Goal: Task Accomplishment & Management: Complete application form

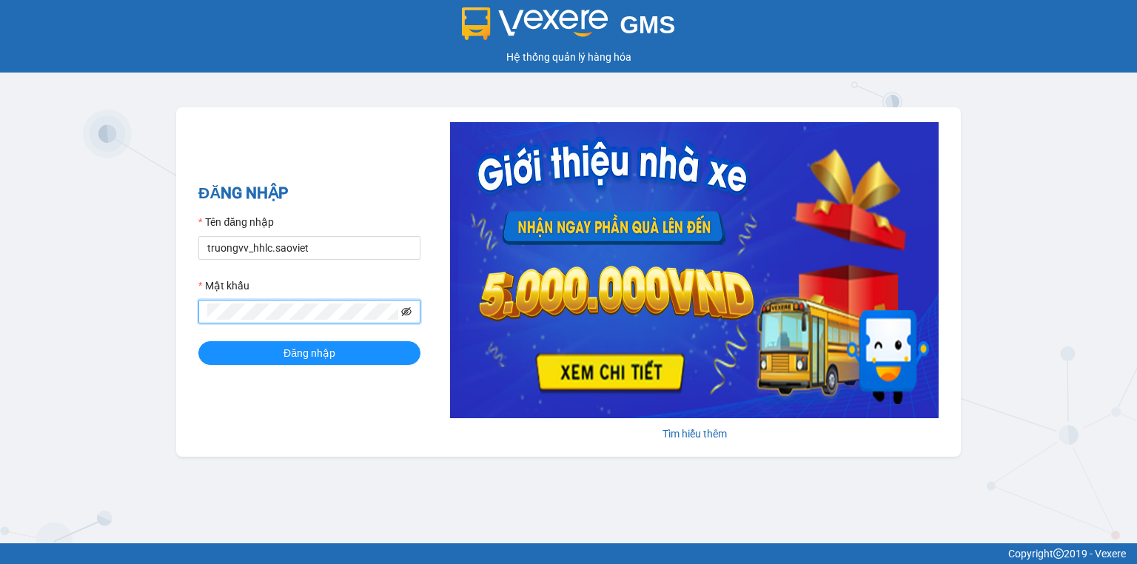
click at [405, 314] on icon "eye-invisible" at bounding box center [406, 311] width 10 height 10
click at [198, 341] on button "Đăng nhập" at bounding box center [309, 353] width 222 height 24
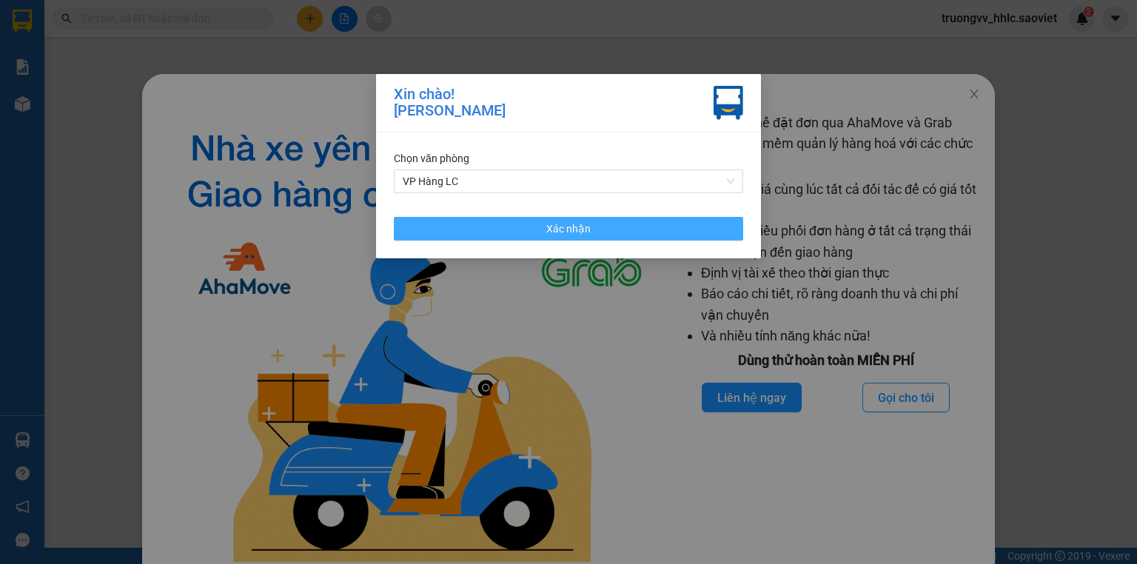
click at [568, 234] on span "Xác nhận" at bounding box center [568, 229] width 44 height 16
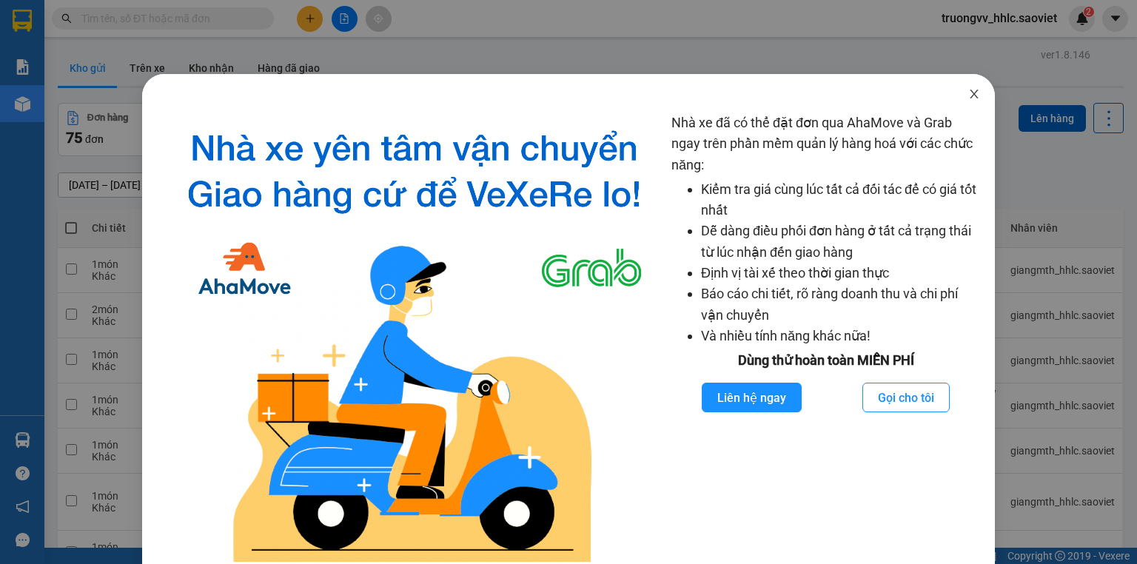
click at [968, 92] on icon "close" at bounding box center [974, 94] width 12 height 12
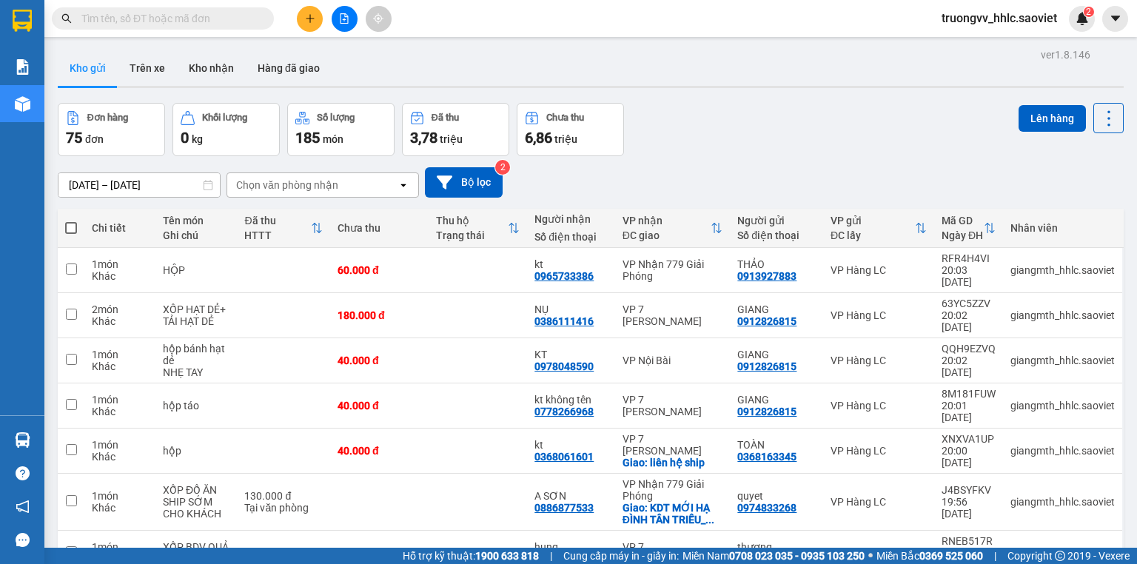
click at [305, 13] on icon "plus" at bounding box center [310, 18] width 10 height 10
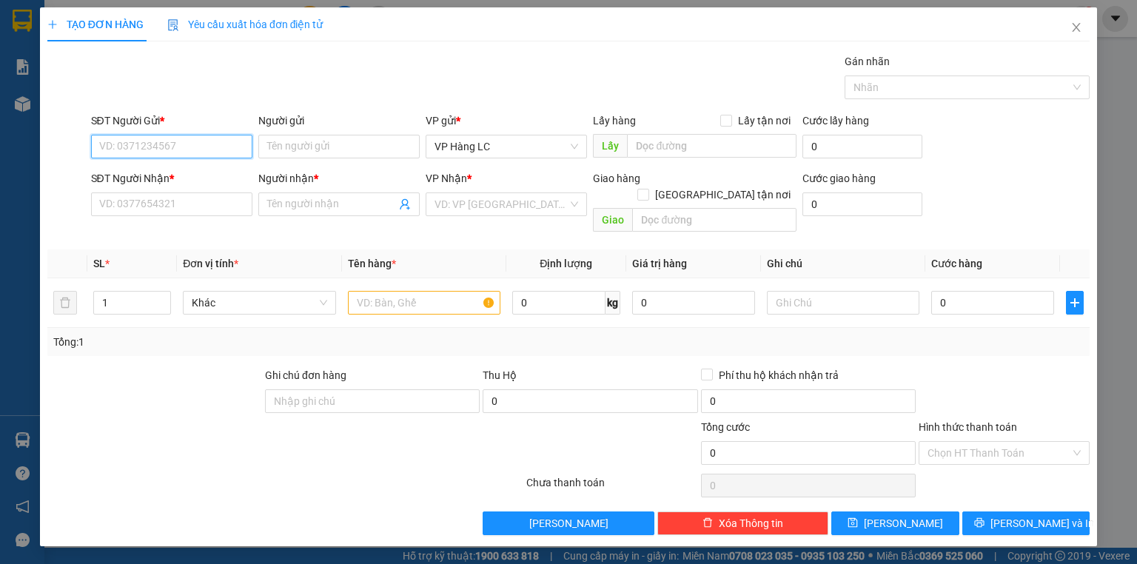
click at [195, 147] on input "SĐT Người Gửi *" at bounding box center [171, 147] width 161 height 24
click at [198, 169] on div "0355995255 - THẮNG" at bounding box center [172, 175] width 144 height 16
type input "0355995255"
type input "THẮNG"
type input "0969651991"
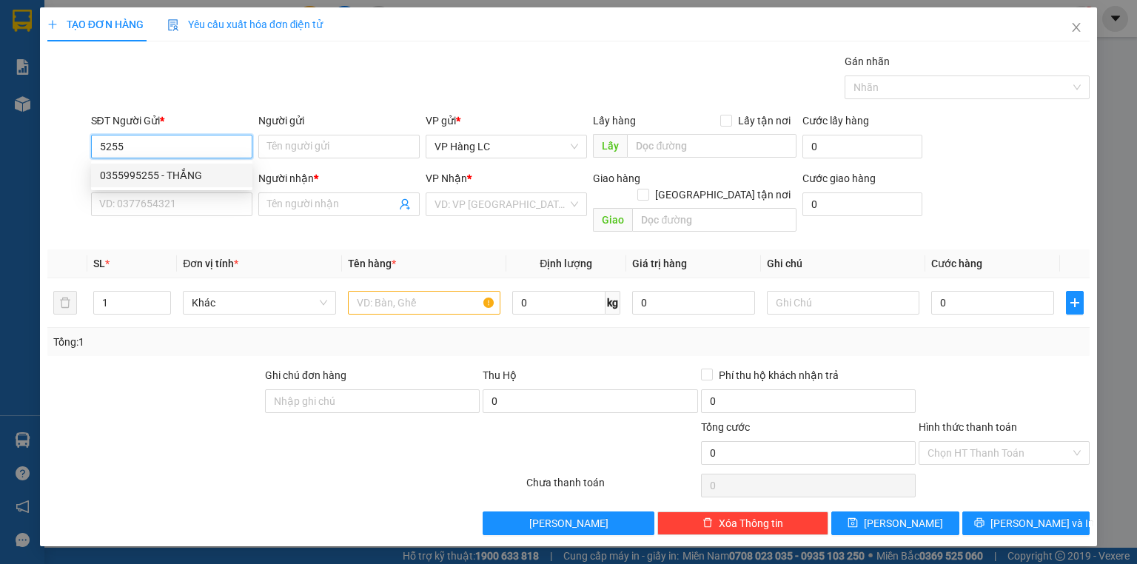
type input "THING KING"
type input "0355995255"
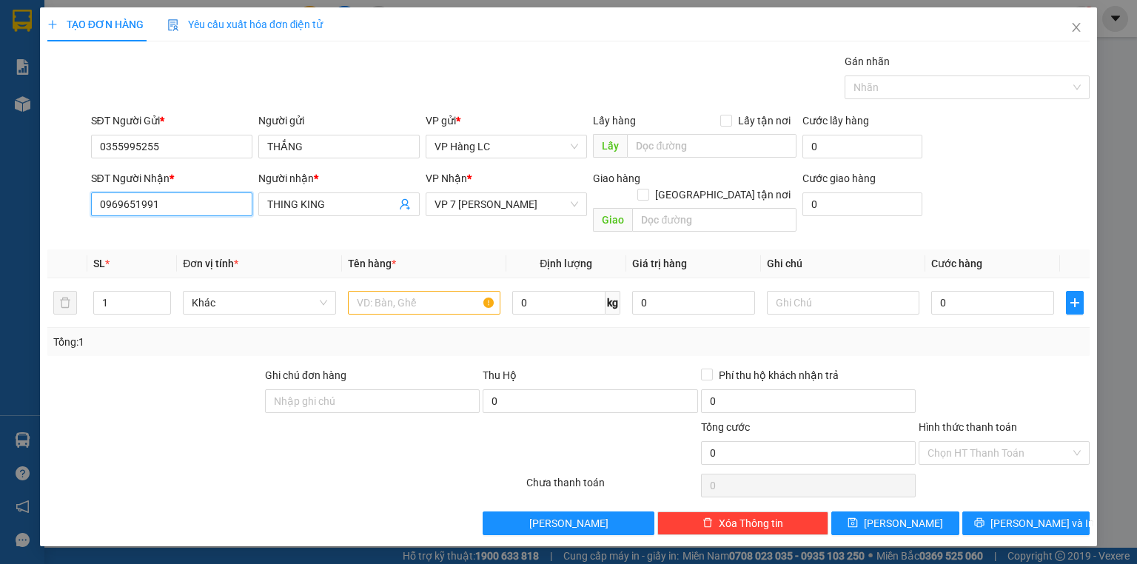
click at [201, 192] on input "0969651991" at bounding box center [171, 204] width 161 height 24
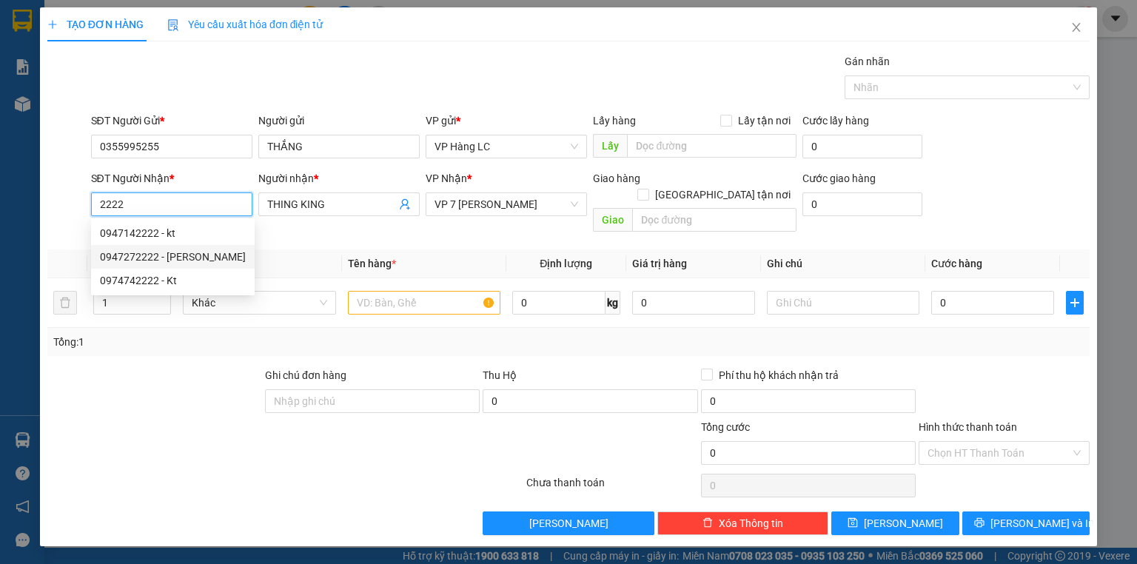
click at [163, 252] on div "0947272222 - DUY" at bounding box center [173, 257] width 146 height 16
type input "0947272222"
type input "DUY"
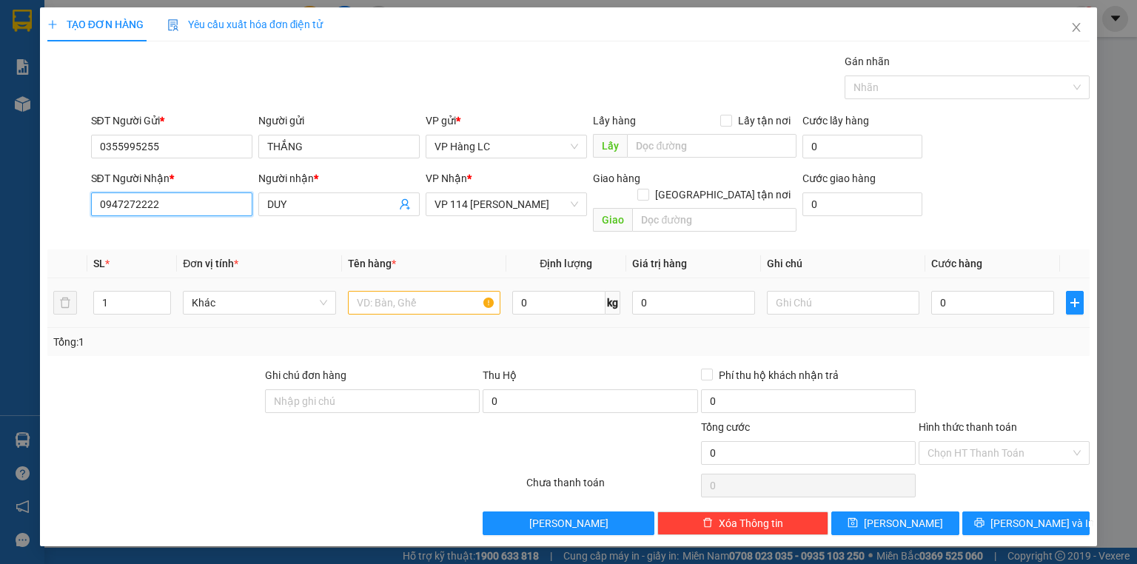
type input "0947272222"
click at [413, 291] on input "text" at bounding box center [424, 303] width 152 height 24
type input "hộp lk"
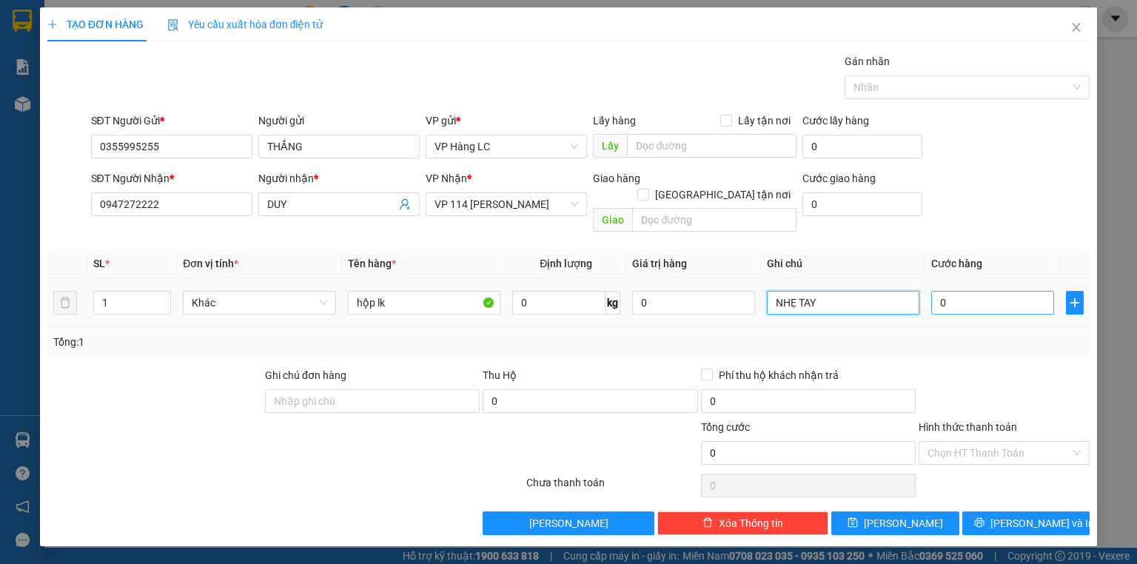
type input "NHẸ TAY"
click at [959, 291] on input "0" at bounding box center [992, 303] width 123 height 24
type input "4"
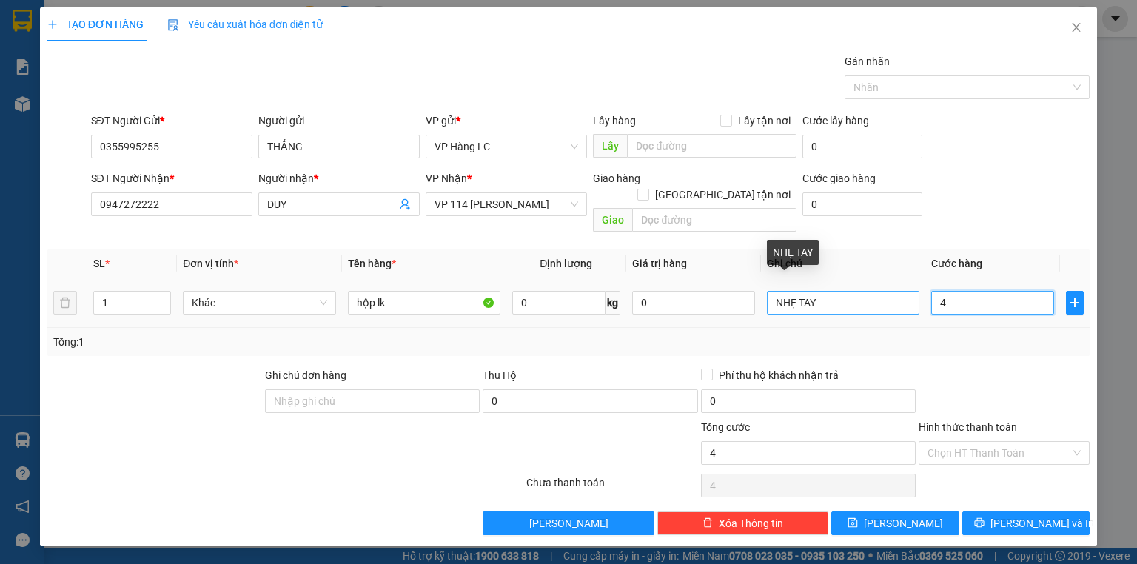
type input "40"
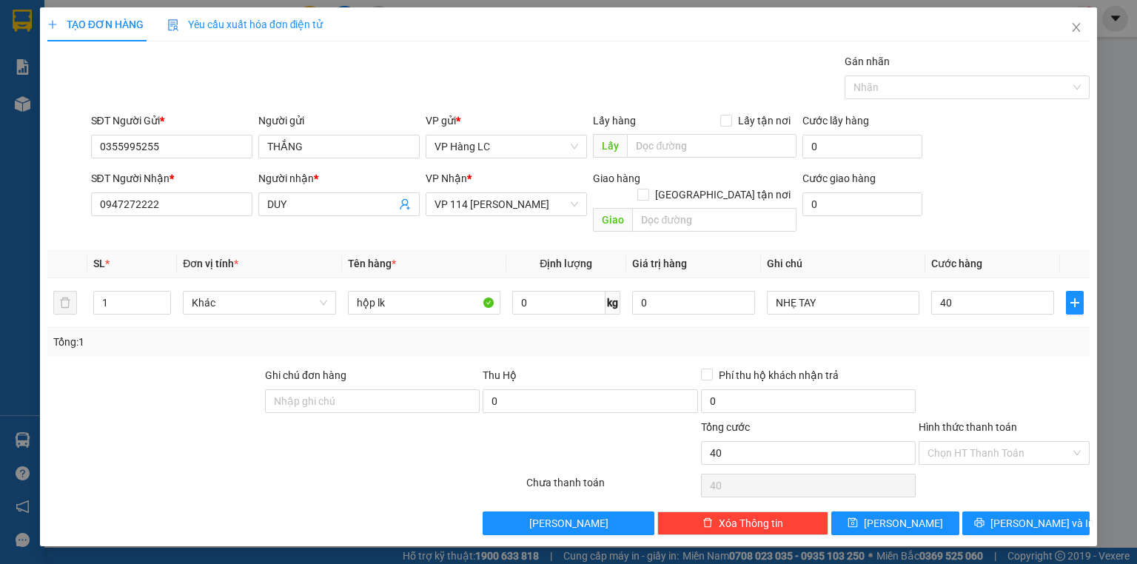
type input "40.000"
click at [1023, 339] on div "Transit Pickup Surcharge Ids Transit Deliver Surcharge Ids Transit Deliver Surc…" at bounding box center [568, 294] width 1042 height 482
click at [986, 296] on input "40.000" at bounding box center [992, 303] width 123 height 24
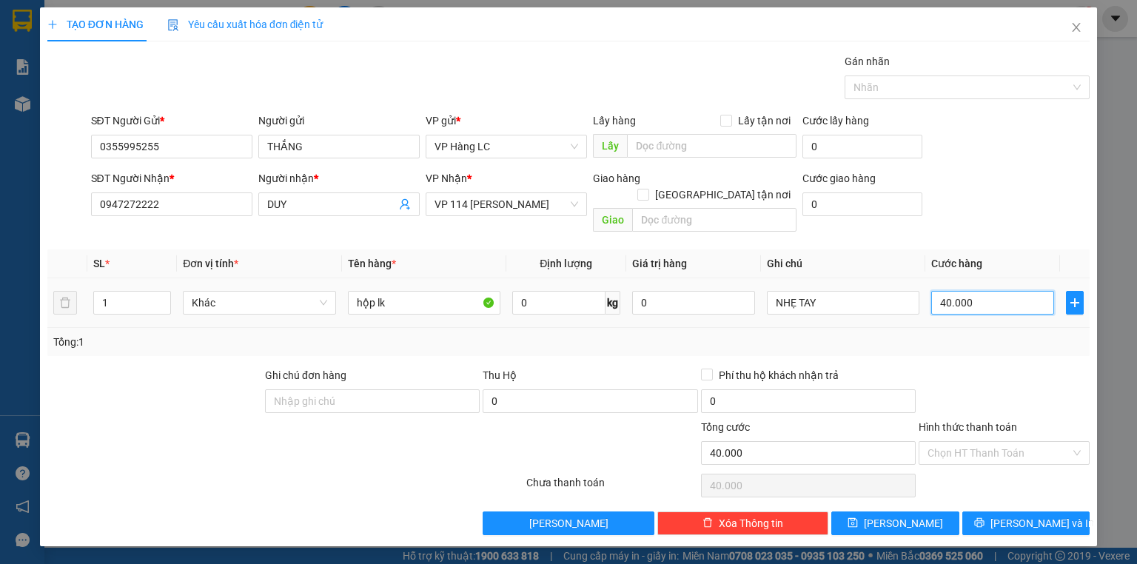
type input "5"
type input "50"
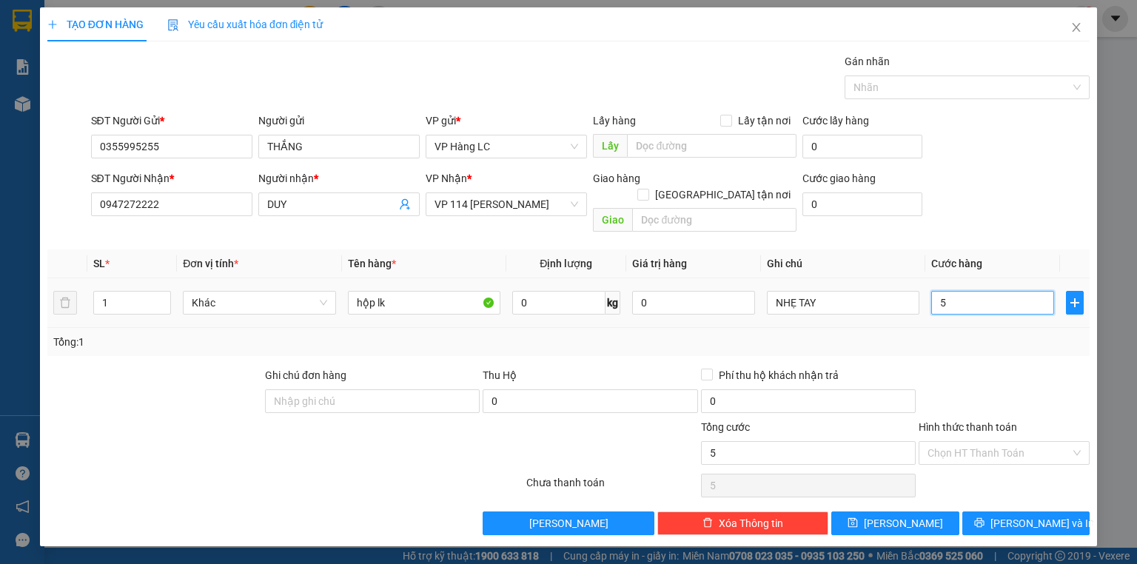
type input "50"
type input "50.000"
click at [986, 307] on td "50.000" at bounding box center [992, 303] width 135 height 50
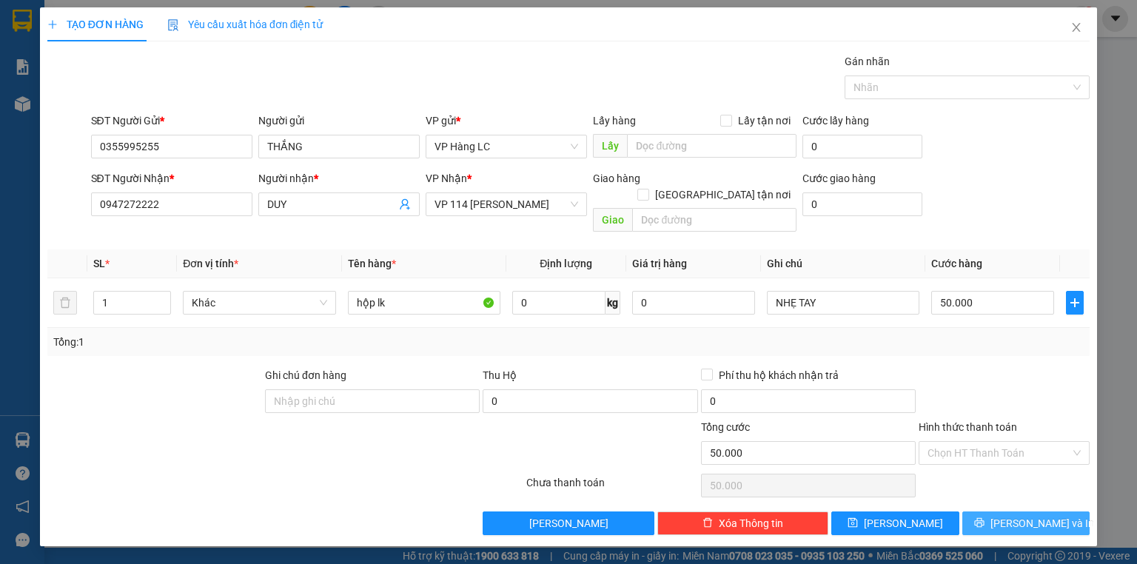
drag, startPoint x: 1018, startPoint y: 505, endPoint x: 1011, endPoint y: 493, distance: 14.0
click at [1017, 515] on span "[PERSON_NAME] và In" at bounding box center [1042, 523] width 104 height 16
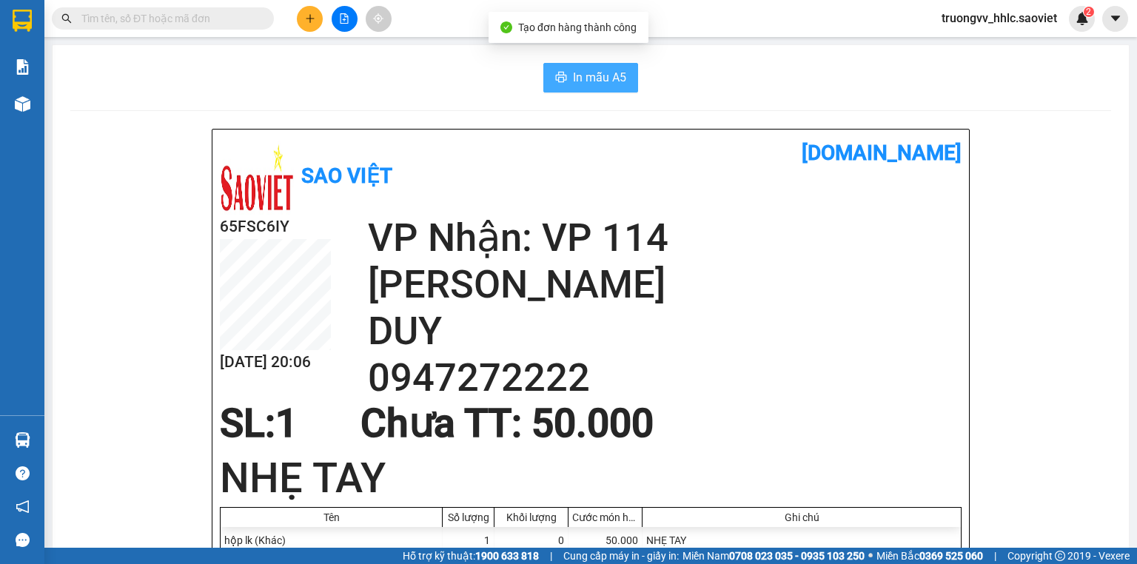
click at [623, 78] on button "In mẫu A5" at bounding box center [590, 78] width 95 height 30
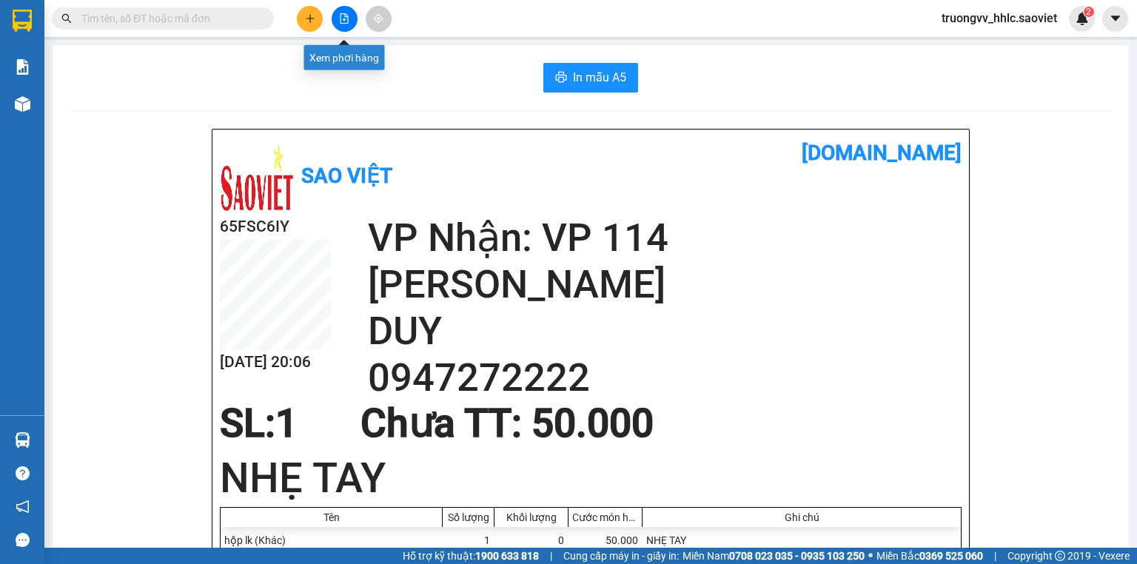
click at [311, 22] on icon "plus" at bounding box center [310, 18] width 10 height 10
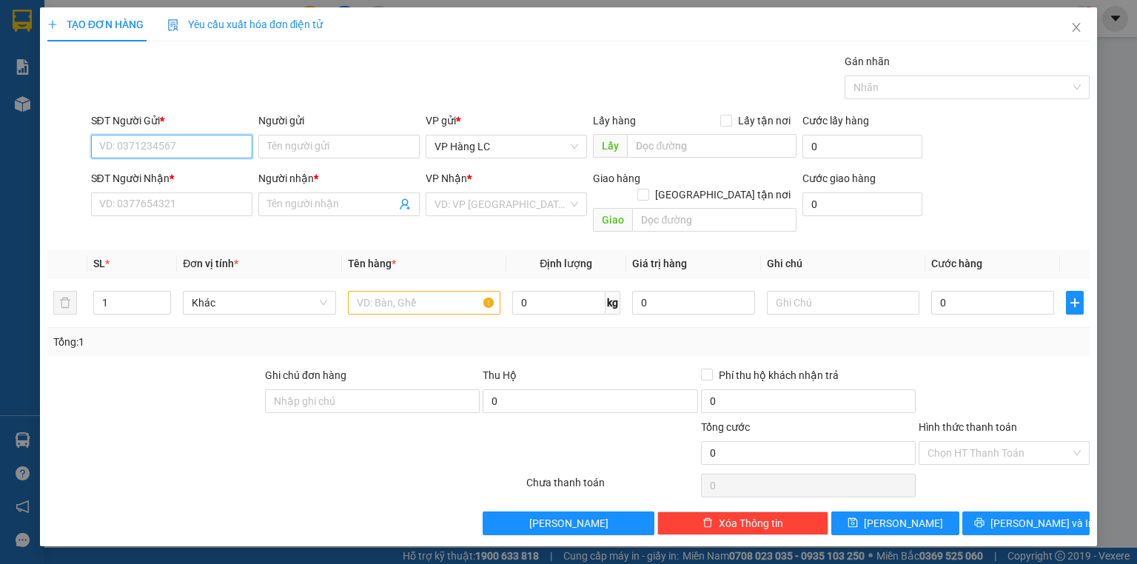
click at [175, 147] on input "SĐT Người Gửi *" at bounding box center [171, 147] width 161 height 24
click at [194, 199] on div "0983886238 - CƯỜNG" at bounding box center [172, 199] width 144 height 16
type input "0983886238"
type input "CƯỜNG"
type input "0983886238"
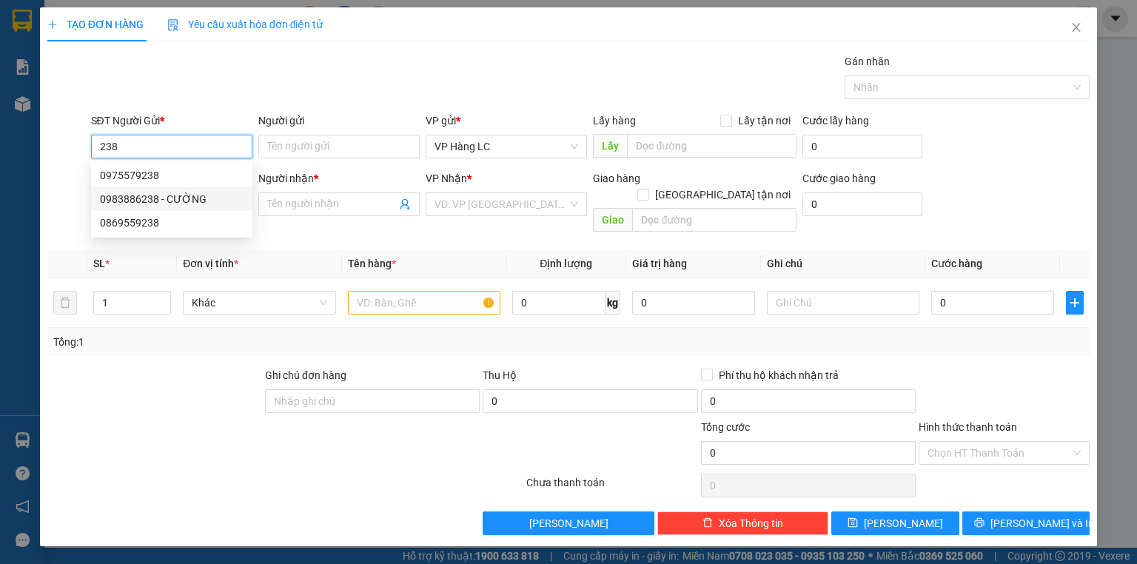
type input "CƯỜNG"
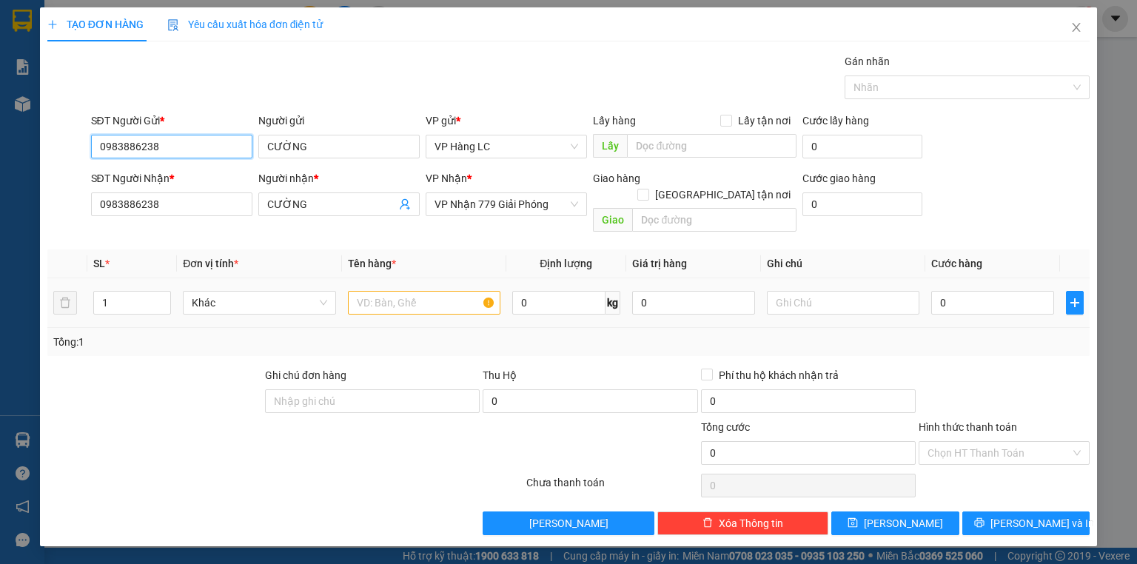
type input "0983886238"
click at [377, 291] on input "text" at bounding box center [424, 303] width 152 height 24
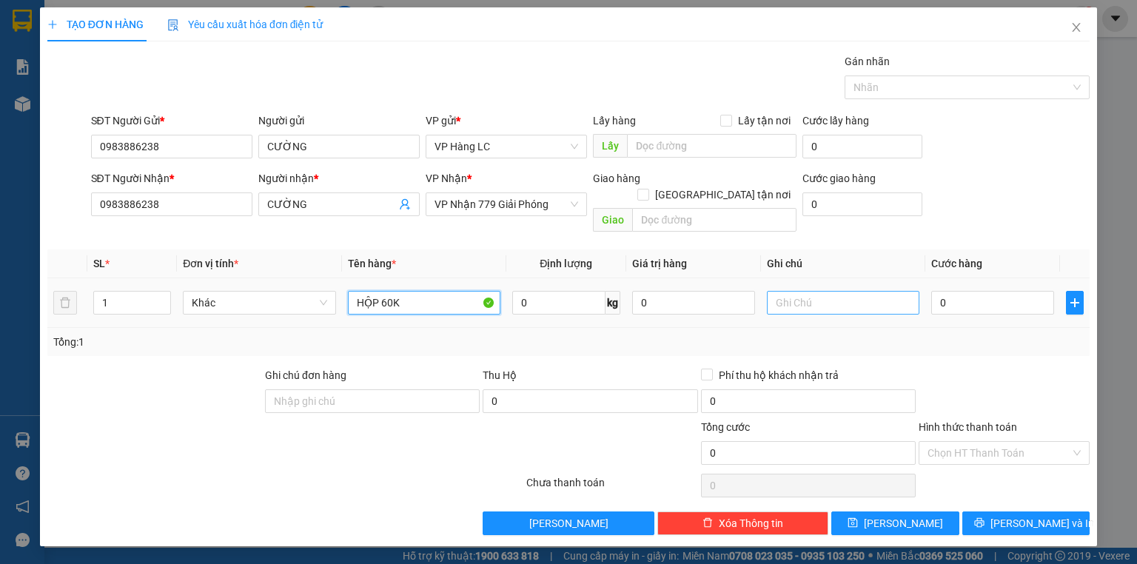
type input "HỘP 60K"
click at [787, 291] on input "text" at bounding box center [843, 303] width 152 height 24
type input "NHẸ TAY"
click at [966, 293] on input "0" at bounding box center [992, 303] width 123 height 24
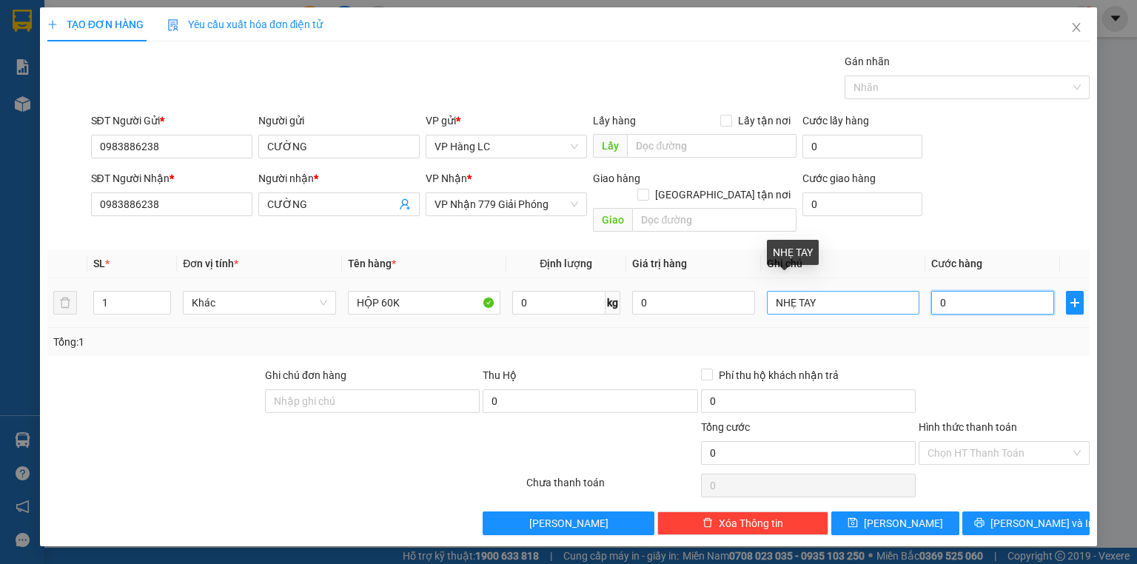
type input "6"
type input "60"
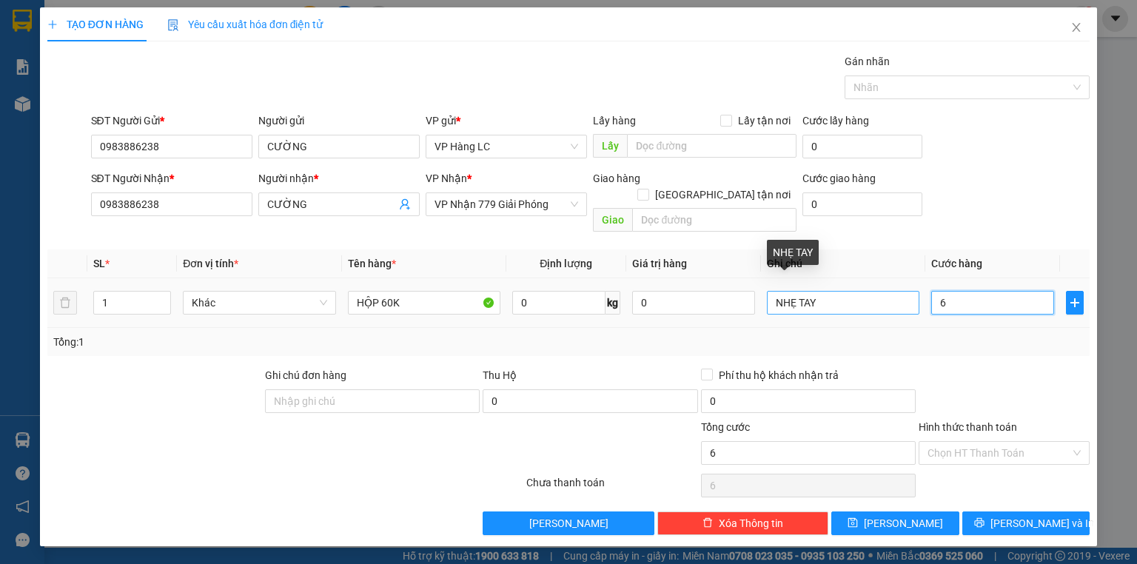
type input "60"
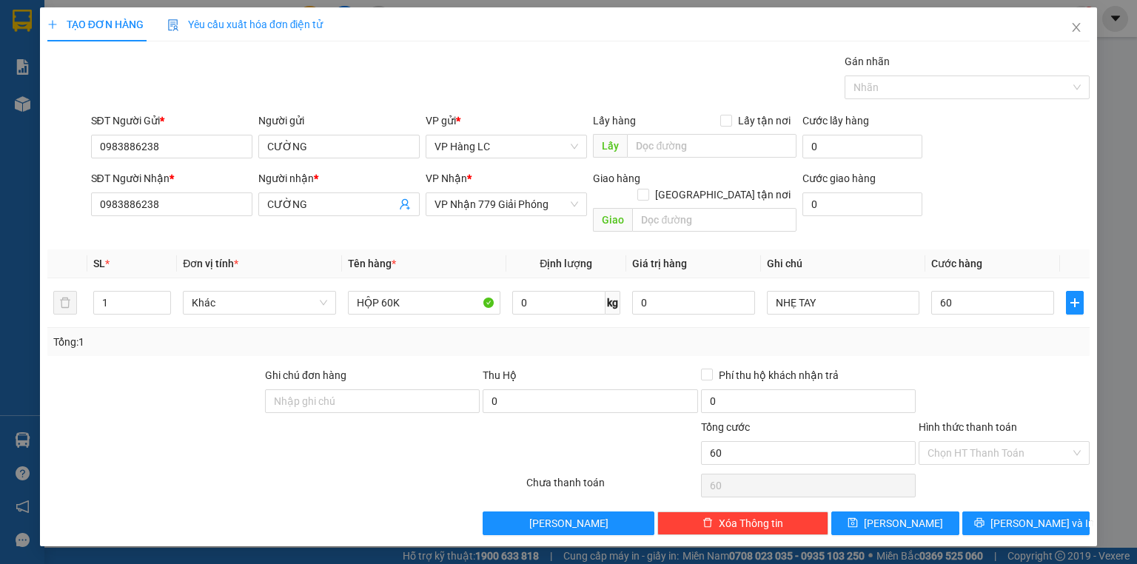
type input "60.000"
click at [1001, 219] on div "SĐT Người Nhận * 0983886238 Người nhận * CƯỜNG VP Nhận * VP Nhận 779 Giải Phóng…" at bounding box center [590, 204] width 1005 height 68
drag, startPoint x: 1020, startPoint y: 501, endPoint x: 1005, endPoint y: 486, distance: 21.5
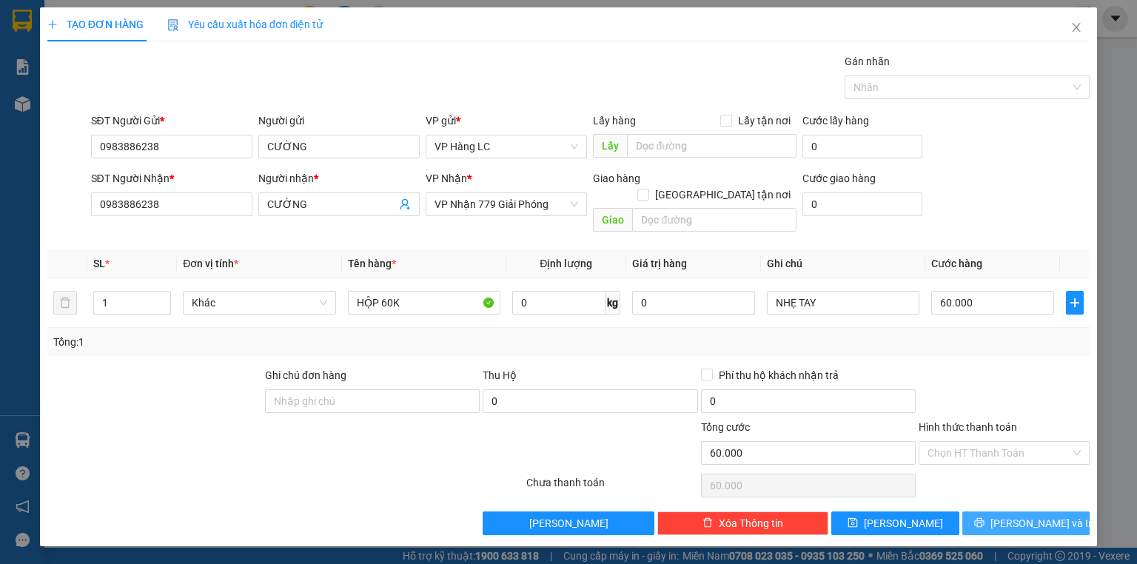
click at [1020, 515] on span "[PERSON_NAME] và In" at bounding box center [1042, 523] width 104 height 16
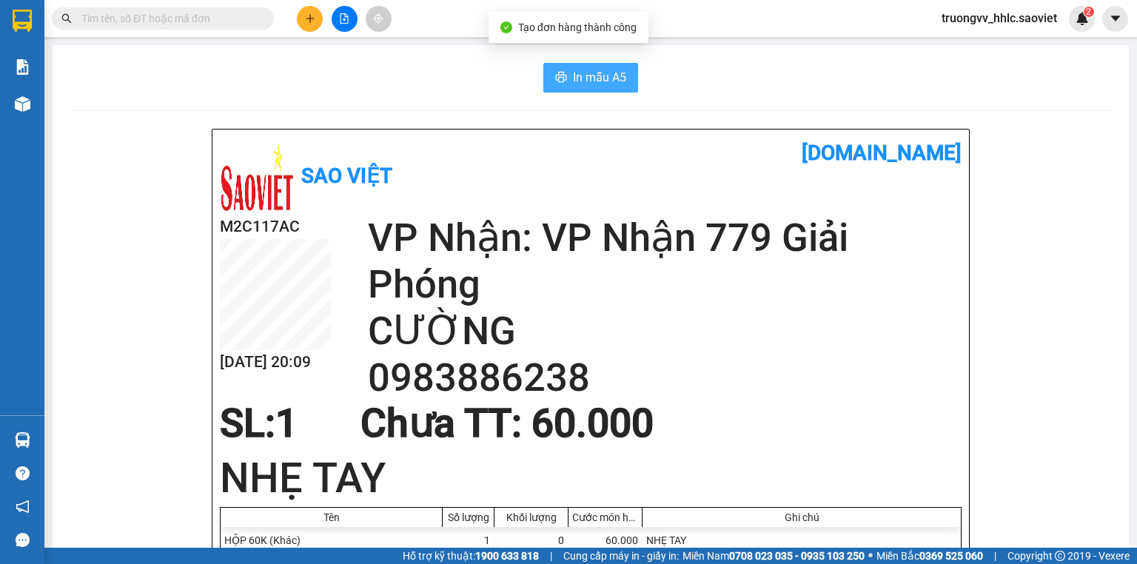
click at [592, 84] on span "In mẫu A5" at bounding box center [599, 77] width 53 height 18
click at [305, 23] on icon "plus" at bounding box center [310, 18] width 10 height 10
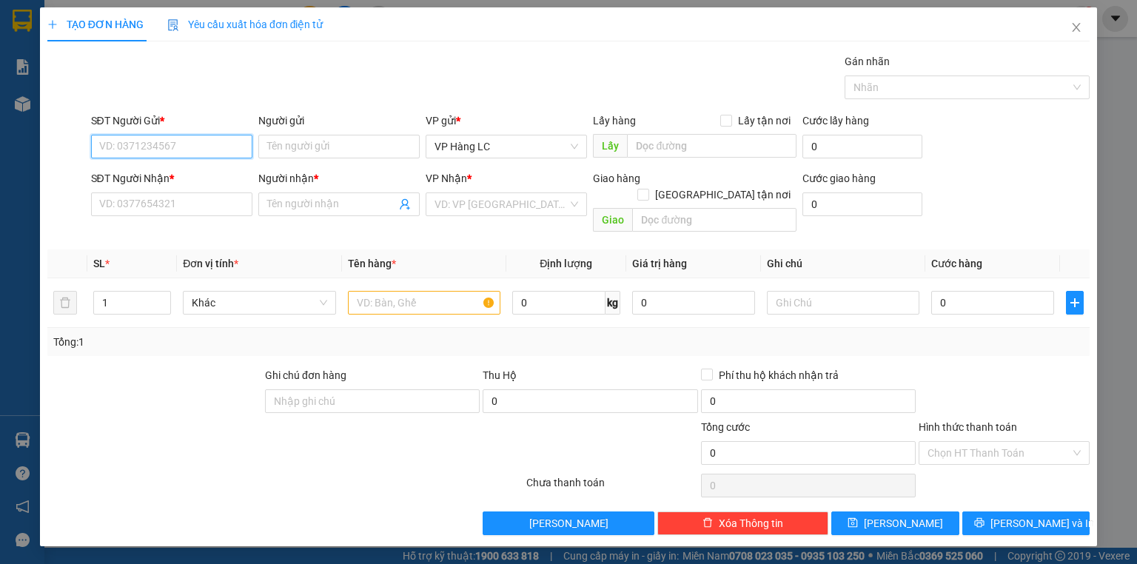
click at [202, 143] on input "SĐT Người Gửi *" at bounding box center [171, 147] width 161 height 24
click at [188, 175] on div "0355995255 - THẮNG" at bounding box center [172, 175] width 144 height 16
type input "0355995255"
type input "THẮNG"
type input "0947272222"
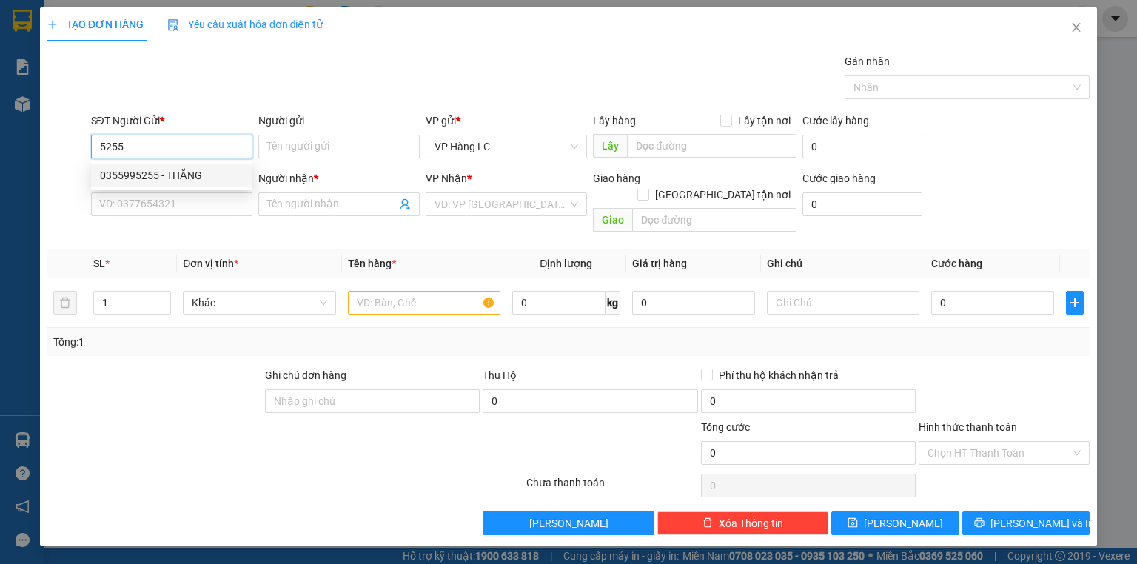
type input "DUY"
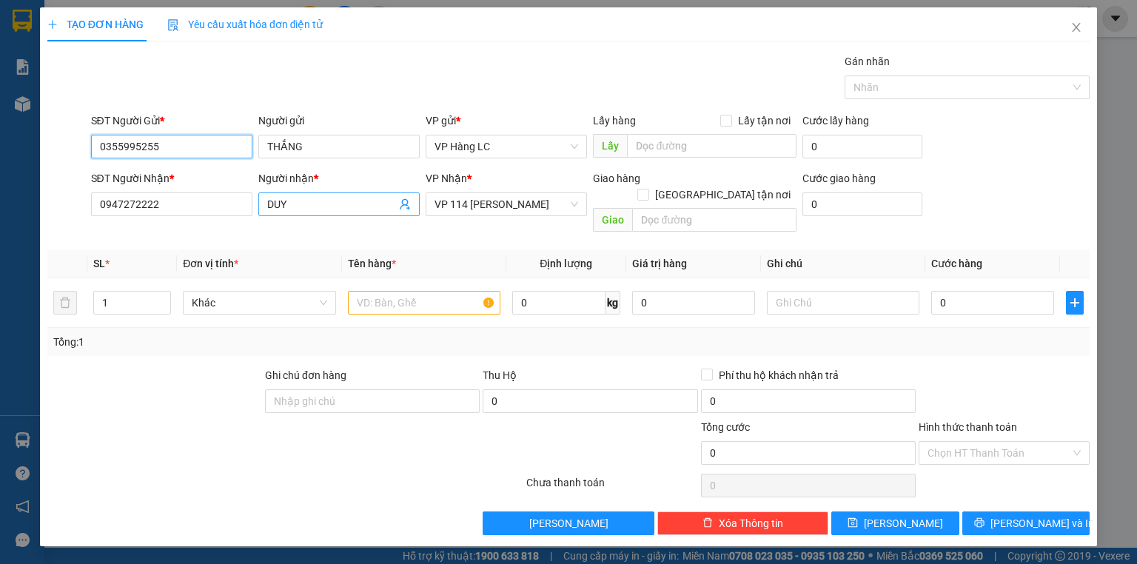
type input "0355995255"
click at [404, 206] on icon "user-add" at bounding box center [405, 204] width 12 height 12
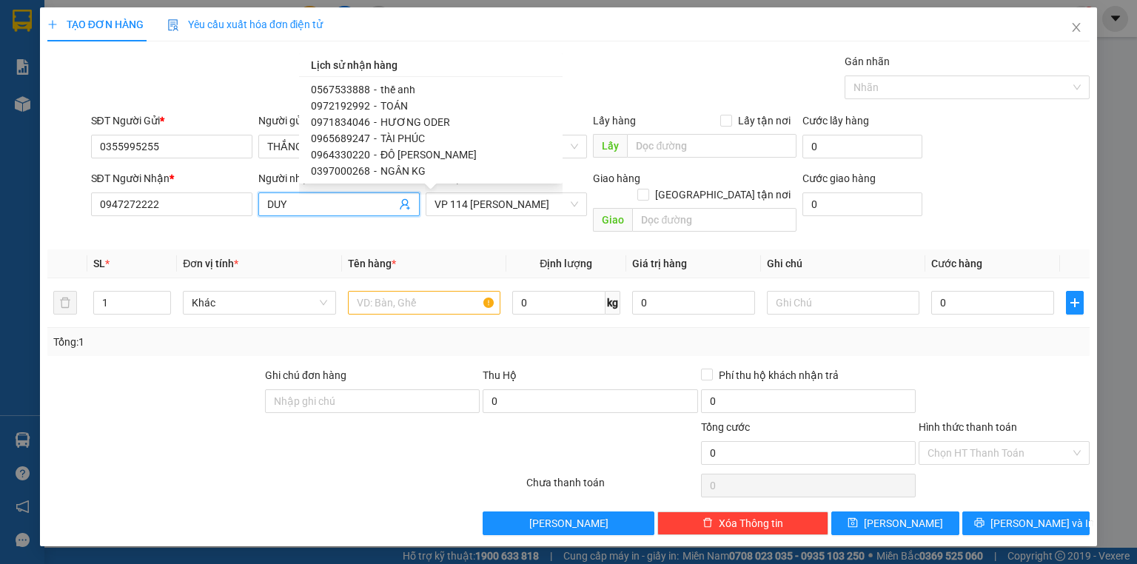
scroll to position [829, 0]
click at [386, 160] on span "TIỆP" at bounding box center [391, 161] width 22 height 12
type input "0984227890"
type input "TIỆP"
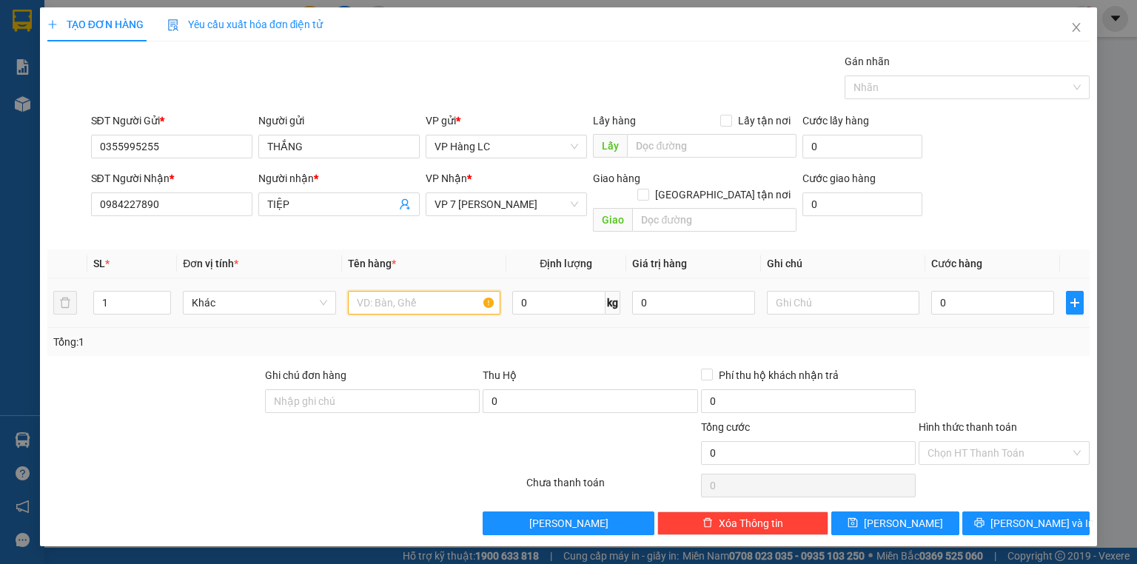
click at [436, 291] on input "text" at bounding box center [424, 303] width 152 height 24
type input "HỘP LK"
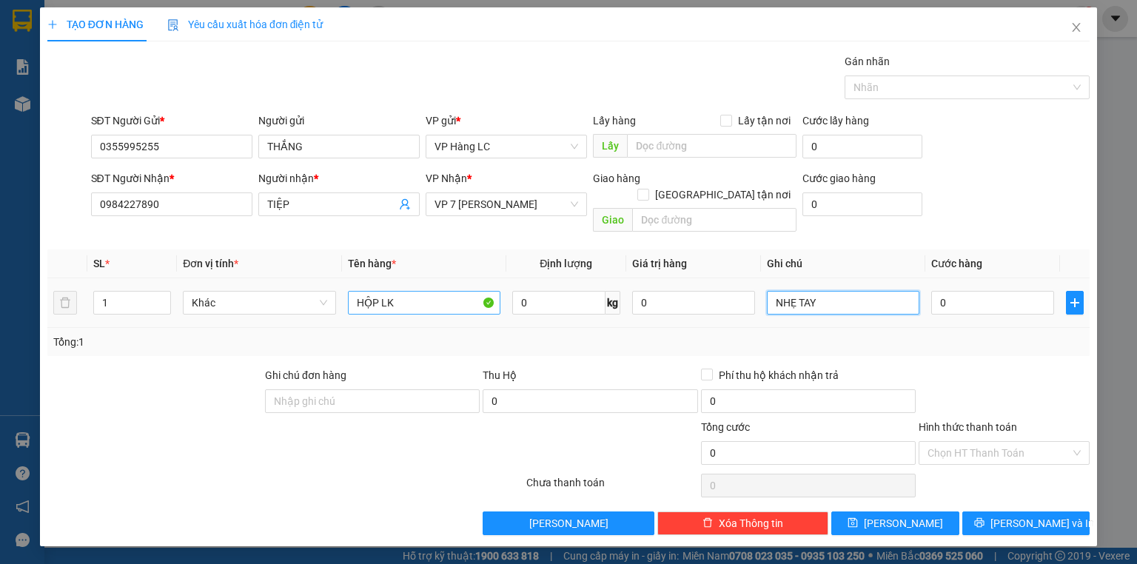
type input "NHẸ TAY"
type input "4"
type input "40"
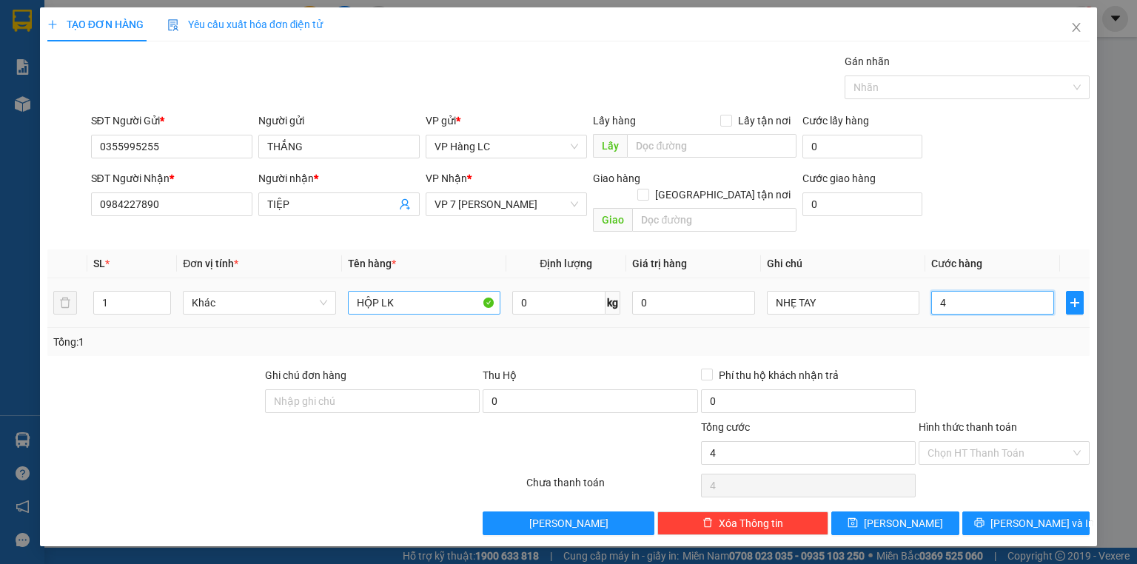
type input "40"
type input "40.000"
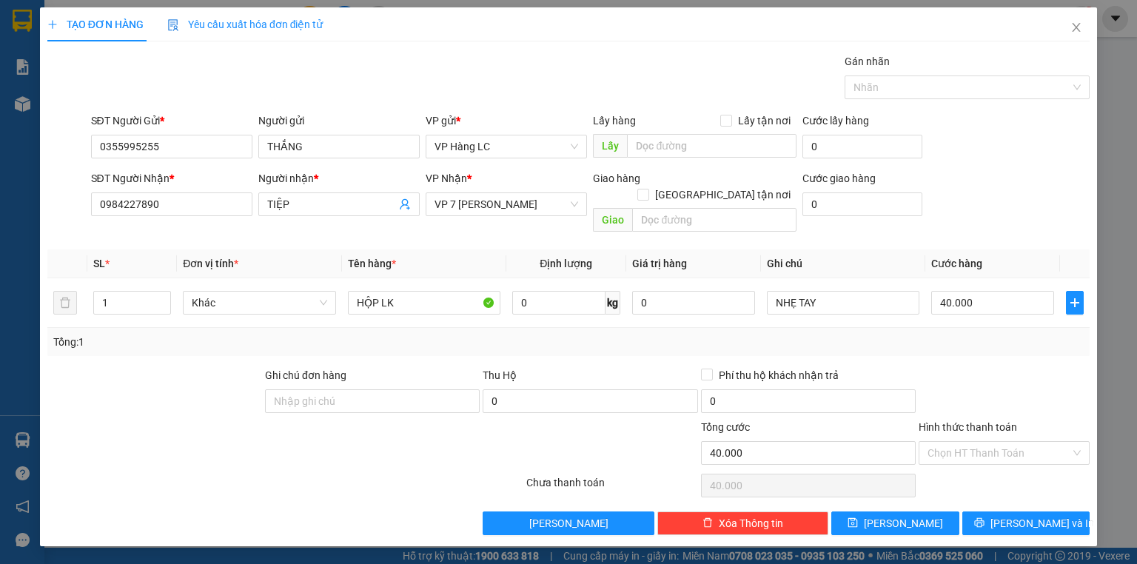
click at [949, 346] on div "Transit Pickup Surcharge Ids Transit Deliver Surcharge Ids Transit Deliver Surc…" at bounding box center [568, 294] width 1042 height 482
drag, startPoint x: 1026, startPoint y: 508, endPoint x: 1011, endPoint y: 487, distance: 26.1
click at [1026, 515] on span "[PERSON_NAME] và In" at bounding box center [1042, 523] width 104 height 16
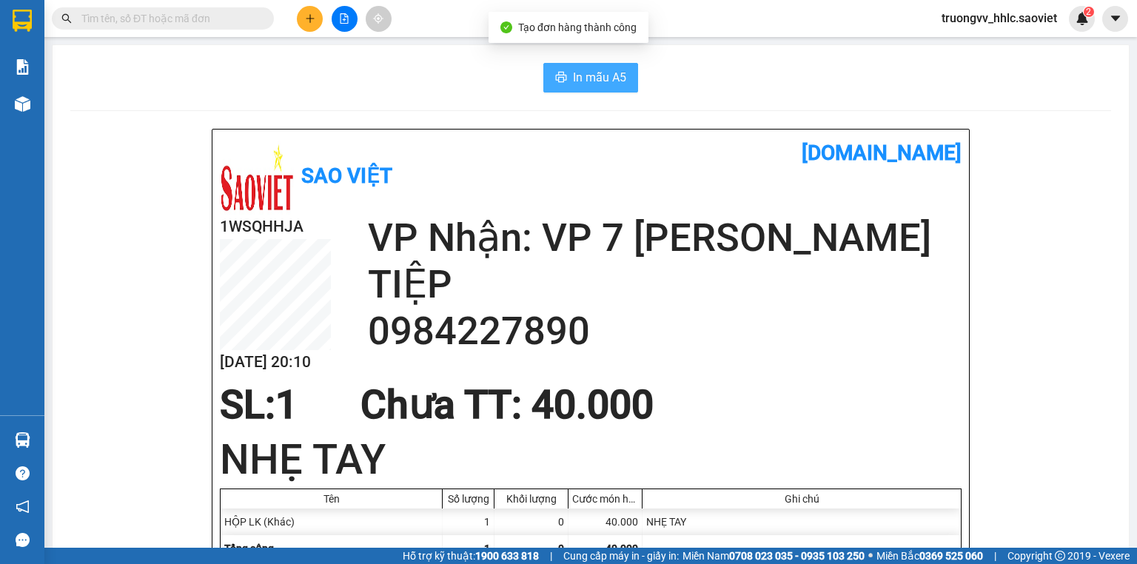
click at [579, 77] on span "In mẫu A5" at bounding box center [599, 77] width 53 height 18
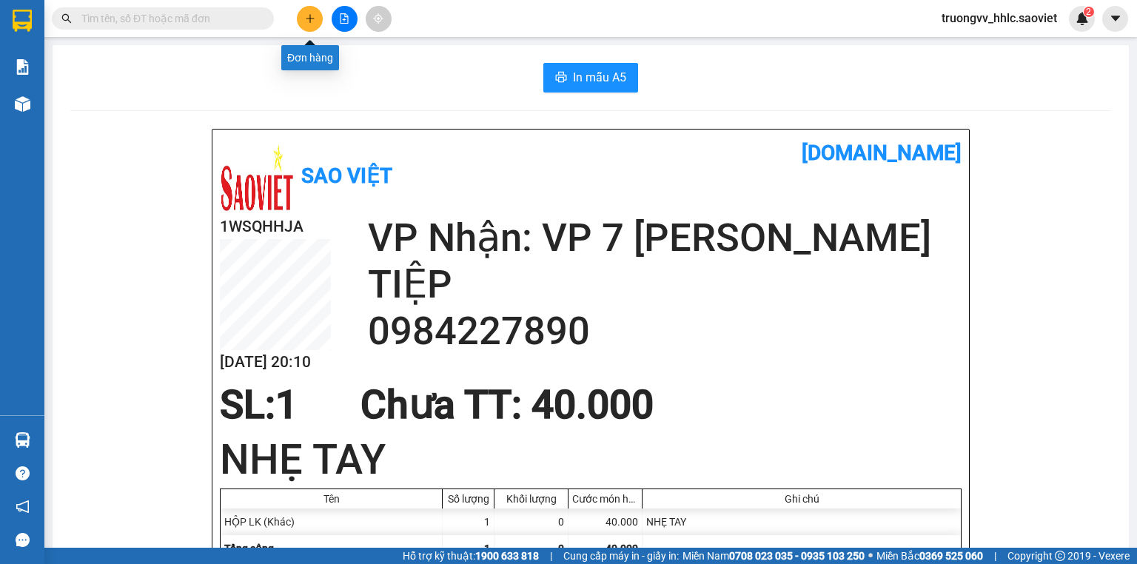
click at [314, 24] on button at bounding box center [310, 19] width 26 height 26
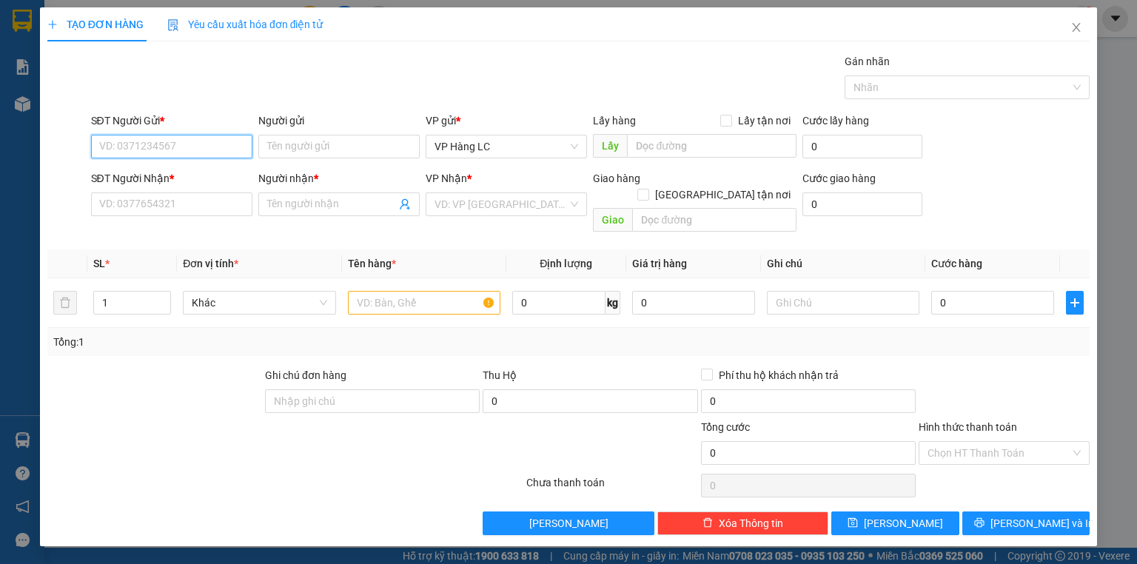
click at [208, 151] on input "SĐT Người Gửi *" at bounding box center [171, 147] width 161 height 24
type input "5255"
click at [203, 141] on input "5255" at bounding box center [171, 147] width 161 height 24
drag, startPoint x: 203, startPoint y: 141, endPoint x: 558, endPoint y: 187, distance: 358.2
click at [209, 141] on input "5255" at bounding box center [171, 147] width 161 height 24
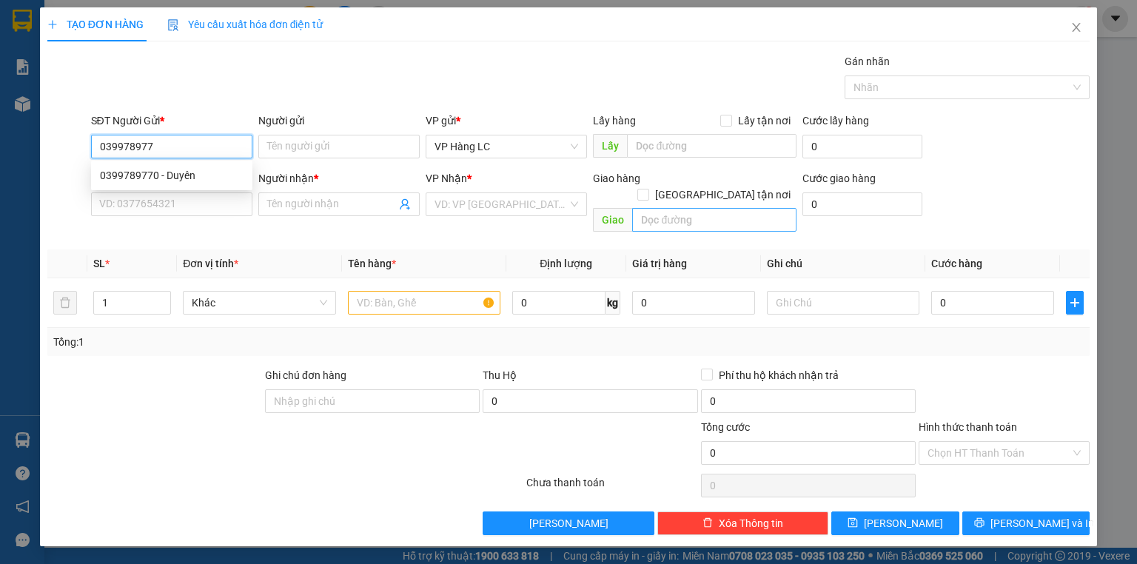
type input "0399789770"
click at [203, 175] on div "0399789770 - Duyên" at bounding box center [172, 175] width 144 height 16
type input "Duyên"
type input "0399366318"
type input "HƯNG"
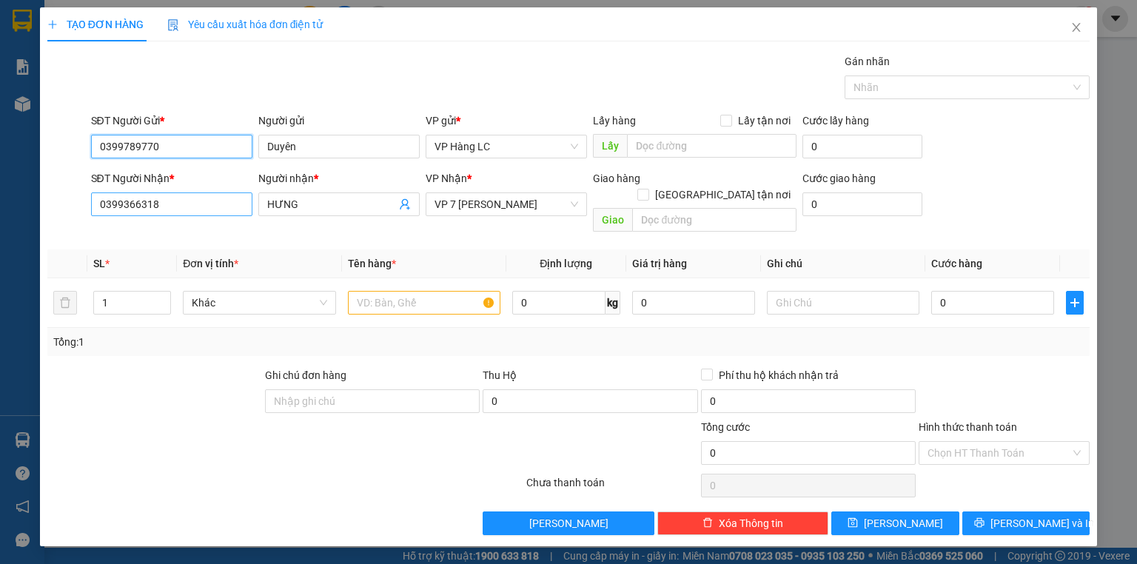
type input "0399789770"
click at [198, 198] on input "0399366318" at bounding box center [171, 204] width 161 height 24
click at [148, 207] on input "0936282997" at bounding box center [171, 204] width 161 height 24
type input "0936282997"
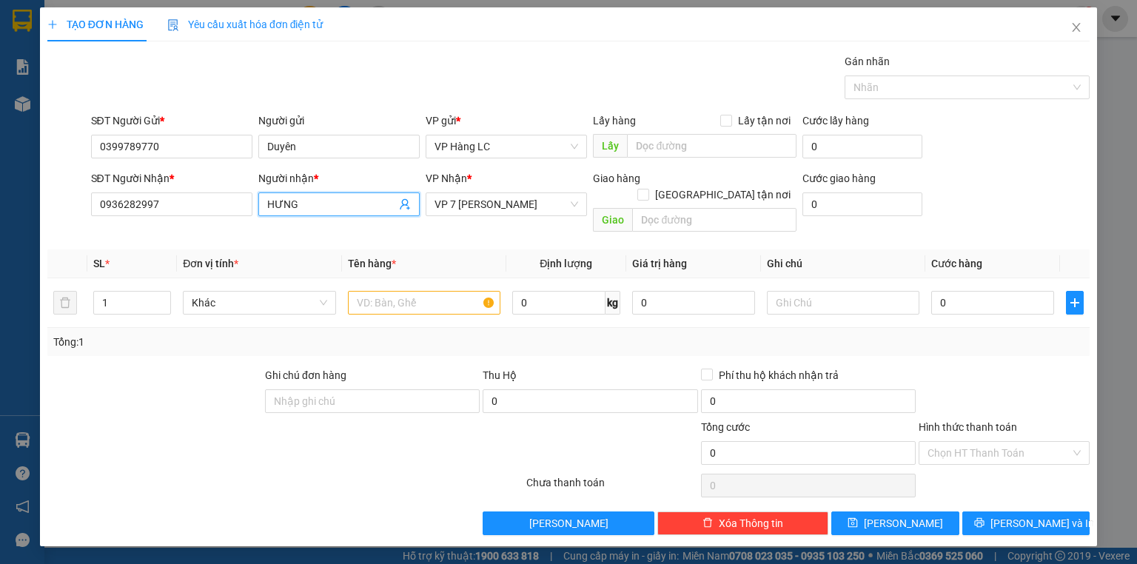
click at [307, 198] on input "HƯNG" at bounding box center [331, 204] width 129 height 16
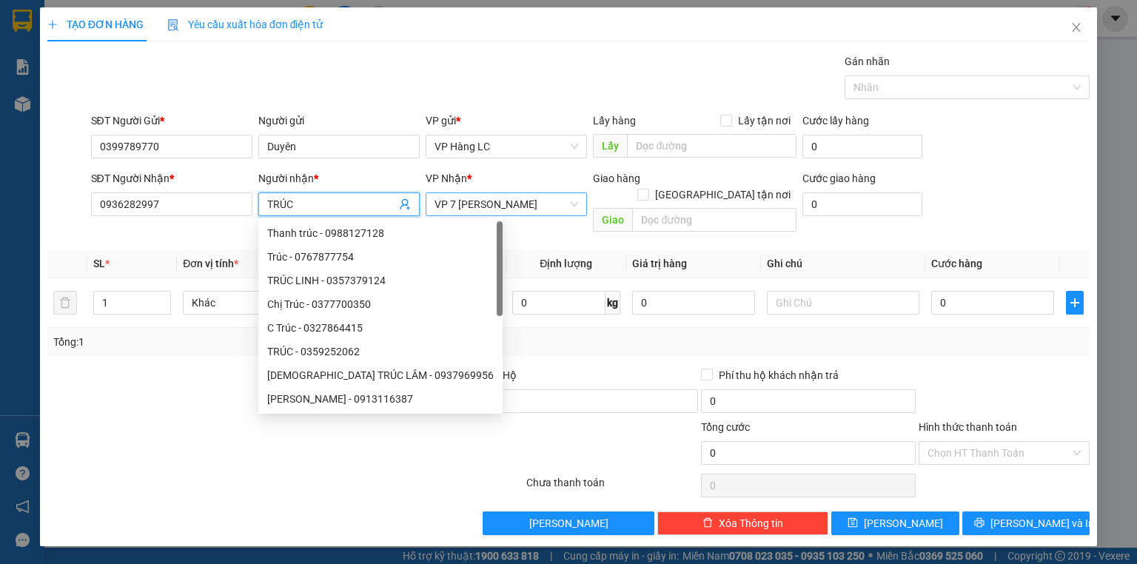
click at [526, 206] on span "VP 7 [PERSON_NAME]" at bounding box center [506, 204] width 144 height 22
type input "TRÚC"
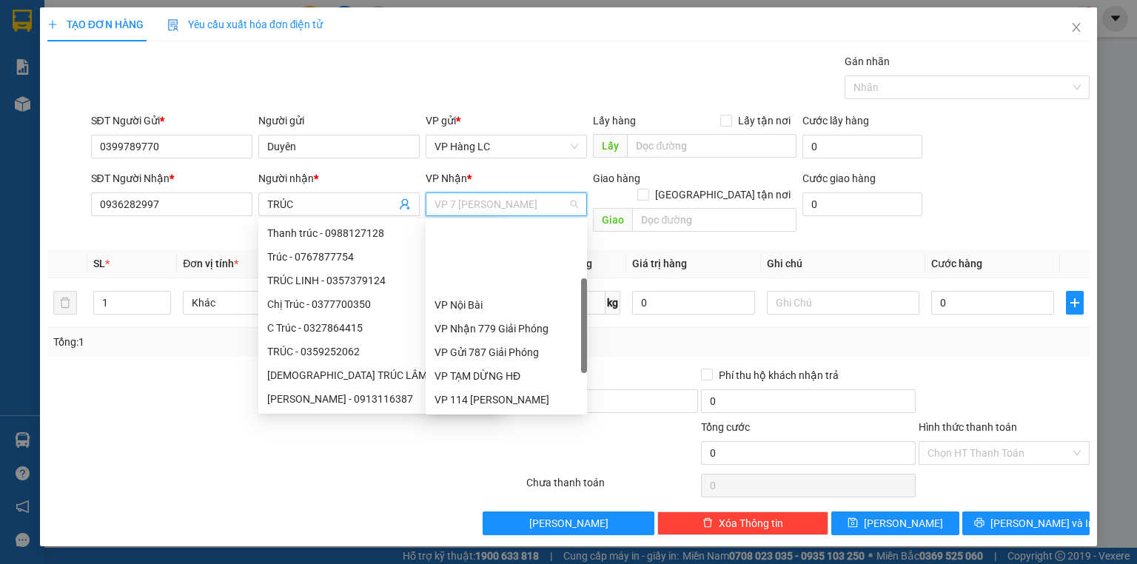
scroll to position [95, 0]
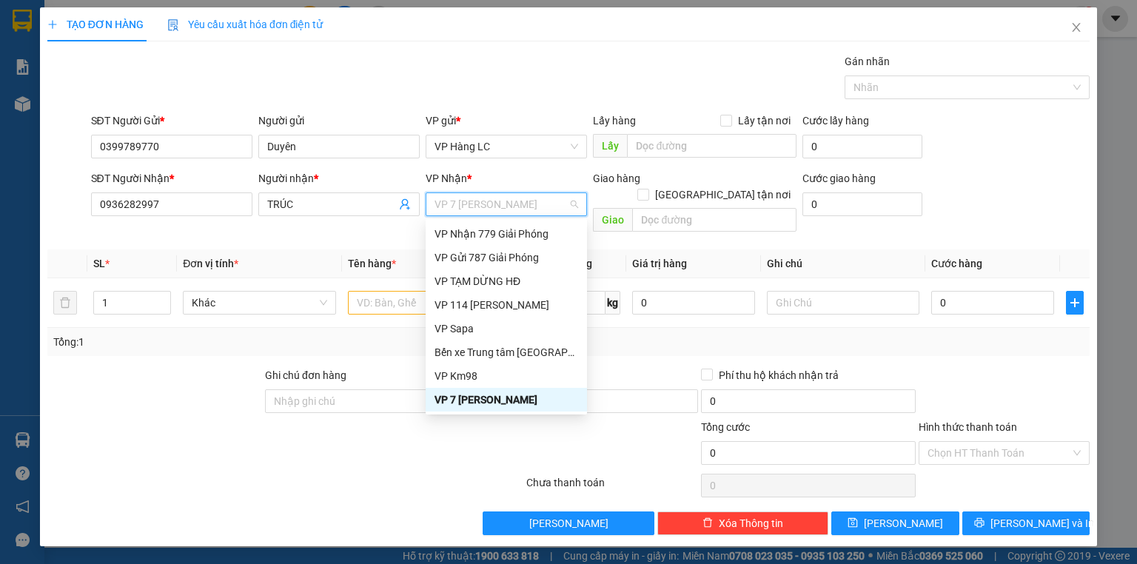
click at [482, 400] on div "VP 7 [PERSON_NAME]" at bounding box center [506, 399] width 144 height 16
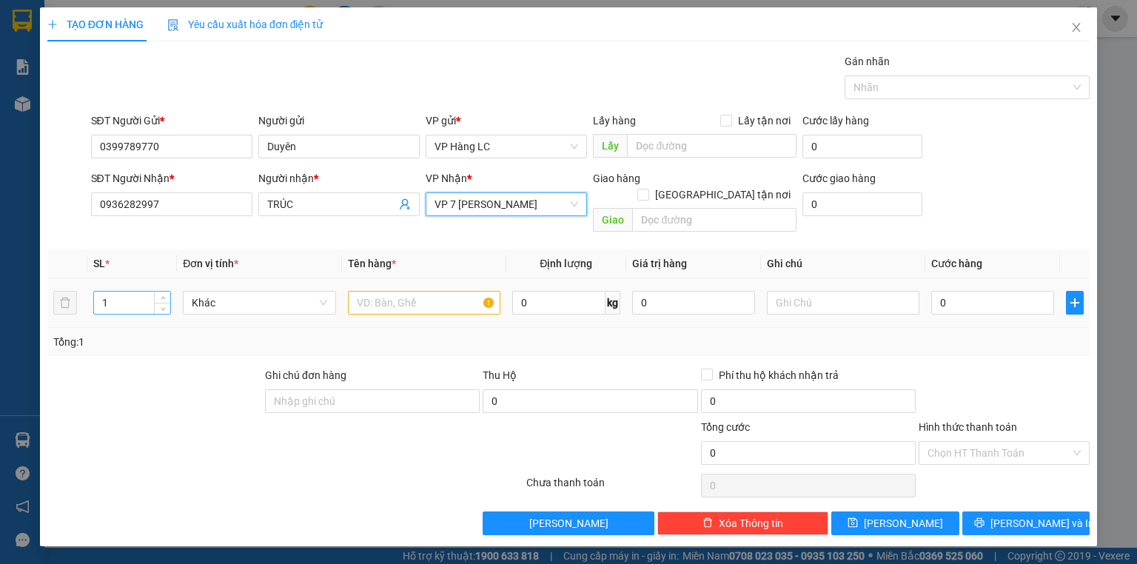
click at [135, 292] on input "1" at bounding box center [132, 303] width 76 height 22
type input "3"
click at [391, 292] on input "text" at bounding box center [424, 303] width 152 height 24
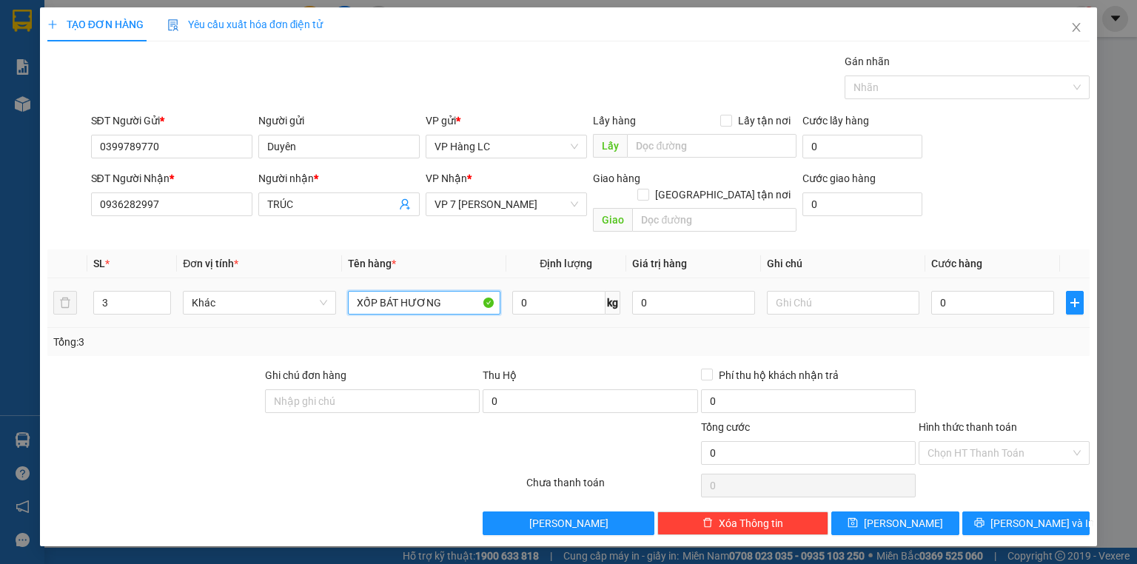
type input "XỐP BÁT HƯƠNG"
click at [789, 288] on div at bounding box center [843, 303] width 152 height 30
click at [787, 291] on input "text" at bounding box center [843, 303] width 152 height 24
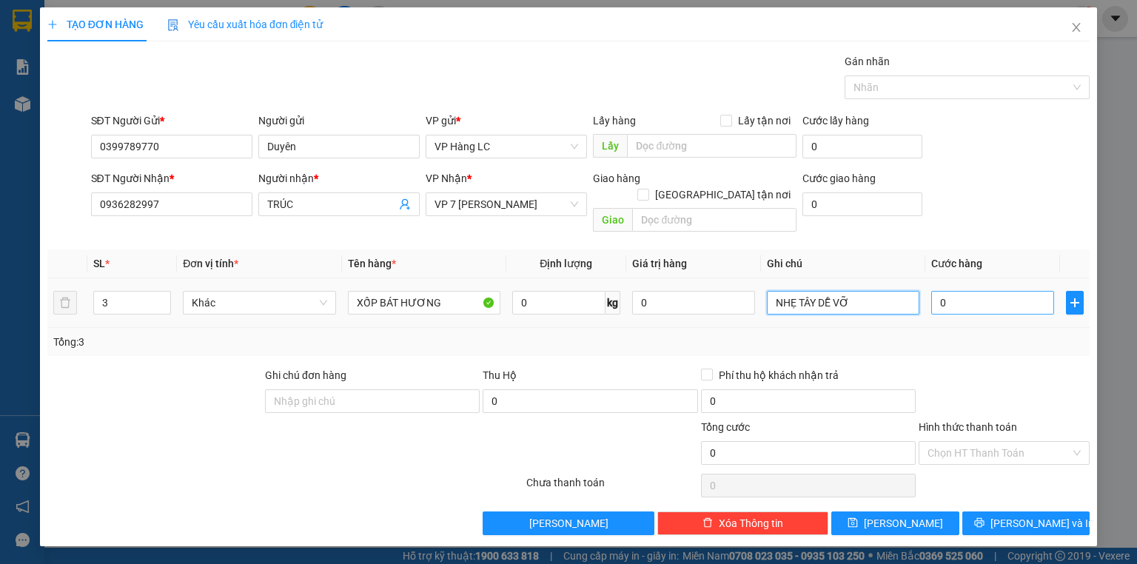
type input "NHẸ TÂY DỄ VỠ"
click at [974, 291] on input "0" at bounding box center [992, 303] width 123 height 24
type input "2"
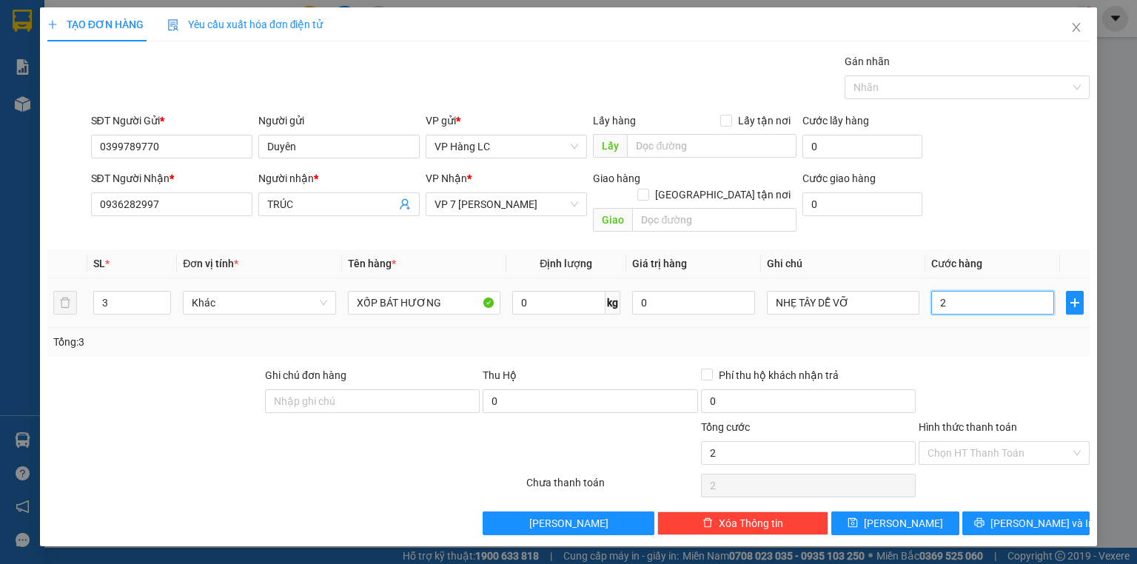
type input "24"
type input "240"
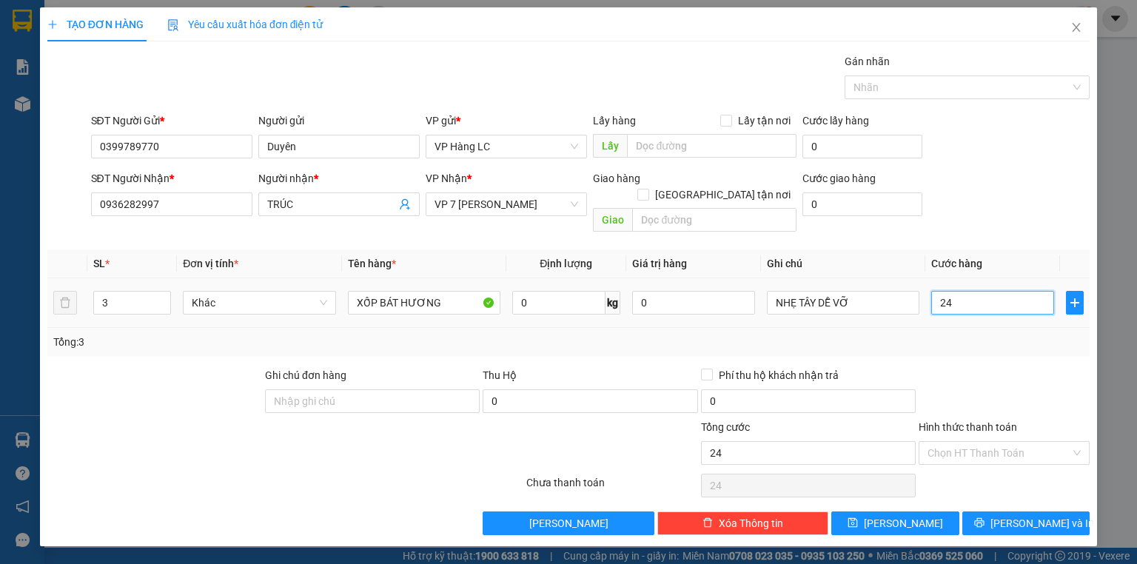
type input "240"
type input "2.400"
type input "24.000"
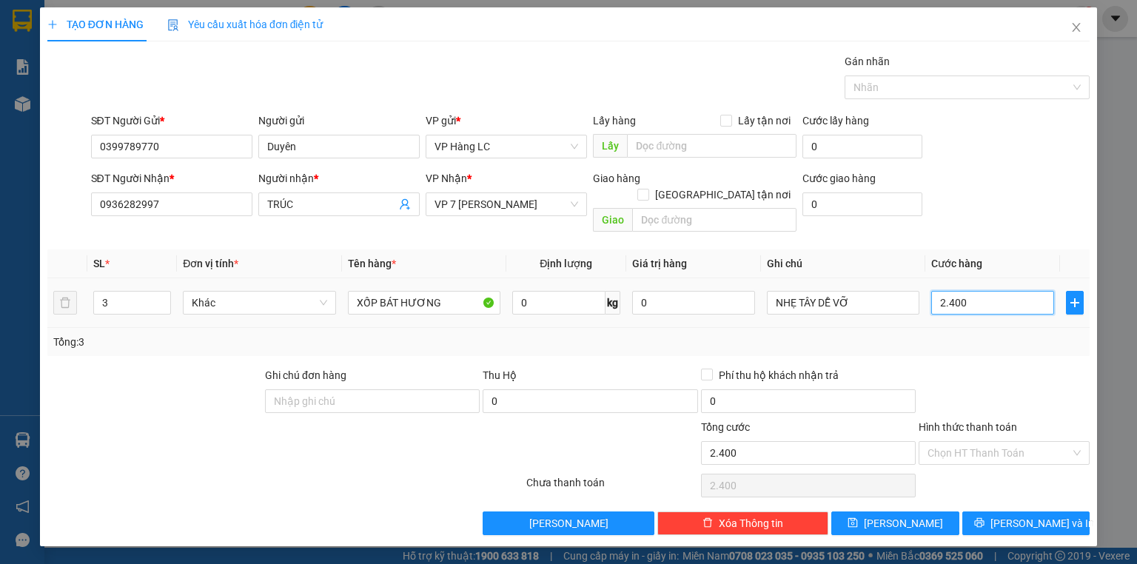
type input "24.000"
type input "240.000"
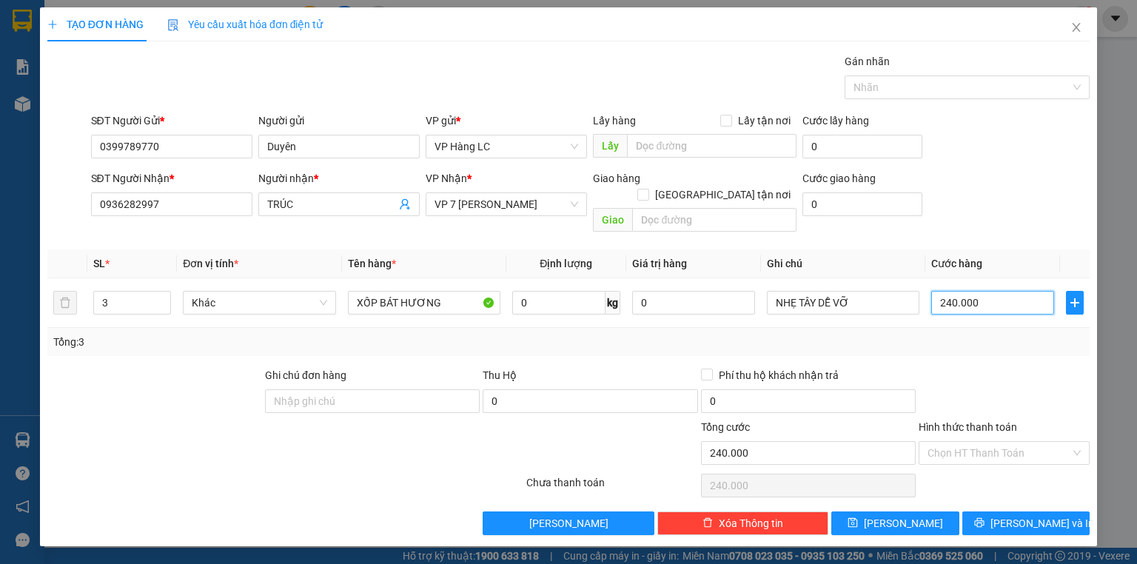
type input "240.000"
click at [1043, 367] on div at bounding box center [1004, 393] width 174 height 52
click at [1018, 515] on span "[PERSON_NAME] và In" at bounding box center [1042, 523] width 104 height 16
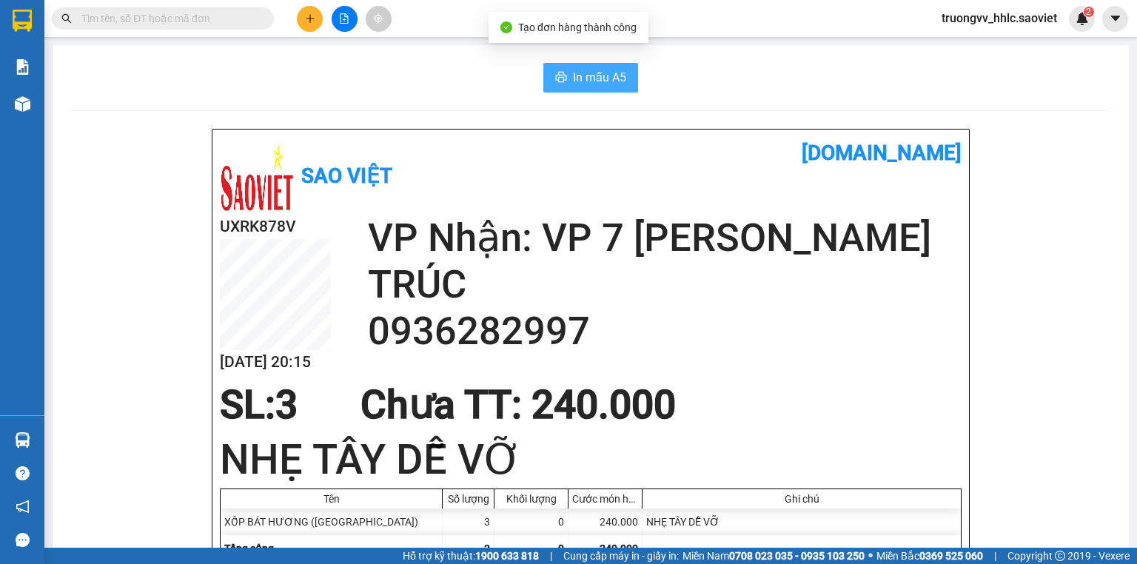
click at [562, 74] on button "In mẫu A5" at bounding box center [590, 78] width 95 height 30
click at [575, 77] on span "In mẫu A5" at bounding box center [599, 77] width 53 height 18
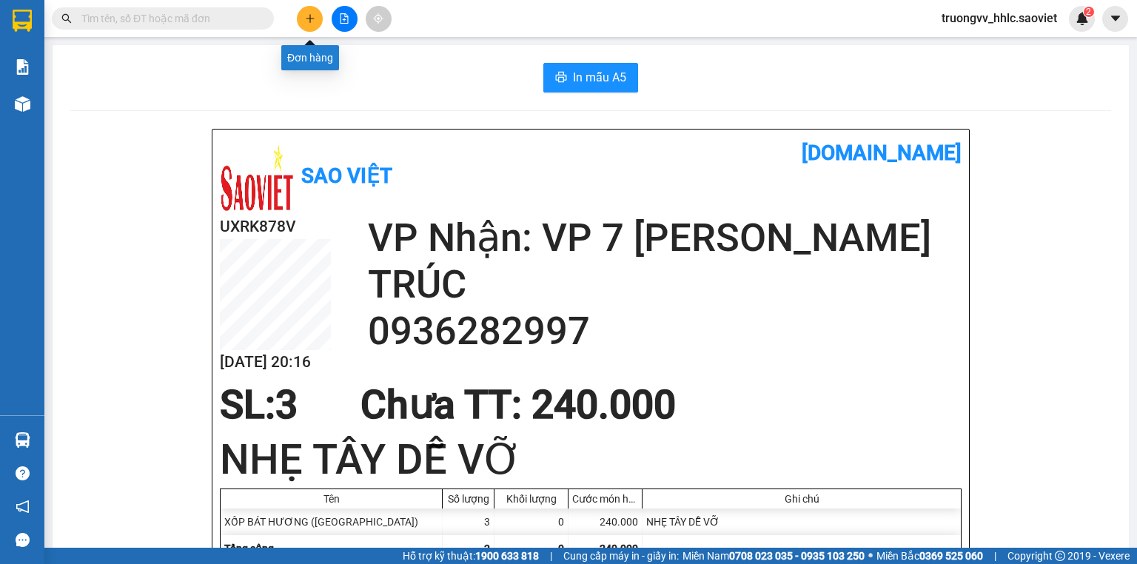
click at [299, 19] on button at bounding box center [310, 19] width 26 height 26
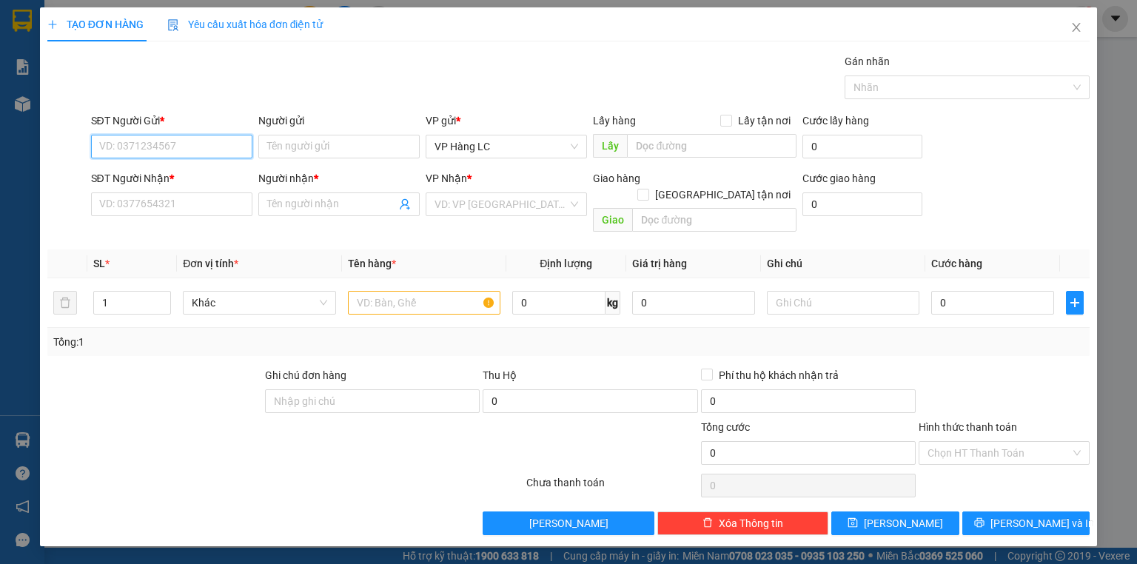
click at [169, 145] on input "SĐT Người Gửi *" at bounding box center [171, 147] width 161 height 24
drag, startPoint x: 148, startPoint y: 172, endPoint x: 189, endPoint y: 203, distance: 50.8
click at [148, 174] on div "0355995255 - THẮNG" at bounding box center [172, 175] width 144 height 16
type input "0355995255"
type input "THẮNG"
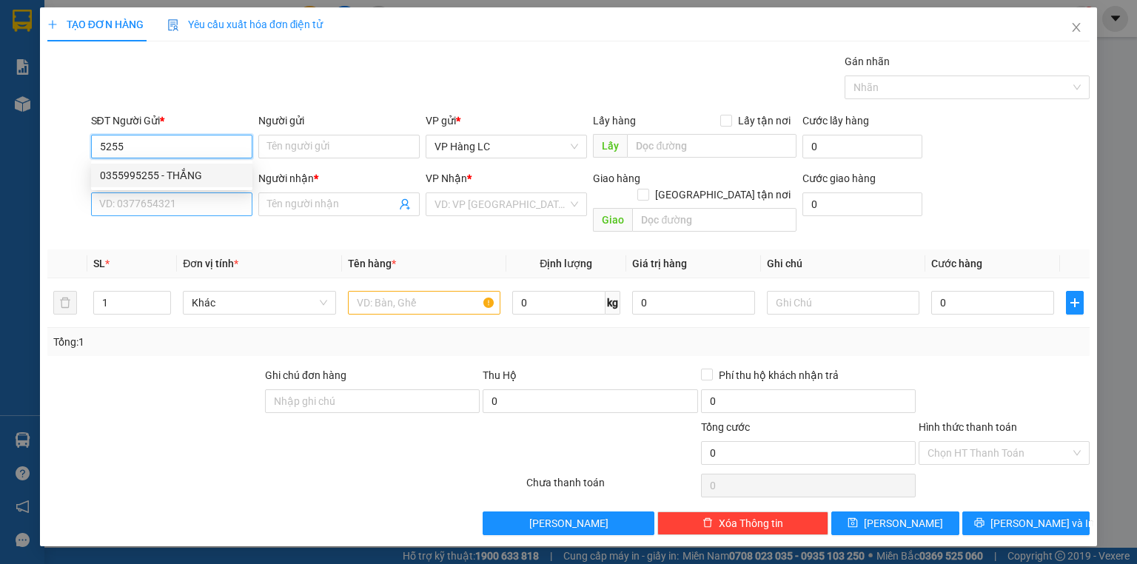
type input "0984227890"
type input "TIỆP"
type input "0355995255"
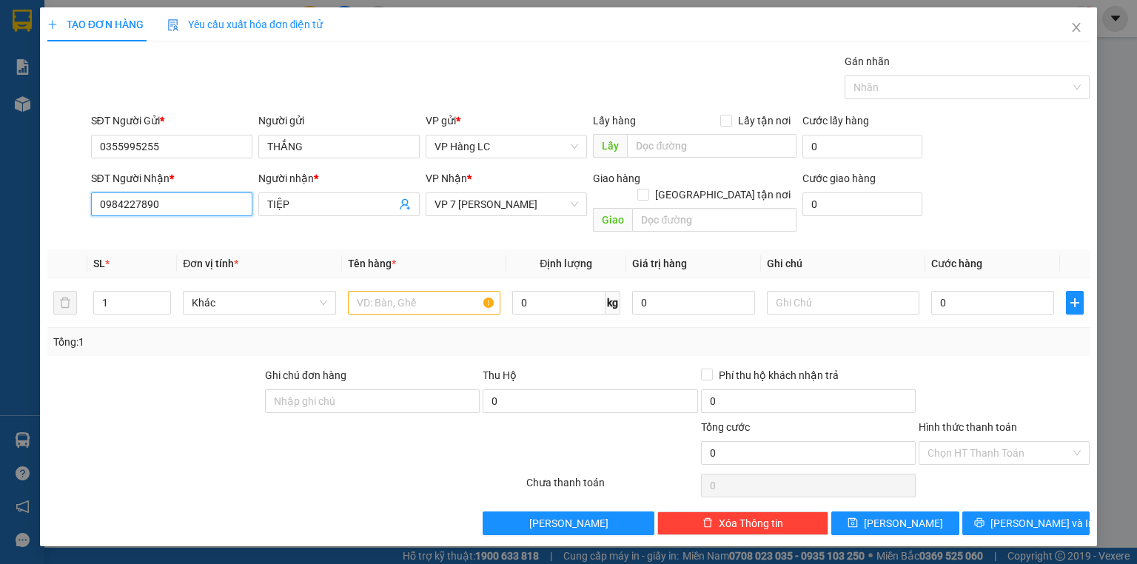
click at [190, 206] on input "0984227890" at bounding box center [171, 204] width 161 height 24
drag, startPoint x: 190, startPoint y: 206, endPoint x: 223, endPoint y: 206, distance: 32.6
click at [206, 206] on input "0984227890" at bounding box center [171, 204] width 161 height 24
click at [159, 237] on div "0969811020 - [GEOGRAPHIC_DATA]" at bounding box center [183, 233] width 166 height 16
type input "0969811020"
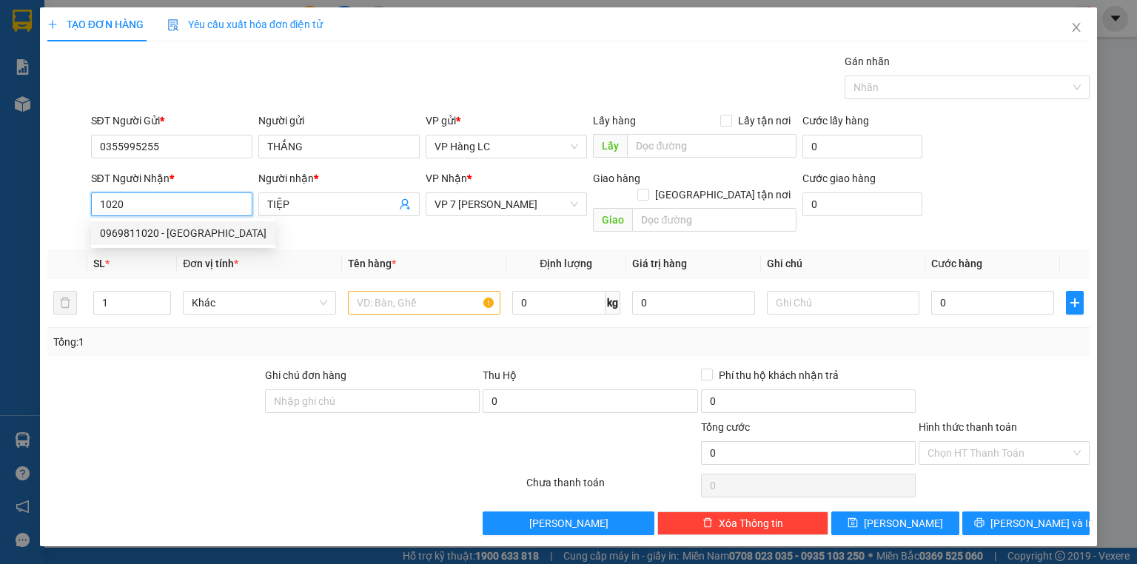
type input "[PERSON_NAME]"
type input "0969811020"
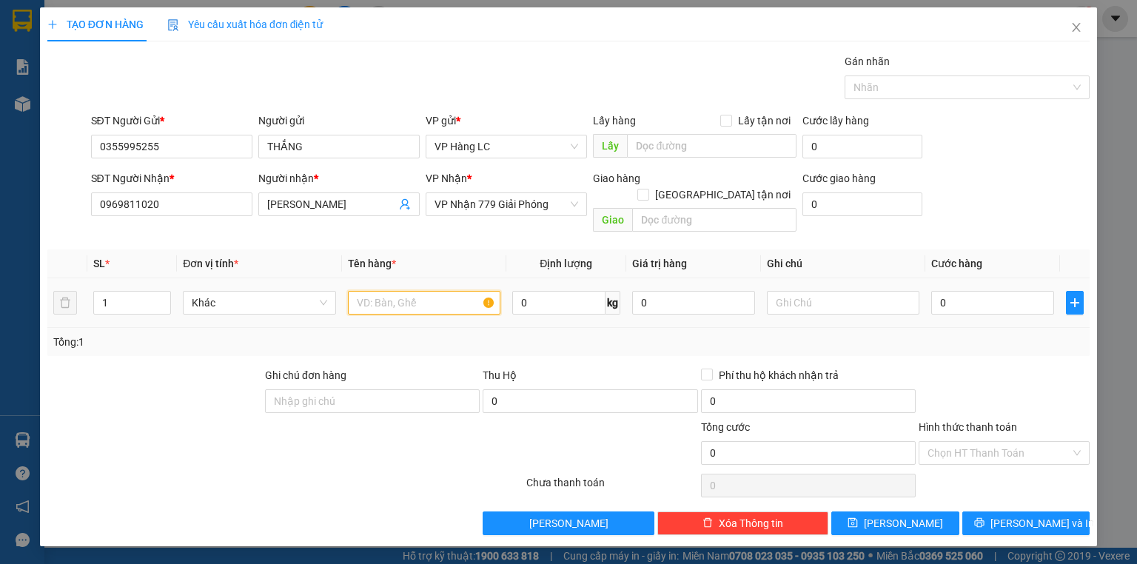
click at [366, 291] on input "text" at bounding box center [424, 303] width 152 height 24
click at [138, 293] on input "1" at bounding box center [132, 303] width 76 height 22
type input "2"
click at [364, 296] on input "text" at bounding box center [424, 303] width 152 height 24
type input "HỘP LK"
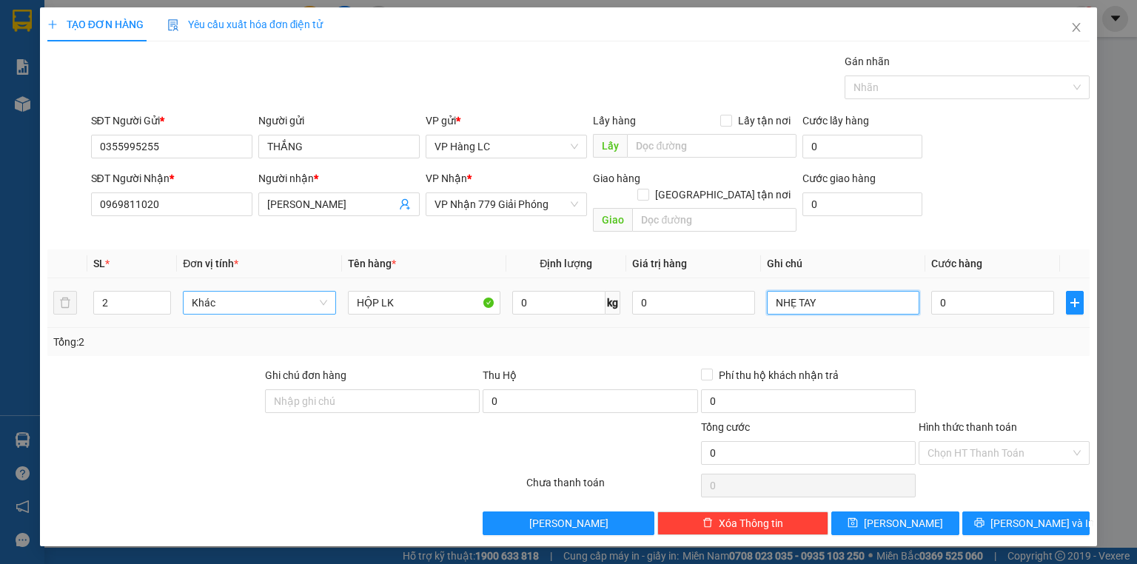
type input "NHẸ TAY"
type input "8"
type input "80"
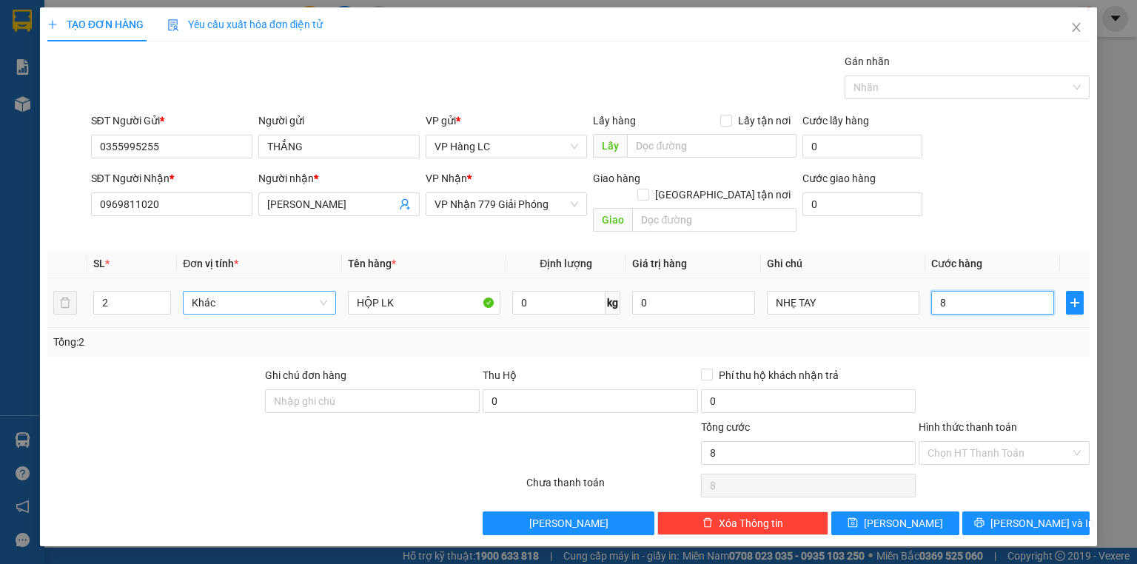
type input "80"
type input "80.000"
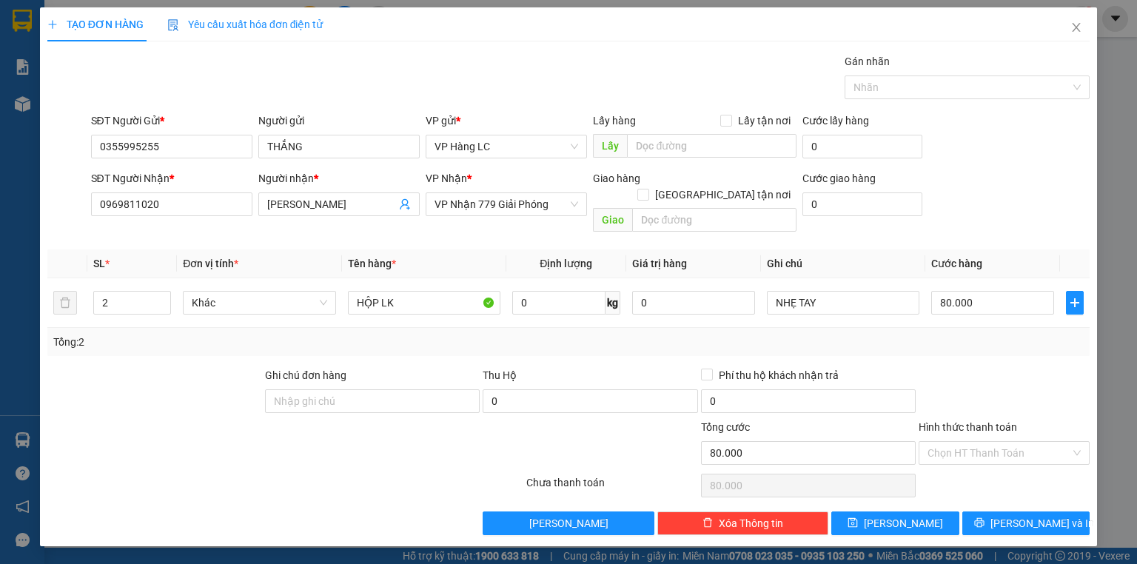
click at [980, 334] on div "Tổng: 2" at bounding box center [568, 342] width 1030 height 16
click at [1030, 515] on span "[PERSON_NAME] và In" at bounding box center [1042, 523] width 104 height 16
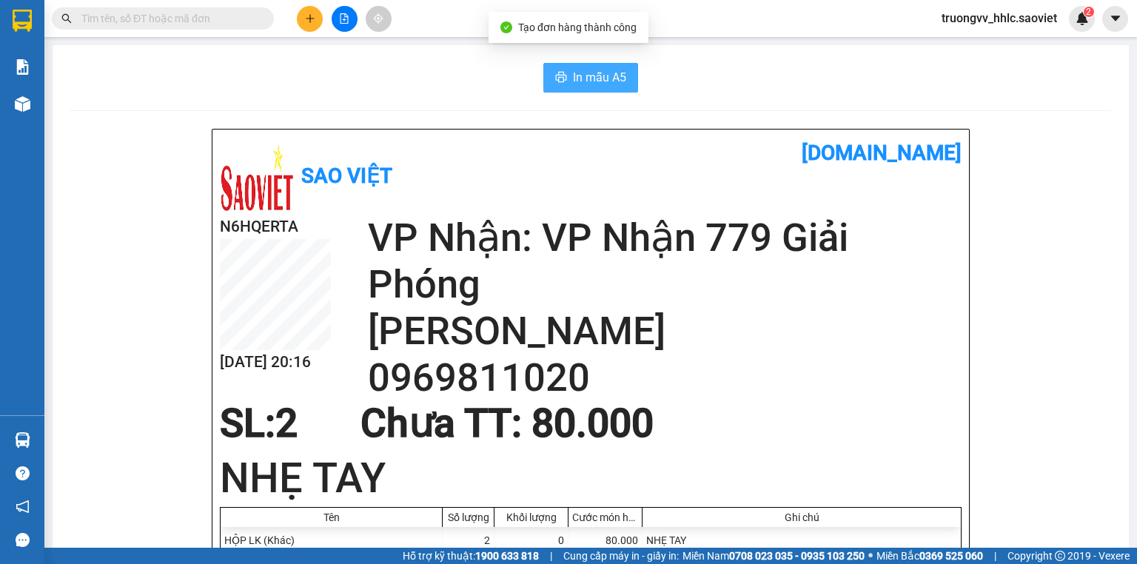
click at [570, 88] on button "In mẫu A5" at bounding box center [590, 78] width 95 height 30
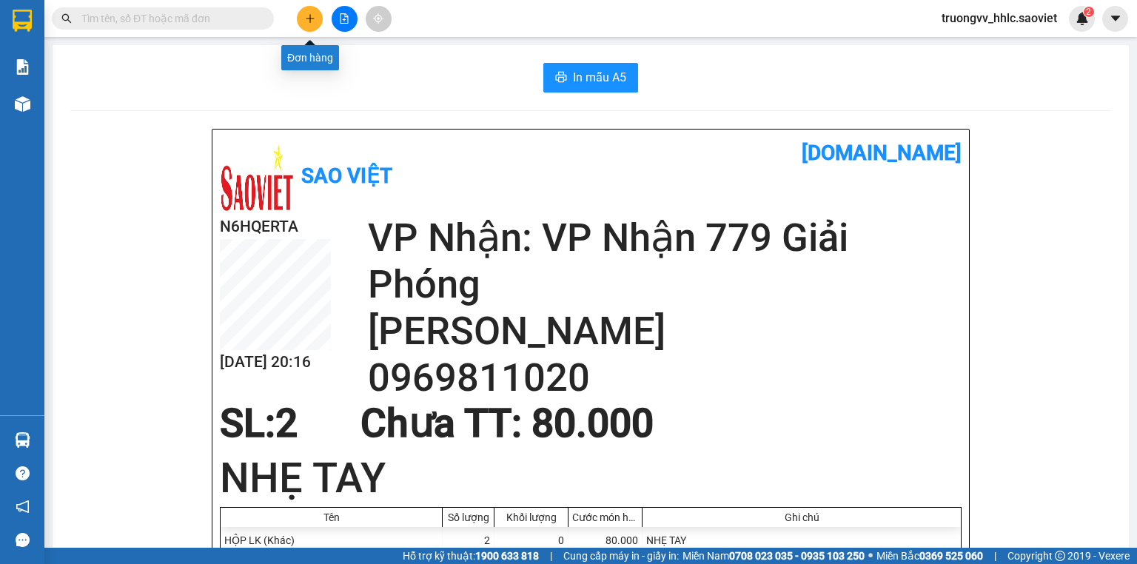
click at [305, 12] on button at bounding box center [310, 19] width 26 height 26
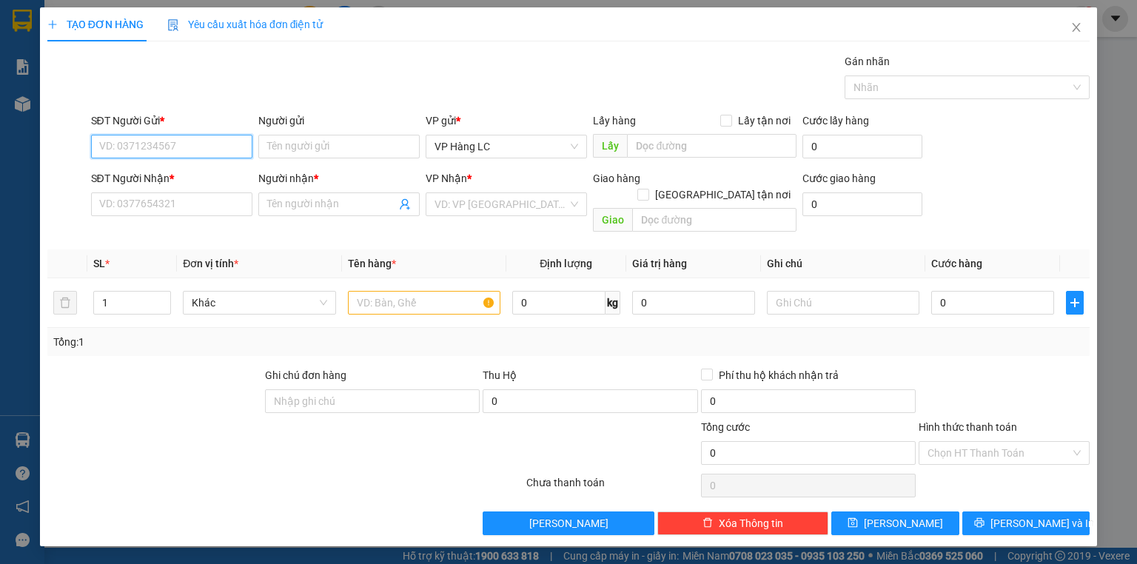
click at [149, 151] on input "SĐT Người Gửi *" at bounding box center [171, 147] width 161 height 24
click at [179, 172] on div "0355995255 - THẮNG" at bounding box center [172, 175] width 144 height 16
type input "0355995255"
type input "THẮNG"
type input "0969811020"
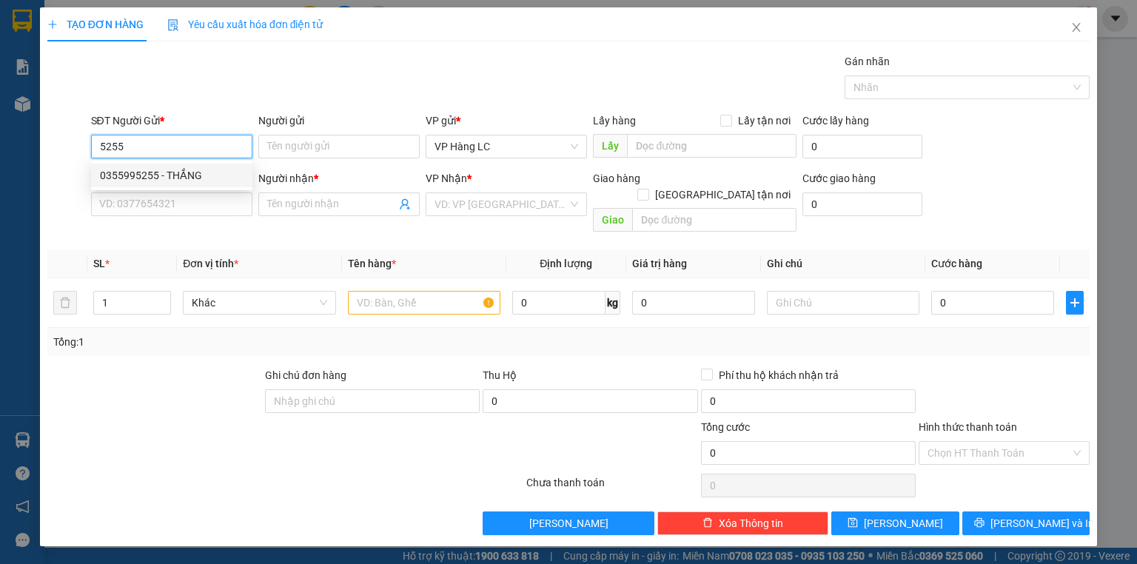
type input "[PERSON_NAME]"
type input "0355995255"
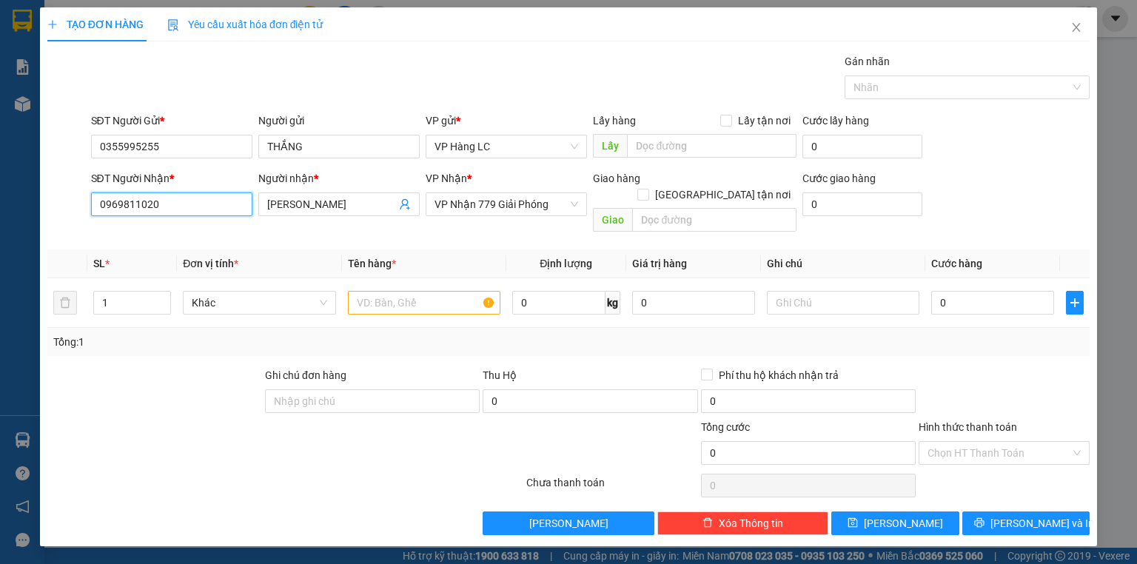
click at [179, 198] on input "0969811020" at bounding box center [171, 204] width 161 height 24
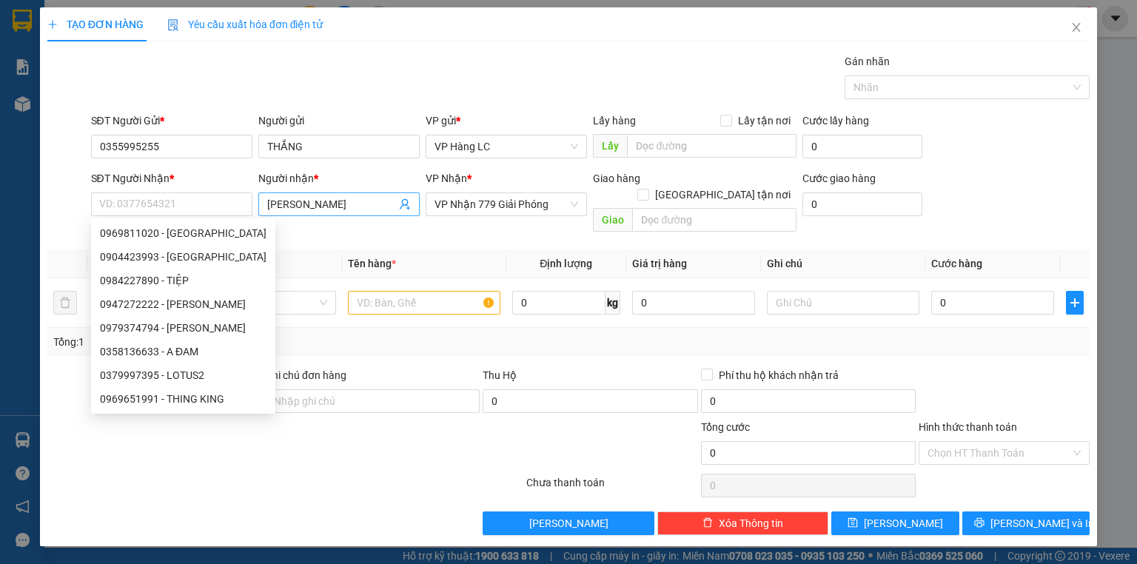
click at [407, 201] on icon "user-add" at bounding box center [405, 204] width 10 height 11
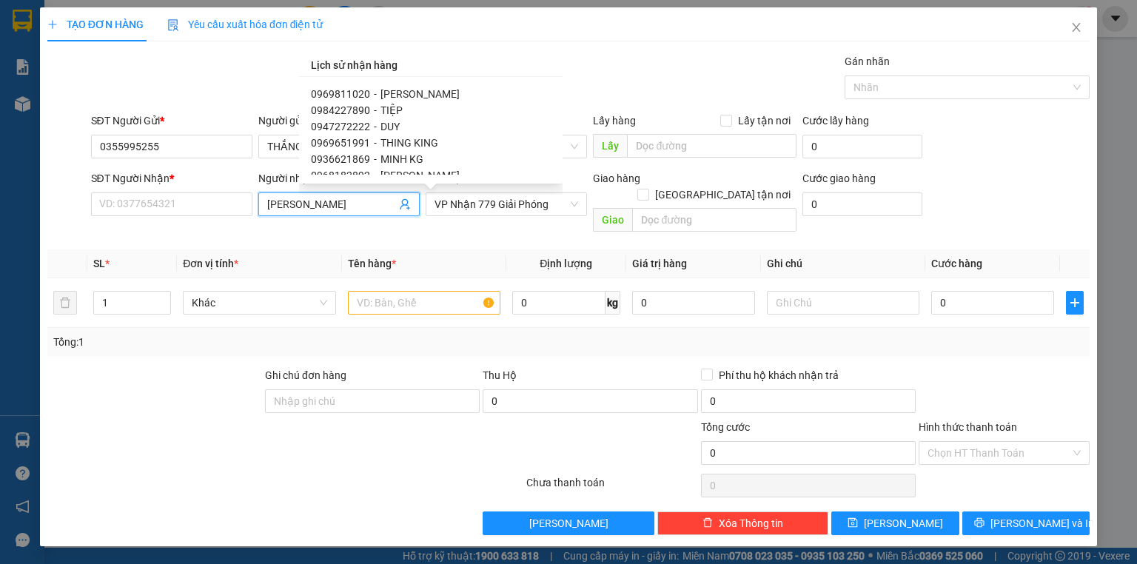
click at [394, 477] on div "0902140895 - VŨ" at bounding box center [431, 485] width 240 height 16
type input "0902140895"
type input "VŨ"
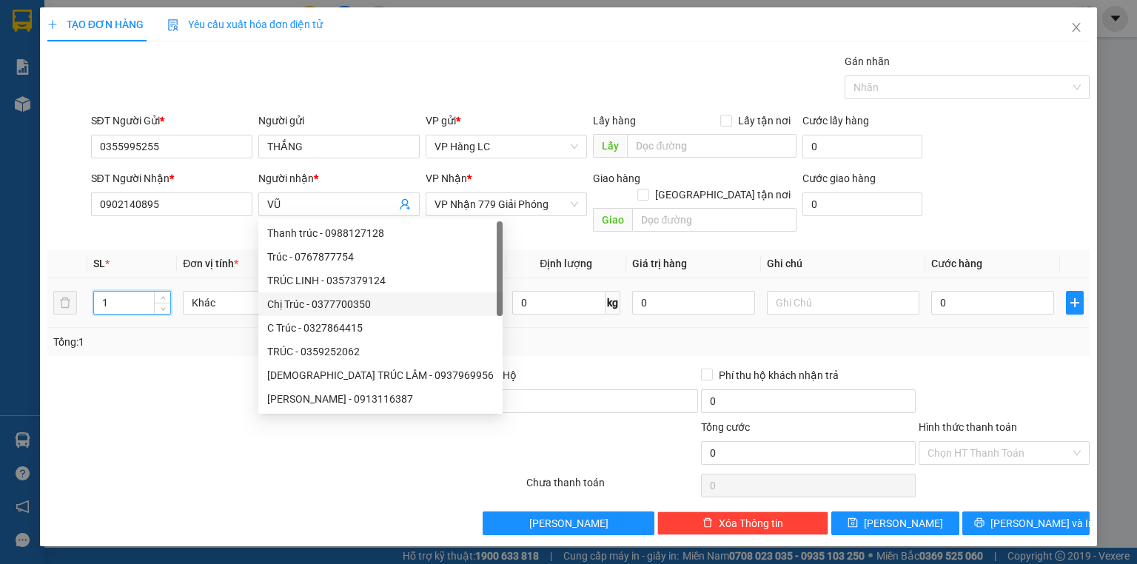
click at [139, 292] on input "1" at bounding box center [132, 303] width 76 height 22
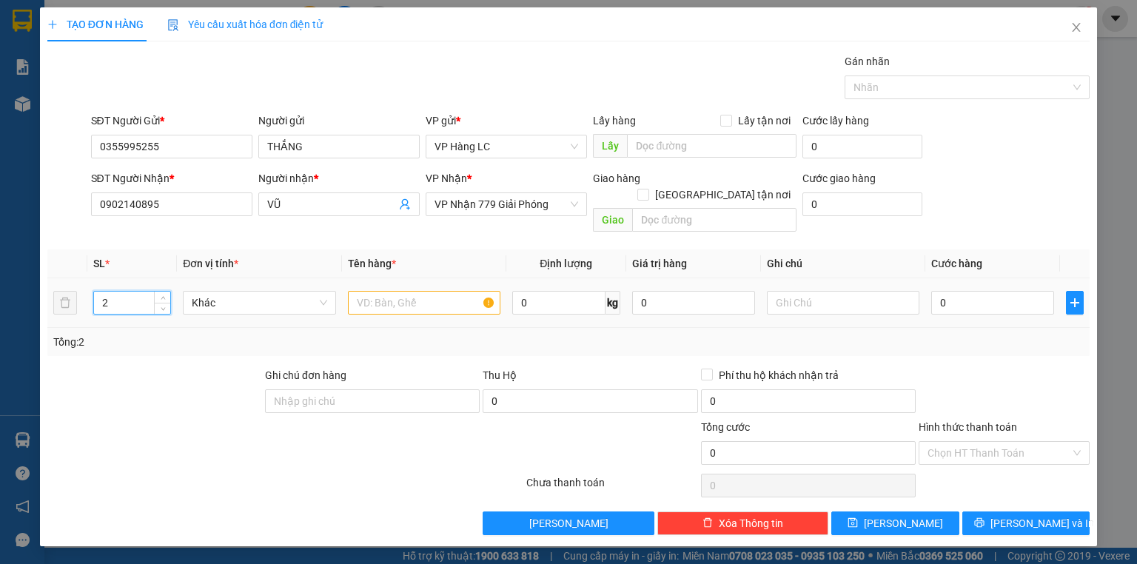
type input "2"
click at [382, 291] on input "text" at bounding box center [424, 303] width 152 height 24
type input "HỘP LK"
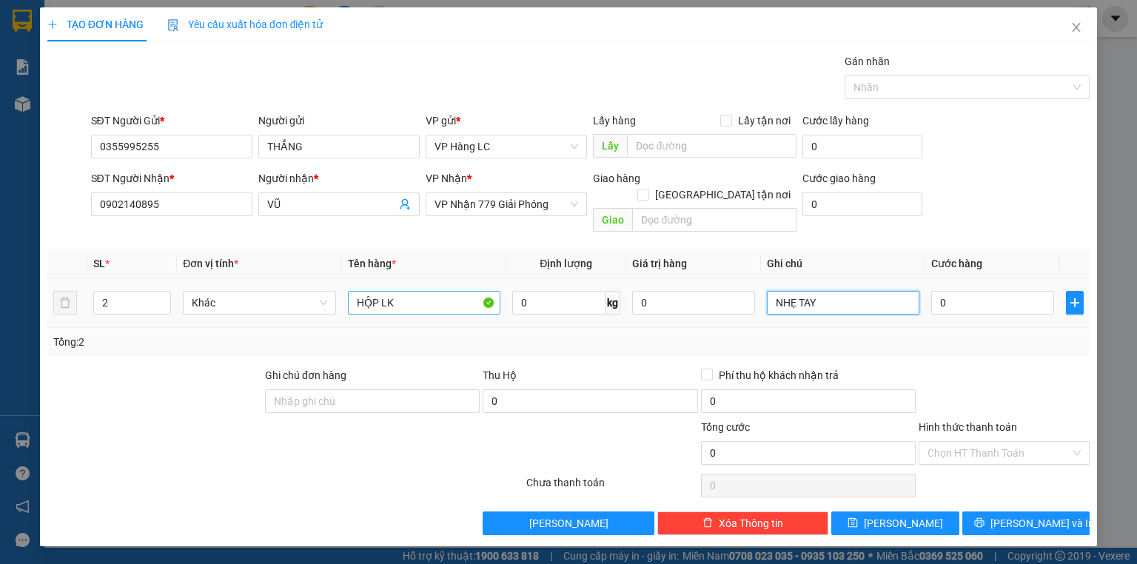
type input "NHẸ TAY"
type input "8"
type input "80"
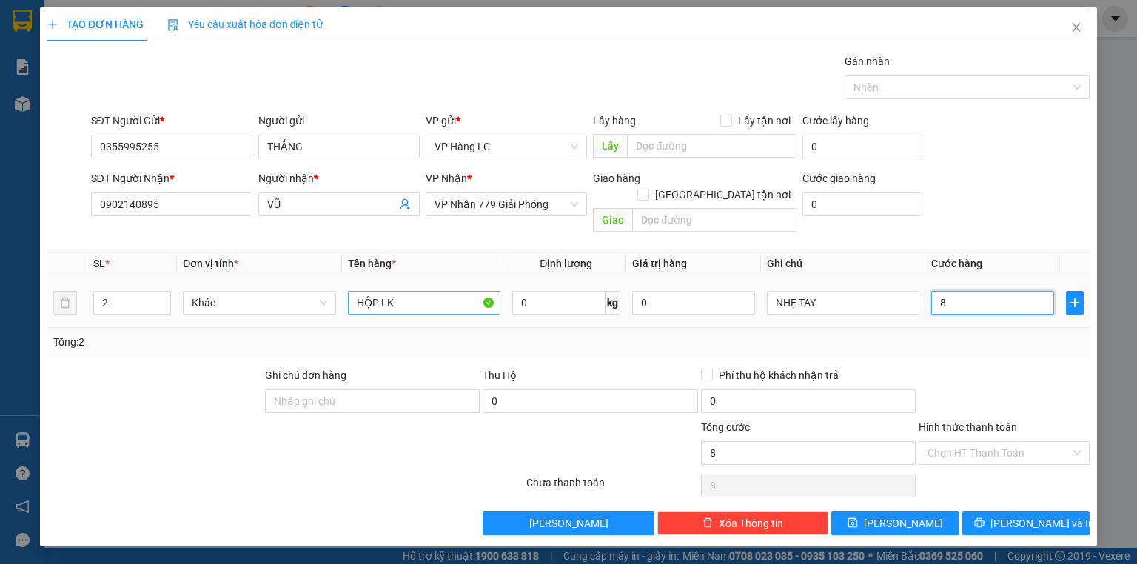
type input "80"
click at [952, 334] on div "Tổng: 2" at bounding box center [568, 342] width 1030 height 16
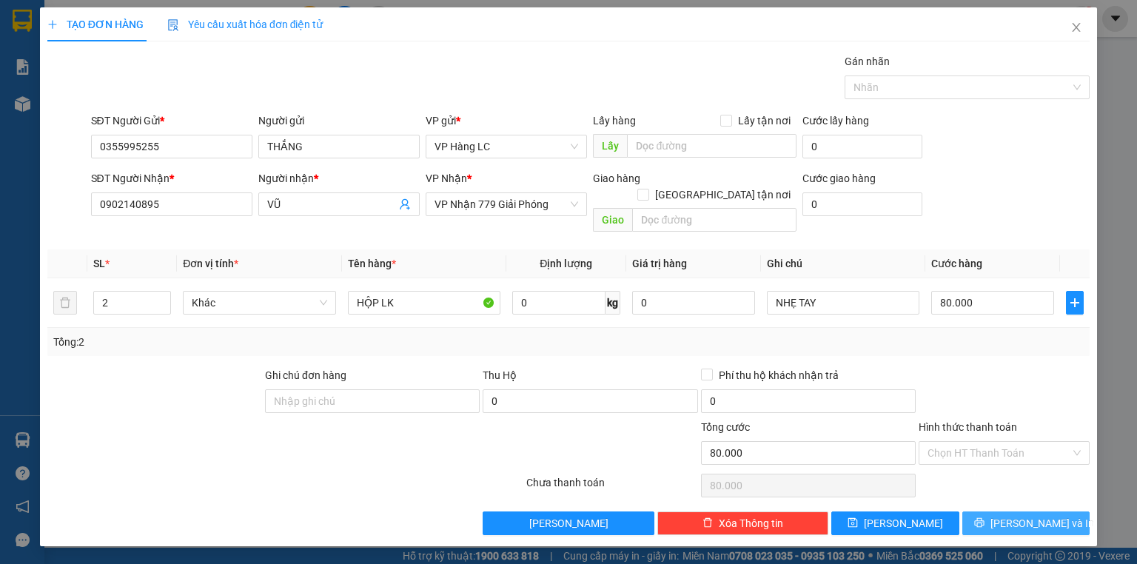
drag, startPoint x: 989, startPoint y: 505, endPoint x: 951, endPoint y: 488, distance: 41.1
click at [986, 511] on button "[PERSON_NAME] và In" at bounding box center [1026, 523] width 128 height 24
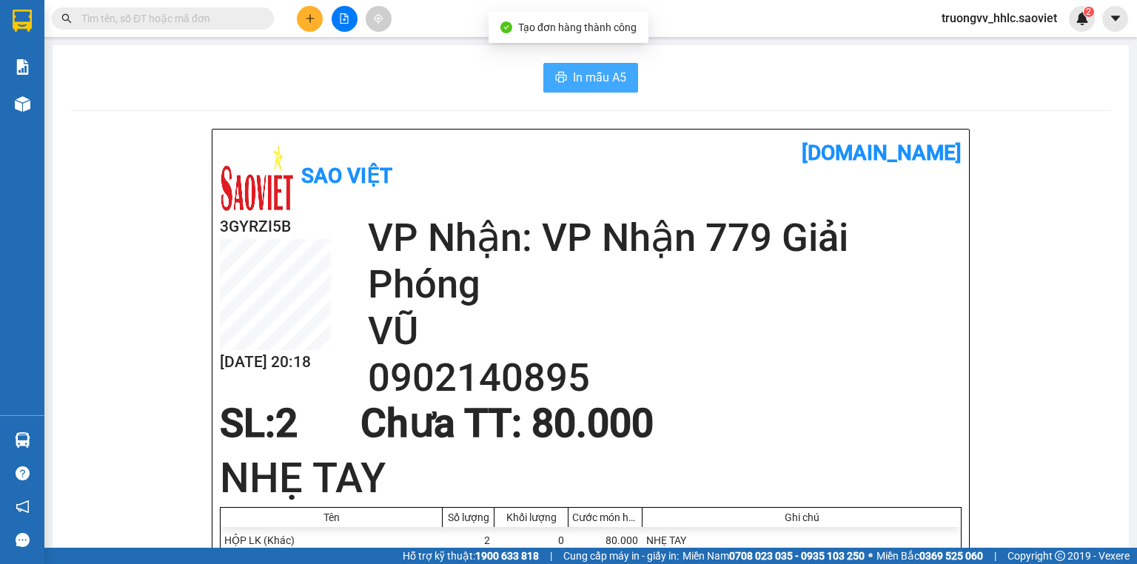
click at [595, 70] on span "In mẫu A5" at bounding box center [599, 77] width 53 height 18
click at [312, 18] on icon "plus" at bounding box center [310, 18] width 10 height 10
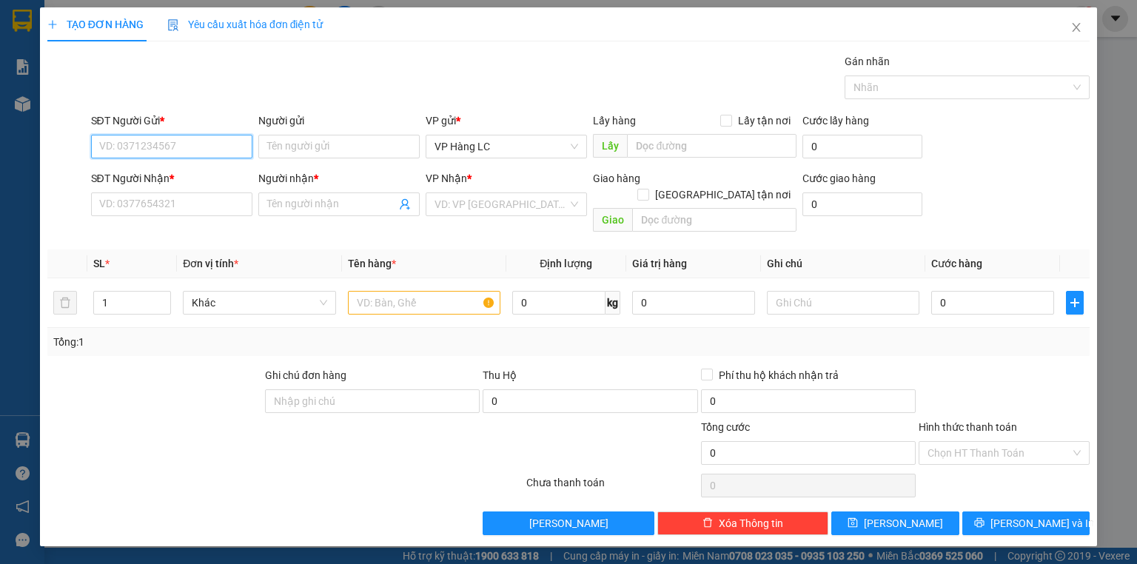
click at [195, 141] on input "SĐT Người Gửi *" at bounding box center [171, 147] width 161 height 24
click at [197, 174] on div "0355995255 - THẮNG" at bounding box center [172, 175] width 144 height 16
type input "0355995255"
type input "THẮNG"
type input "0902140895"
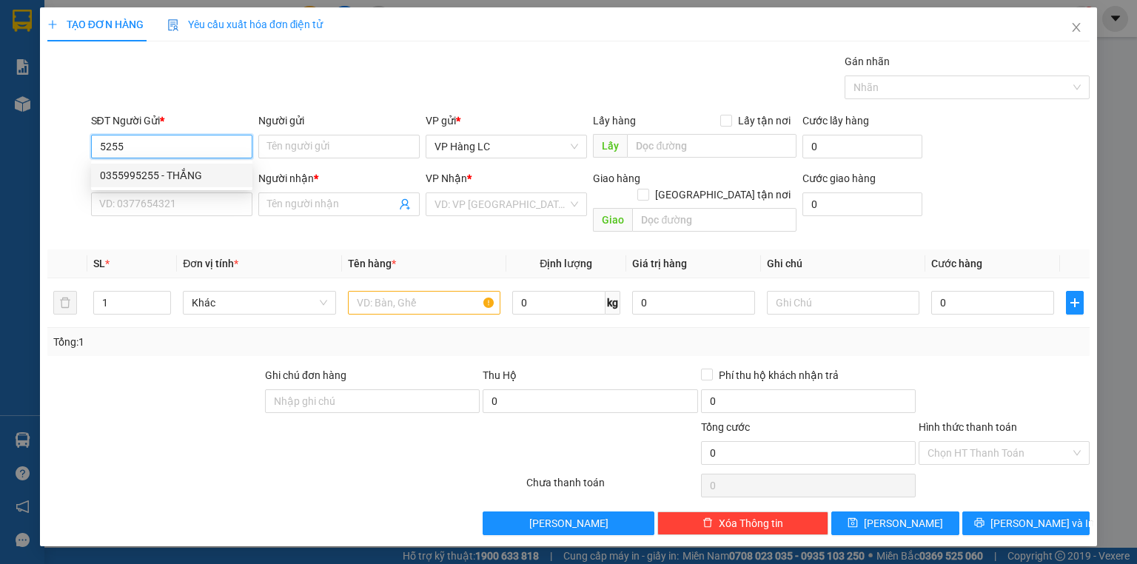
type input "VŨ"
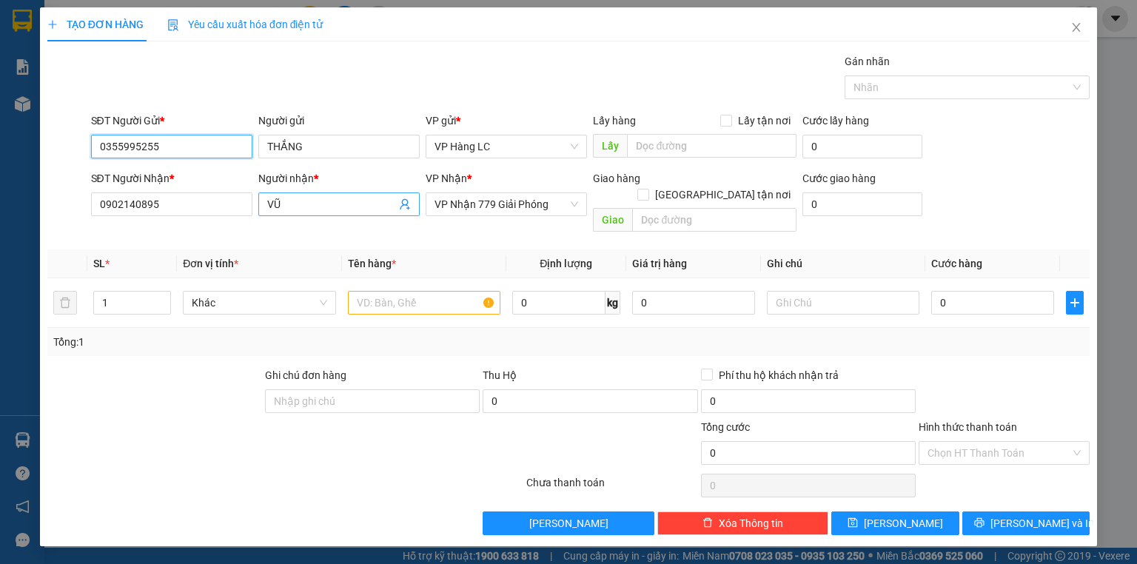
type input "0355995255"
click at [404, 203] on icon "user-add" at bounding box center [405, 204] width 12 height 12
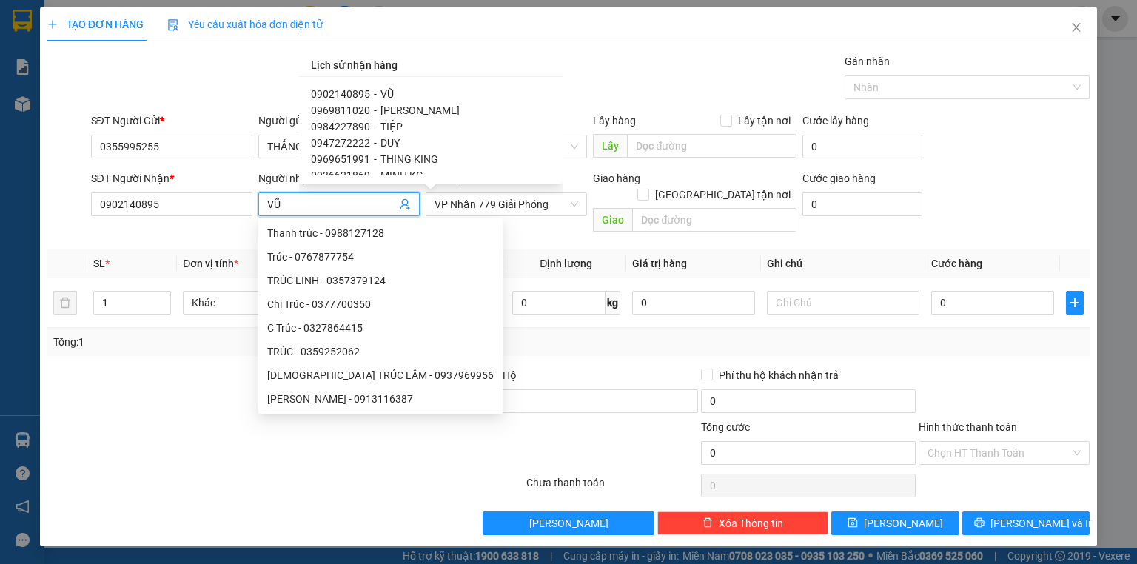
click at [377, 509] on div "0888861333 - TIẾN" at bounding box center [431, 517] width 240 height 16
type input "0888861333"
type input "TIẾN"
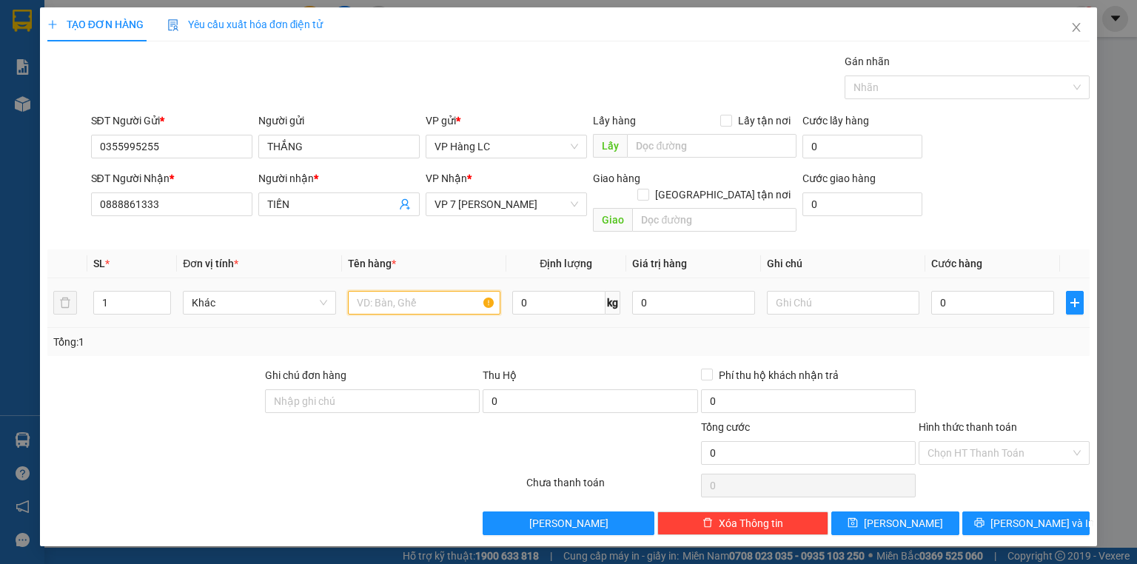
click at [393, 291] on input "text" at bounding box center [424, 303] width 152 height 24
type input "HỘP LK"
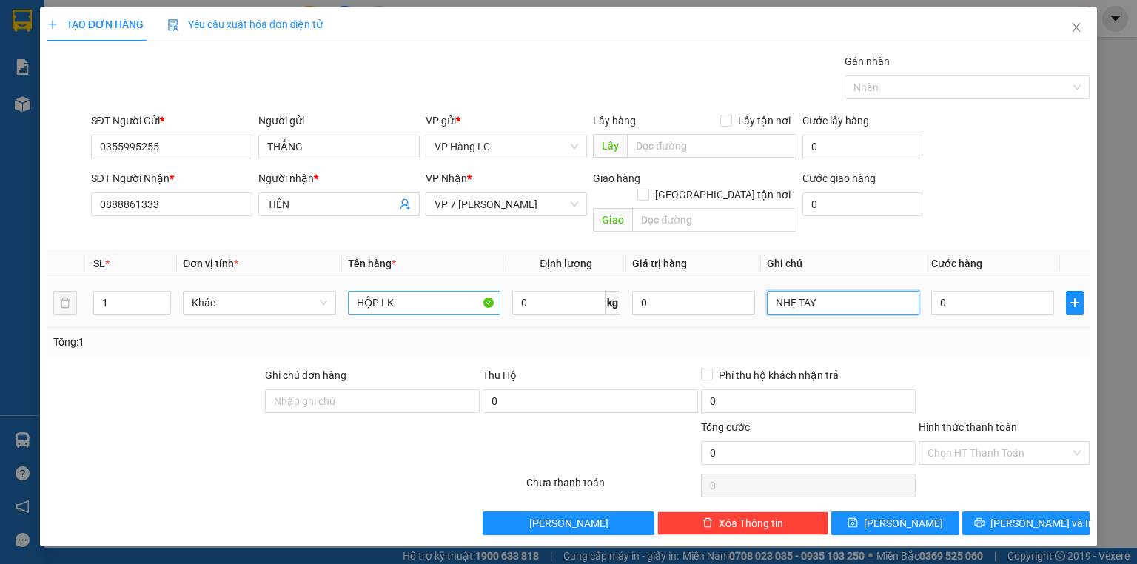
type input "NHẸ TAY"
type input "4"
type input "40"
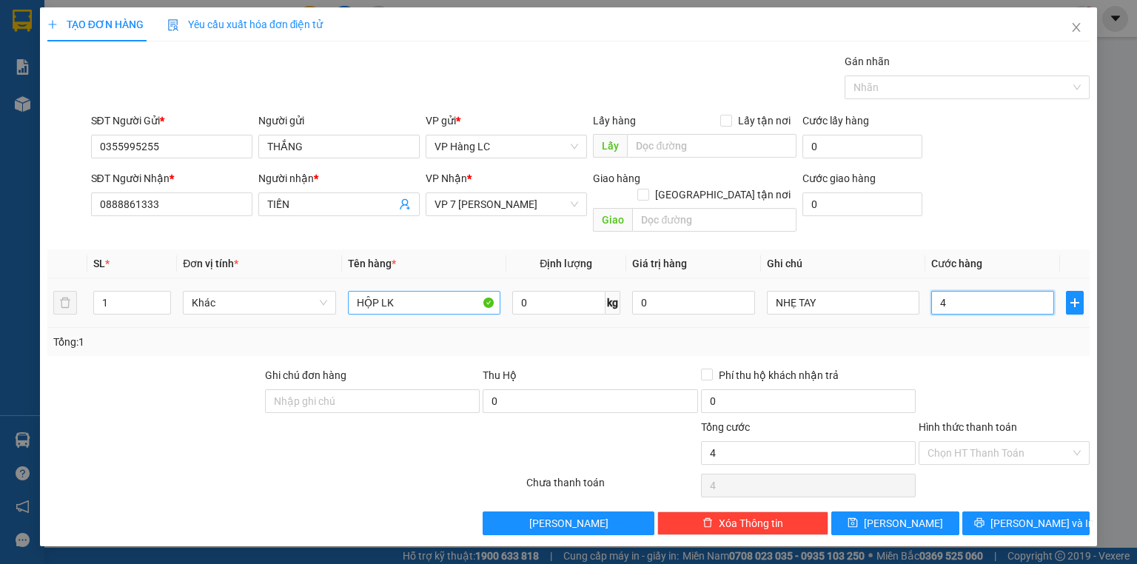
type input "40"
type input "40.000"
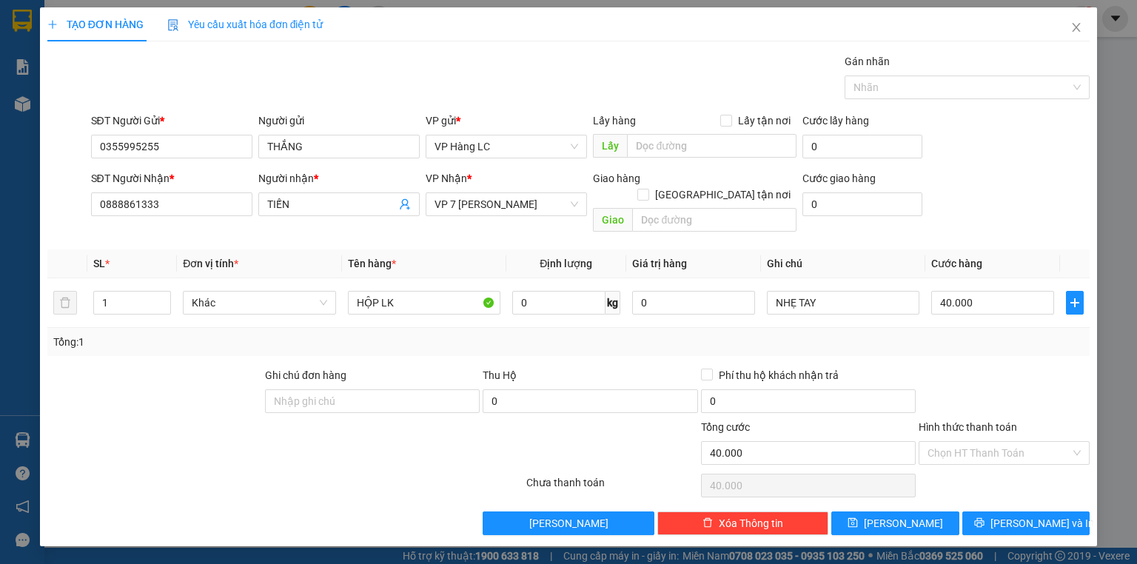
drag, startPoint x: 861, startPoint y: 337, endPoint x: 868, endPoint y: 346, distance: 11.6
click at [861, 338] on div "Tổng: 1" at bounding box center [568, 342] width 1042 height 28
drag, startPoint x: 994, startPoint y: 504, endPoint x: 852, endPoint y: 429, distance: 159.9
click at [988, 511] on button "[PERSON_NAME] và In" at bounding box center [1026, 523] width 128 height 24
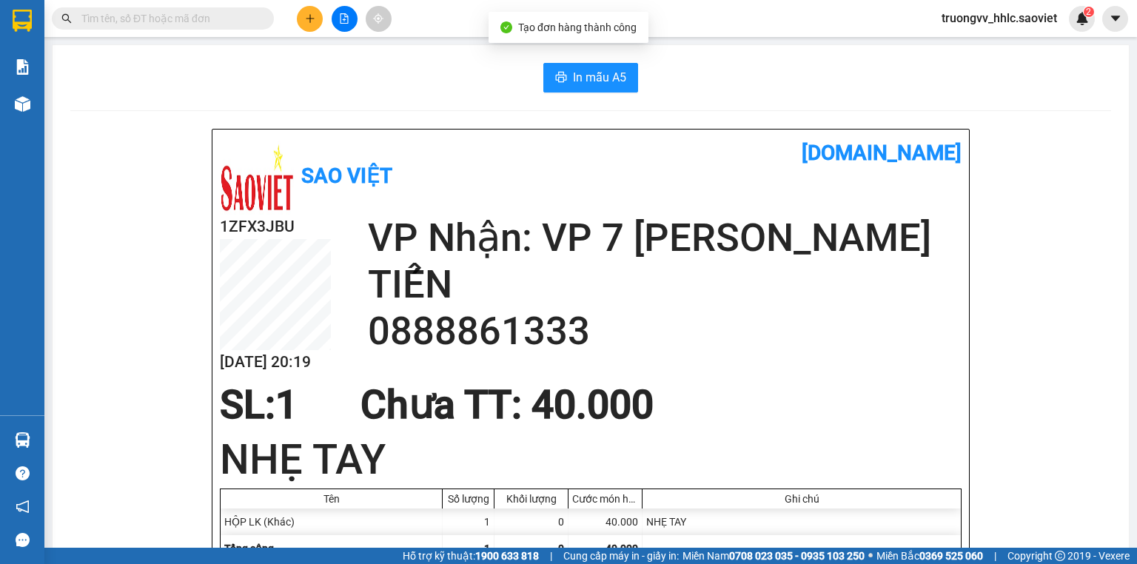
click at [574, 83] on span "In mẫu A5" at bounding box center [599, 77] width 53 height 18
click at [317, 27] on button at bounding box center [310, 19] width 26 height 26
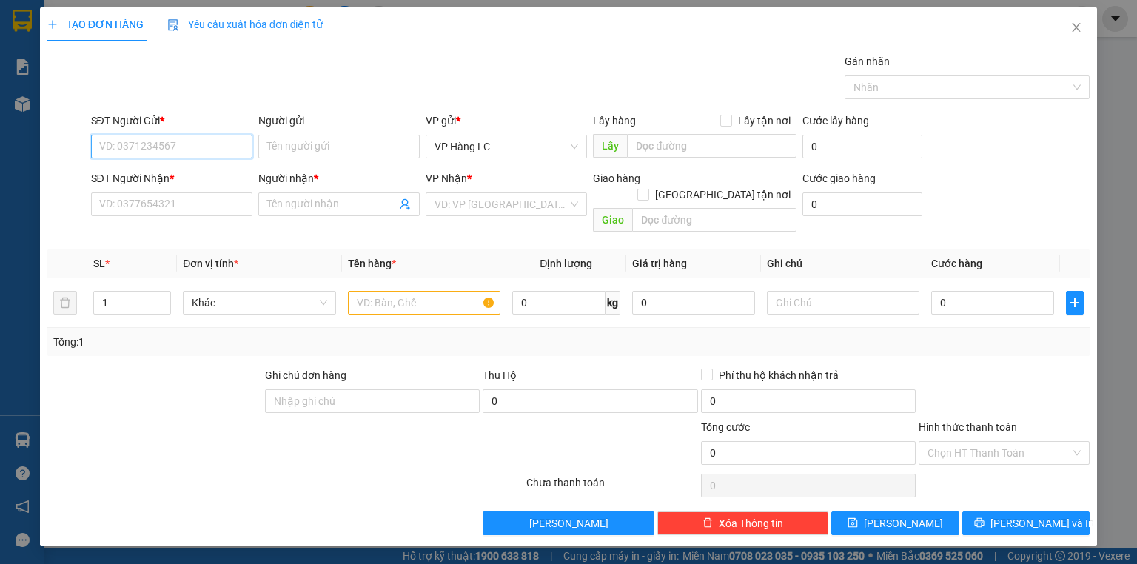
click at [166, 141] on input "SĐT Người Gửi *" at bounding box center [171, 147] width 161 height 24
click at [183, 178] on div "0355995255 - THẮNG" at bounding box center [172, 175] width 144 height 16
type input "0355995255"
type input "THẮNG"
type input "0888861333"
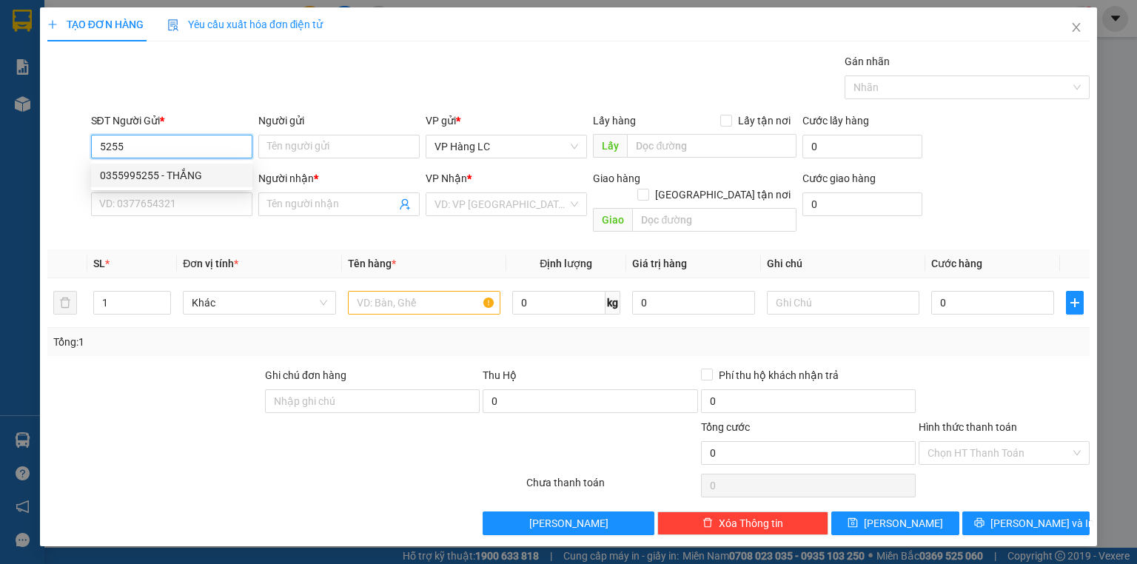
type input "TIẾN"
type input "0355995255"
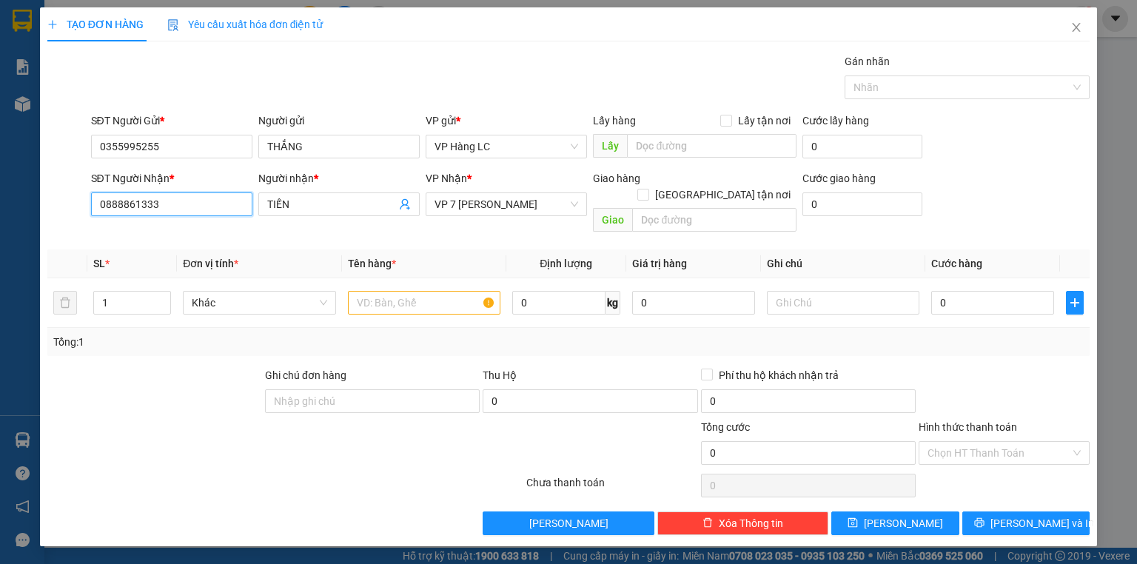
click at [186, 198] on input "0888861333" at bounding box center [171, 204] width 161 height 24
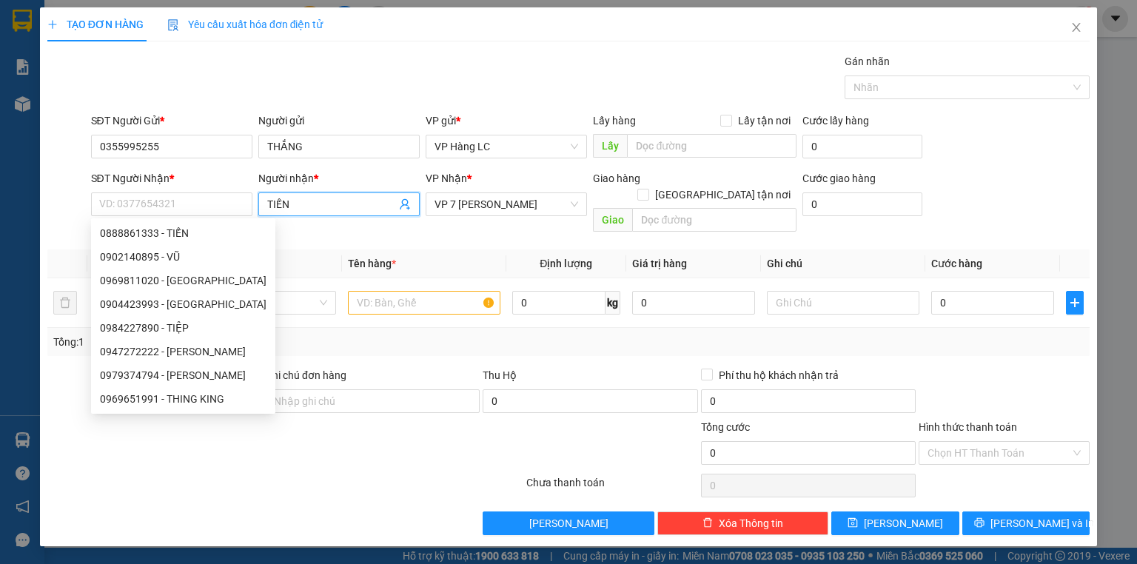
click at [408, 206] on icon "user-add" at bounding box center [405, 204] width 10 height 11
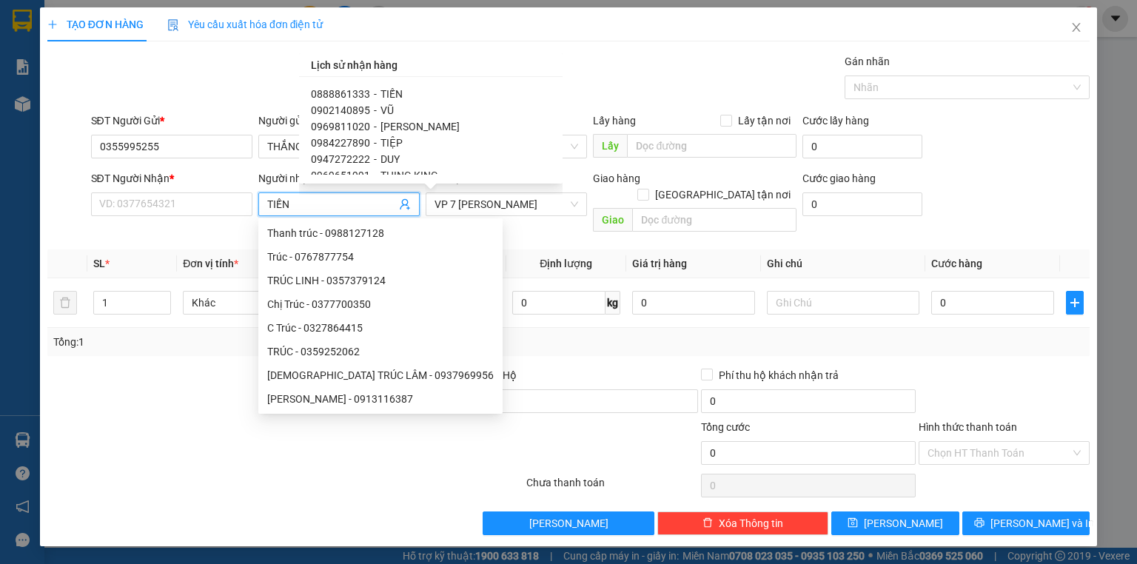
type input "0888850860"
type input "BÁCH"
checkbox input "true"
type input "còn hàng 27/9"
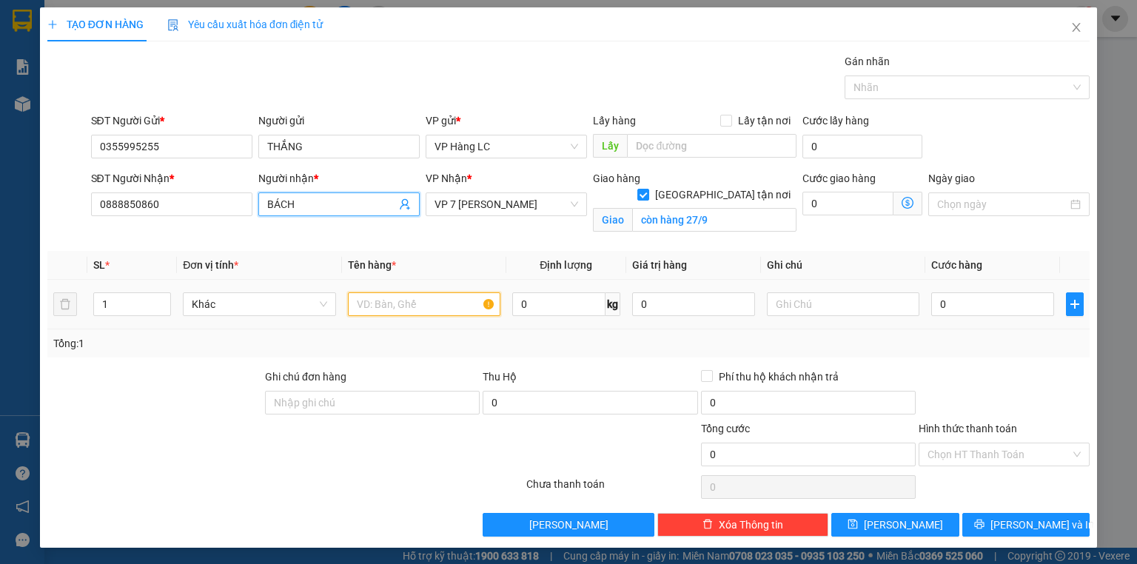
click at [400, 306] on input "text" at bounding box center [424, 304] width 152 height 24
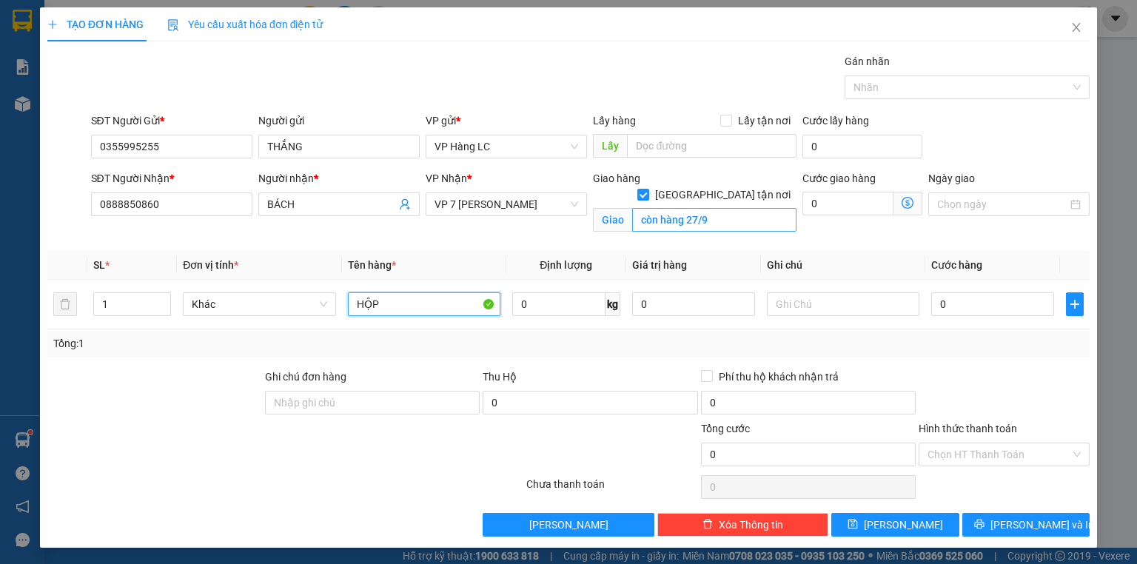
type input "HỘP"
click at [706, 208] on input "còn hàng 27/9" at bounding box center [714, 220] width 164 height 24
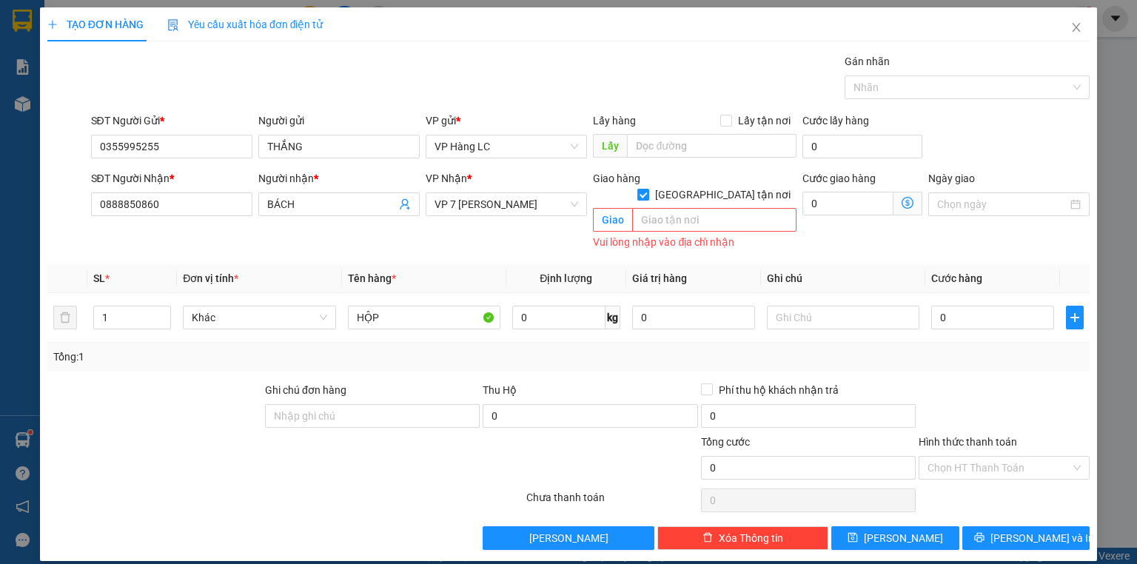
click at [647, 189] on input "[GEOGRAPHIC_DATA] tận nơi" at bounding box center [642, 194] width 10 height 10
checkbox input "false"
click at [800, 306] on input "text" at bounding box center [843, 318] width 152 height 24
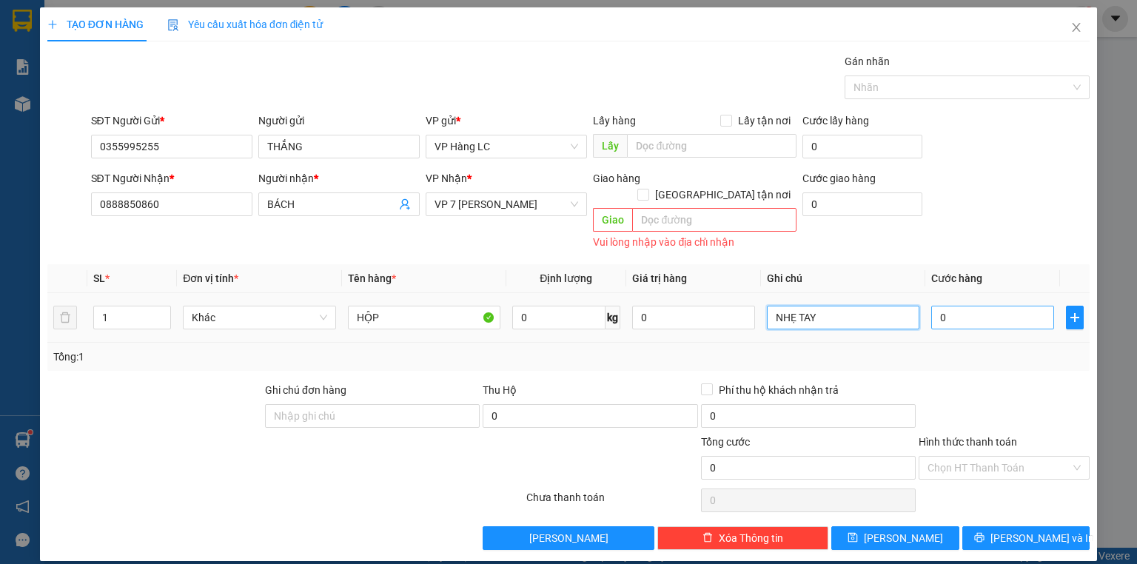
type input "NHẸ TAY"
click at [963, 306] on input "0" at bounding box center [992, 318] width 123 height 24
type input "4"
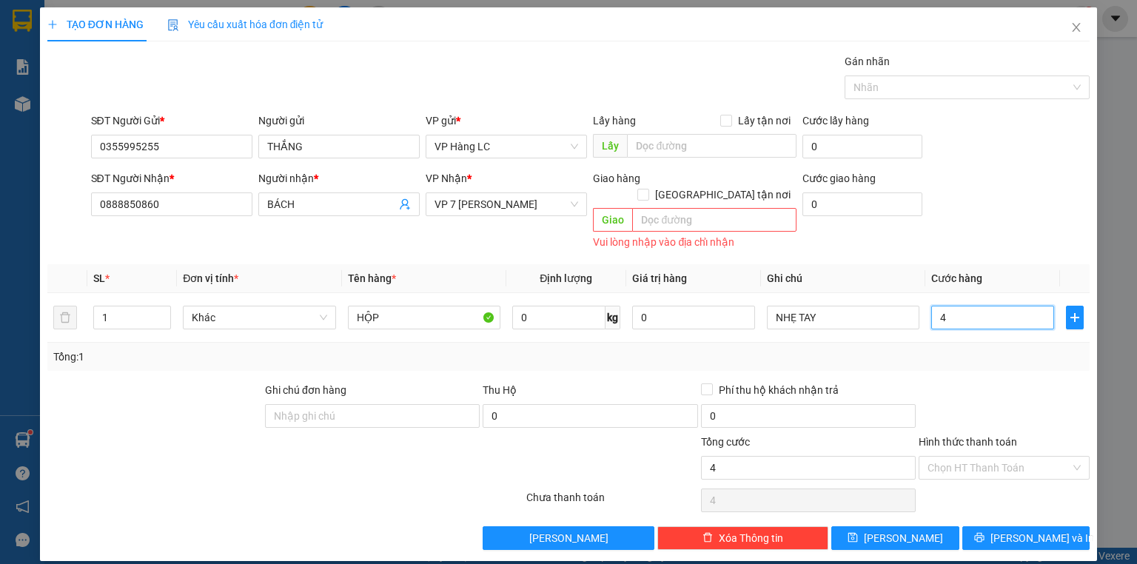
type input "40"
type input "40.000"
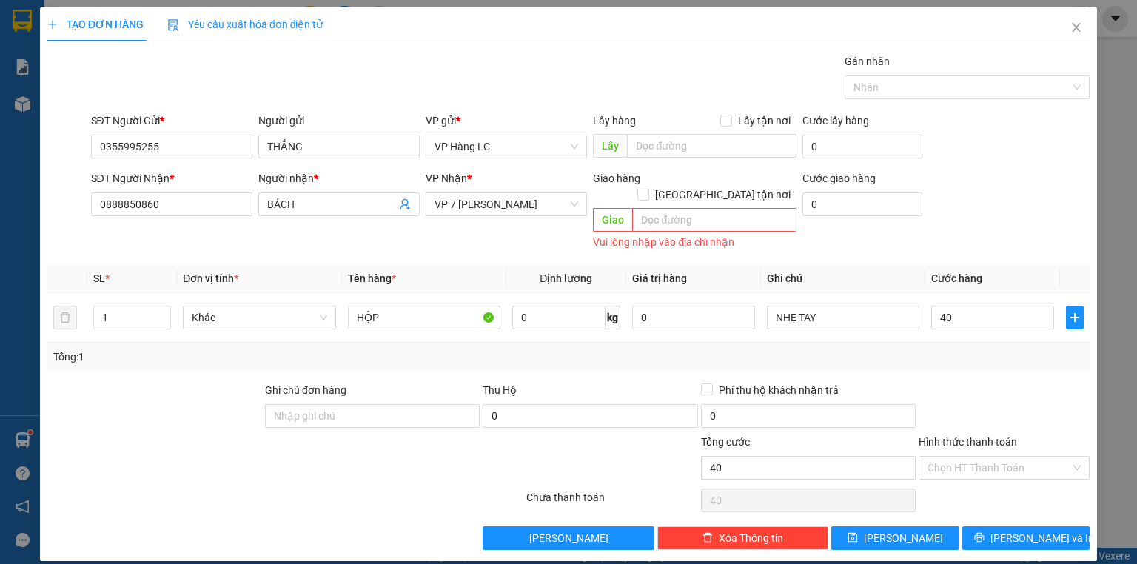
type input "40.000"
drag, startPoint x: 932, startPoint y: 341, endPoint x: 959, endPoint y: 378, distance: 45.6
click at [936, 349] on div "Tổng: 1" at bounding box center [568, 357] width 1030 height 16
click at [1000, 526] on button "[PERSON_NAME] và In" at bounding box center [1026, 538] width 128 height 24
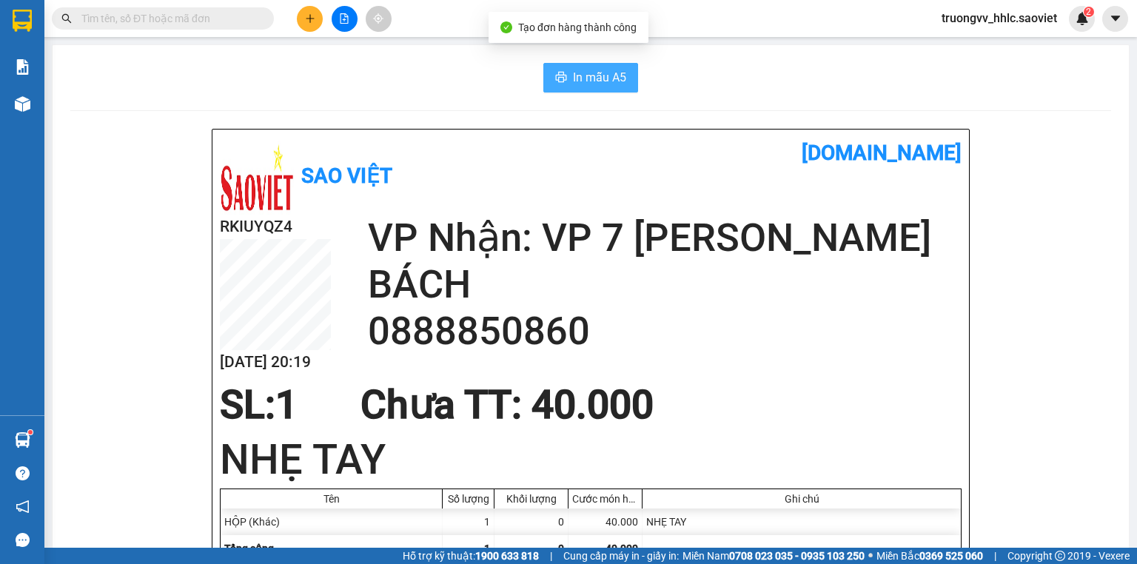
click at [592, 80] on span "In mẫu A5" at bounding box center [599, 77] width 53 height 18
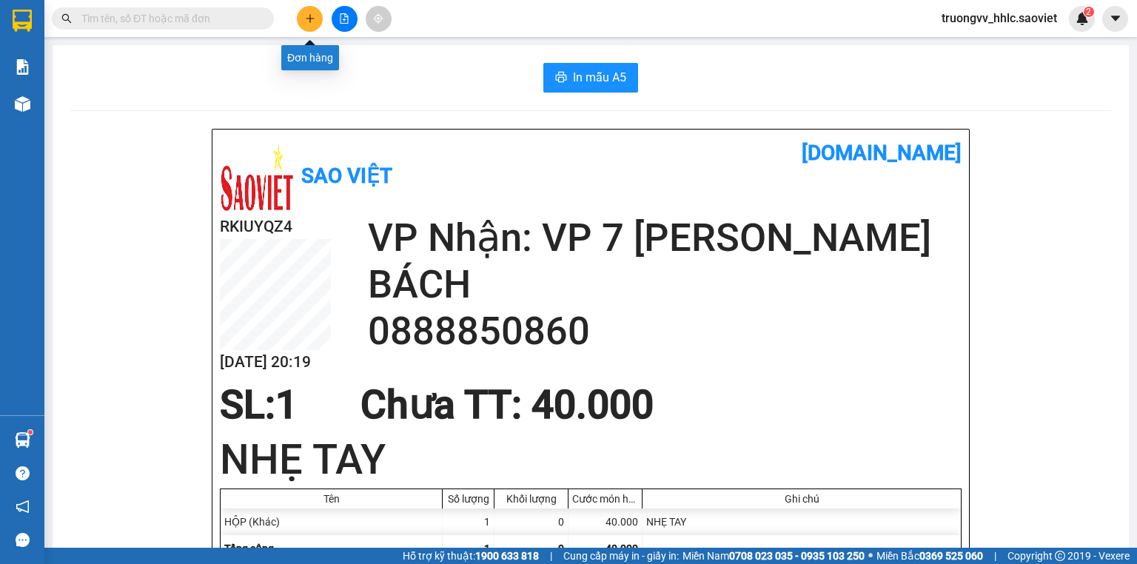
click at [316, 16] on button at bounding box center [310, 19] width 26 height 26
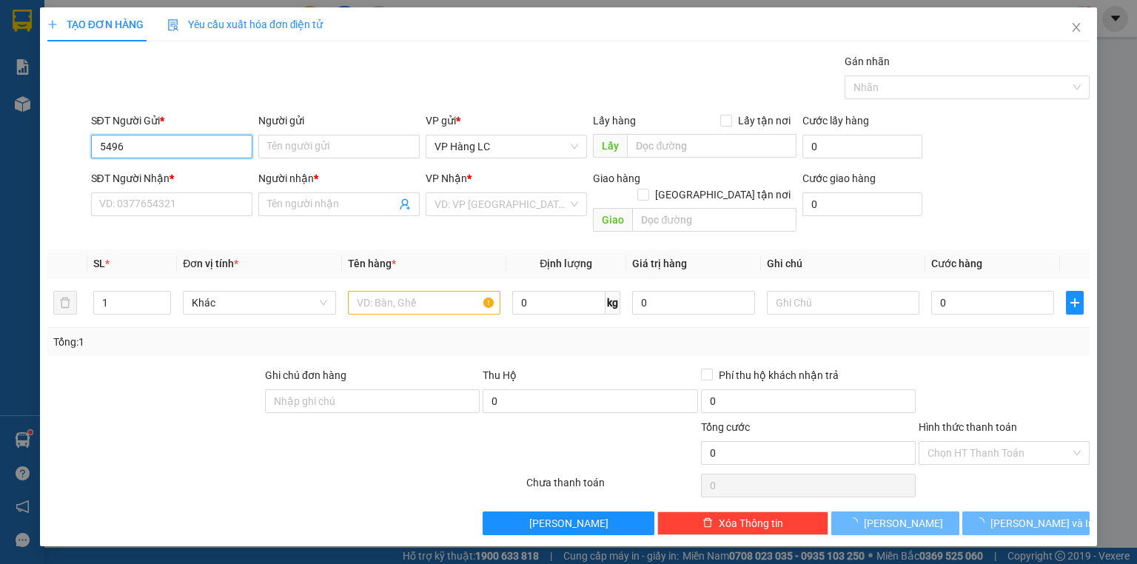
click at [186, 138] on input "5496" at bounding box center [171, 147] width 161 height 24
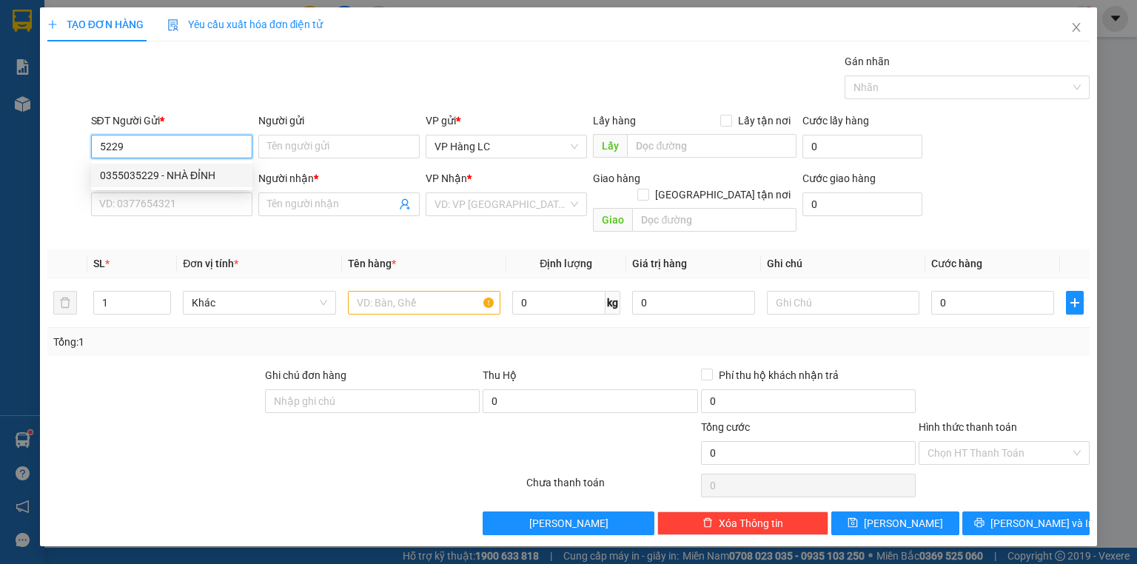
click at [166, 175] on div "0355035229 - NHÀ ĐỈNH" at bounding box center [172, 175] width 144 height 16
type input "0355035229"
type input "NHÀ ĐỈNH"
type input "0986873290"
type input "phượng"
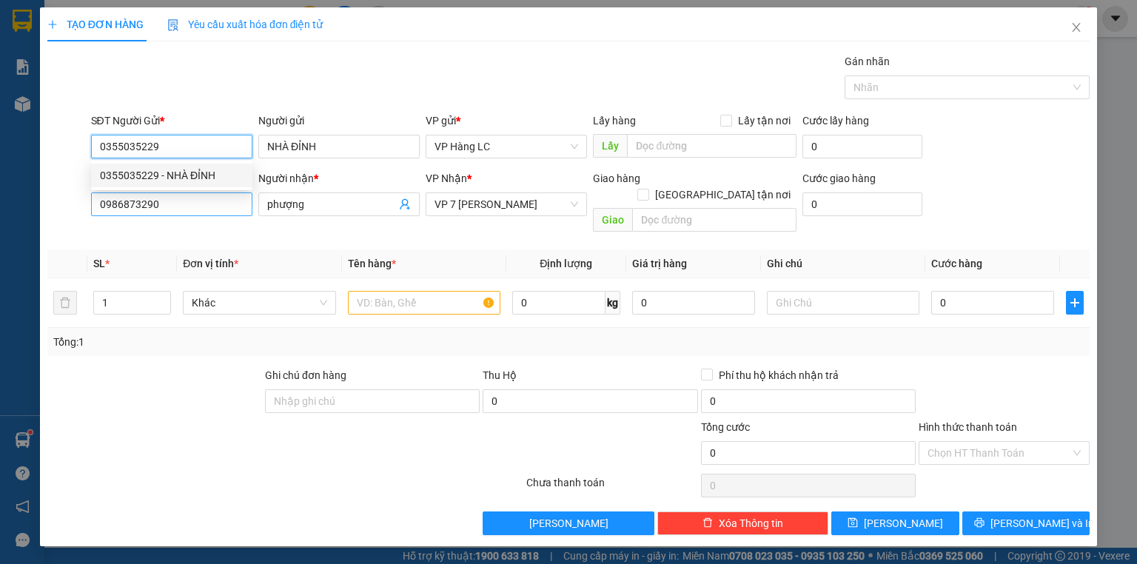
type input "0355035229"
click at [166, 201] on input "0986873290" at bounding box center [171, 204] width 161 height 24
click at [166, 202] on input "0986873290" at bounding box center [171, 204] width 161 height 24
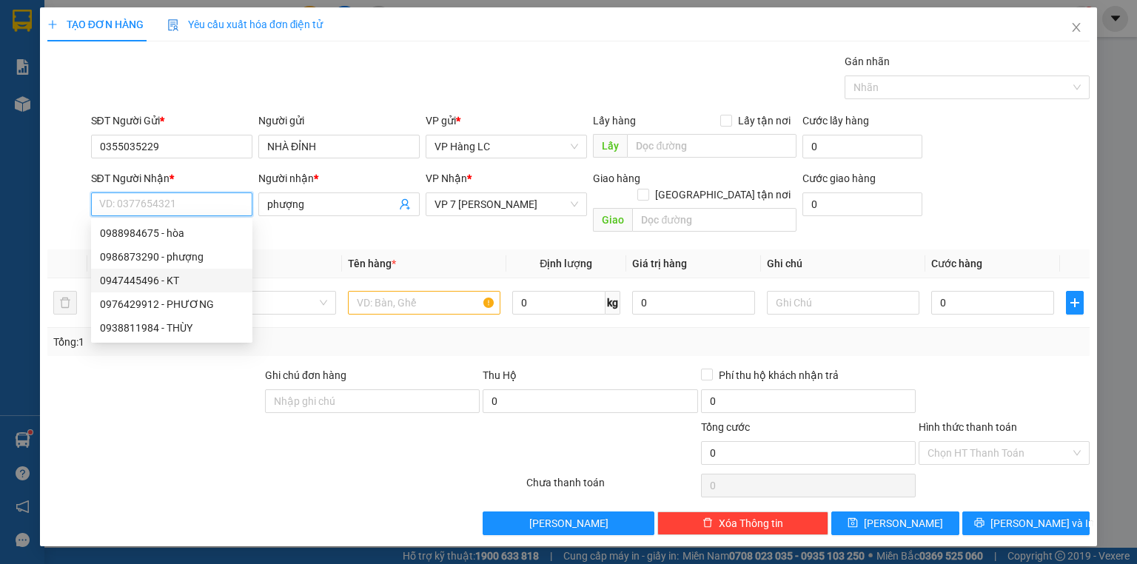
click at [171, 280] on div "0947445496 - KT" at bounding box center [172, 280] width 144 height 16
type input "0947445496"
type input "KT"
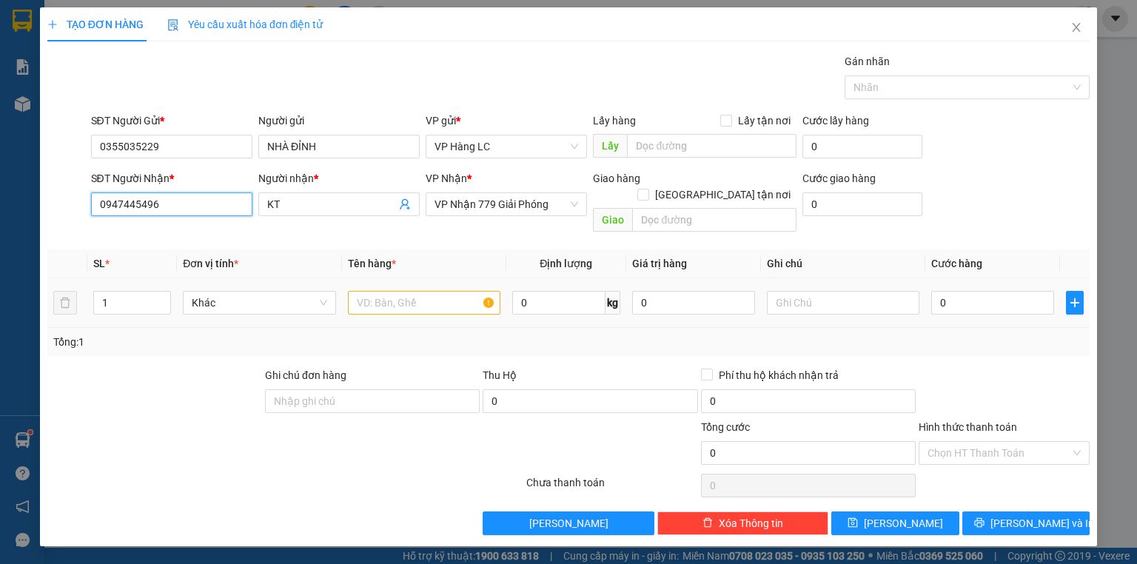
type input "0947445496"
click at [374, 292] on input "text" at bounding box center [424, 303] width 152 height 24
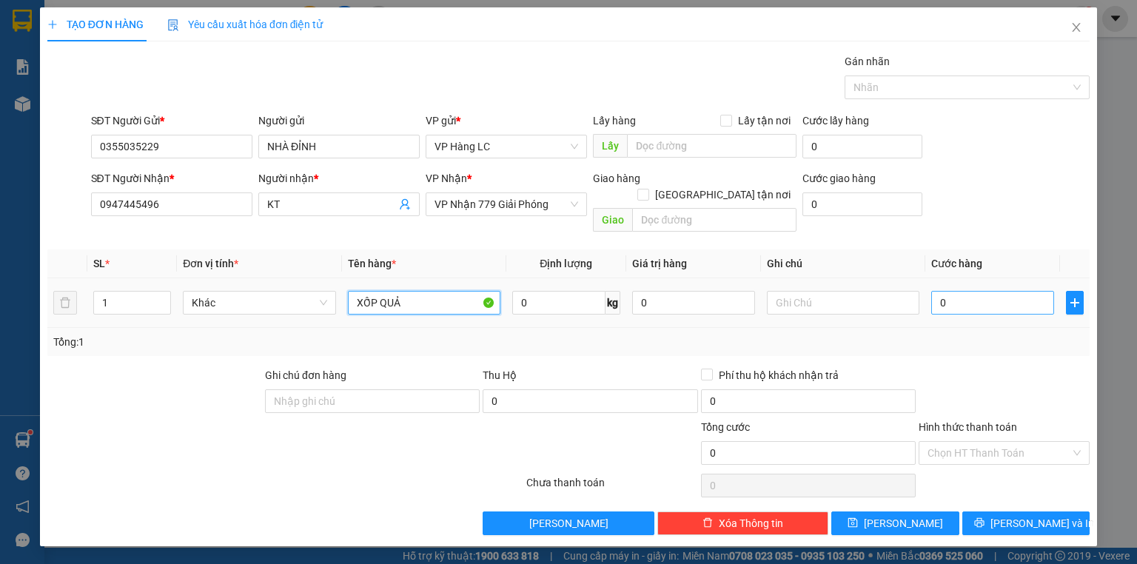
type input "XỐP QUẢ"
drag, startPoint x: 955, startPoint y: 280, endPoint x: 831, endPoint y: 300, distance: 125.9
click at [955, 291] on input "0" at bounding box center [992, 303] width 123 height 24
type input "4"
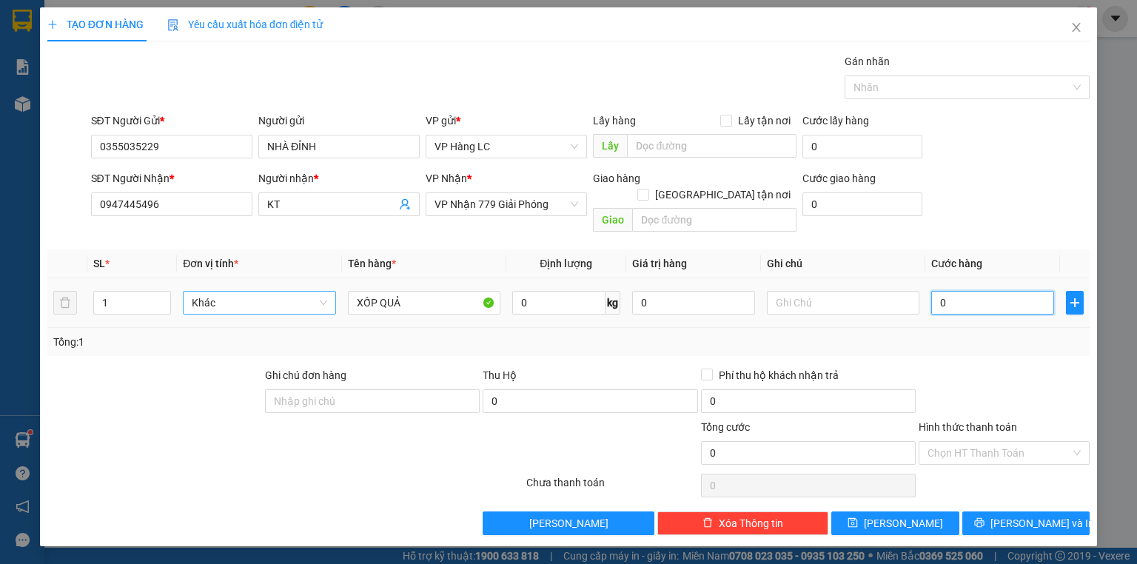
type input "4"
type input "40"
click at [961, 334] on div "Tổng: 1" at bounding box center [568, 342] width 1030 height 16
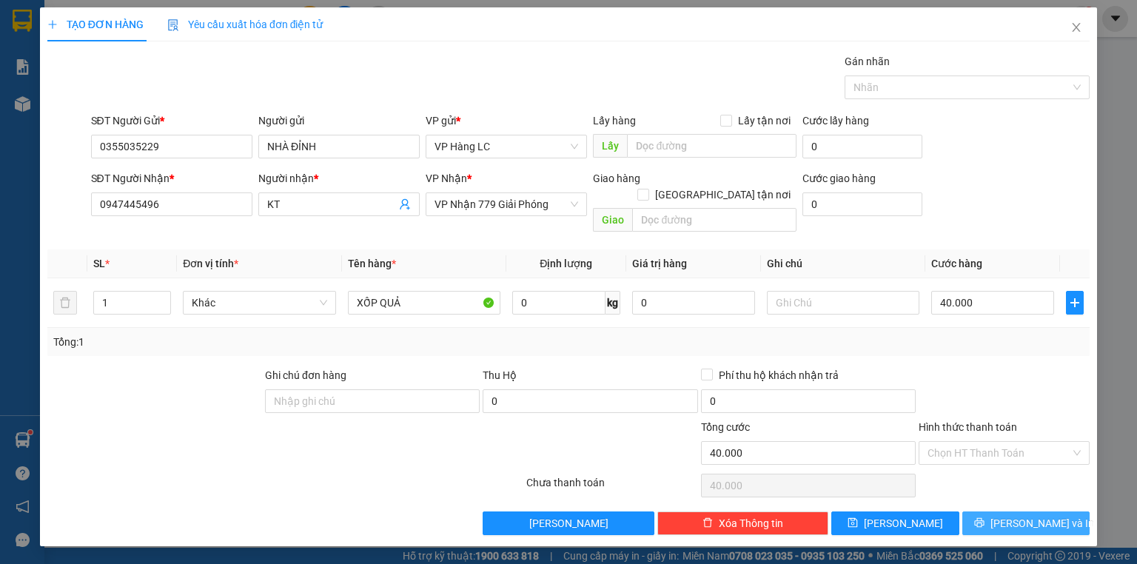
click at [984, 517] on icon "printer" at bounding box center [979, 522] width 10 height 10
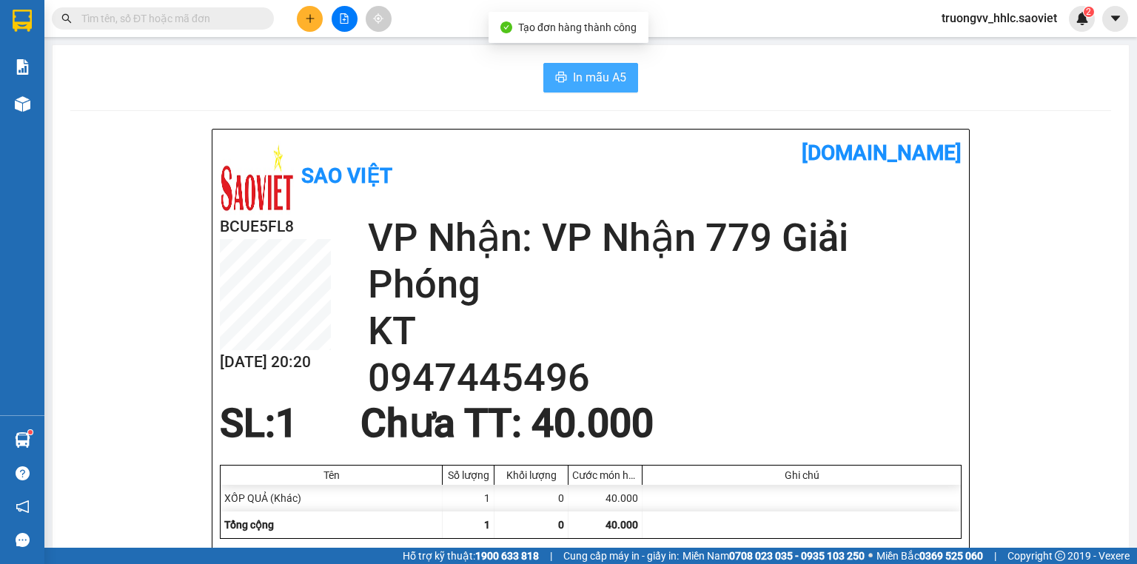
click at [559, 78] on icon "printer" at bounding box center [561, 77] width 11 height 10
click at [312, 18] on icon "plus" at bounding box center [310, 18] width 8 height 1
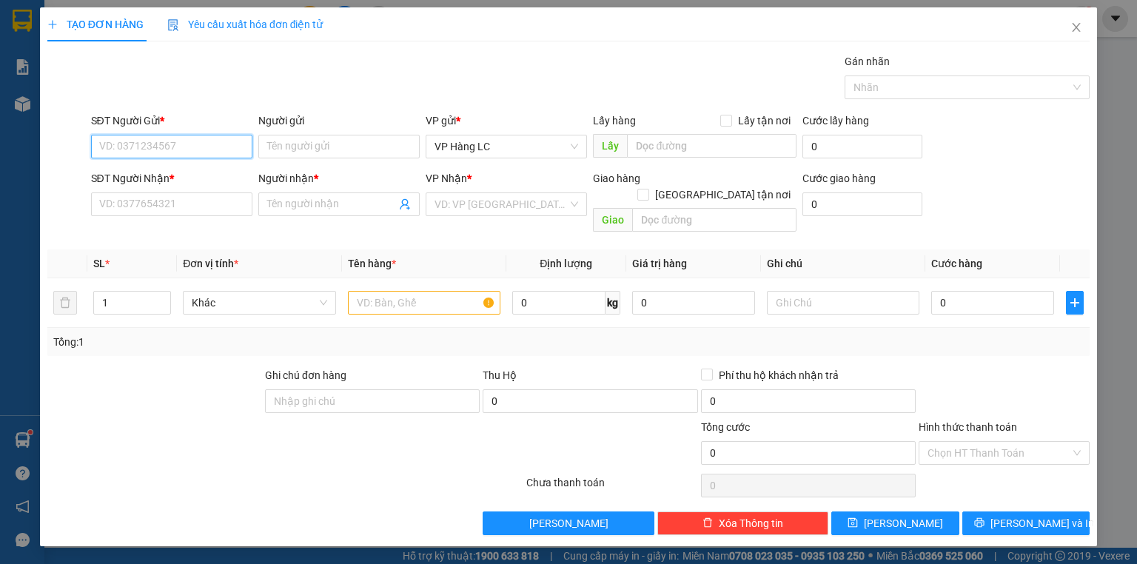
click at [169, 143] on input "SĐT Người Gửi *" at bounding box center [171, 147] width 161 height 24
click at [142, 178] on div "0355995255 - THẮNG" at bounding box center [172, 175] width 144 height 16
type input "0355995255"
type input "THẮNG"
type input "0888850860"
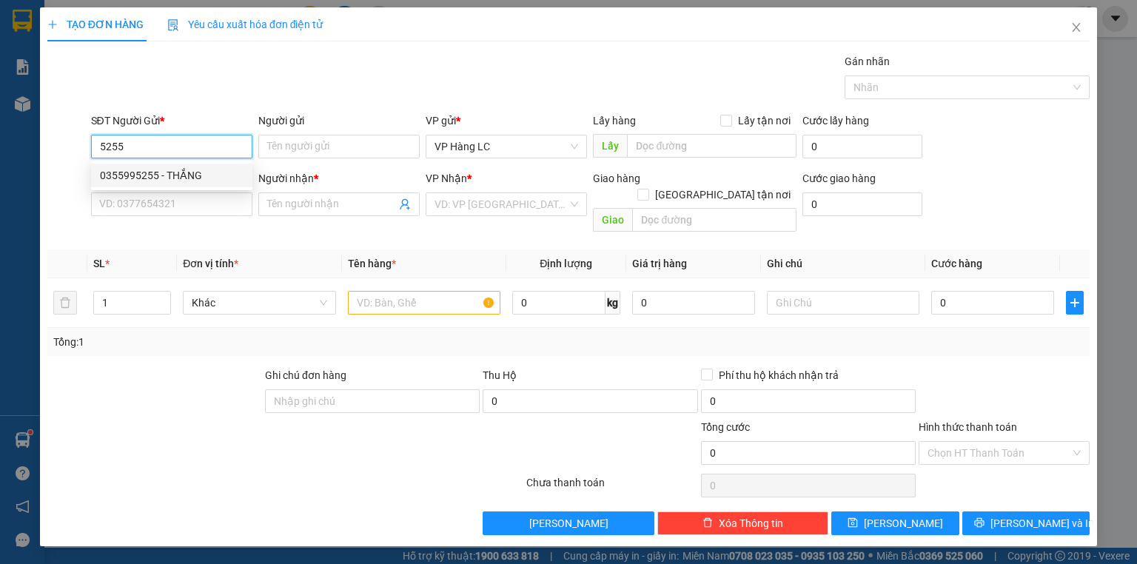
type input "BÁCH"
type input "0355995255"
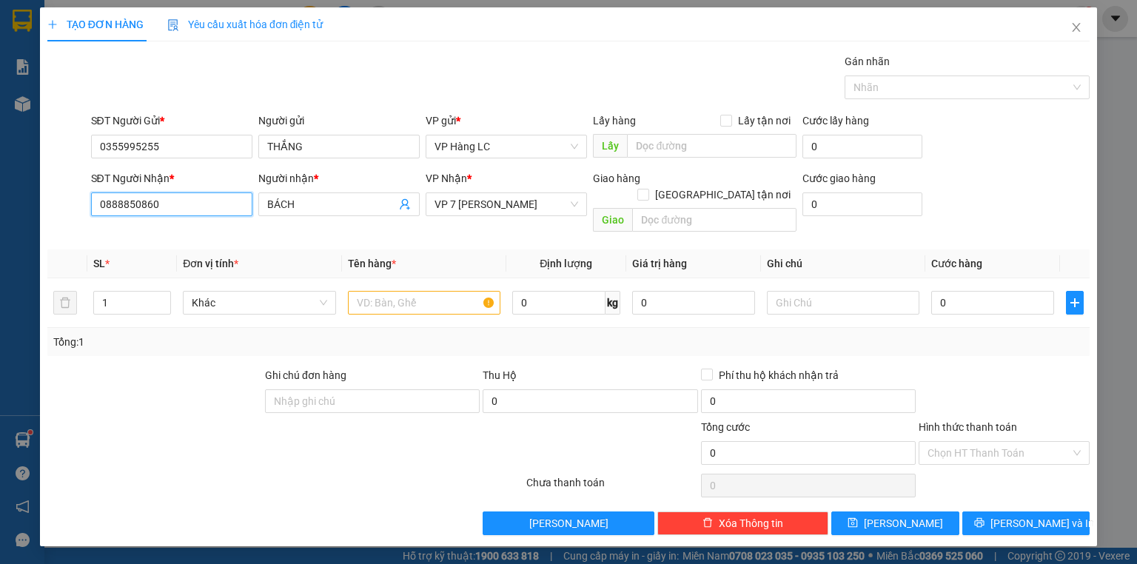
click at [174, 208] on input "0888850860" at bounding box center [171, 204] width 161 height 24
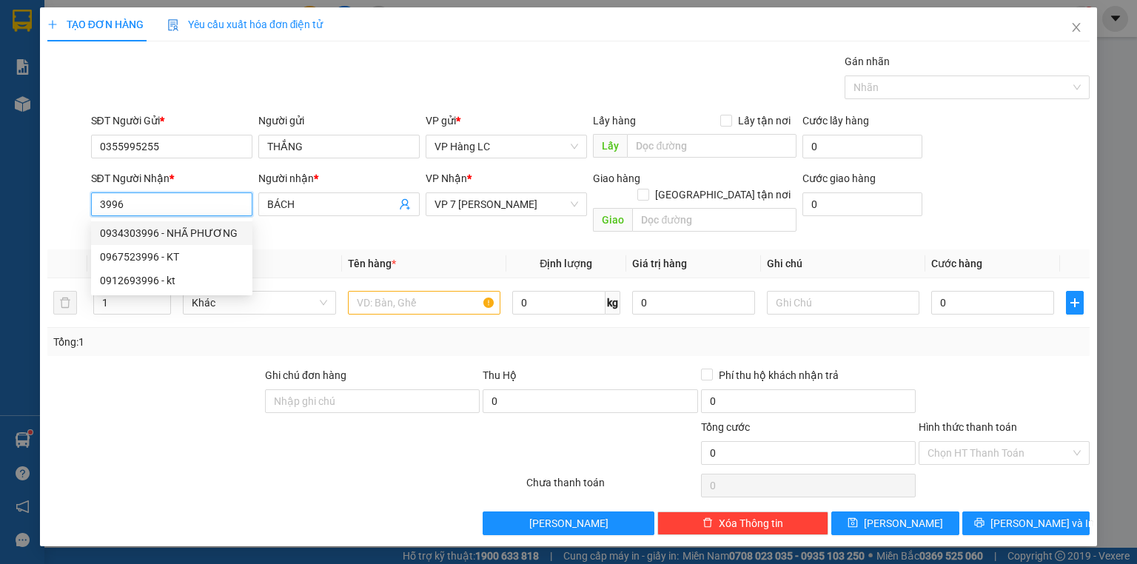
click at [159, 234] on div "0934303996 - NHÃ PHƯƠNG" at bounding box center [172, 233] width 144 height 16
type input "0934303996"
type input "NHÃ PHƯƠNG"
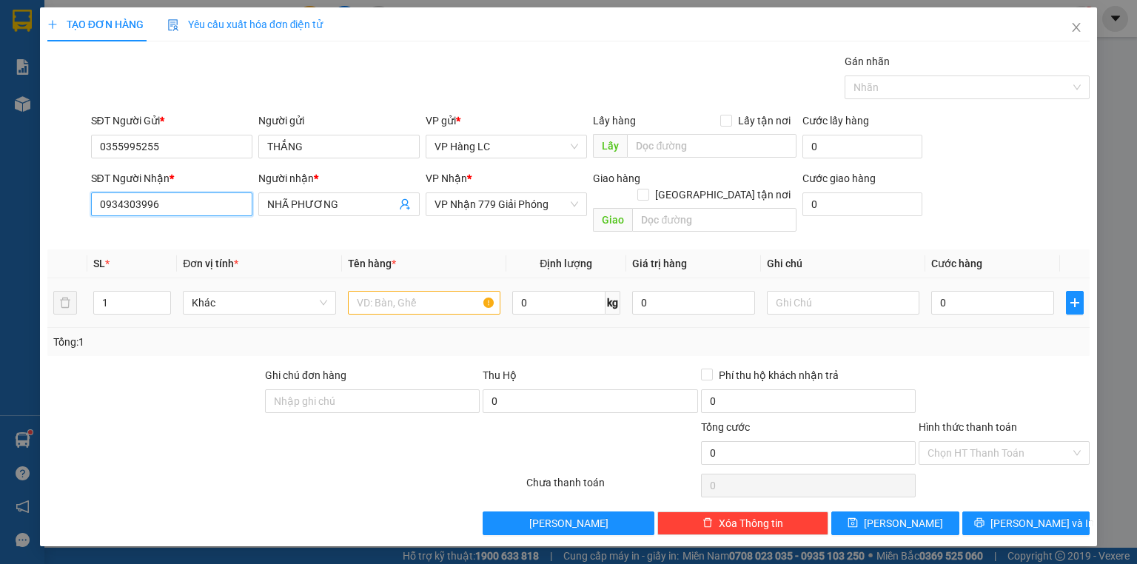
type input "0934303996"
click at [395, 291] on input "text" at bounding box center [424, 303] width 152 height 24
type input "TẢI XANH"
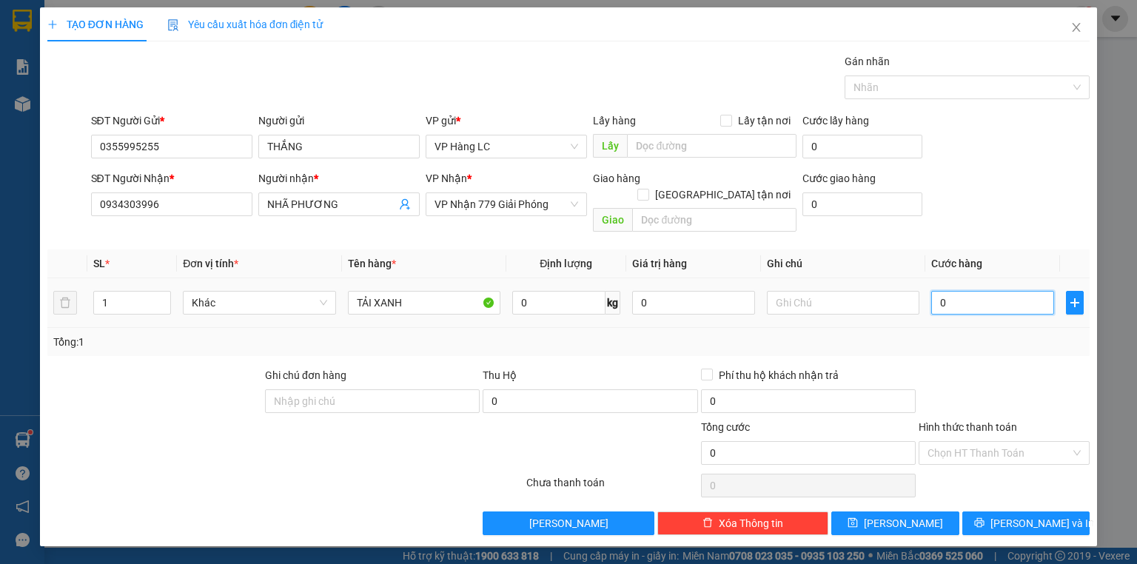
click at [960, 291] on input "0" at bounding box center [992, 303] width 123 height 24
drag, startPoint x: 1008, startPoint y: 334, endPoint x: 1015, endPoint y: 346, distance: 14.0
click at [1010, 335] on div "Tổng: 1" at bounding box center [568, 342] width 1042 height 28
drag, startPoint x: 1015, startPoint y: 505, endPoint x: 996, endPoint y: 491, distance: 23.4
click at [1014, 515] on span "[PERSON_NAME] và In" at bounding box center [1042, 523] width 104 height 16
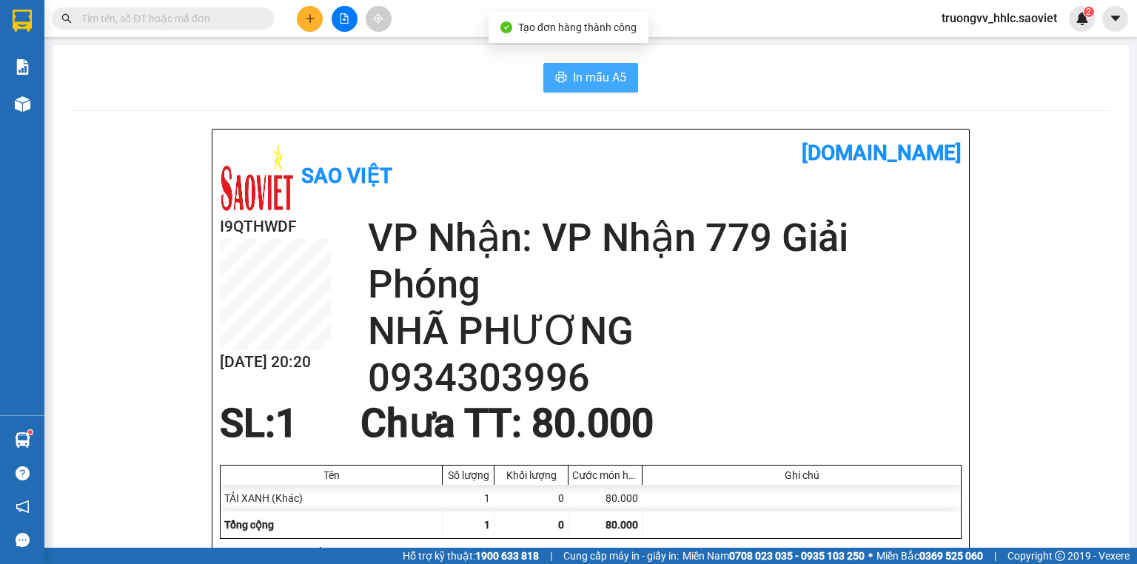
click at [595, 79] on span "In mẫu A5" at bounding box center [599, 77] width 53 height 18
click at [319, 15] on button at bounding box center [310, 19] width 26 height 26
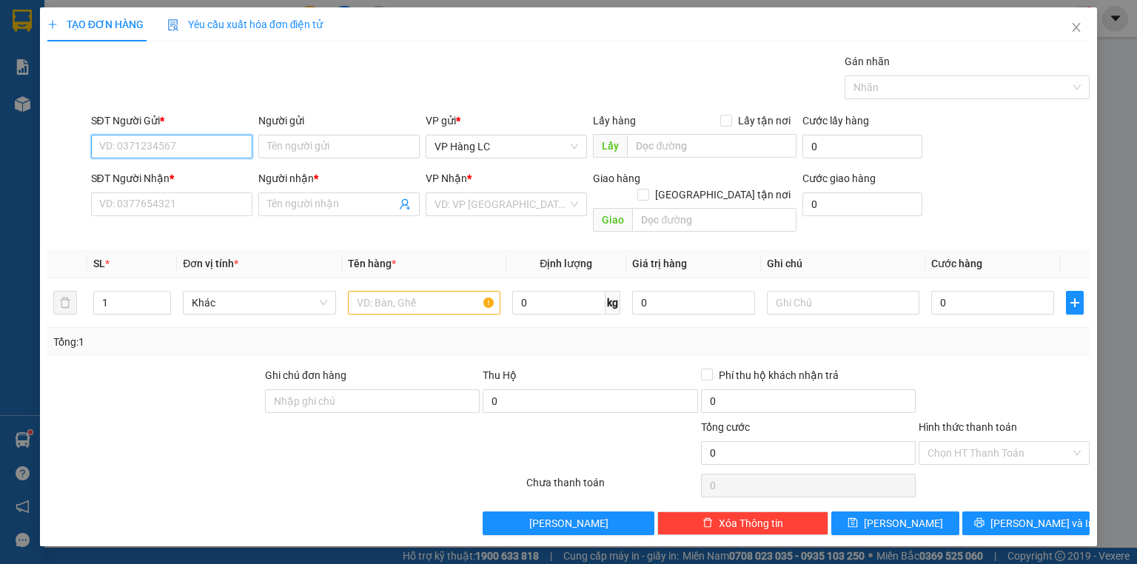
click at [206, 139] on input "SĐT Người Gửi *" at bounding box center [171, 147] width 161 height 24
click at [197, 184] on div "0355995255 - THẮNG" at bounding box center [171, 176] width 161 height 24
type input "0355995255"
type input "THẮNG"
type input "0934303996"
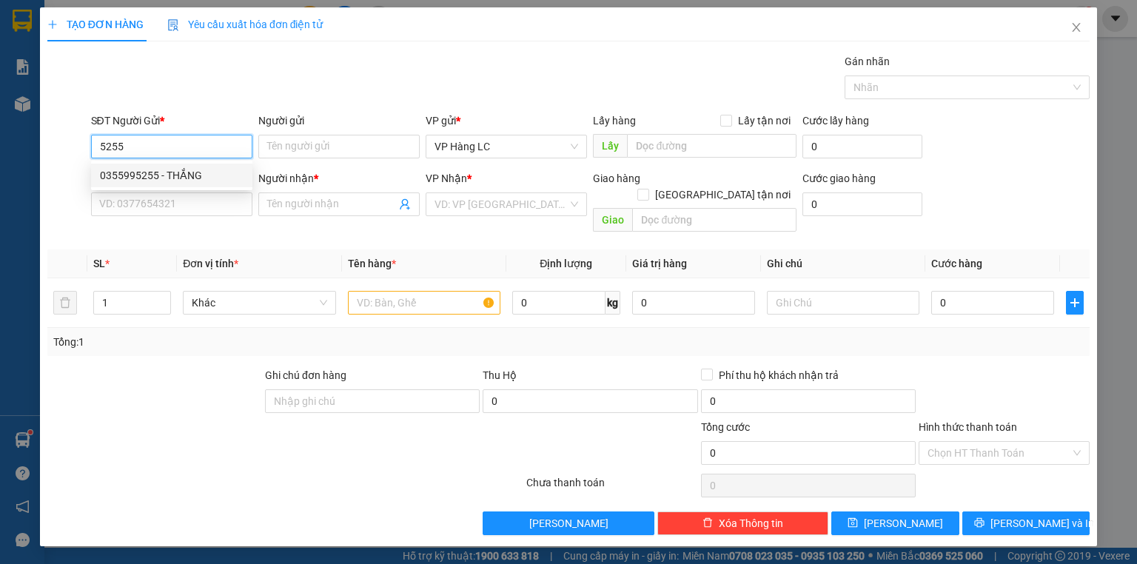
type input "NHÃ PHƯƠNG"
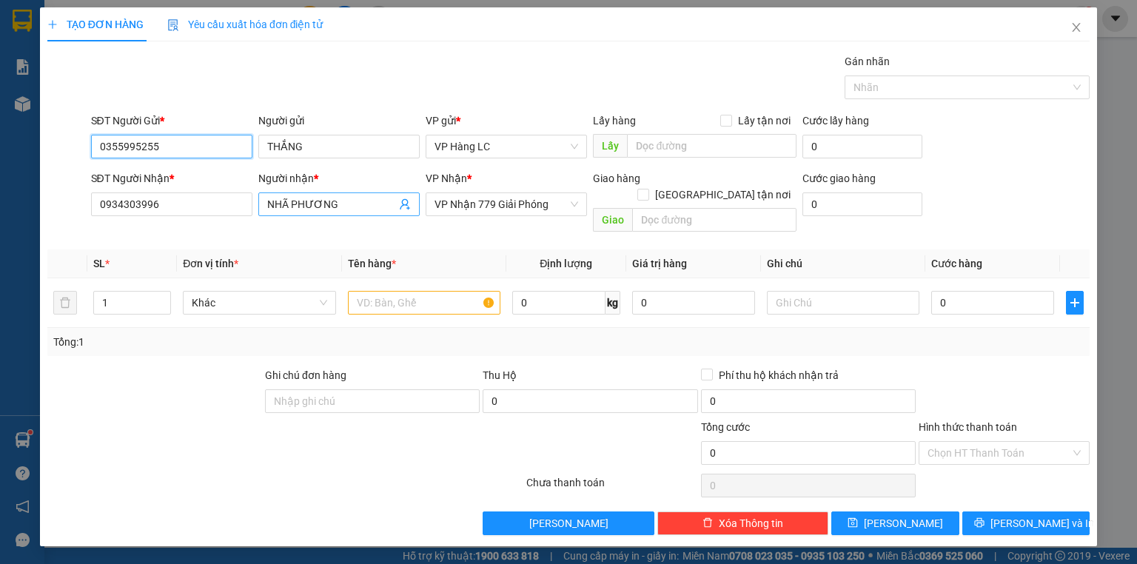
type input "0355995255"
click at [401, 203] on icon "user-add" at bounding box center [405, 204] width 12 height 12
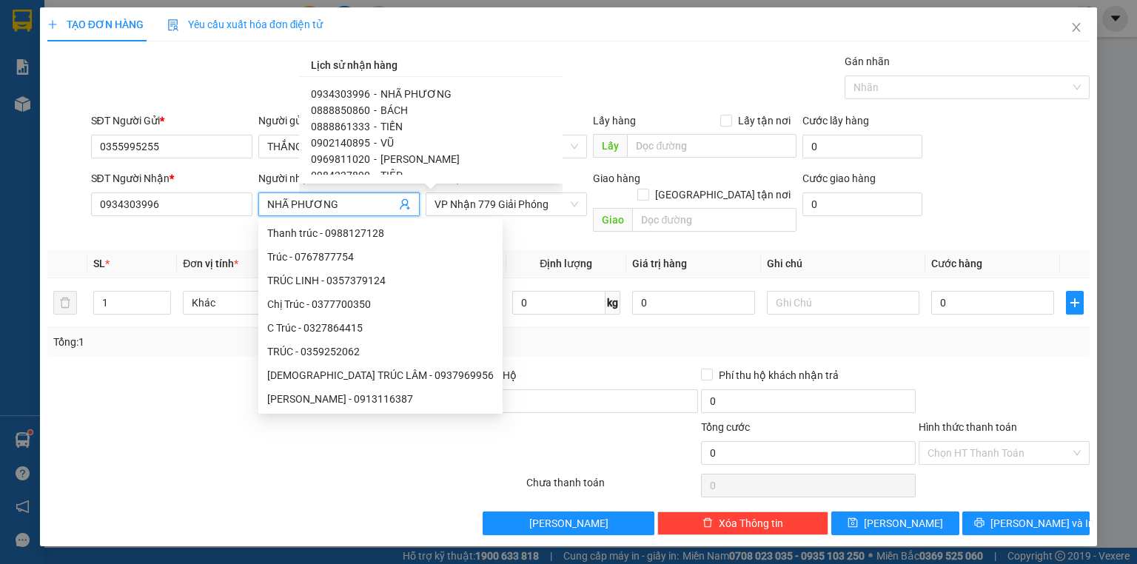
click at [403, 267] on span "SÁNG PHAN" at bounding box center [409, 273] width 58 height 12
type input "0344229806"
type input "SÁNG PHAN"
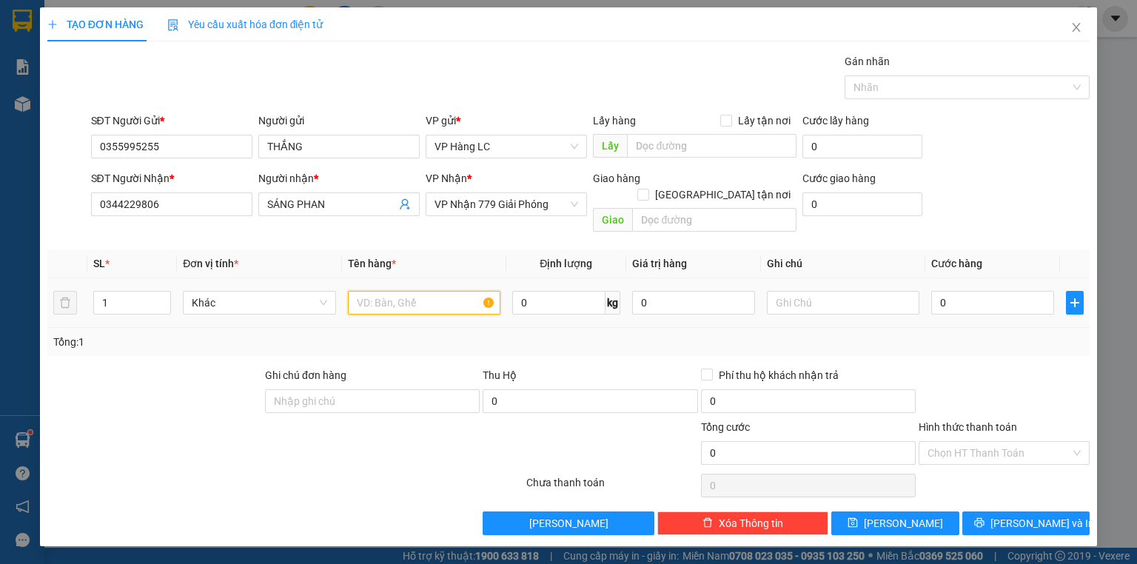
click at [427, 291] on input "text" at bounding box center [424, 303] width 152 height 24
type input "TẢI XAN"
click at [946, 292] on input "0" at bounding box center [992, 303] width 123 height 24
click at [1031, 334] on div "Tổng: 1" at bounding box center [568, 342] width 1042 height 28
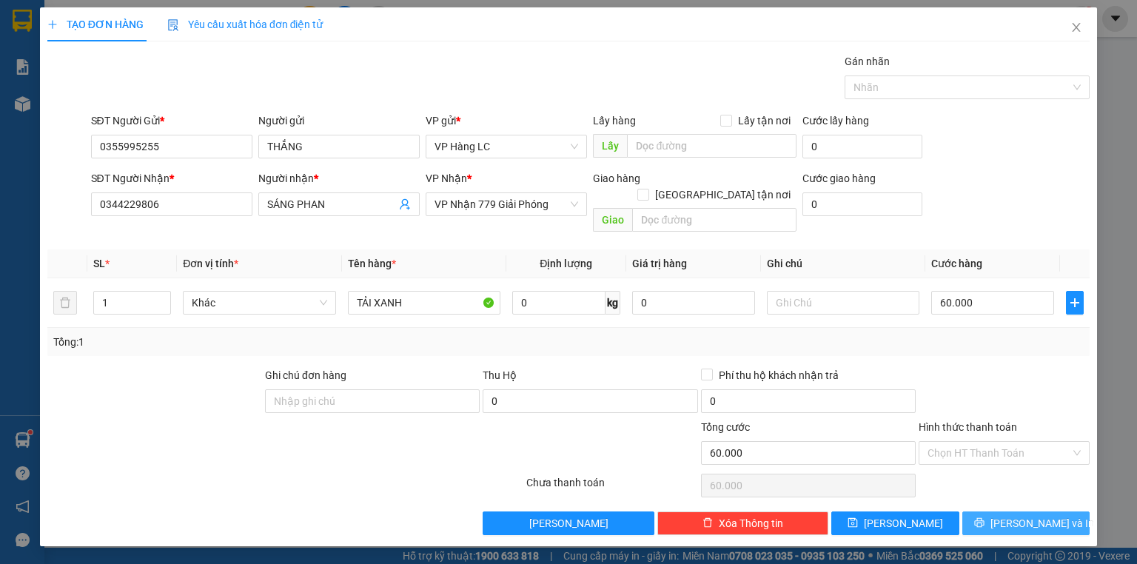
click at [1018, 515] on span "[PERSON_NAME] và In" at bounding box center [1042, 523] width 104 height 16
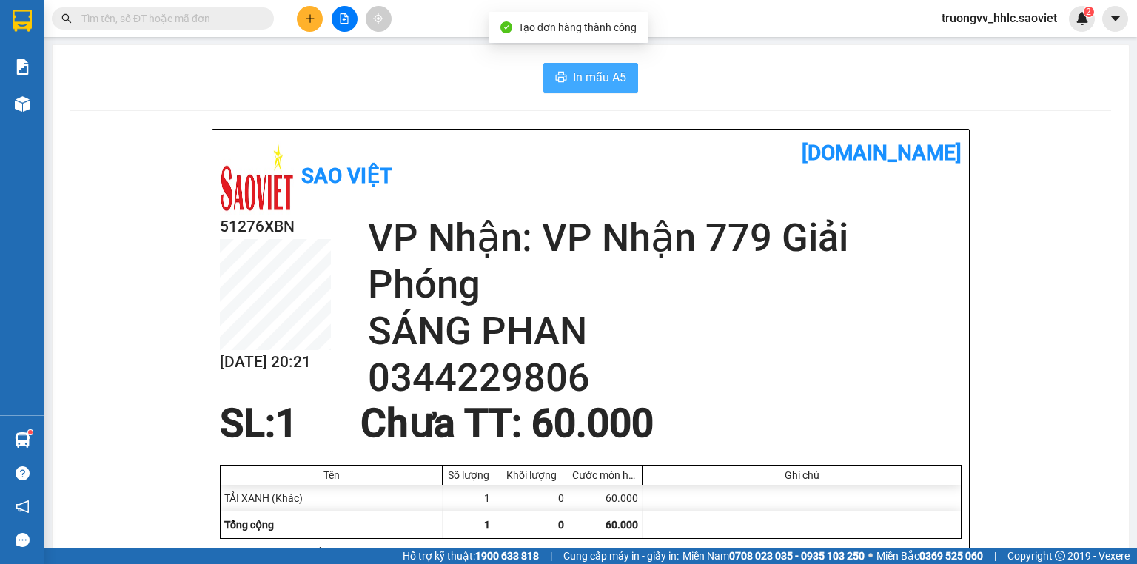
click at [610, 86] on span "In mẫu A5" at bounding box center [599, 77] width 53 height 18
click at [326, 16] on div at bounding box center [344, 19] width 111 height 26
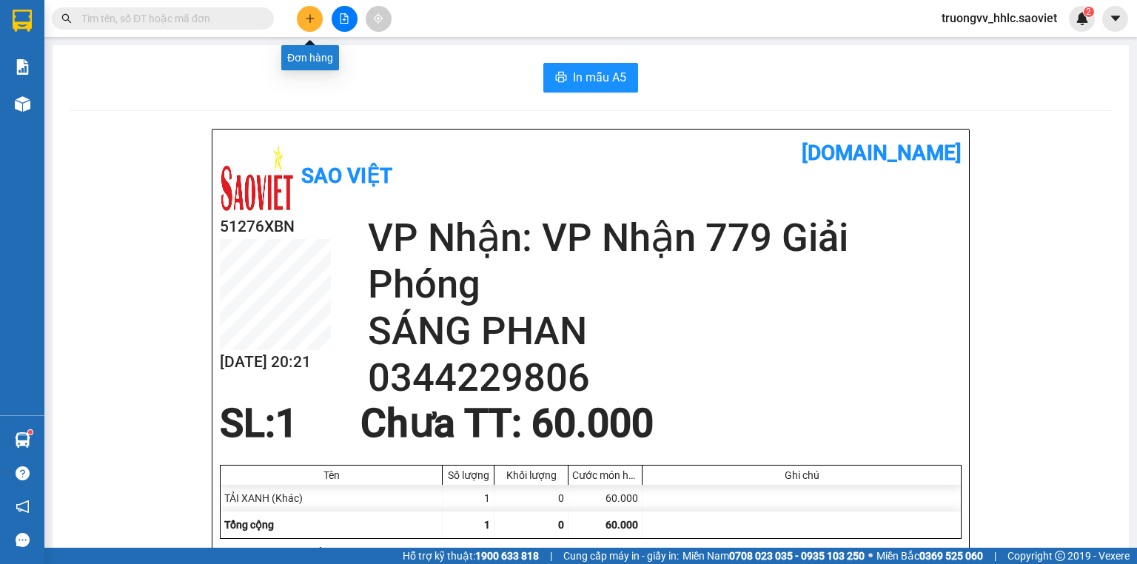
click at [320, 18] on button at bounding box center [310, 19] width 26 height 26
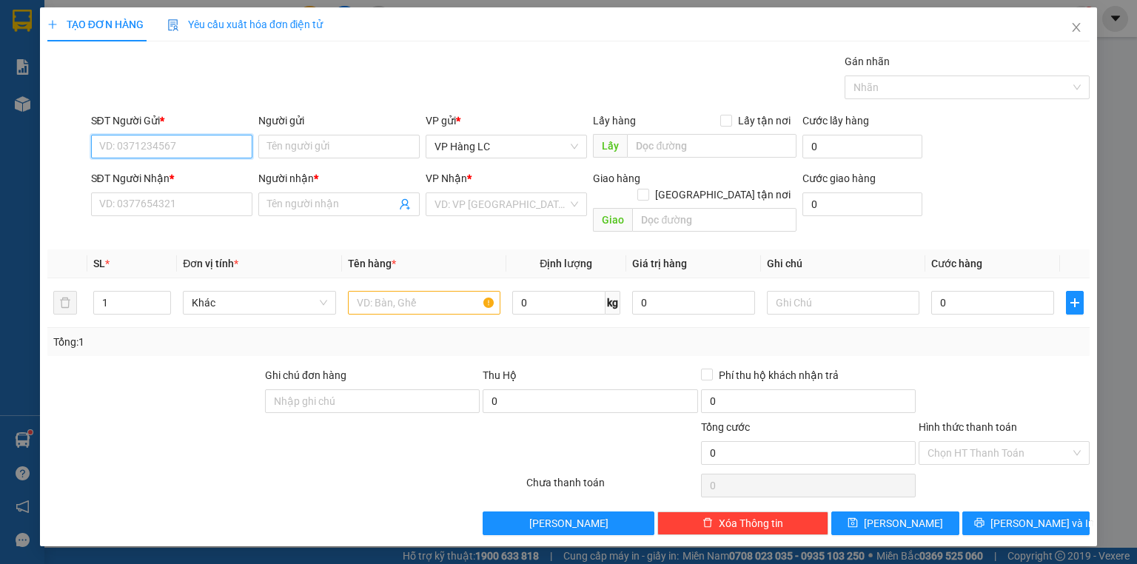
click at [203, 151] on input "SĐT Người Gửi *" at bounding box center [171, 147] width 161 height 24
click at [181, 175] on div "0355995255 - THẮNG" at bounding box center [172, 175] width 144 height 16
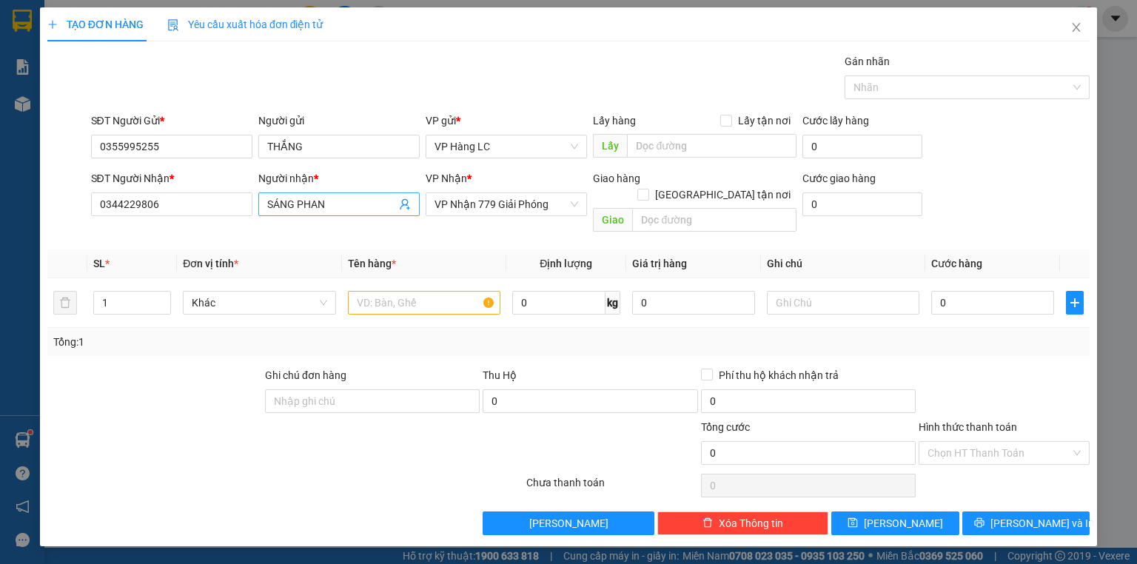
click at [406, 203] on icon "user-add" at bounding box center [405, 204] width 12 height 12
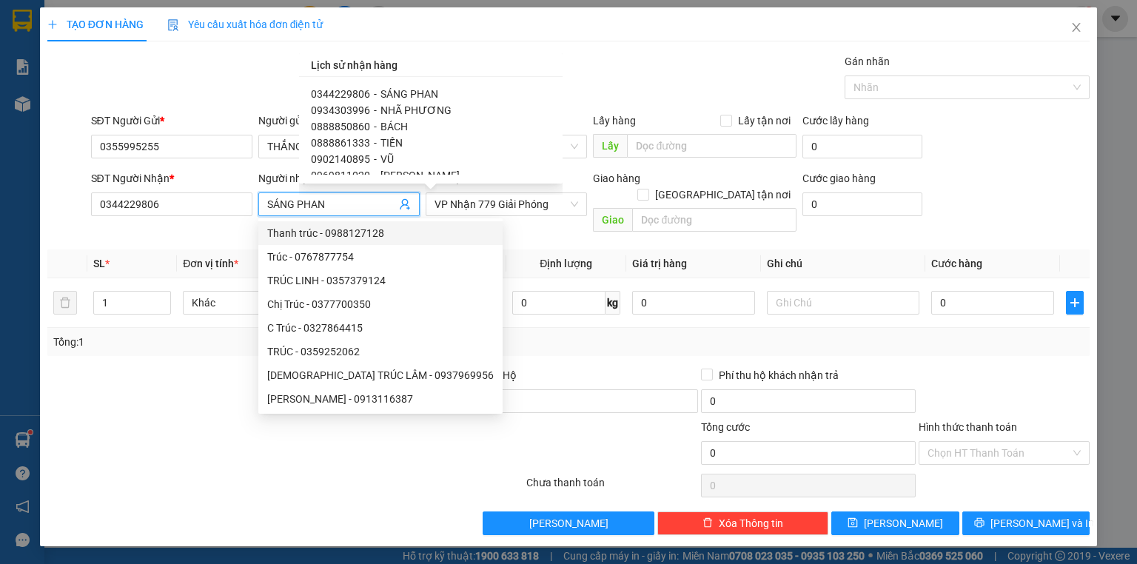
click at [374, 95] on span "-" at bounding box center [375, 94] width 3 height 12
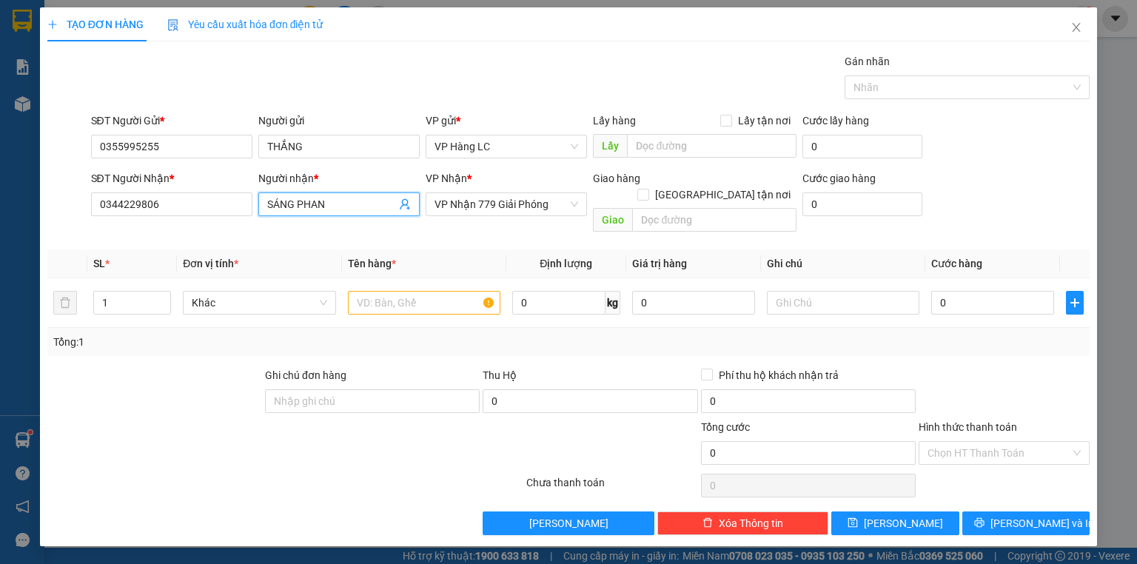
click at [405, 211] on span at bounding box center [405, 204] width 12 height 16
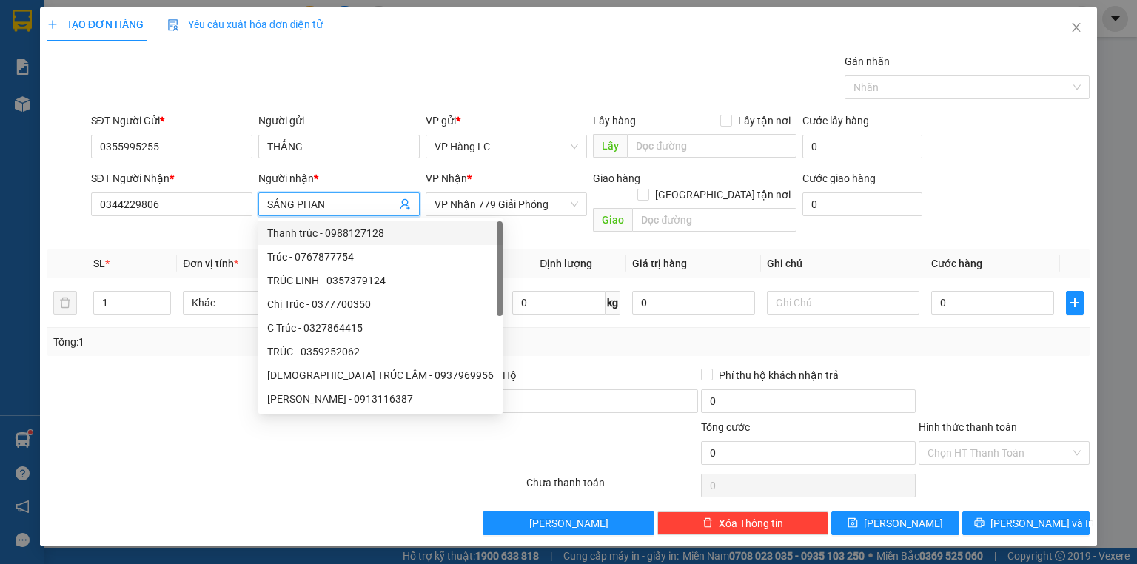
click at [411, 201] on span "SÁNG PHAN" at bounding box center [338, 204] width 161 height 24
click at [400, 203] on icon "user-add" at bounding box center [405, 204] width 12 height 12
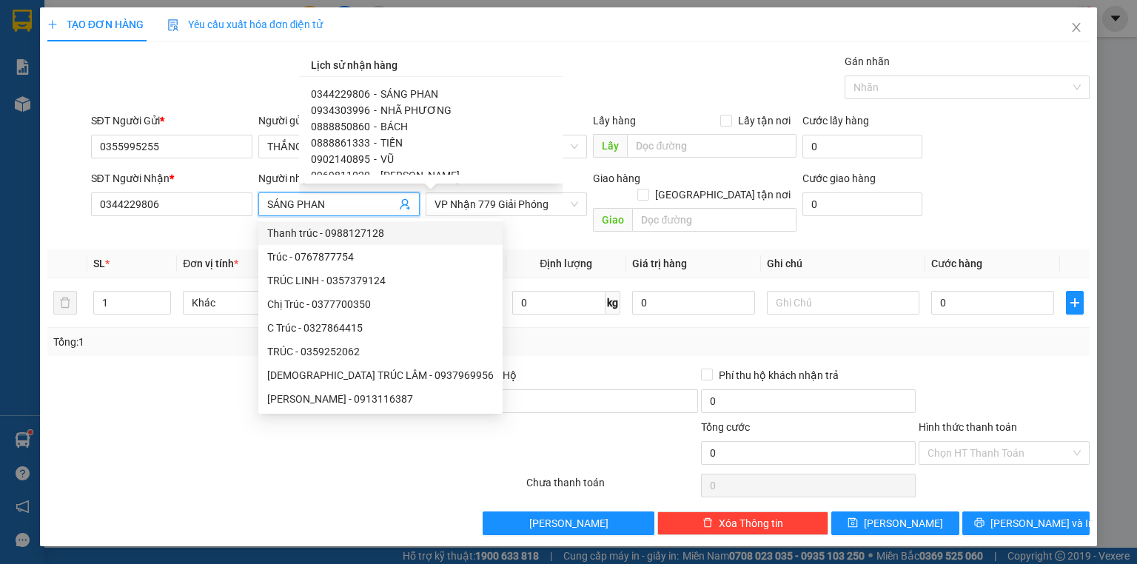
click at [391, 560] on span "[PERSON_NAME]" at bounding box center [419, 566] width 79 height 12
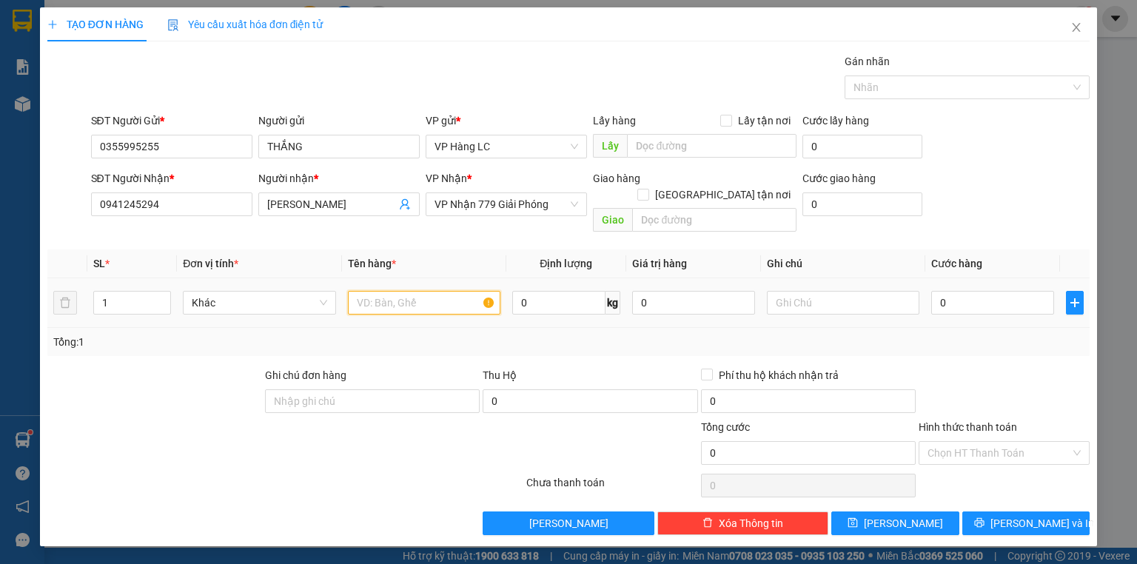
click at [420, 291] on input "text" at bounding box center [424, 303] width 152 height 24
click at [795, 291] on input "text" at bounding box center [843, 303] width 152 height 24
click at [1011, 334] on div "Tổng: 1" at bounding box center [568, 342] width 1030 height 16
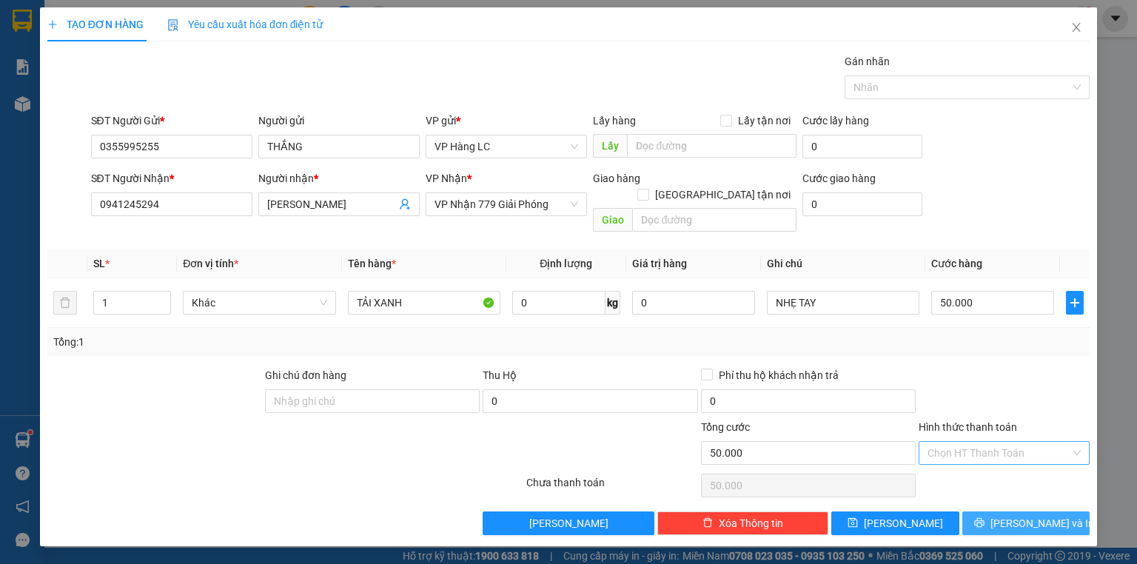
drag, startPoint x: 1054, startPoint y: 505, endPoint x: 937, endPoint y: 430, distance: 138.8
click at [1052, 511] on button "[PERSON_NAME] và In" at bounding box center [1026, 523] width 128 height 24
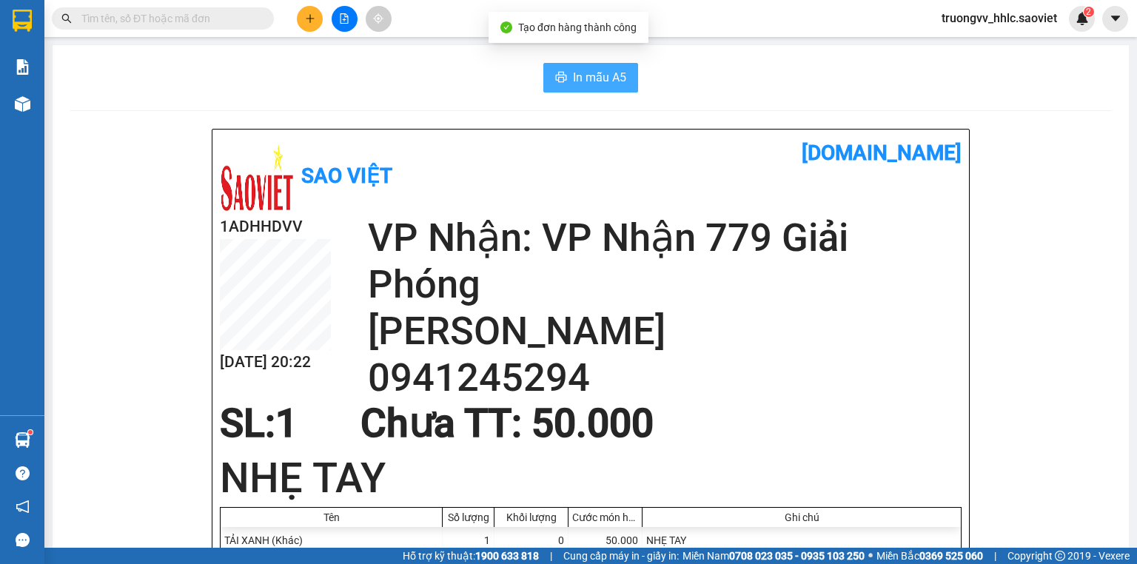
click at [573, 81] on span "In mẫu A5" at bounding box center [599, 77] width 53 height 18
click at [312, 16] on icon "plus" at bounding box center [310, 18] width 10 height 10
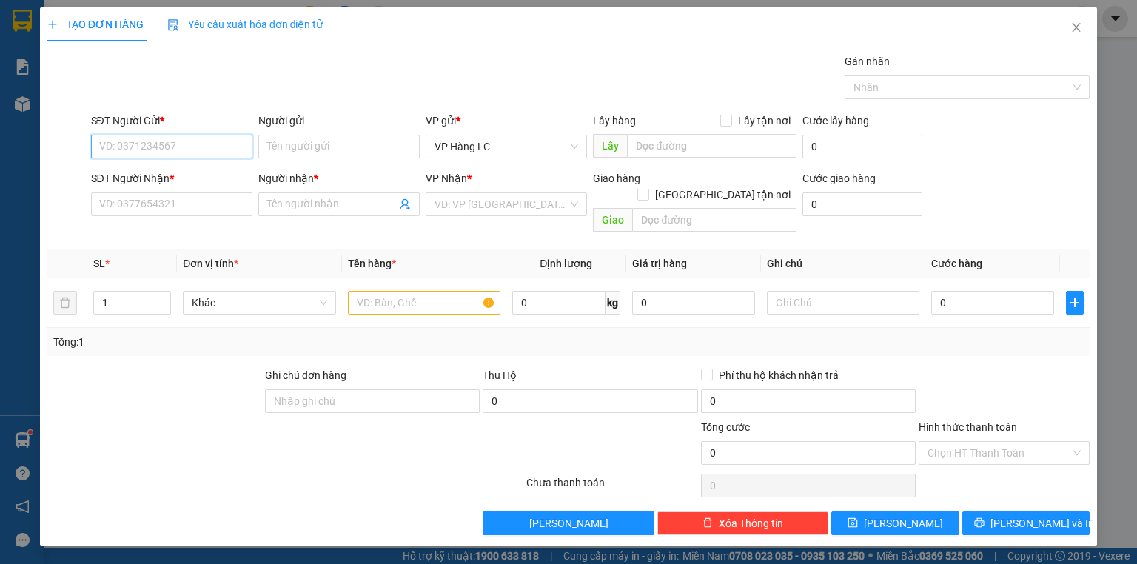
click at [184, 148] on input "SĐT Người Gửi *" at bounding box center [171, 147] width 161 height 24
drag, startPoint x: 172, startPoint y: 176, endPoint x: 189, endPoint y: 179, distance: 16.5
click at [175, 176] on div "0355995255 - THẮNG" at bounding box center [172, 175] width 144 height 16
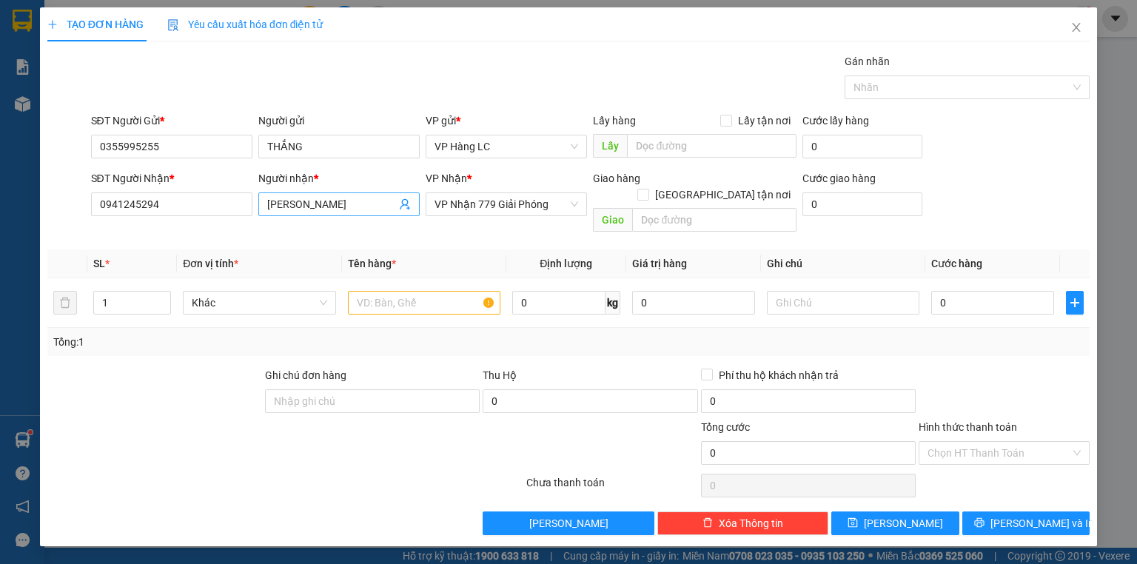
click at [403, 207] on icon "user-add" at bounding box center [405, 204] width 12 height 12
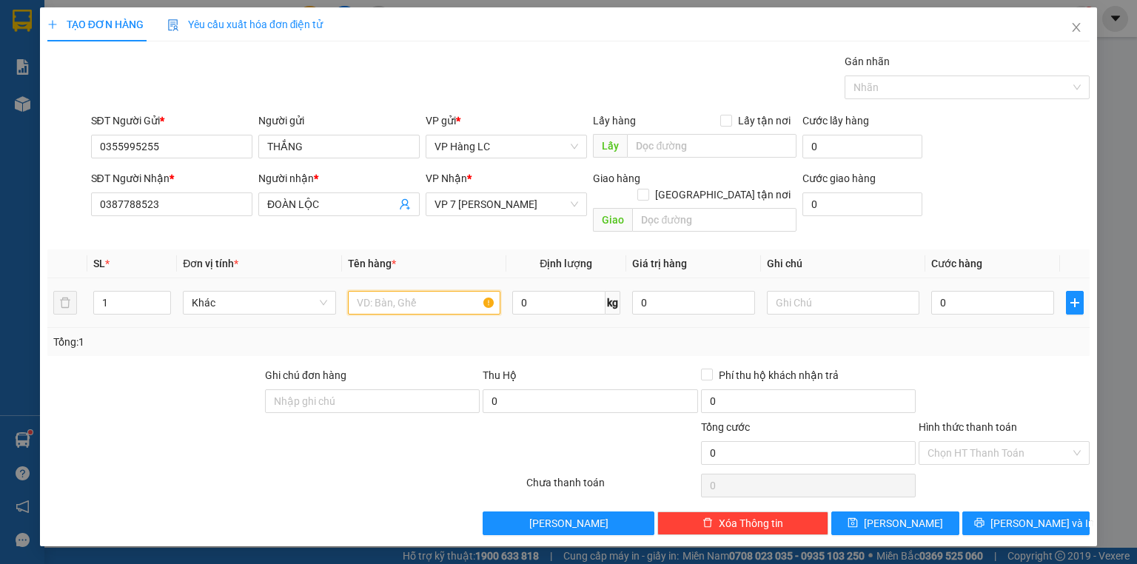
click at [433, 291] on input "text" at bounding box center [424, 303] width 152 height 24
click at [937, 334] on div "Tổng: 1" at bounding box center [568, 342] width 1030 height 16
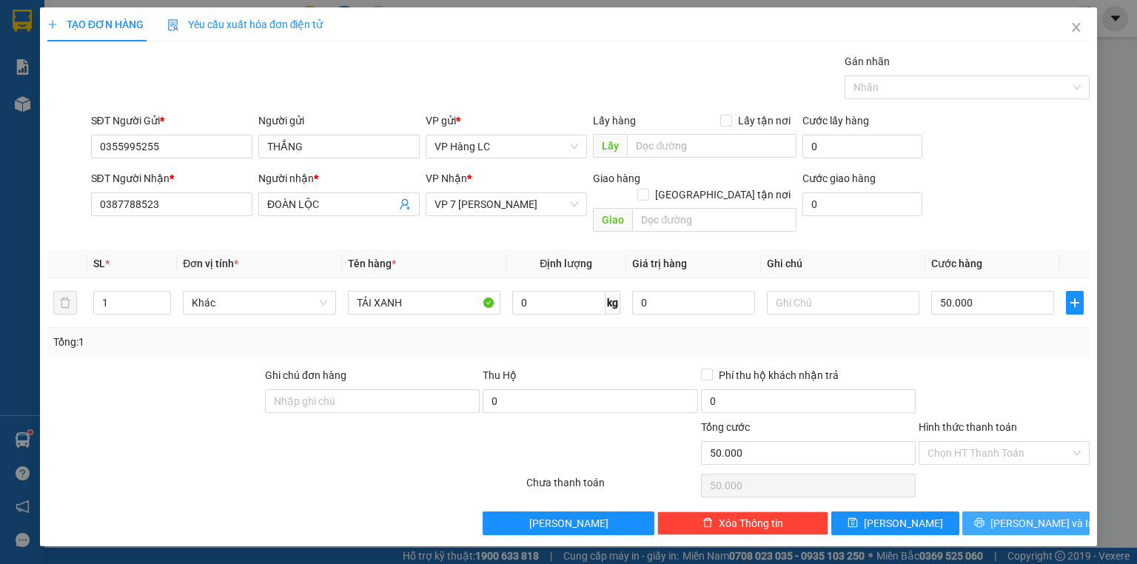
drag, startPoint x: 1024, startPoint y: 508, endPoint x: 899, endPoint y: 414, distance: 156.4
click at [1024, 515] on span "[PERSON_NAME] và In" at bounding box center [1042, 523] width 104 height 16
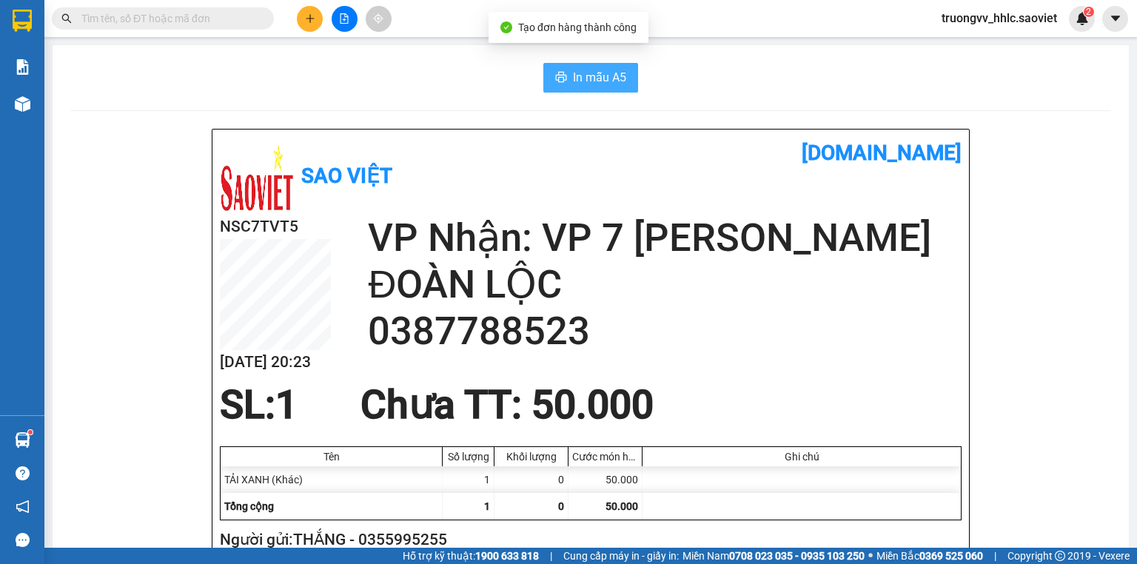
click at [593, 79] on span "In mẫu A5" at bounding box center [599, 77] width 53 height 18
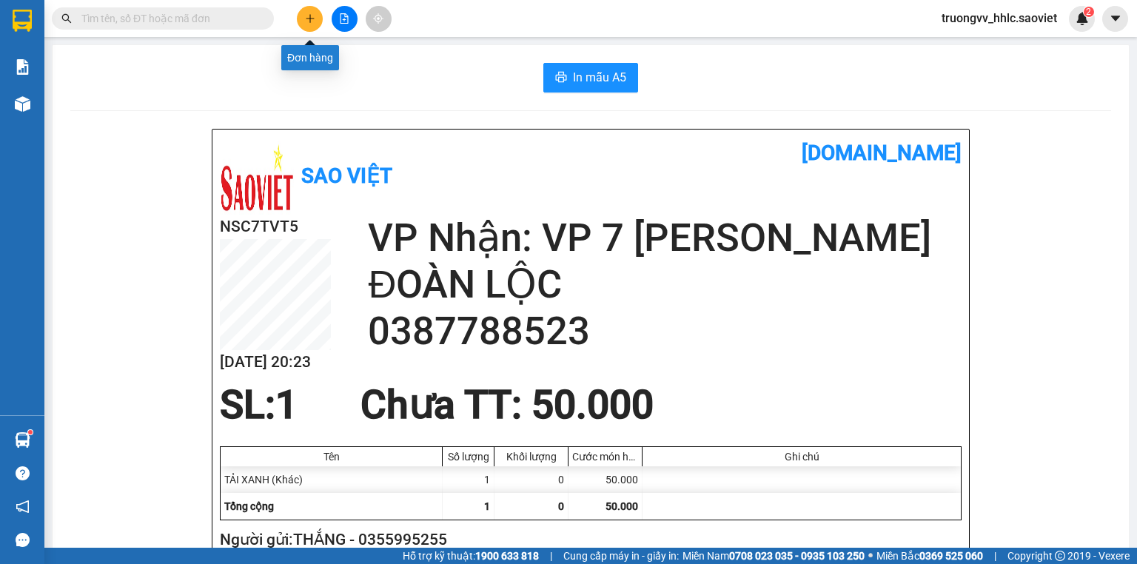
click at [309, 21] on icon "plus" at bounding box center [310, 18] width 10 height 10
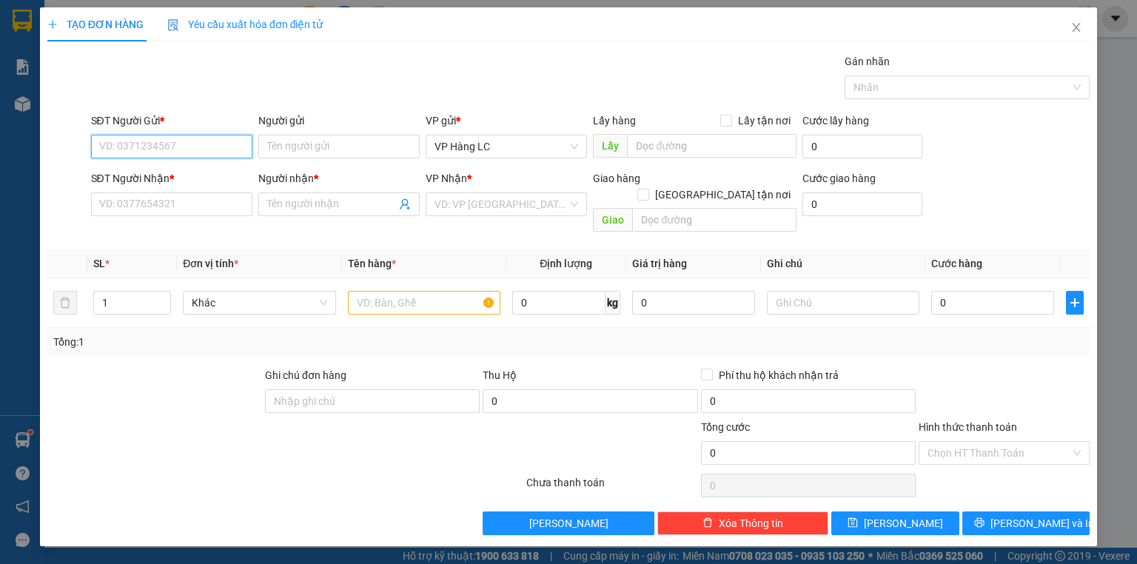
drag, startPoint x: 175, startPoint y: 149, endPoint x: 926, endPoint y: 153, distance: 751.0
click at [186, 149] on input "SĐT Người Gửi *" at bounding box center [171, 147] width 161 height 24
click at [156, 176] on div "0973650676 -" at bounding box center [172, 175] width 144 height 16
click at [174, 216] on div "SĐT Người Nhận * 0986506582" at bounding box center [171, 196] width 161 height 52
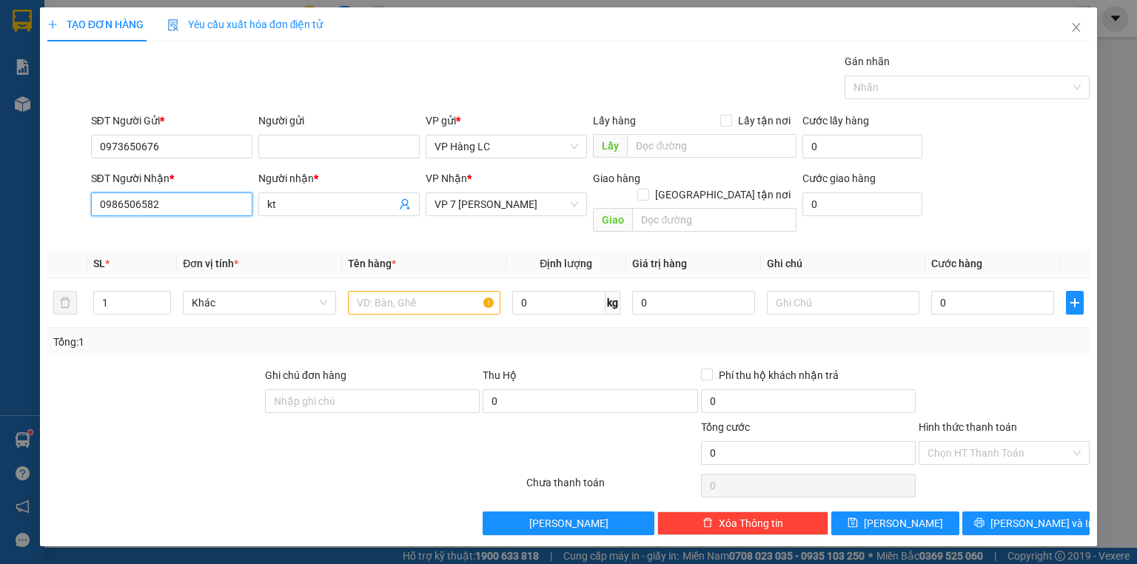
click at [172, 207] on input "0986506582" at bounding box center [171, 204] width 161 height 24
drag, startPoint x: 118, startPoint y: 228, endPoint x: 222, endPoint y: 235, distance: 104.5
click at [119, 230] on div "0961211993 - Kt" at bounding box center [172, 233] width 144 height 16
click at [370, 291] on input "text" at bounding box center [424, 303] width 152 height 24
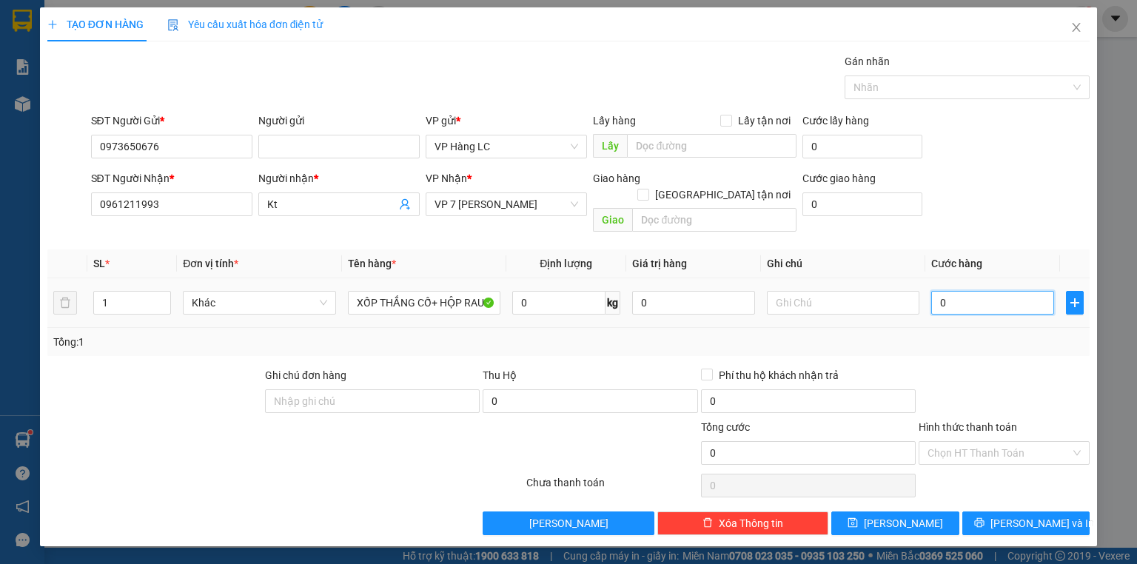
click at [964, 291] on input "0" at bounding box center [992, 303] width 123 height 24
click at [115, 292] on input "1" at bounding box center [132, 303] width 76 height 22
click at [1027, 334] on div "Tổng: 2" at bounding box center [568, 342] width 1042 height 28
click at [984, 517] on icon "printer" at bounding box center [979, 522] width 10 height 10
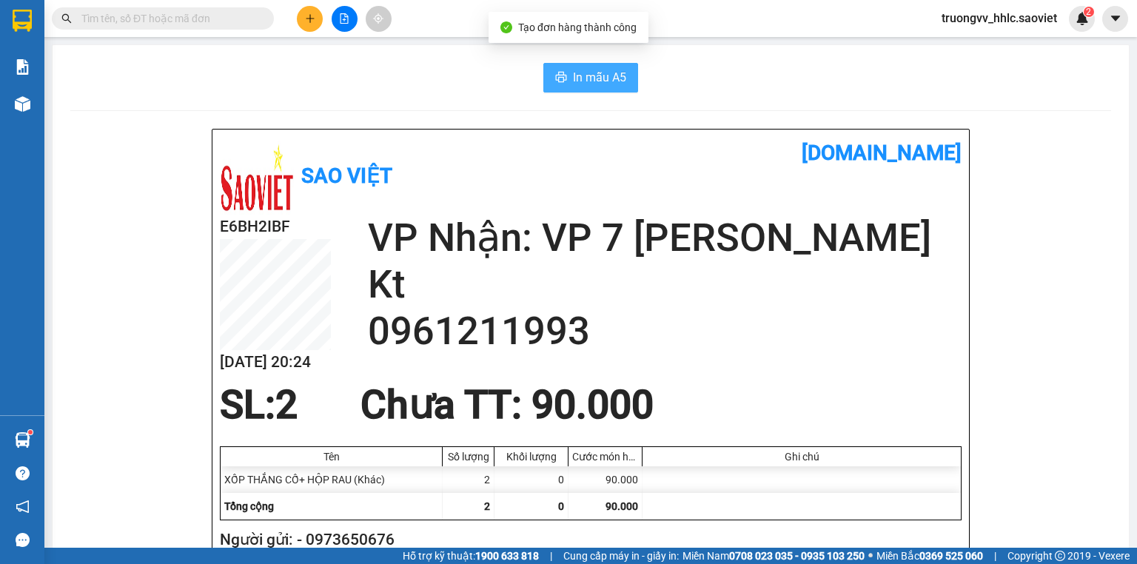
click at [590, 77] on span "In mẫu A5" at bounding box center [599, 77] width 53 height 18
click at [588, 73] on span "In mẫu A5" at bounding box center [599, 77] width 53 height 18
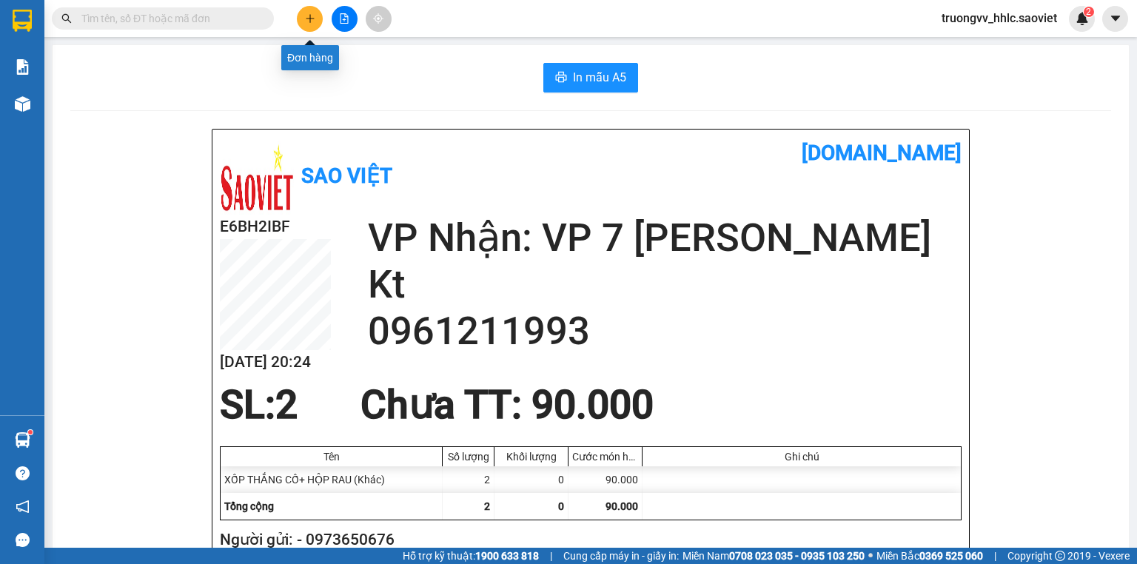
click at [308, 18] on icon "plus" at bounding box center [310, 18] width 8 height 1
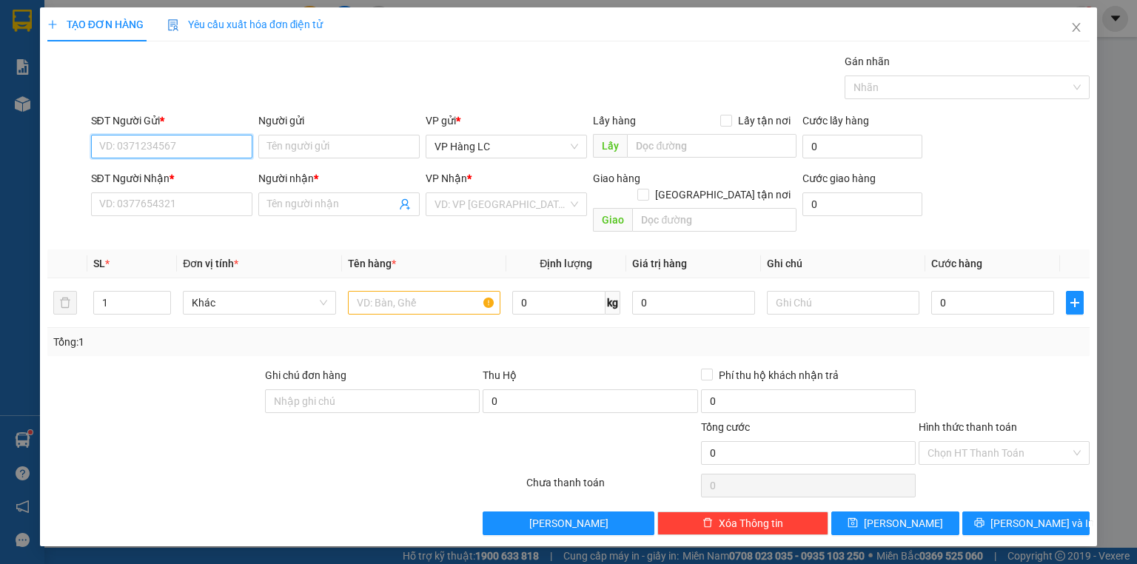
click at [161, 147] on input "SĐT Người Gửi *" at bounding box center [171, 147] width 161 height 24
click at [130, 170] on div "0973650676 -" at bounding box center [172, 175] width 144 height 16
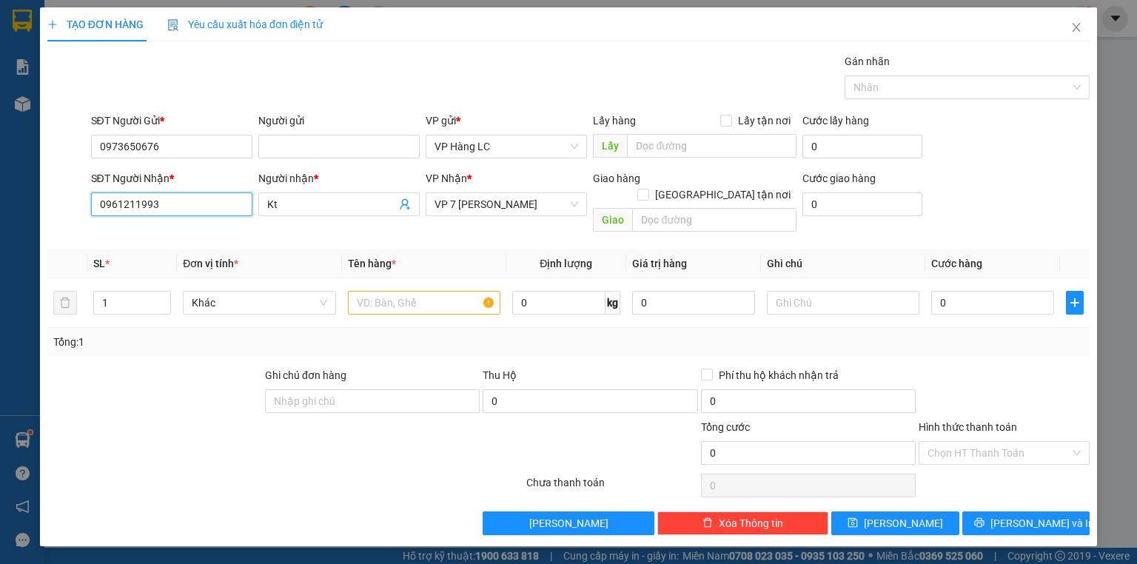
click at [169, 202] on input "0961211993" at bounding box center [171, 204] width 161 height 24
click at [381, 291] on input "text" at bounding box center [424, 303] width 152 height 24
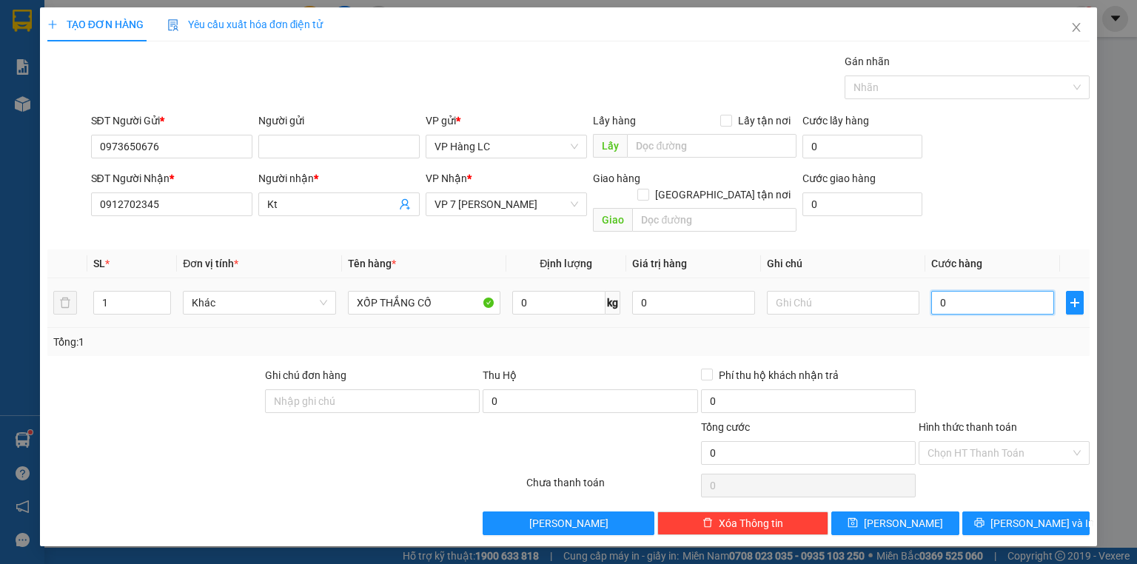
click at [964, 293] on input "0" at bounding box center [992, 303] width 123 height 24
click at [1017, 367] on div at bounding box center [1004, 393] width 174 height 52
drag, startPoint x: 1071, startPoint y: 506, endPoint x: 894, endPoint y: 387, distance: 213.8
click at [1071, 511] on button "[PERSON_NAME] và In" at bounding box center [1026, 523] width 128 height 24
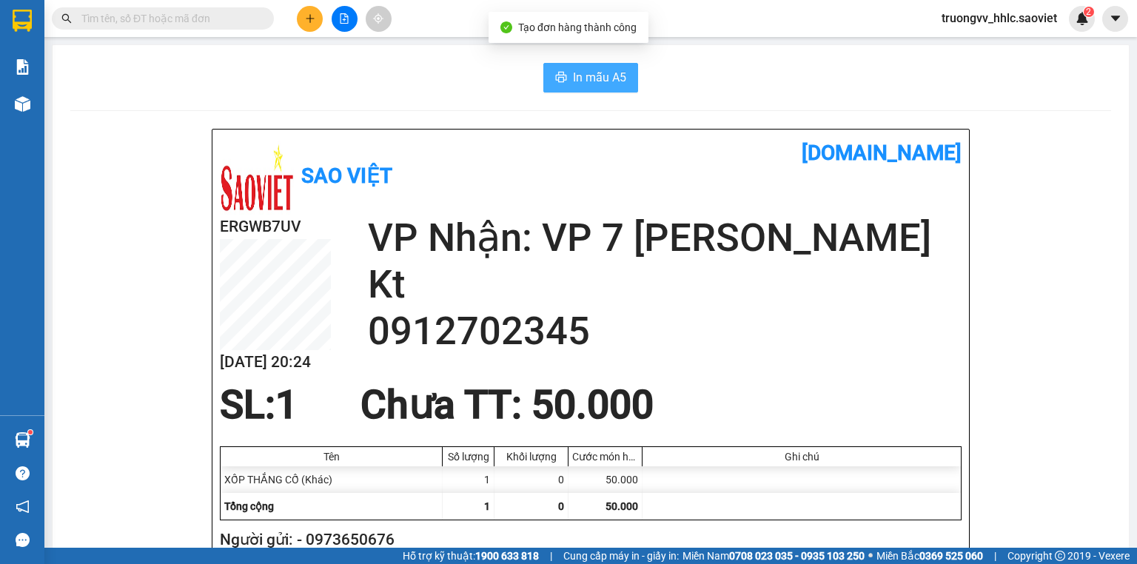
click at [599, 88] on button "In mẫu A5" at bounding box center [590, 78] width 95 height 30
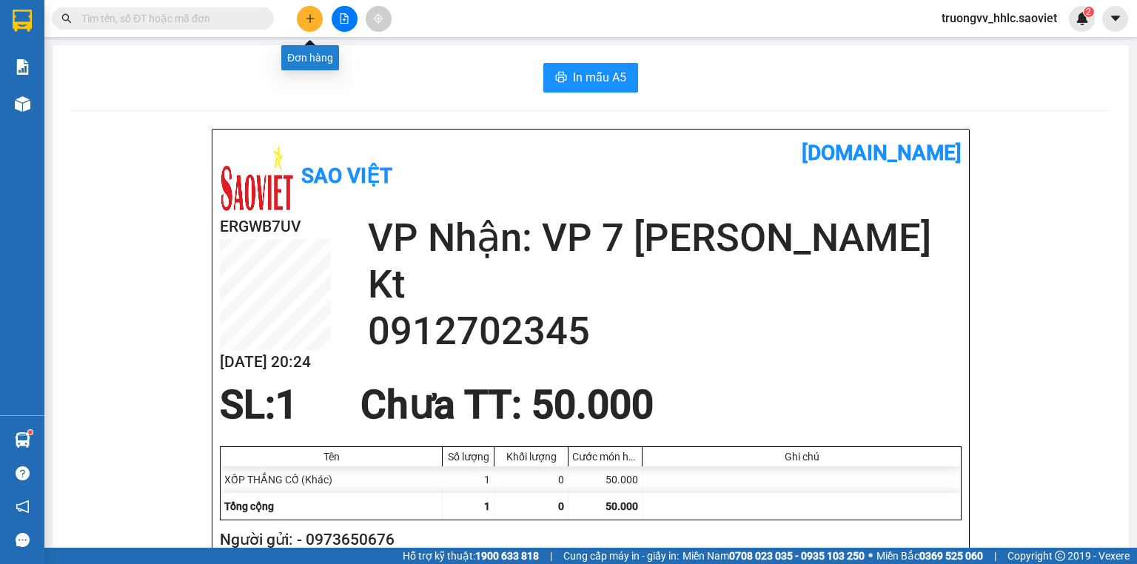
click at [306, 15] on icon "plus" at bounding box center [310, 18] width 10 height 10
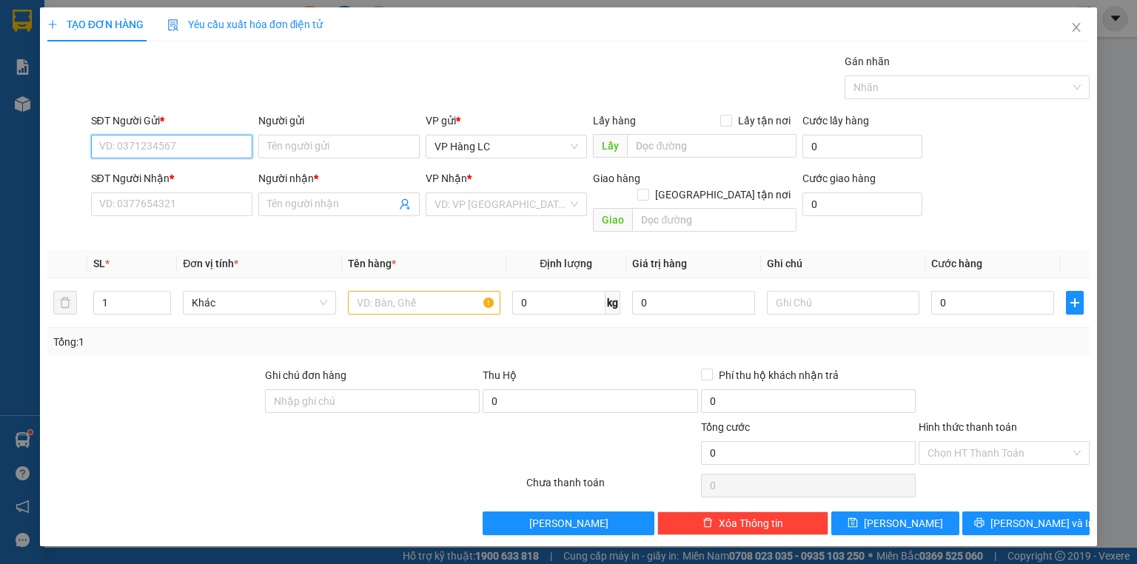
click at [141, 149] on input "SĐT Người Gửi *" at bounding box center [171, 147] width 161 height 24
click at [131, 148] on input "SĐT Người Gửi *" at bounding box center [171, 147] width 161 height 24
click at [125, 169] on div "0364182935 - chung" at bounding box center [173, 175] width 146 height 16
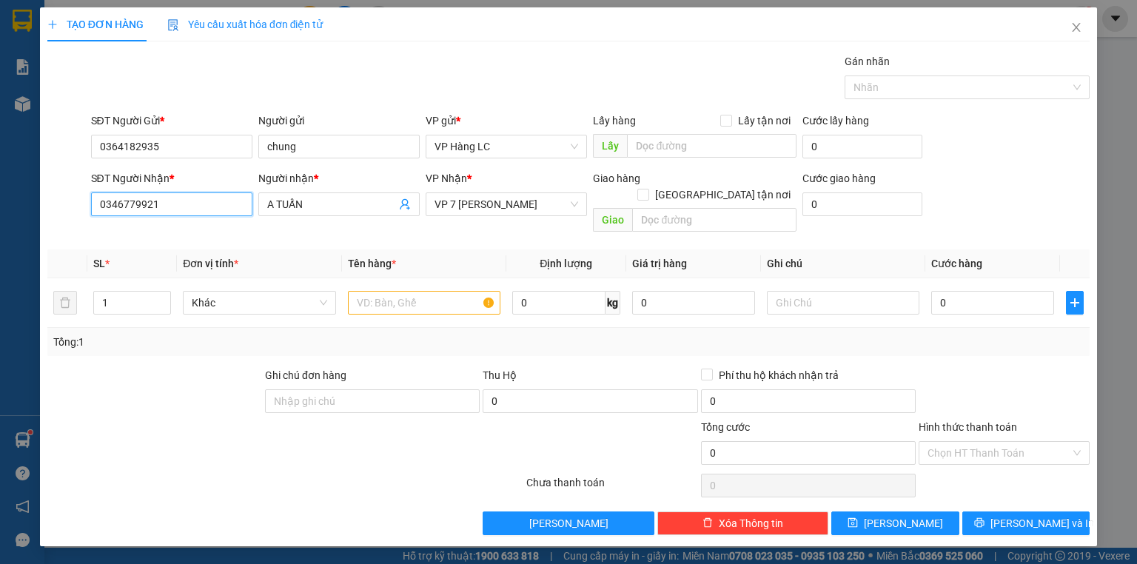
click at [173, 205] on input "0346779921" at bounding box center [171, 204] width 161 height 24
click at [174, 205] on input "0346779921" at bounding box center [171, 204] width 161 height 24
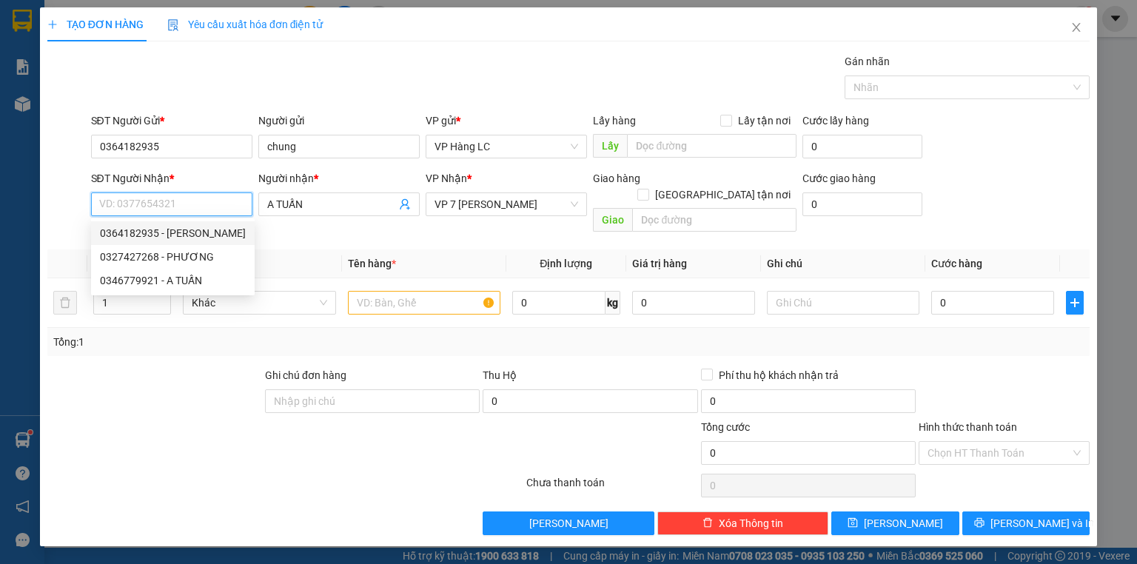
click at [163, 234] on div "0364182935 - chung" at bounding box center [173, 233] width 146 height 16
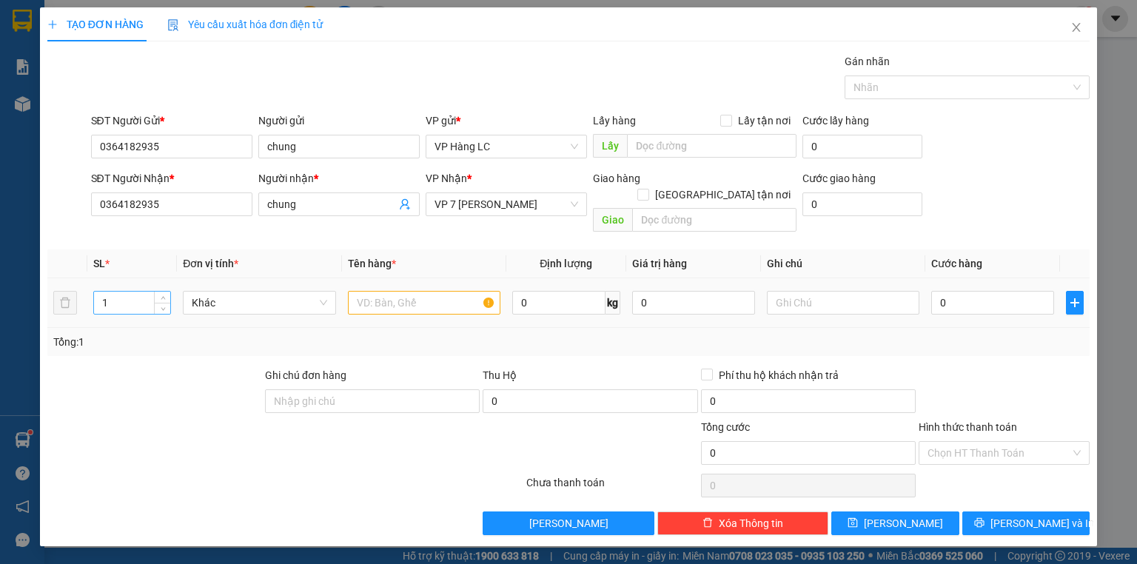
click at [104, 292] on input "1" at bounding box center [132, 303] width 76 height 22
click at [367, 291] on input "text" at bounding box center [424, 303] width 152 height 24
click at [957, 291] on input "0" at bounding box center [992, 303] width 123 height 24
click at [127, 292] on input "8" at bounding box center [132, 303] width 76 height 22
click at [802, 293] on input "text" at bounding box center [843, 303] width 152 height 24
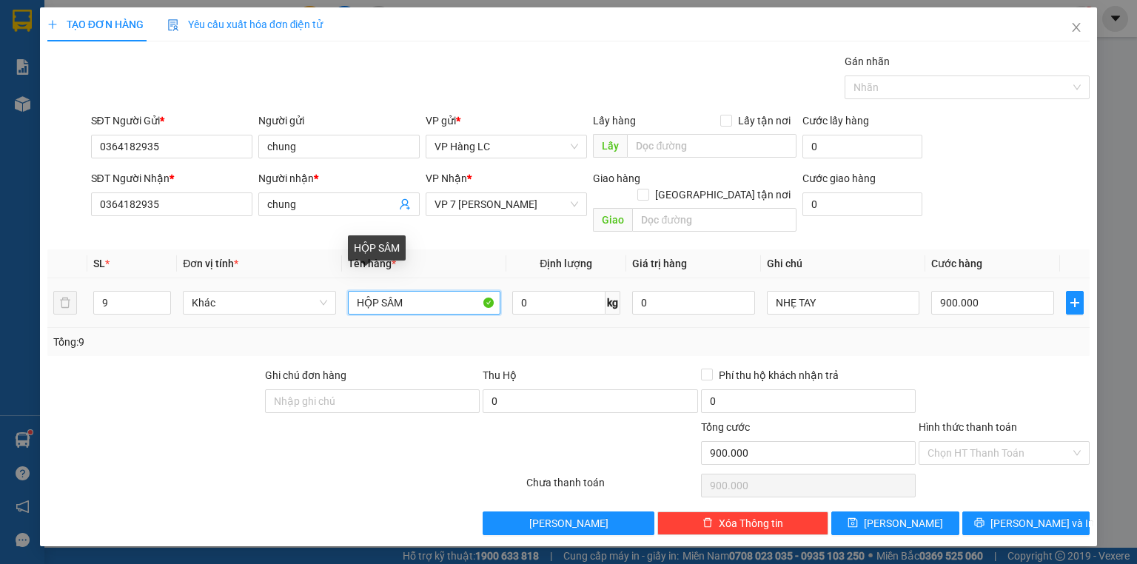
click at [417, 291] on input "HỘP SÂM" at bounding box center [424, 303] width 152 height 24
click at [134, 292] on input "9" at bounding box center [132, 303] width 76 height 22
click at [988, 334] on div "Tổng: 8" at bounding box center [568, 342] width 1030 height 16
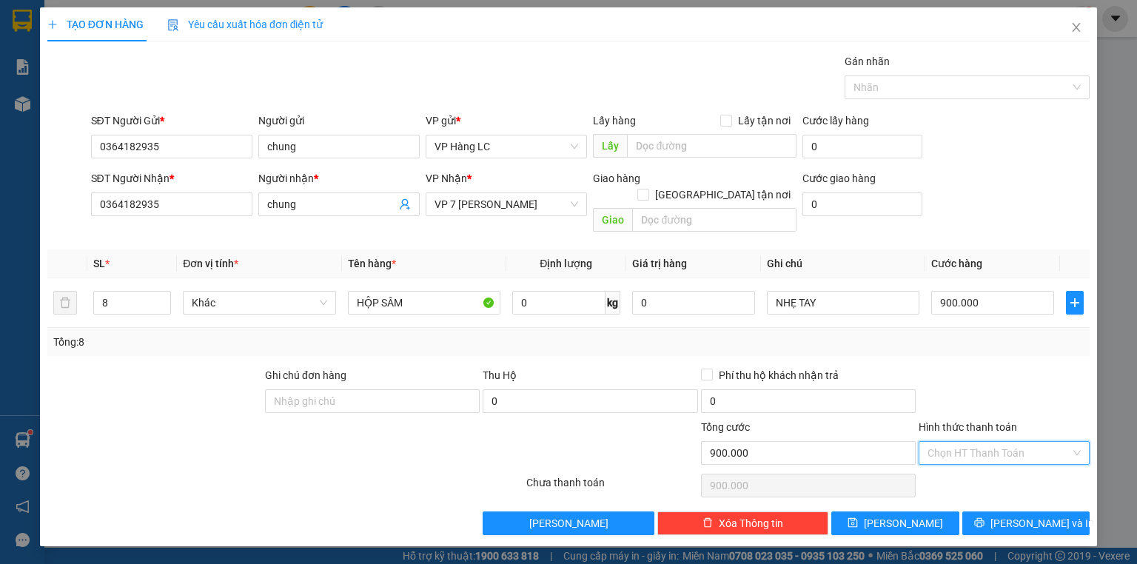
click at [989, 442] on input "Hình thức thanh toán" at bounding box center [998, 453] width 143 height 22
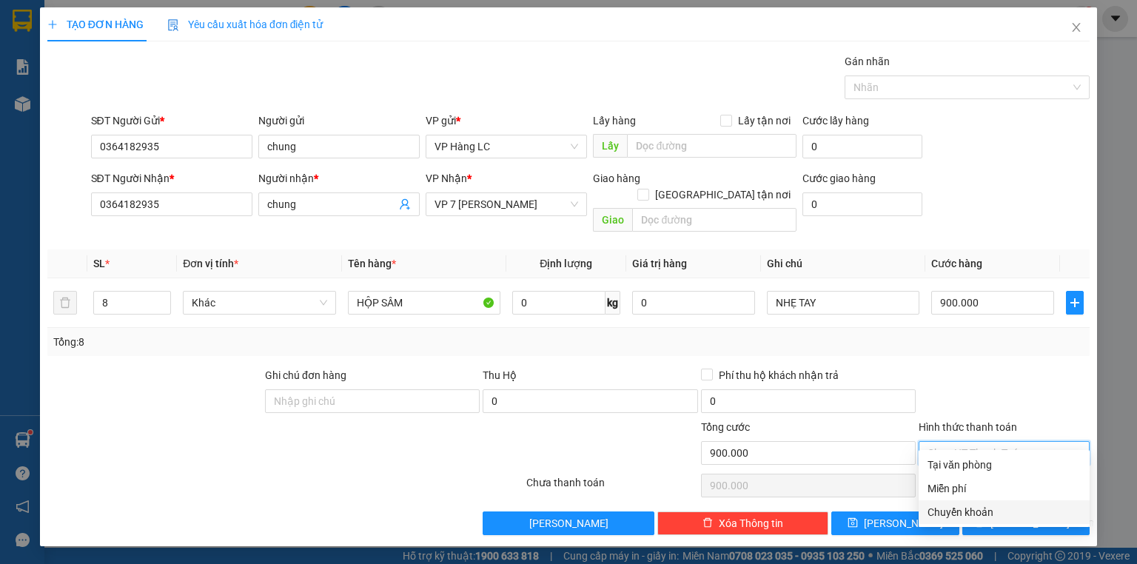
click at [957, 508] on div "Chuyển khoản" at bounding box center [1003, 512] width 153 height 16
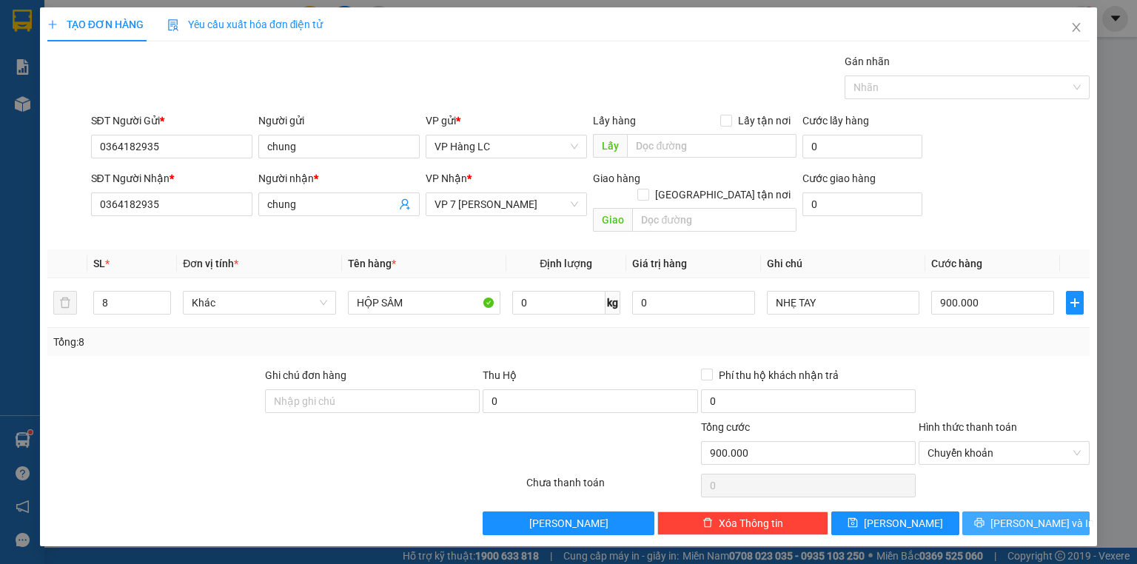
click at [983, 511] on button "[PERSON_NAME] và In" at bounding box center [1026, 523] width 128 height 24
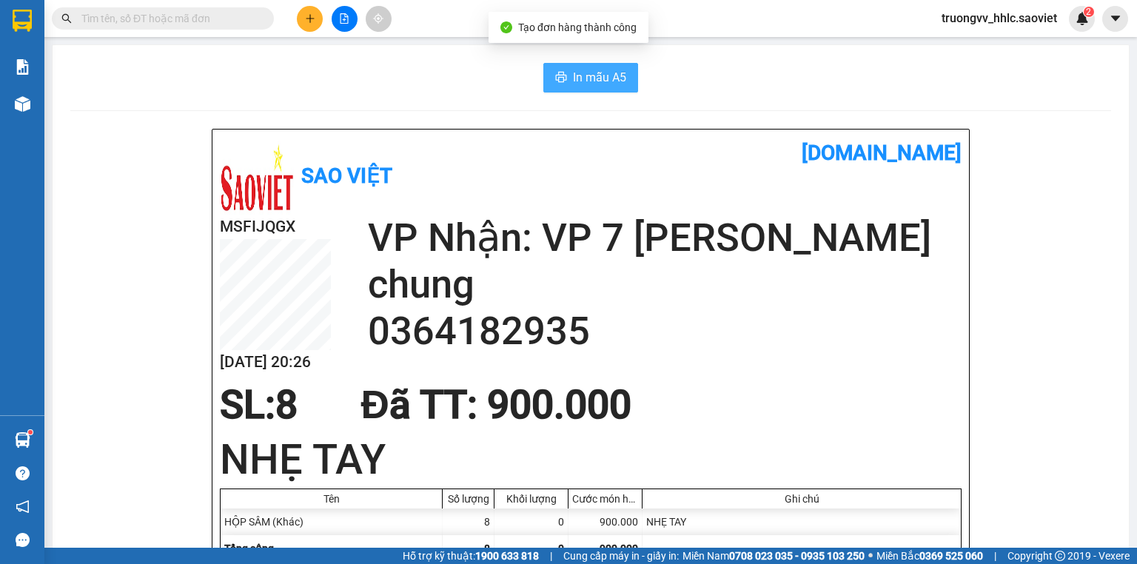
click at [594, 69] on span "In mẫu A5" at bounding box center [599, 77] width 53 height 18
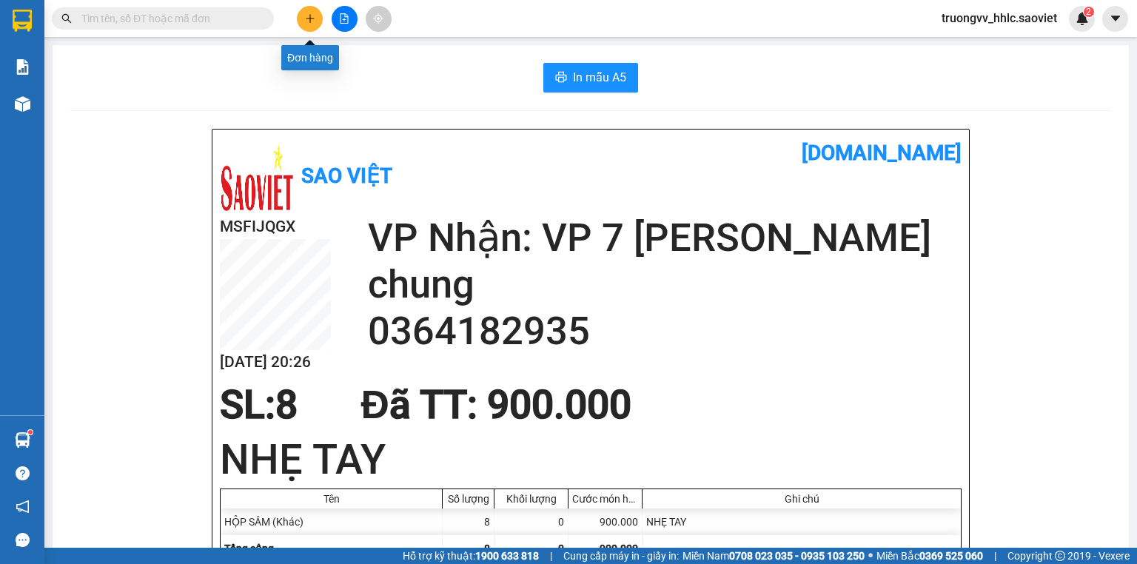
click at [305, 18] on icon "plus" at bounding box center [310, 18] width 10 height 10
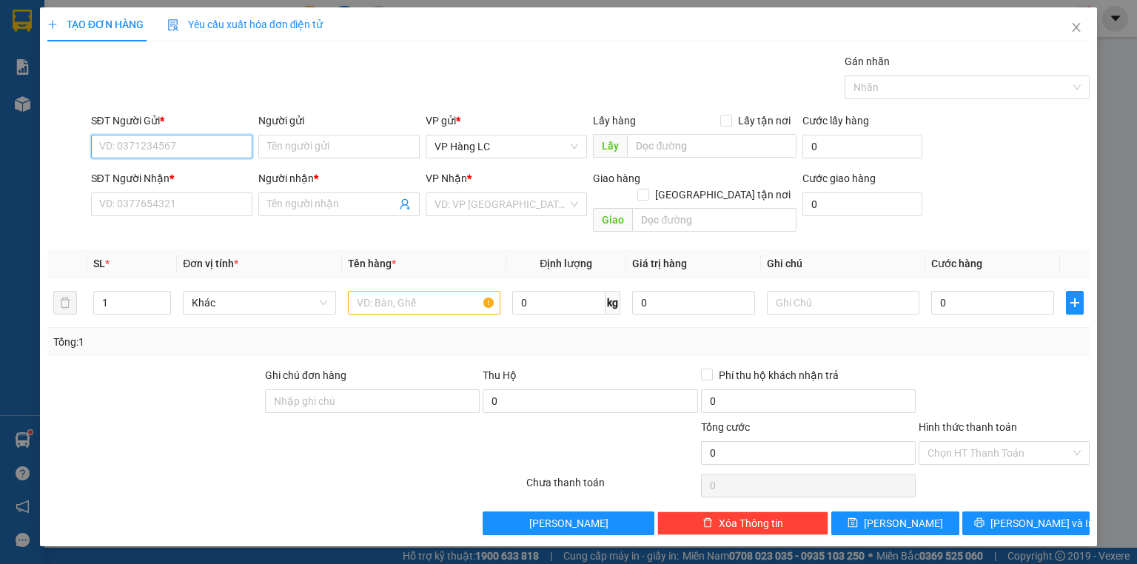
click at [128, 142] on input "SĐT Người Gửi *" at bounding box center [171, 147] width 161 height 24
paste input "0364182935"
click at [158, 173] on div "0364182935 - chung" at bounding box center [173, 175] width 146 height 16
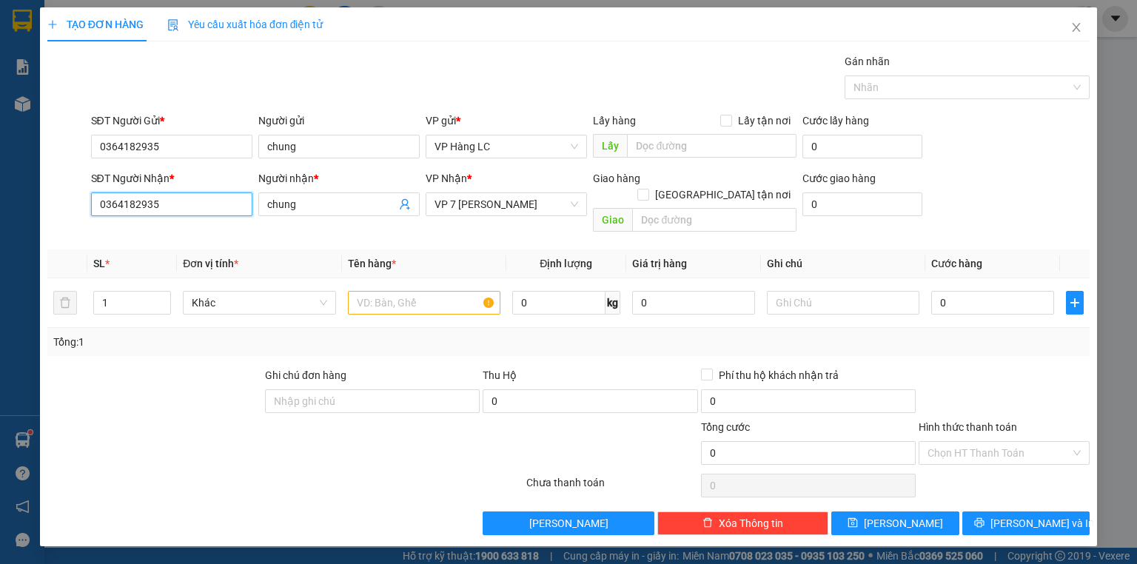
click at [166, 199] on input "0364182935" at bounding box center [171, 204] width 161 height 24
click at [167, 199] on input "0364182935" at bounding box center [171, 204] width 161 height 24
click at [1074, 30] on icon "close" at bounding box center [1076, 27] width 12 height 12
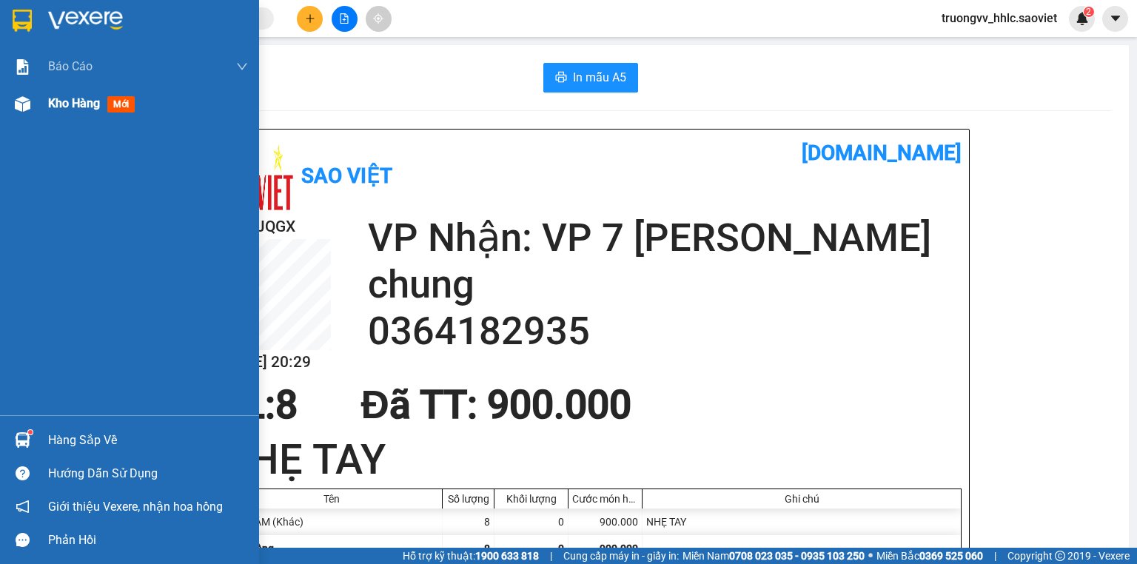
click at [62, 98] on span "Kho hàng" at bounding box center [74, 103] width 52 height 14
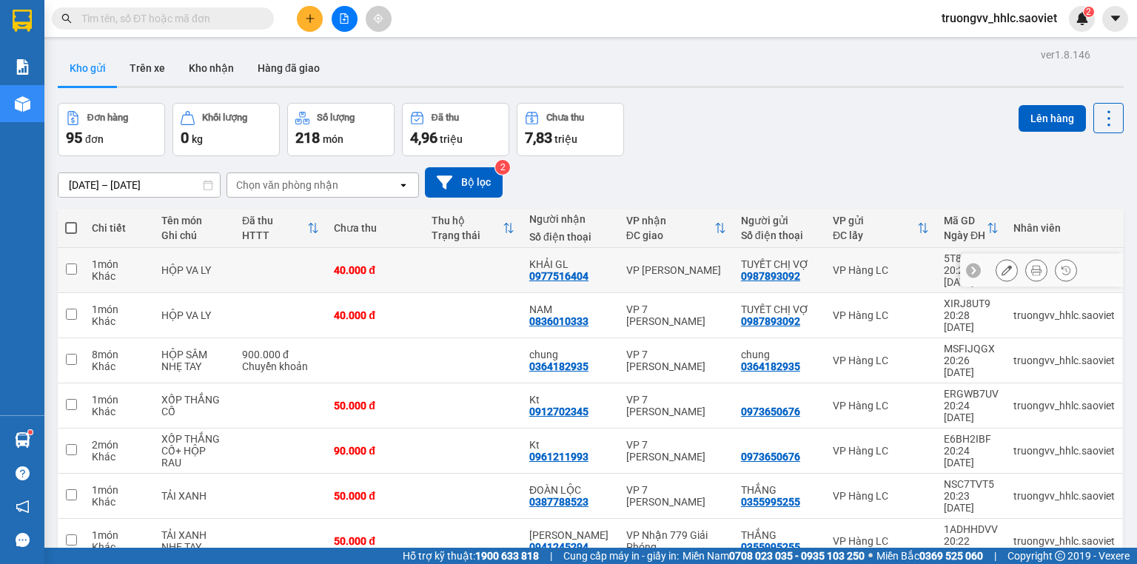
drag, startPoint x: 391, startPoint y: 256, endPoint x: 437, endPoint y: 252, distance: 46.8
click at [391, 256] on td "40.000 đ" at bounding box center [375, 270] width 98 height 45
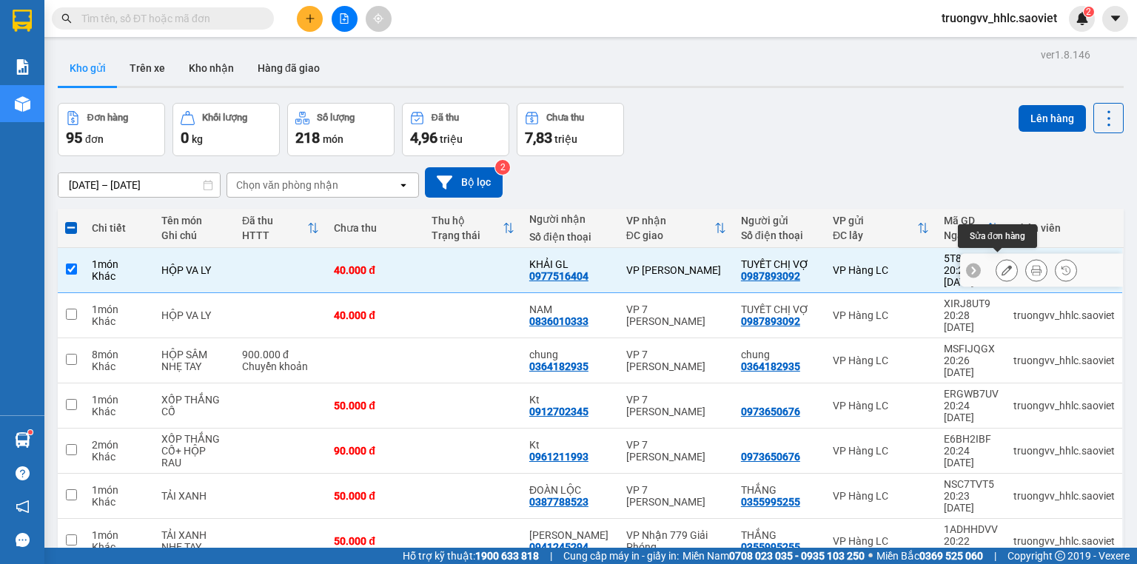
click at [1001, 265] on icon at bounding box center [1006, 270] width 10 height 10
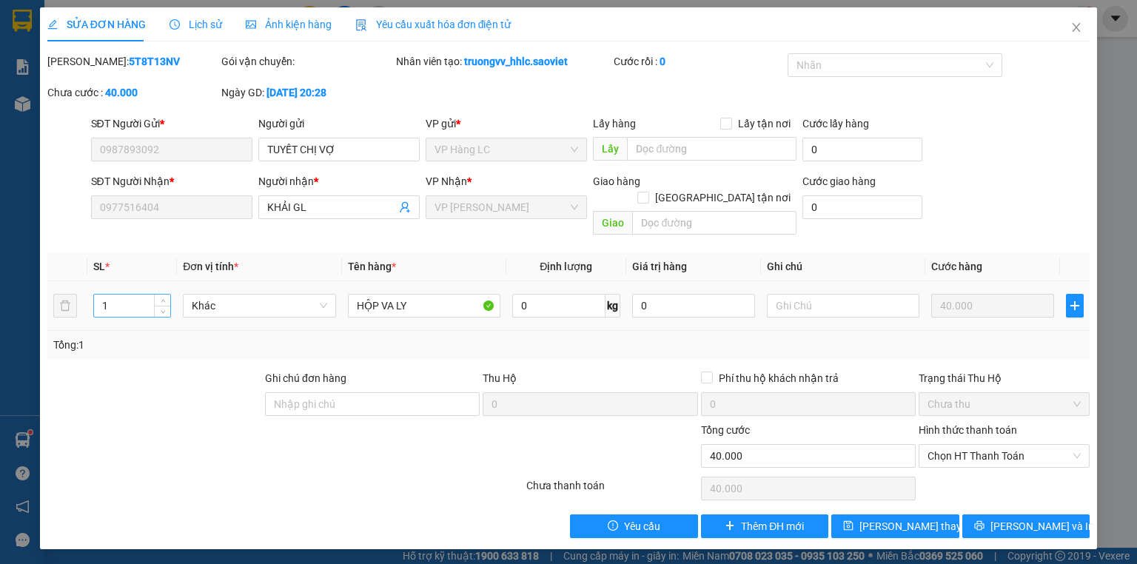
click at [118, 294] on input "1" at bounding box center [132, 305] width 76 height 22
click at [698, 151] on input "text" at bounding box center [711, 149] width 169 height 24
click at [832, 150] on input "0" at bounding box center [862, 150] width 120 height 24
click at [1027, 144] on div "SĐT Người Gửi * 0987893092 Người gửi TUYẾT CHỊ VỢ VP gửi * VP Hàng LC Lấy hàng …" at bounding box center [590, 141] width 1005 height 52
drag, startPoint x: 1025, startPoint y: 505, endPoint x: 909, endPoint y: 411, distance: 148.8
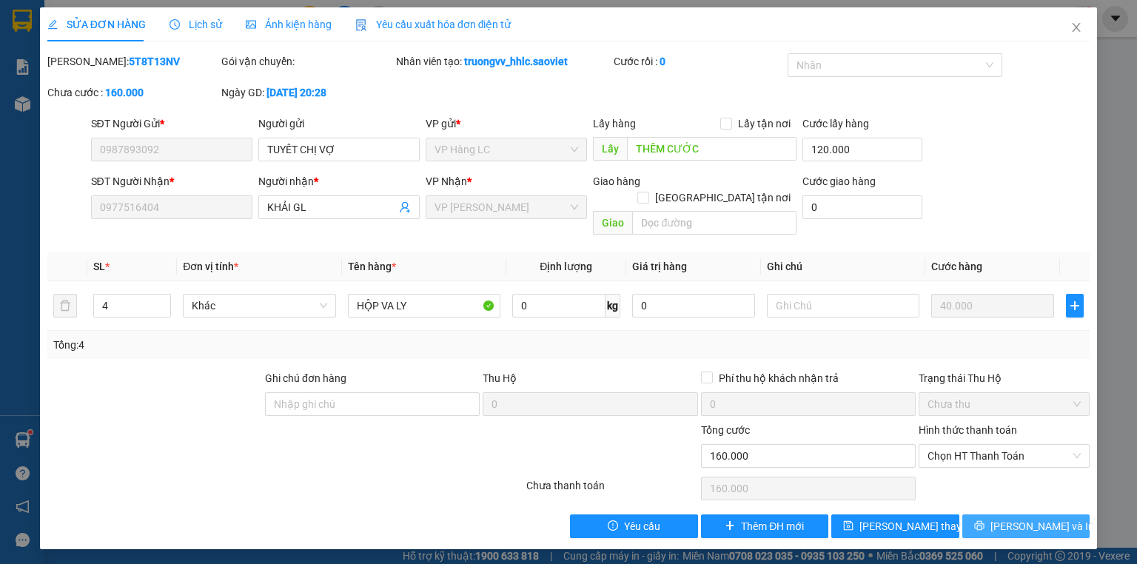
click at [1024, 518] on span "[PERSON_NAME] và In" at bounding box center [1042, 526] width 104 height 16
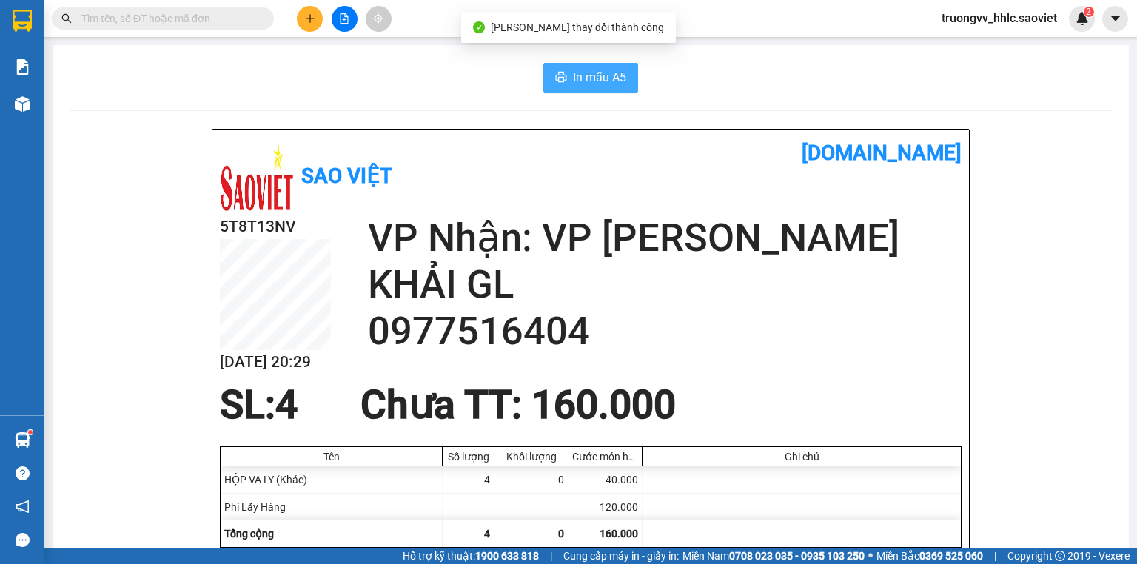
click at [614, 75] on span "In mẫu A5" at bounding box center [599, 77] width 53 height 18
click at [1004, 24] on span "truongvv_hhlc.saoviet" at bounding box center [998, 18] width 139 height 18
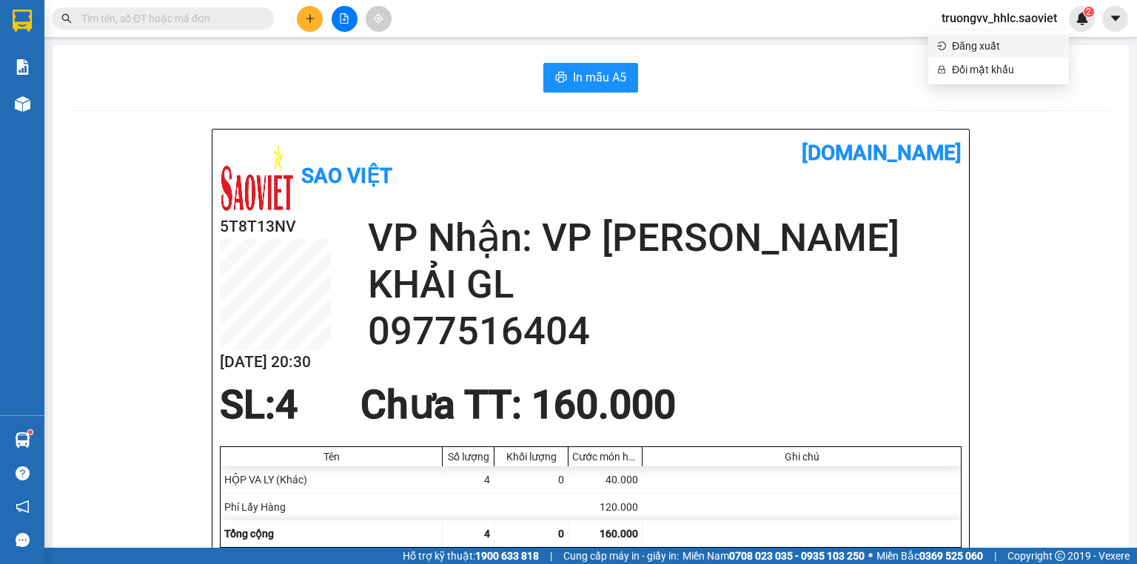
click at [997, 46] on span "Đăng xuất" at bounding box center [1006, 46] width 108 height 16
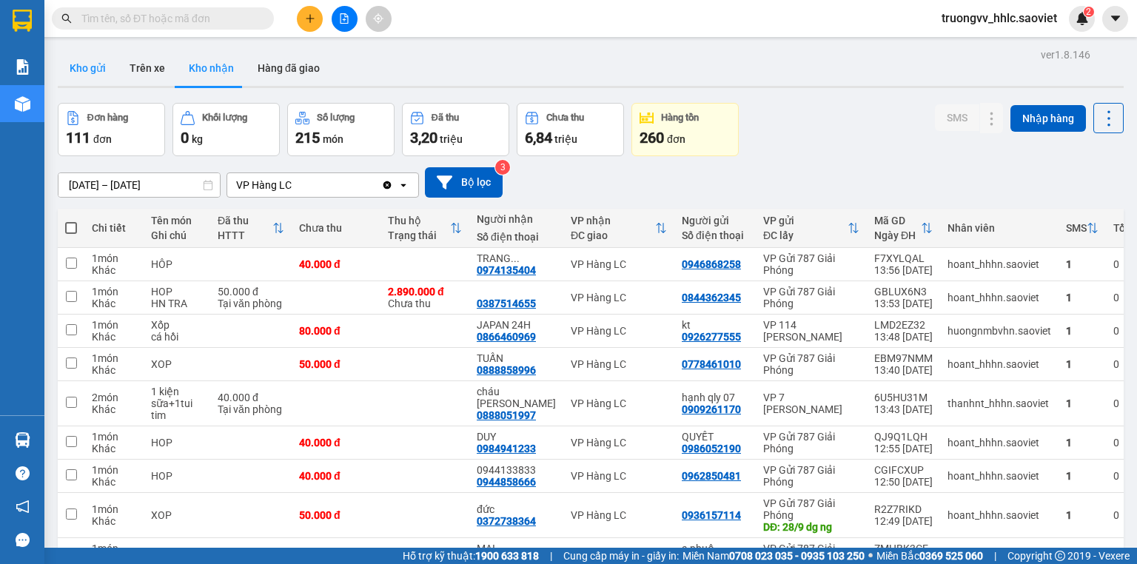
click at [86, 65] on button "Kho gửi" at bounding box center [88, 68] width 60 height 36
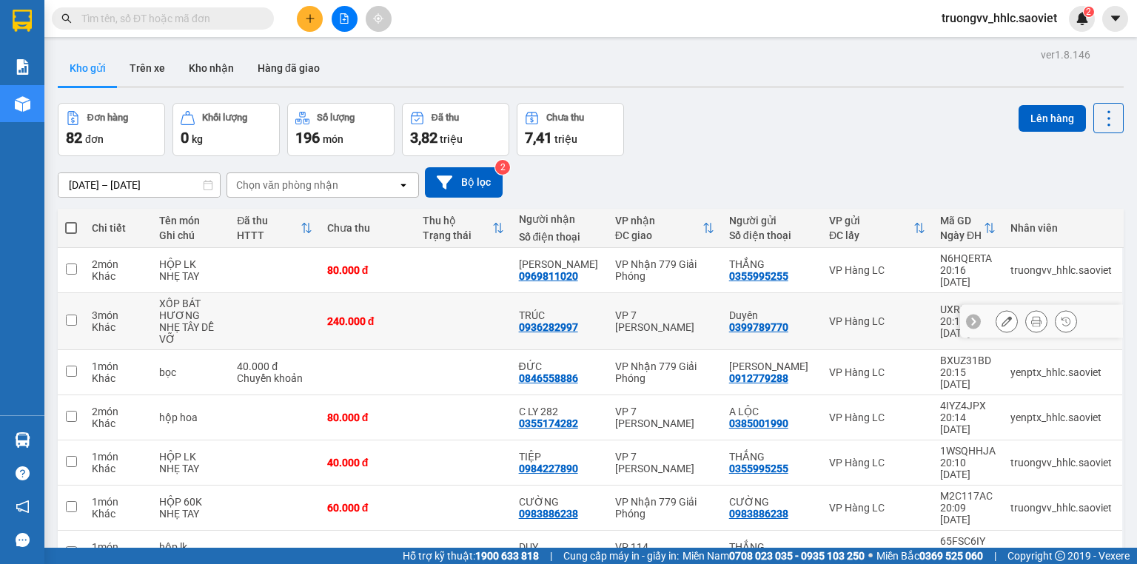
click at [457, 320] on td at bounding box center [462, 321] width 95 height 57
checkbox input "true"
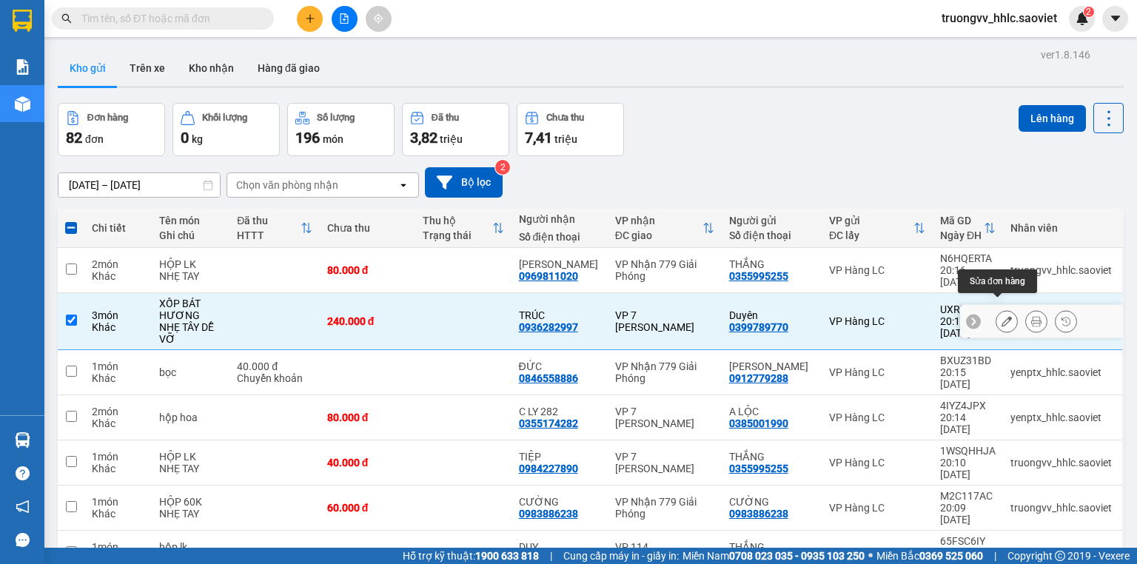
click at [1001, 316] on icon at bounding box center [1006, 321] width 10 height 10
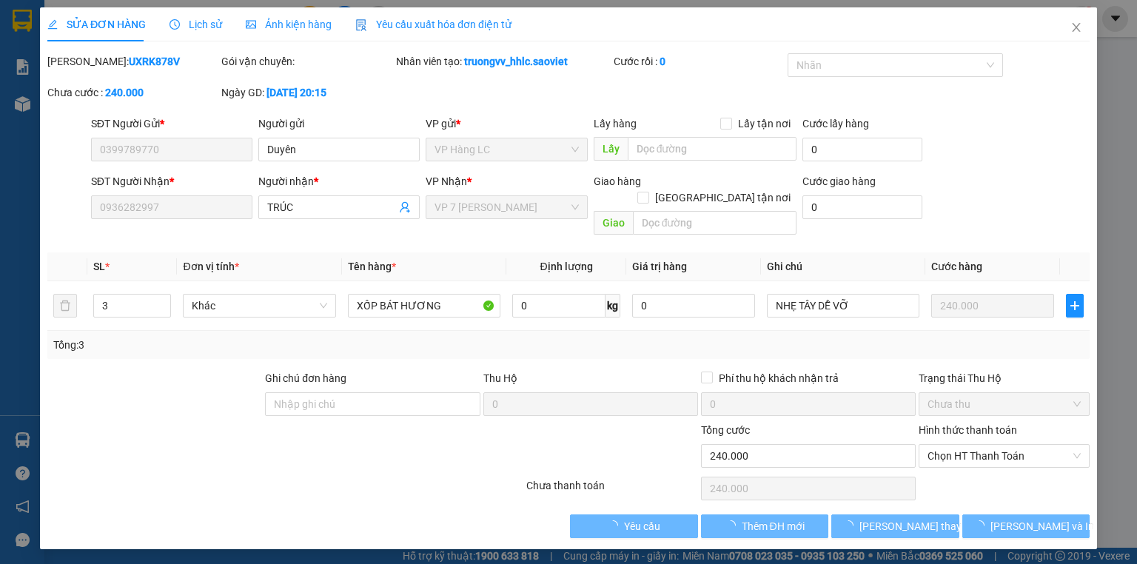
type input "0399789770"
type input "Duyên"
type input "0936282997"
type input "TRÚC"
type input "240.000"
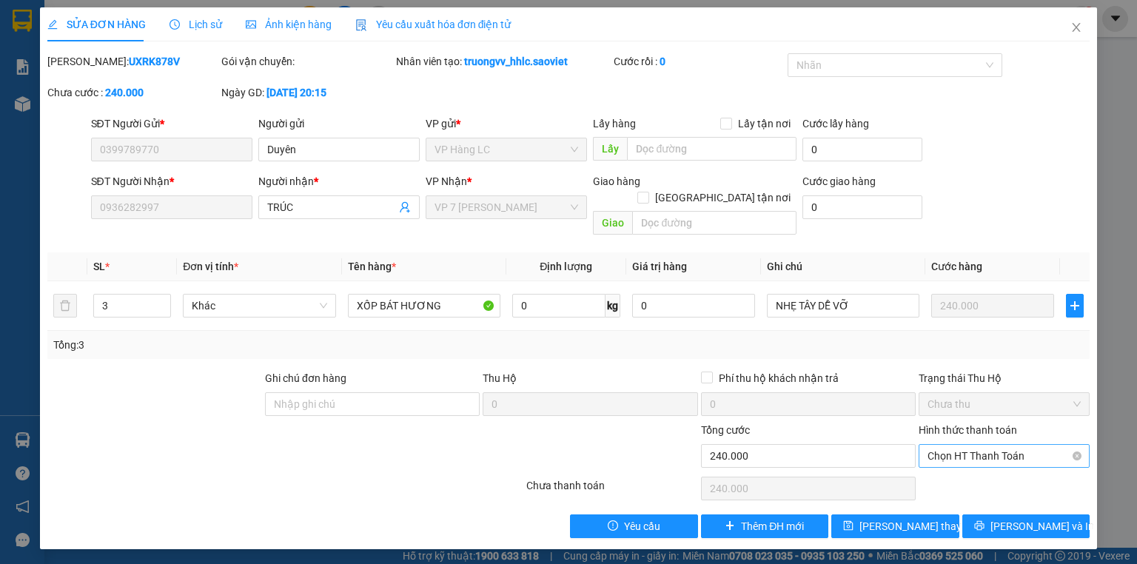
click at [1004, 445] on span "Chọn HT Thanh Toán" at bounding box center [1003, 456] width 153 height 22
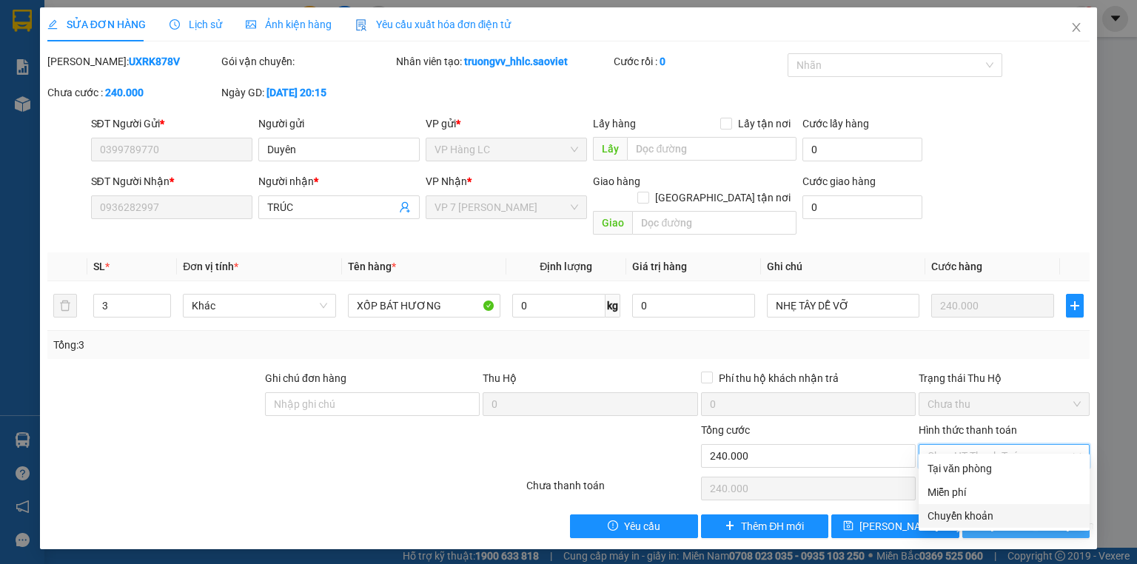
drag, startPoint x: 973, startPoint y: 513, endPoint x: 1004, endPoint y: 521, distance: 32.1
click at [981, 515] on div "Chuyển khoản" at bounding box center [1003, 516] width 153 height 16
type input "0"
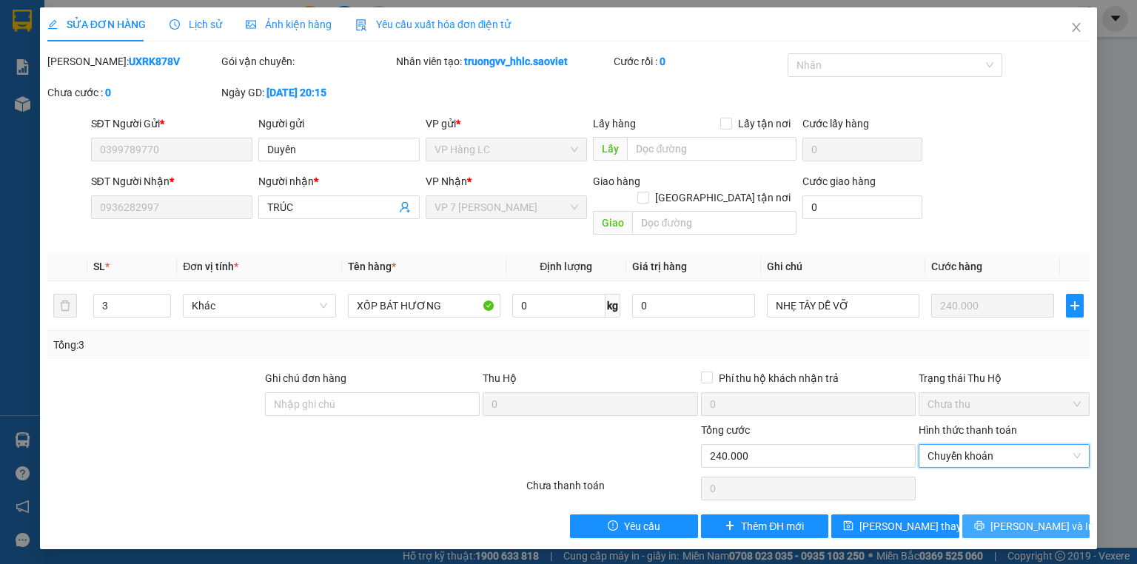
drag, startPoint x: 1027, startPoint y: 512, endPoint x: 992, endPoint y: 497, distance: 38.5
click at [1027, 518] on span "[PERSON_NAME] và In" at bounding box center [1042, 526] width 104 height 16
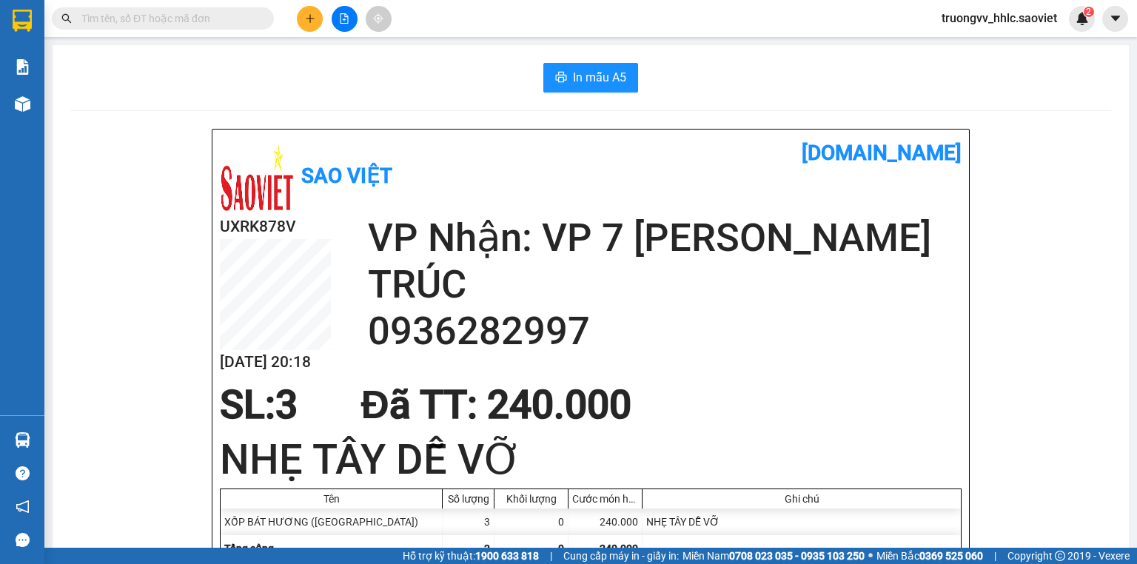
click at [306, 18] on icon "plus" at bounding box center [310, 18] width 10 height 10
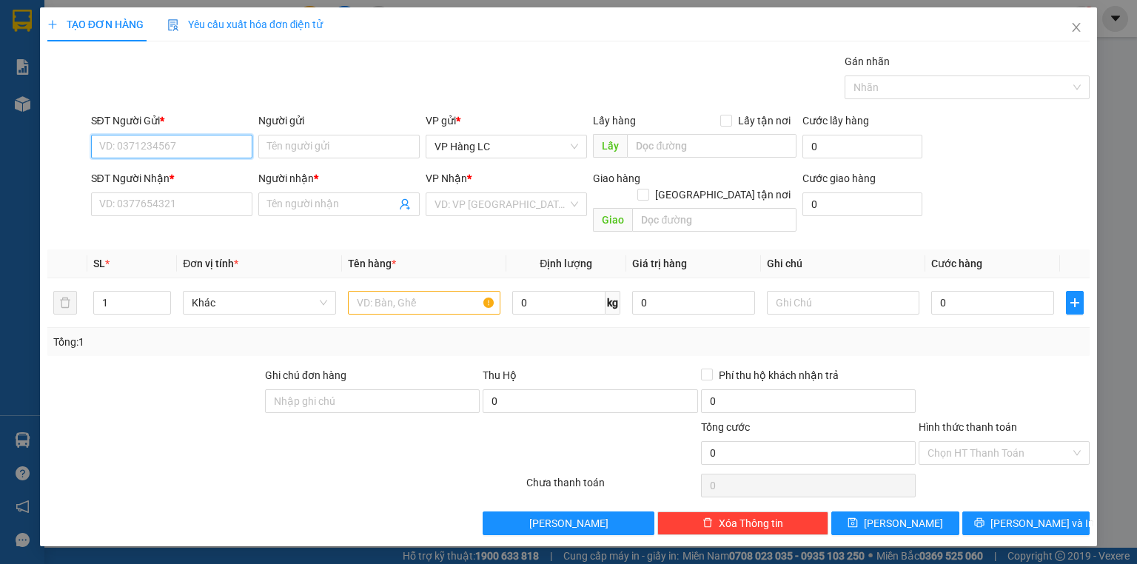
click at [131, 142] on input "SĐT Người Gửi *" at bounding box center [171, 147] width 161 height 24
type input "0987893092"
click at [176, 171] on div "0987893092 - [PERSON_NAME] CHỊ VỢ" at bounding box center [192, 175] width 184 height 16
type input "TUYẾT CHỊ VỢ"
type input "0836010333"
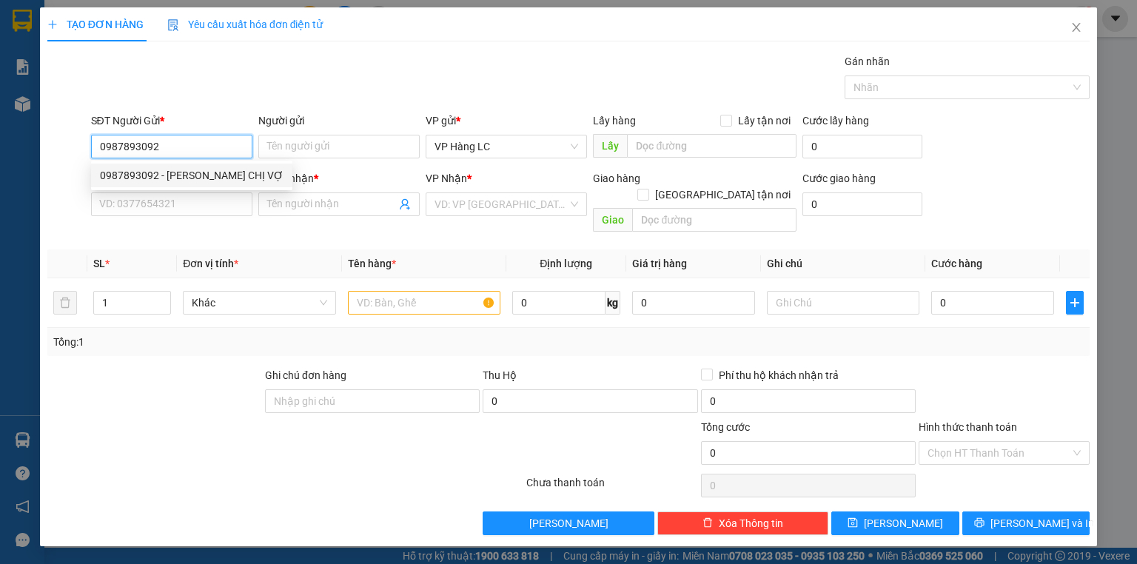
type input "NAM"
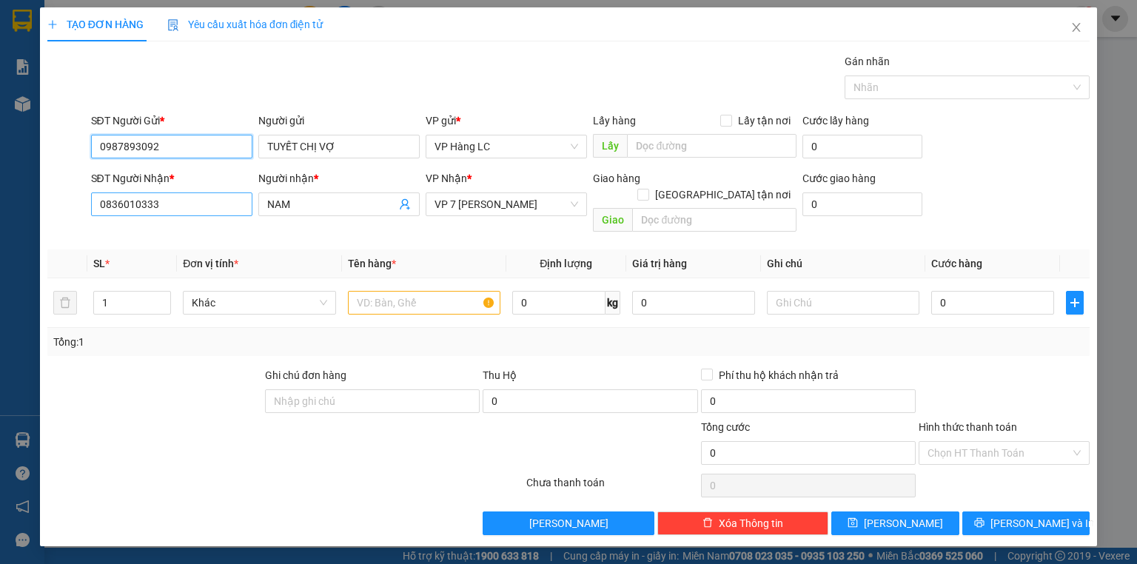
type input "0987893092"
click at [181, 208] on input "0836010333" at bounding box center [171, 204] width 161 height 24
click at [182, 209] on input "0836010333" at bounding box center [171, 204] width 161 height 24
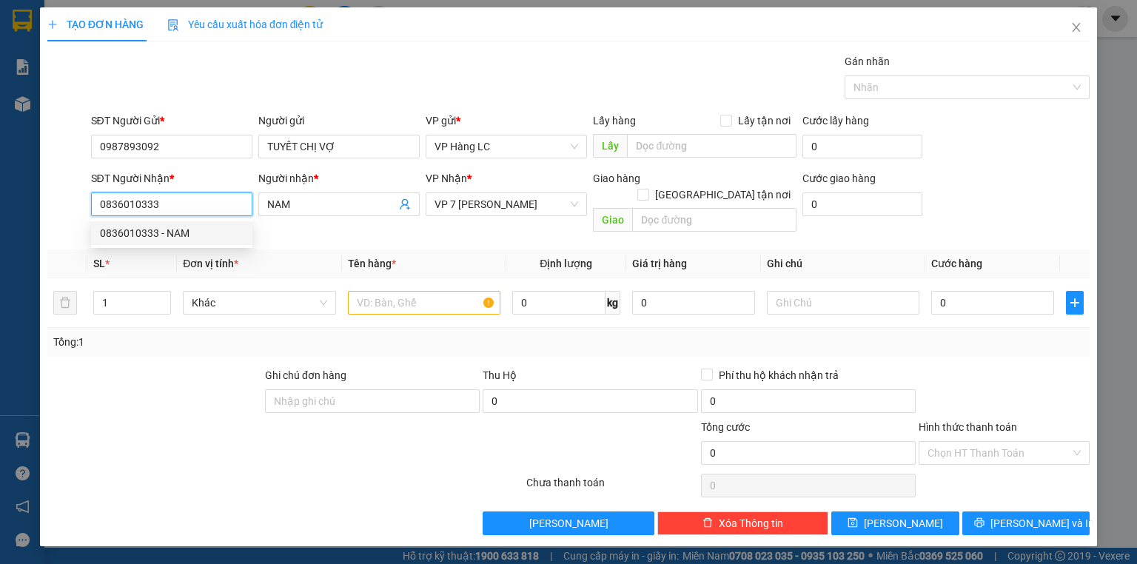
click at [159, 232] on div "0836010333 - NAM" at bounding box center [172, 233] width 144 height 16
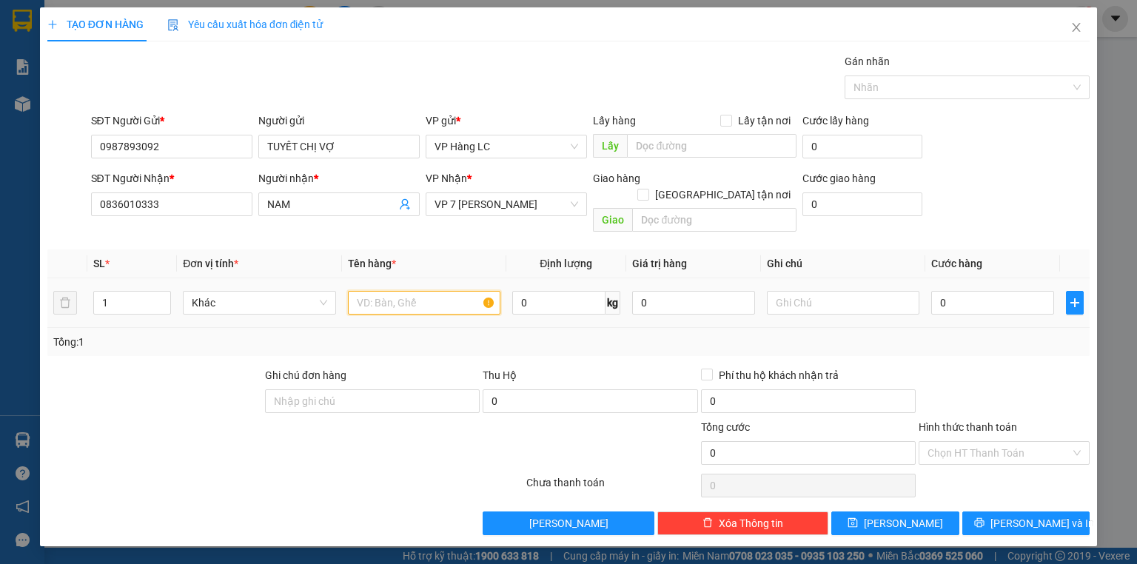
click at [393, 291] on input "text" at bounding box center [424, 303] width 152 height 24
click at [403, 296] on input "text" at bounding box center [424, 303] width 152 height 24
type input "HỘP VA LY"
drag, startPoint x: 961, startPoint y: 281, endPoint x: 801, endPoint y: 287, distance: 159.9
click at [960, 291] on input "0" at bounding box center [992, 303] width 123 height 24
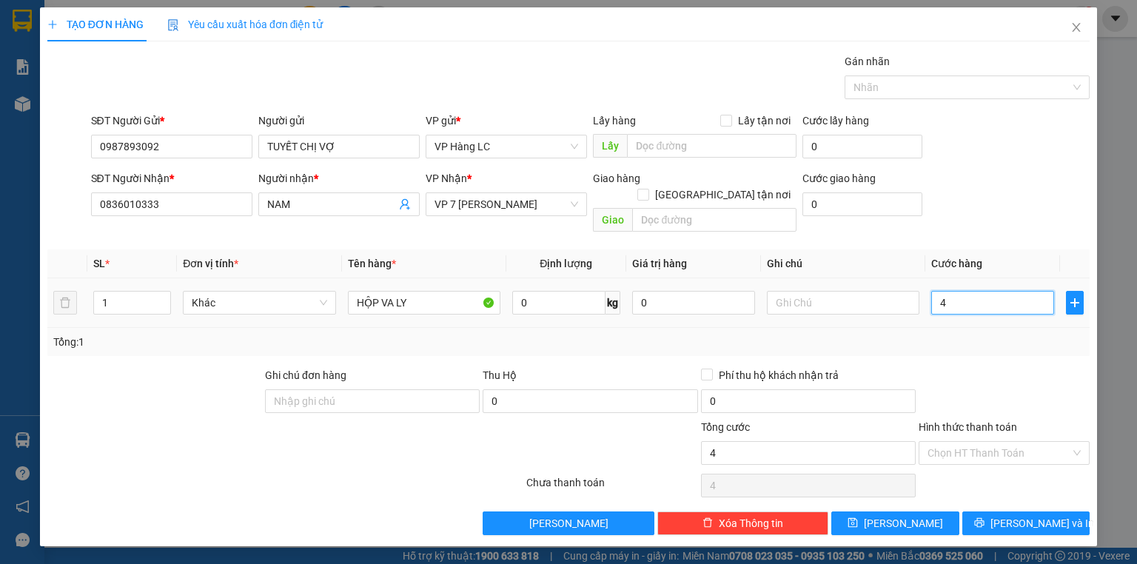
type input "4"
type input "40"
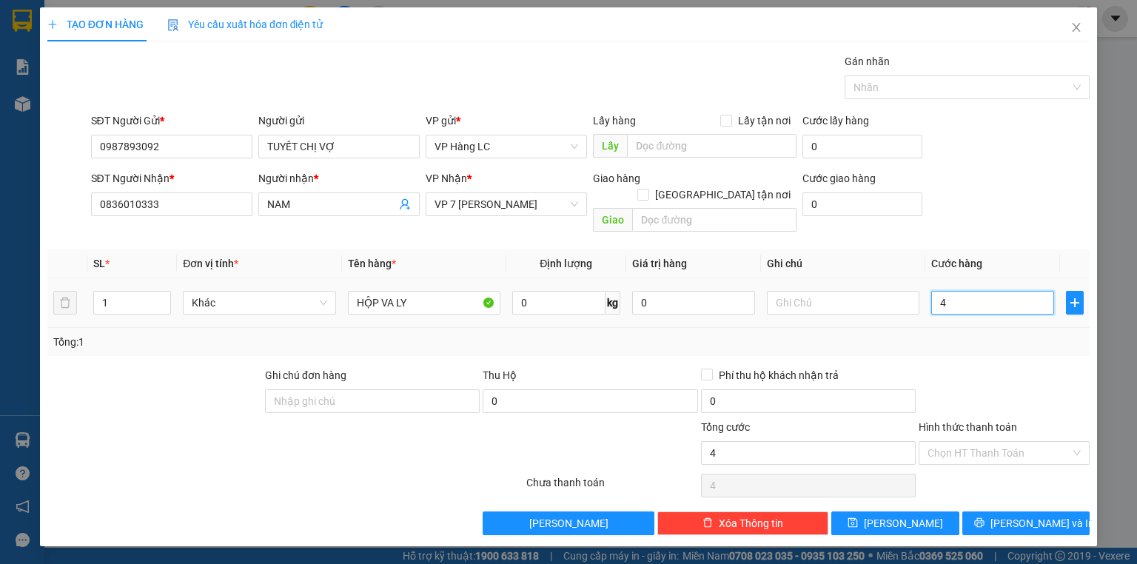
type input "40"
type input "40.000"
click at [999, 367] on div at bounding box center [1004, 393] width 174 height 52
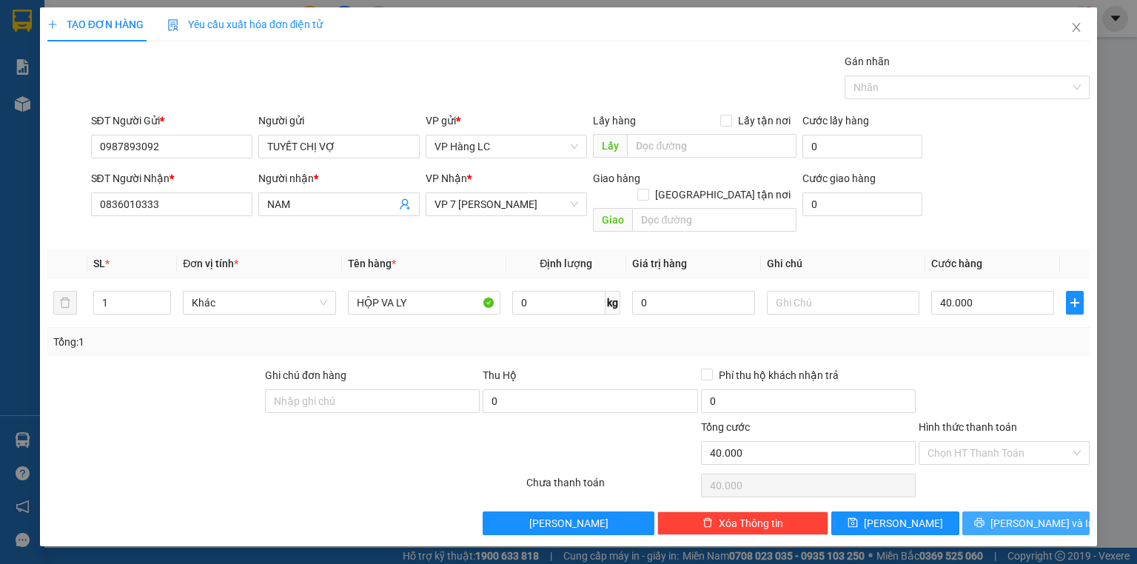
click at [1026, 515] on span "[PERSON_NAME] và In" at bounding box center [1042, 523] width 104 height 16
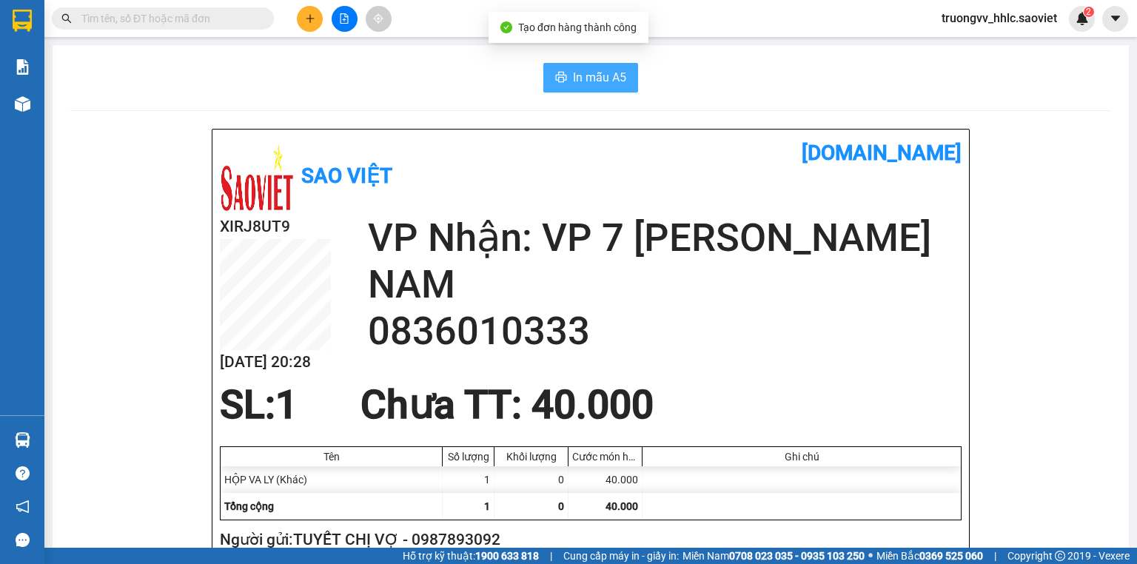
click at [555, 73] on icon "printer" at bounding box center [561, 77] width 12 height 12
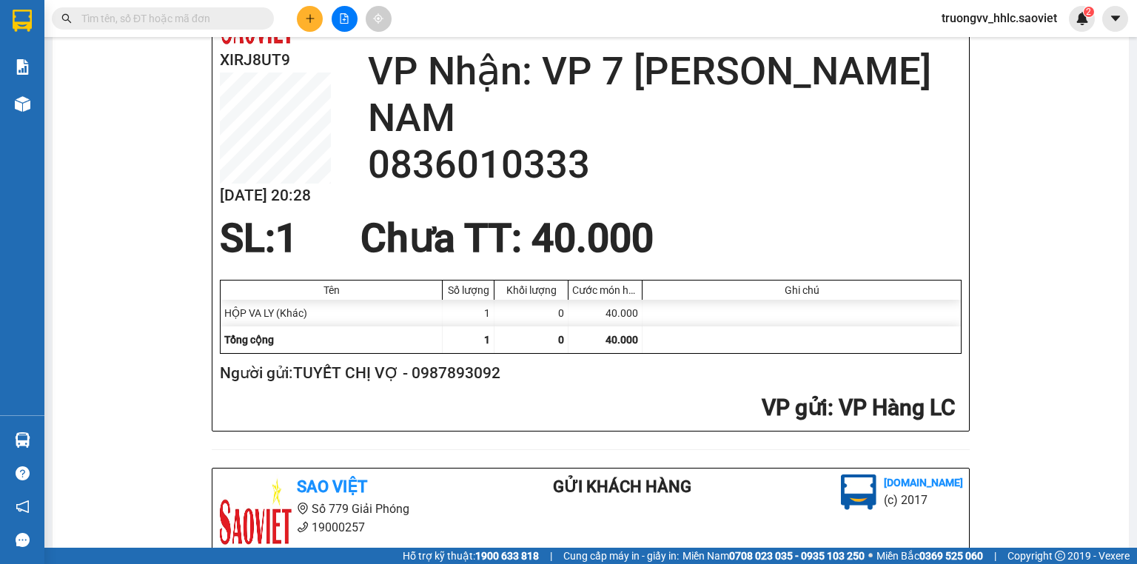
scroll to position [237, 0]
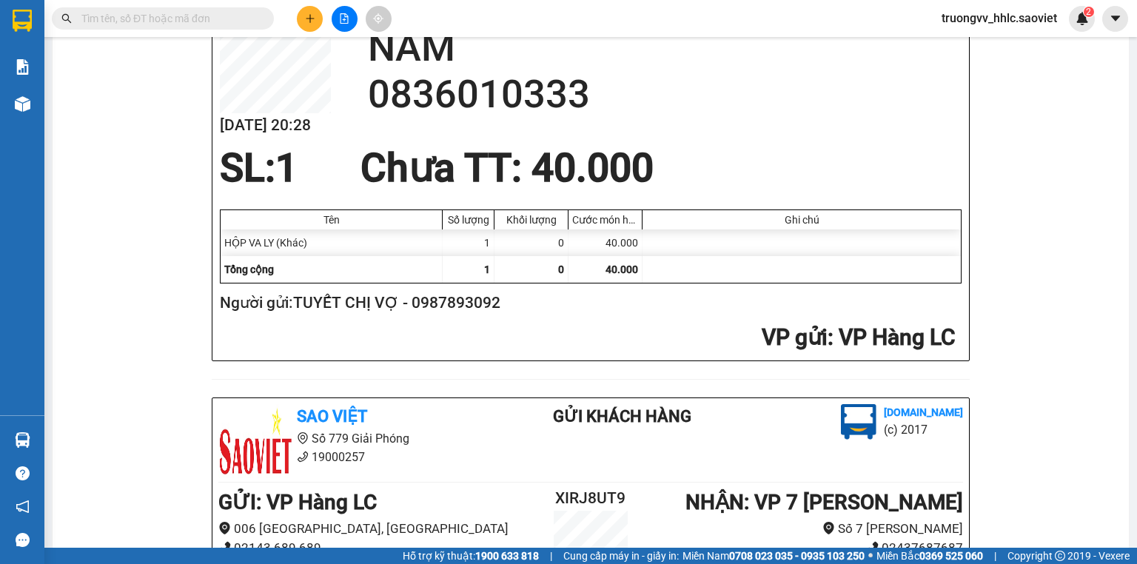
click at [459, 300] on h2 "Người gửi: TUYẾT CHỊ VỢ - 0987893092" at bounding box center [587, 303] width 735 height 24
copy h2 "0987893092"
click at [306, 21] on icon "plus" at bounding box center [310, 18] width 10 height 10
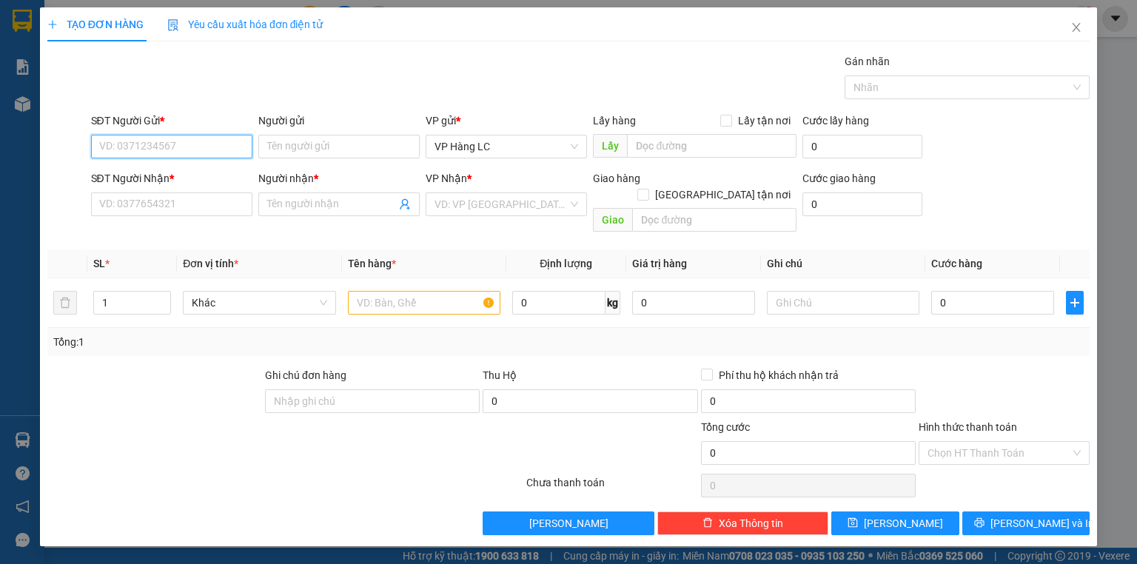
click at [141, 142] on input "SĐT Người Gửi *" at bounding box center [171, 147] width 161 height 24
paste input "0987893092"
type input "0987893092"
click at [198, 178] on div "0987893092 - [PERSON_NAME] CHỊ VỢ" at bounding box center [192, 175] width 184 height 16
type input "TUYẾT CHỊ VỢ"
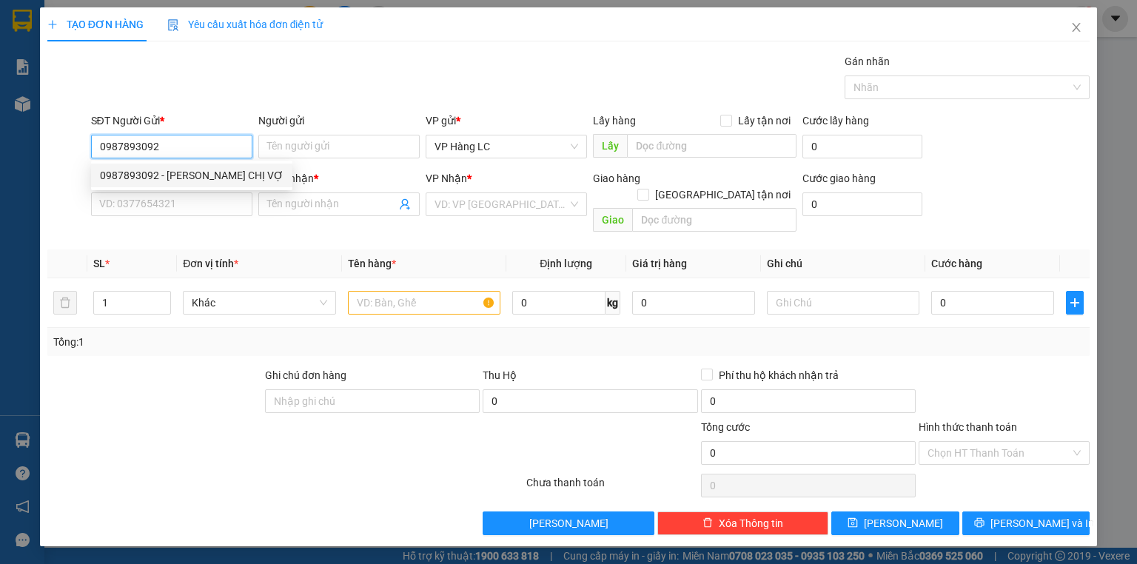
type input "0836010333"
type input "NAM"
type input "0987893092"
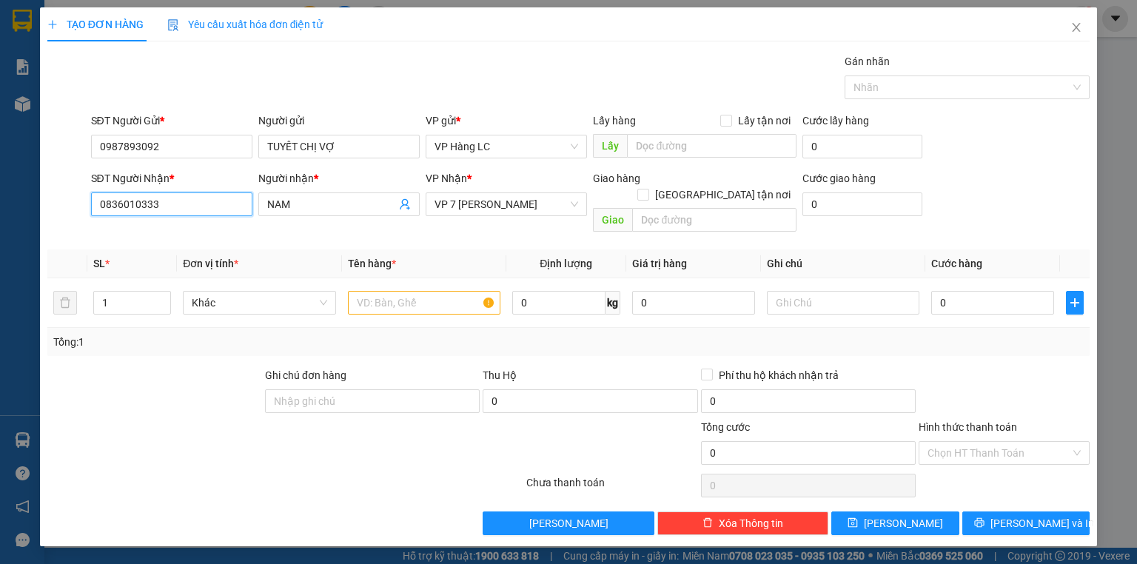
click at [206, 206] on input "0836010333" at bounding box center [171, 204] width 161 height 24
click at [207, 206] on input "0836010333" at bounding box center [171, 204] width 161 height 24
click at [148, 249] on div "0977516404 - KHẢI GL" at bounding box center [172, 257] width 144 height 16
type input "0977516404"
type input "KHẢI GL"
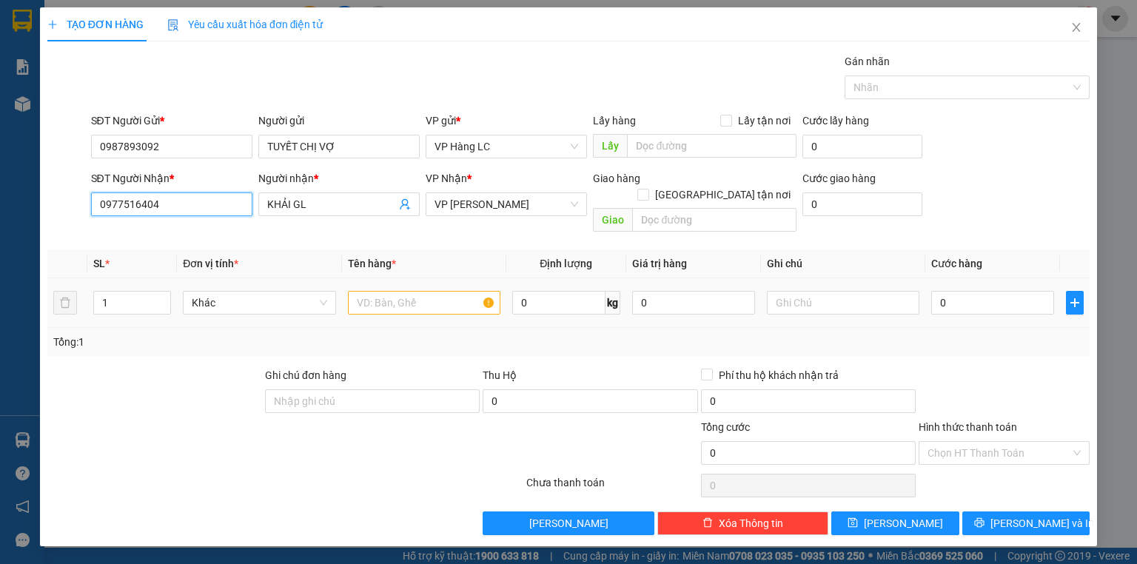
type input "0977516404"
click at [394, 292] on input "text" at bounding box center [424, 303] width 152 height 24
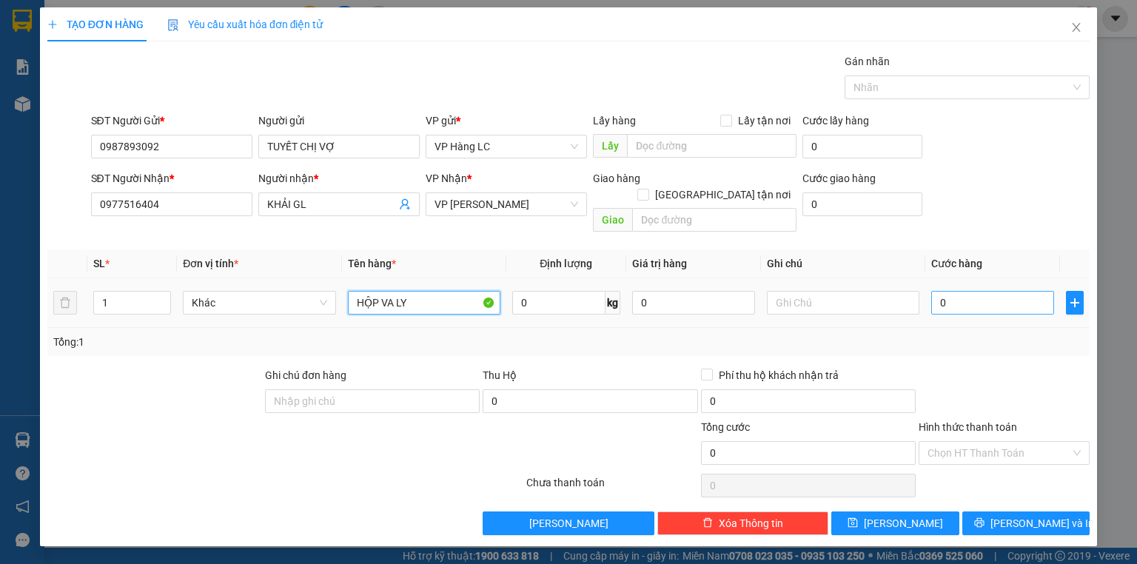
type input "HỘP VA LY"
click at [976, 293] on input "0" at bounding box center [992, 303] width 123 height 24
type input "4"
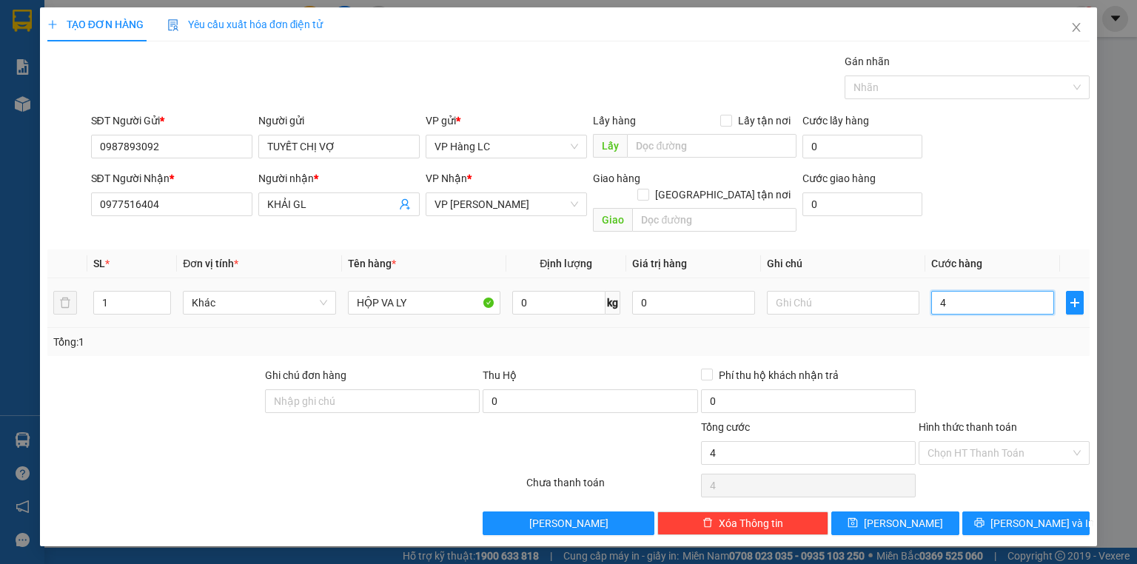
type input "40"
type input "40.000"
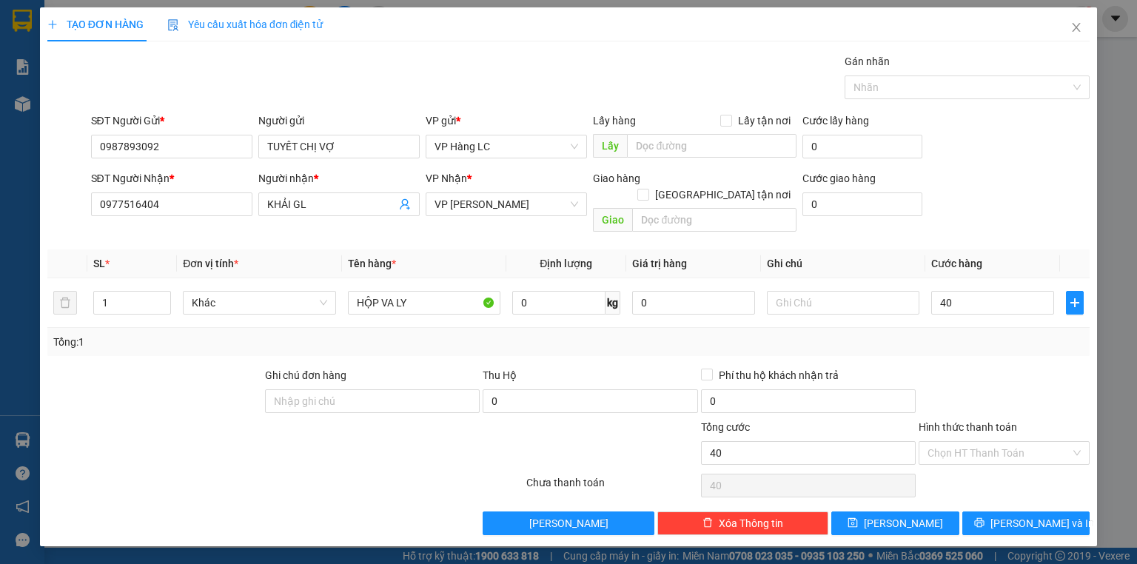
type input "40.000"
click at [937, 367] on div at bounding box center [1004, 393] width 174 height 52
click at [1009, 511] on button "[PERSON_NAME] và In" at bounding box center [1026, 523] width 128 height 24
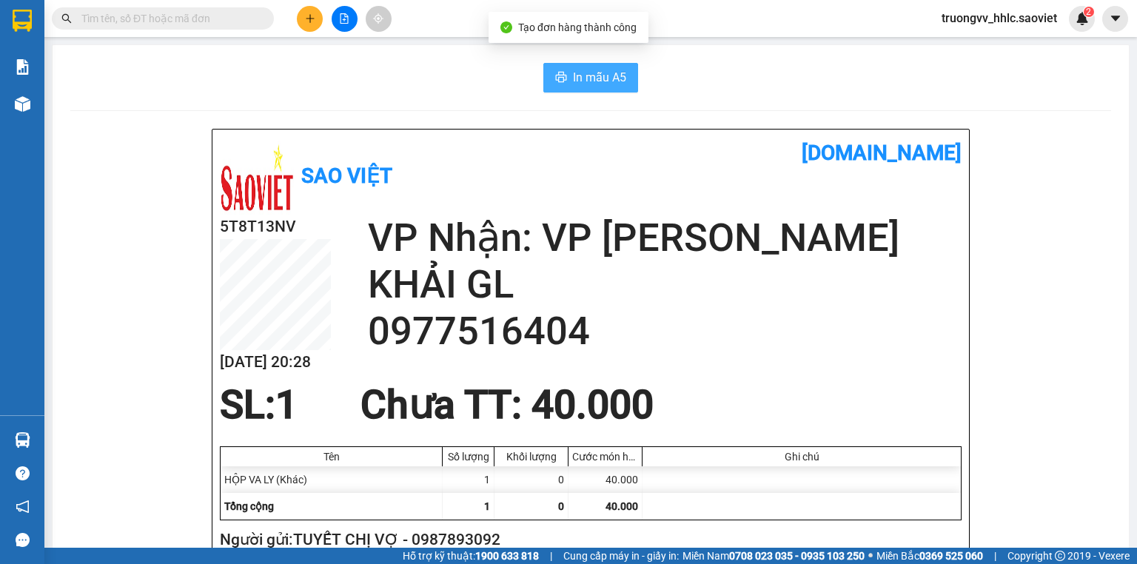
click at [574, 82] on span "In mẫu A5" at bounding box center [599, 77] width 53 height 18
click at [312, 16] on icon "plus" at bounding box center [310, 18] width 10 height 10
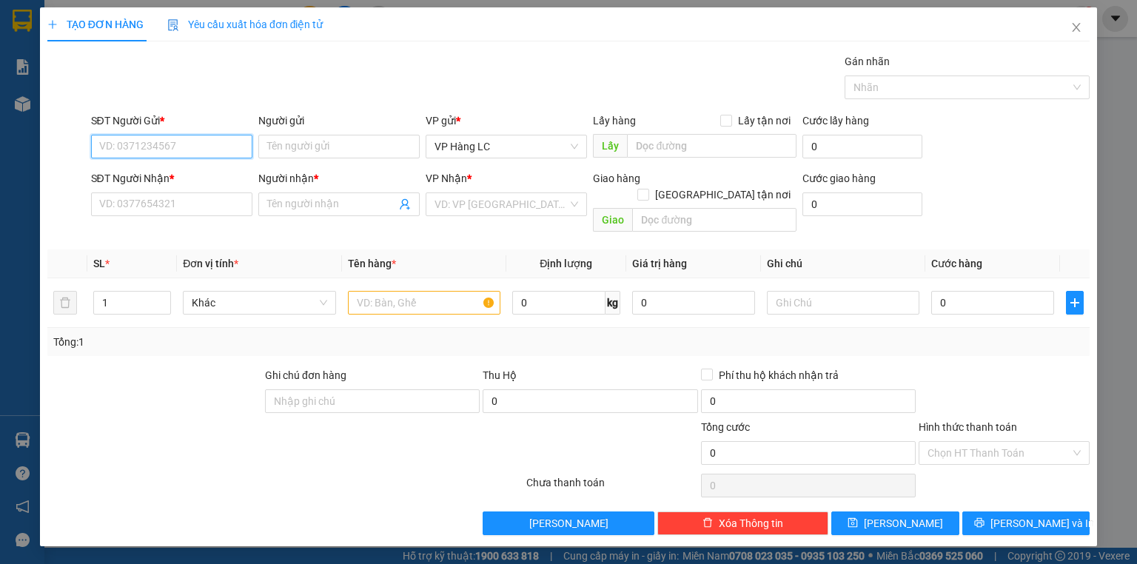
click at [169, 151] on input "SĐT Người Gửi *" at bounding box center [171, 147] width 161 height 24
click at [136, 173] on div "0355995255 - THẮNG" at bounding box center [172, 175] width 144 height 16
type input "0355995255"
type input "THẮNG"
type input "0387788523"
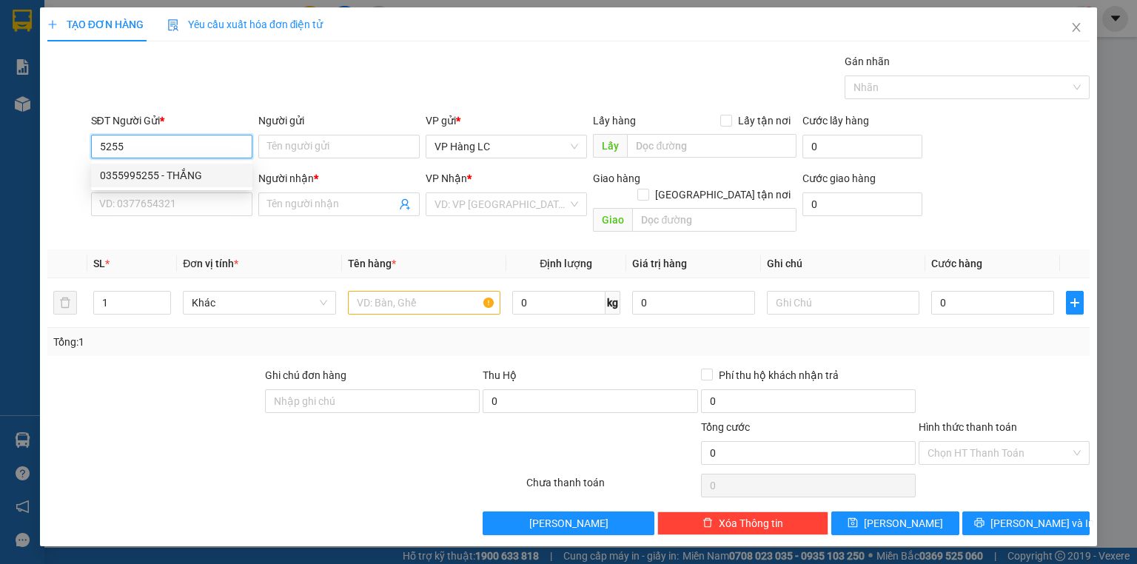
type input "ĐOÀN LỘC"
type input "0355995255"
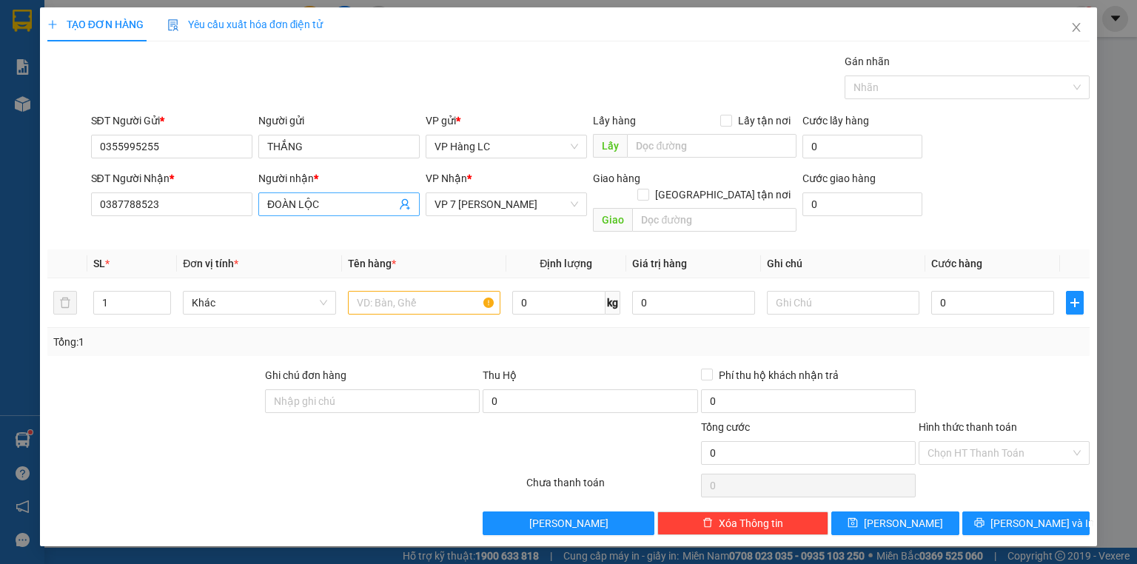
click at [408, 206] on icon "user-add" at bounding box center [405, 204] width 12 height 12
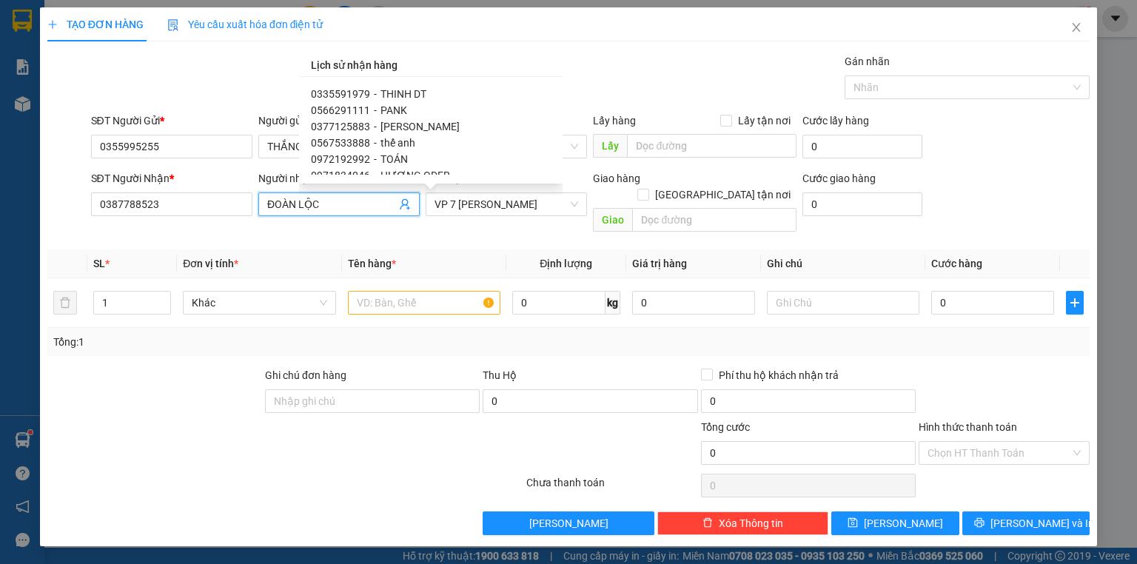
scroll to position [770, 0]
click at [418, 121] on div "0567533888 - thế anh" at bounding box center [431, 122] width 240 height 16
type input "0567533888"
type input "thế anh"
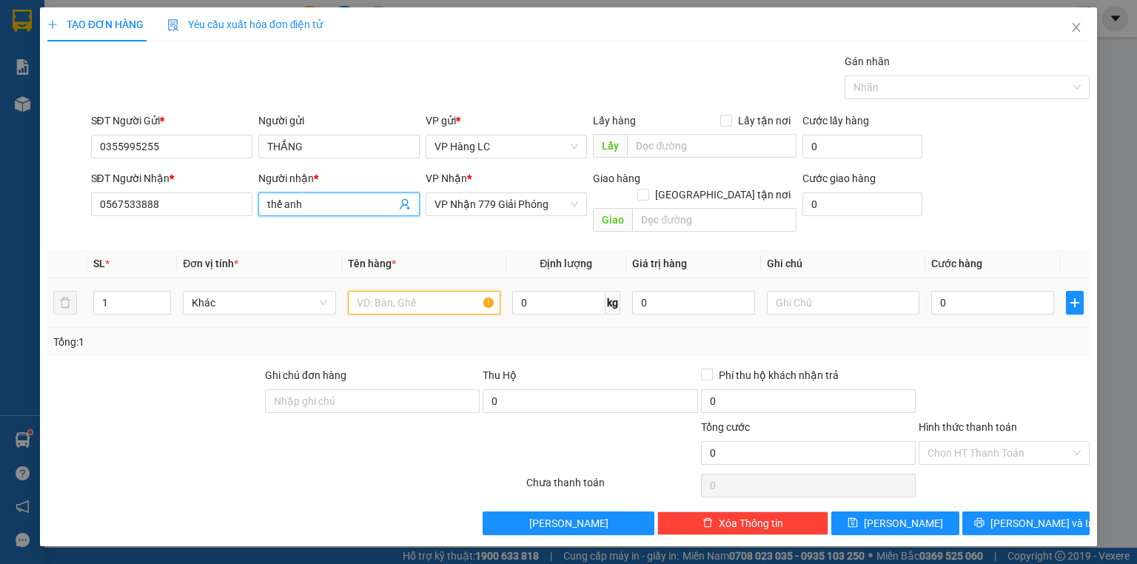
click at [376, 291] on input "text" at bounding box center [424, 303] width 152 height 24
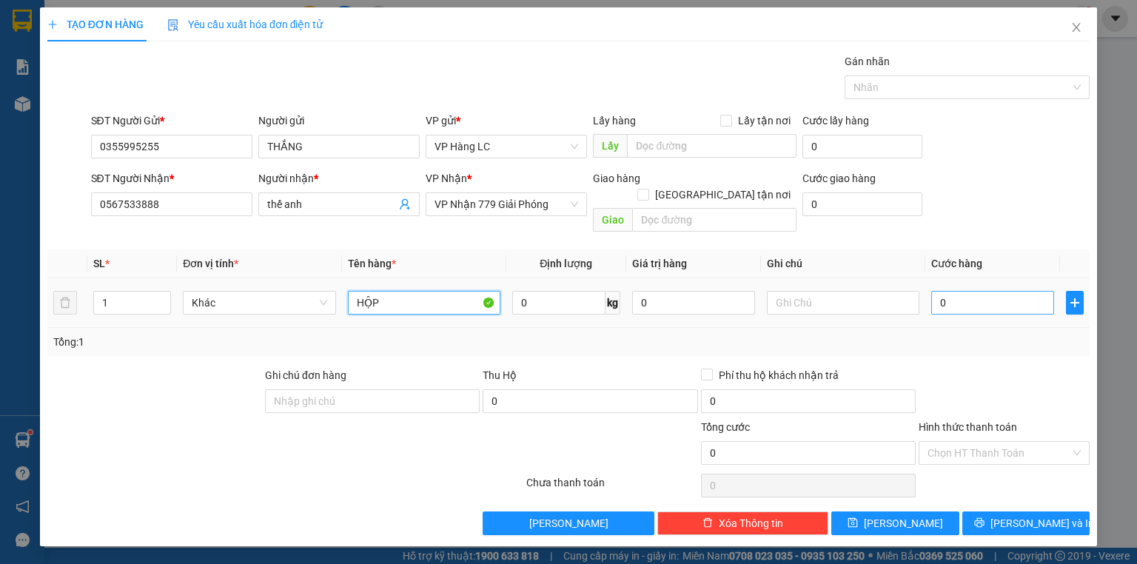
type input "HỘP"
click at [973, 291] on input "0" at bounding box center [992, 303] width 123 height 24
type input "4"
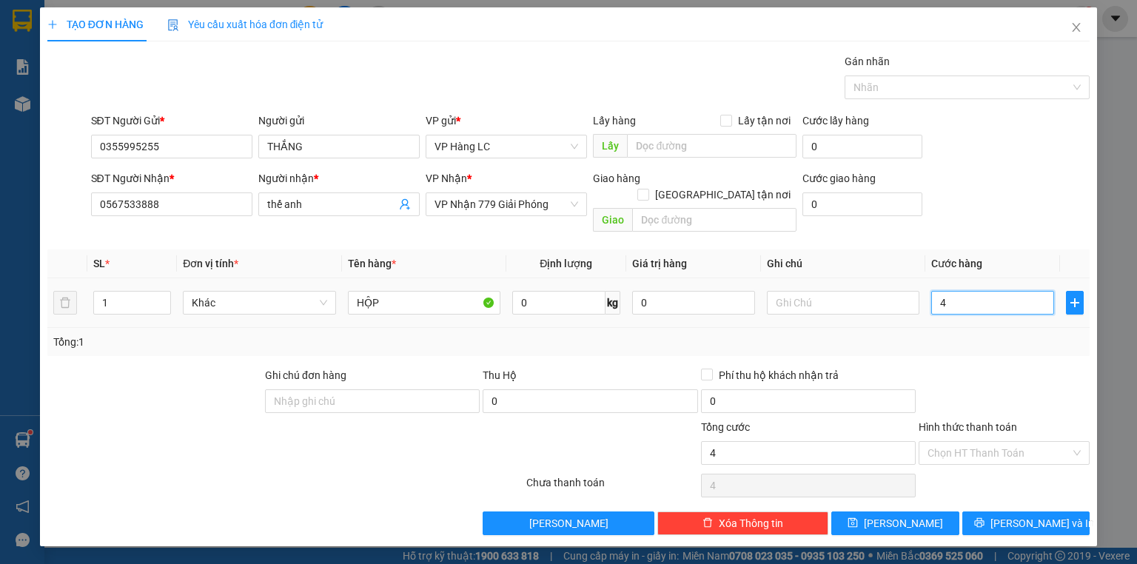
type input "40"
type input "40.000"
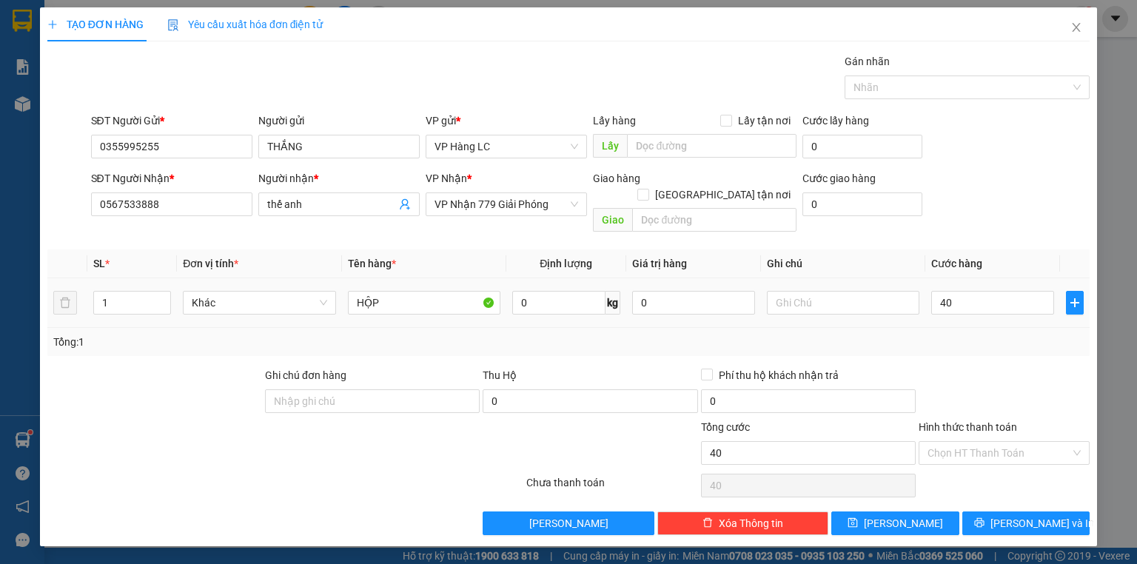
type input "40.000"
drag, startPoint x: 975, startPoint y: 332, endPoint x: 989, endPoint y: 346, distance: 18.8
click at [977, 333] on div "Tổng: 1" at bounding box center [568, 342] width 1042 height 28
click at [1026, 515] on span "[PERSON_NAME] và In" at bounding box center [1042, 523] width 104 height 16
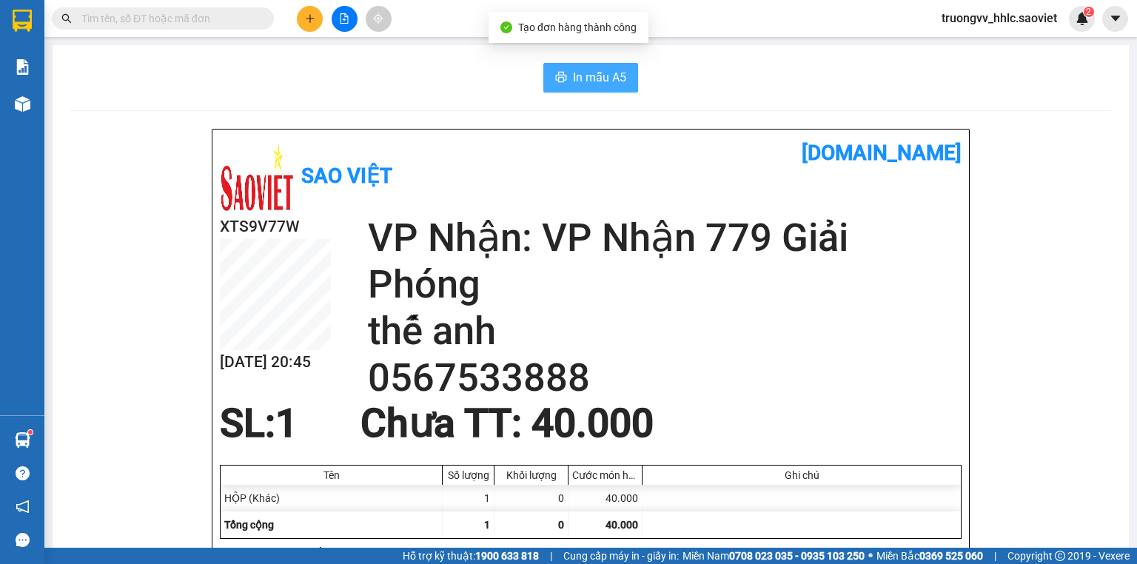
click at [579, 73] on span "In mẫu A5" at bounding box center [599, 77] width 53 height 18
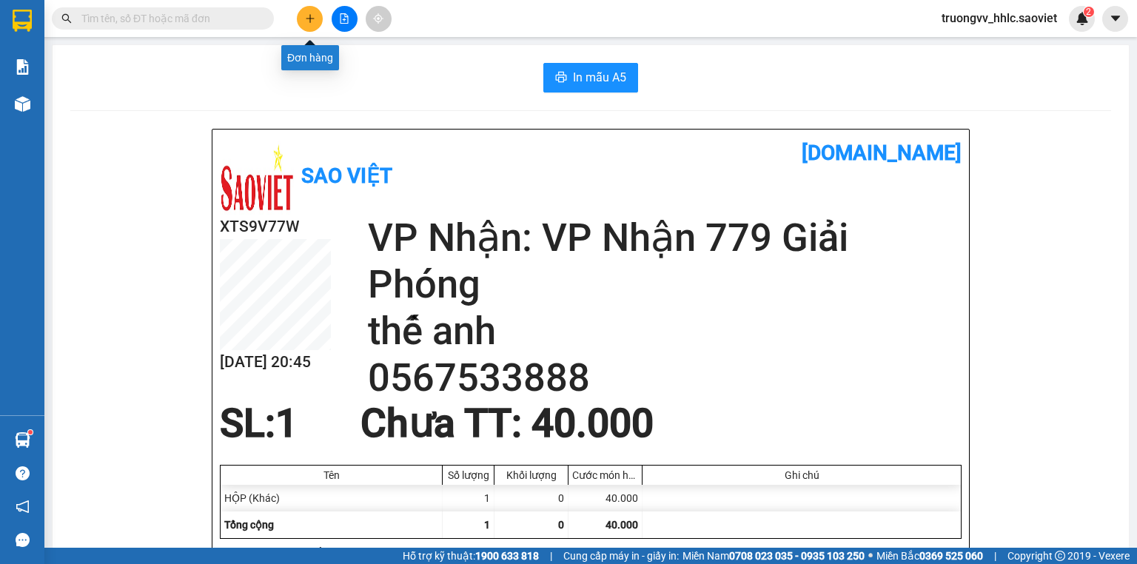
click at [320, 14] on button at bounding box center [310, 19] width 26 height 26
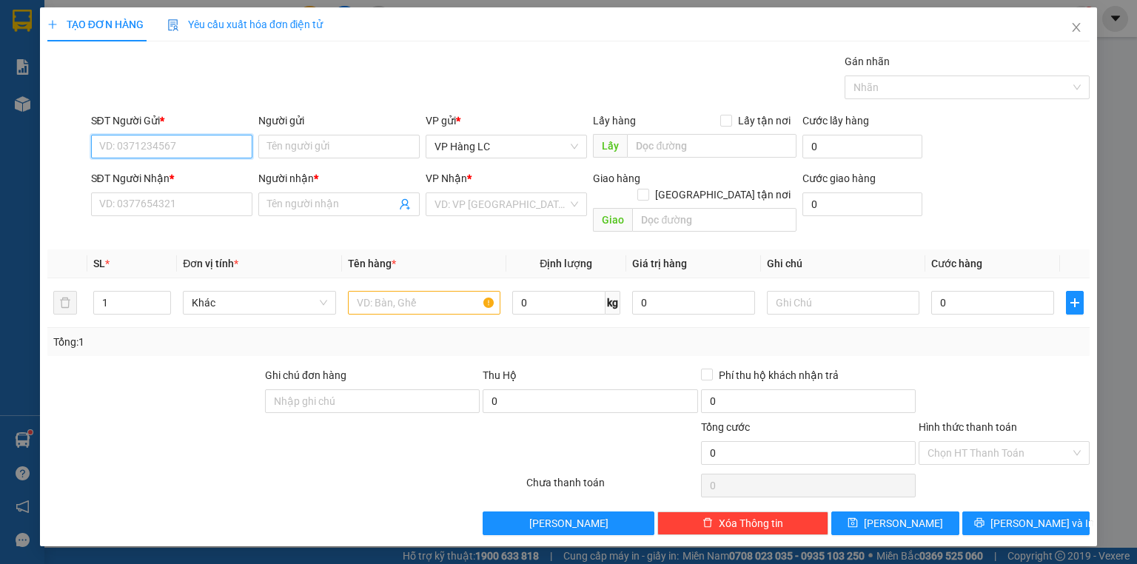
click at [223, 151] on input "SĐT Người Gửi *" at bounding box center [171, 147] width 161 height 24
click at [184, 176] on div "0355995255 - THẮNG" at bounding box center [172, 175] width 144 height 16
type input "0355995255"
type input "THẮNG"
type input "0567533888"
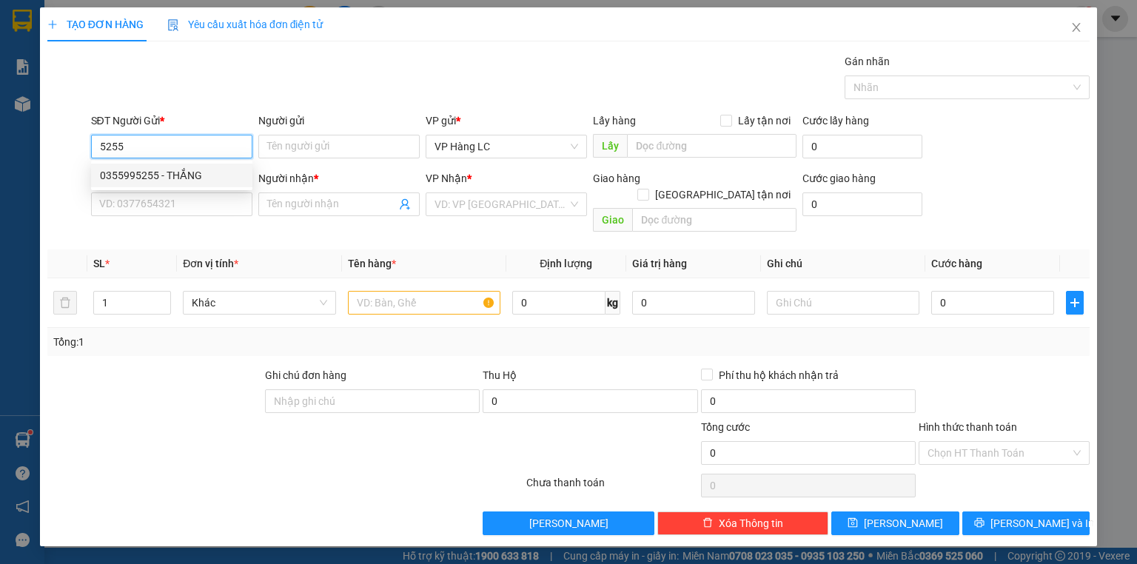
type input "thế anh"
type input "0355995255"
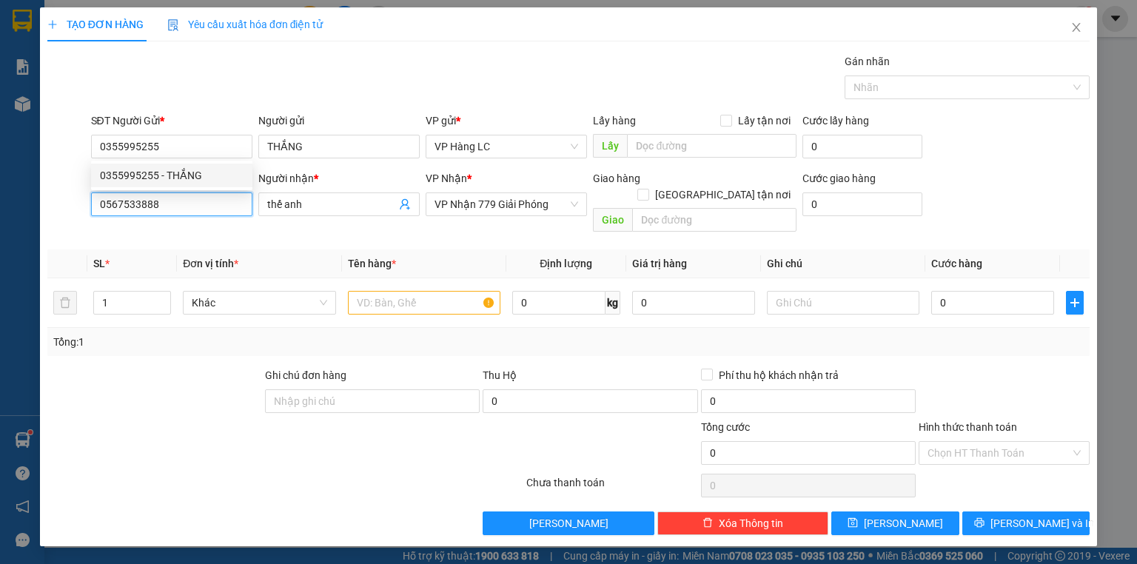
click at [192, 192] on input "0567533888" at bounding box center [171, 204] width 161 height 24
click at [194, 194] on input "0567533888" at bounding box center [171, 204] width 161 height 24
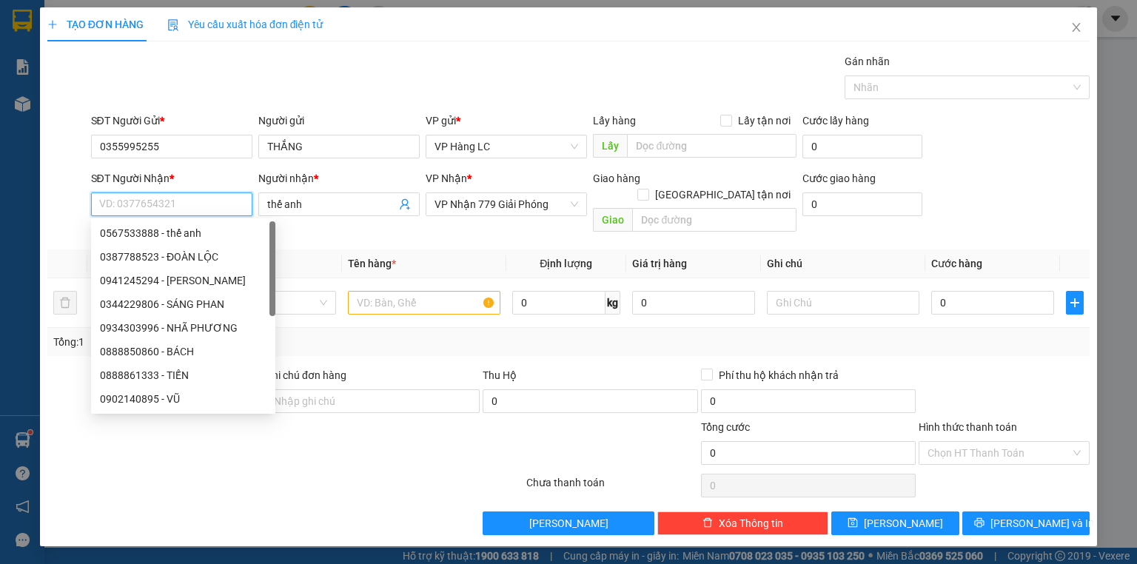
click at [186, 207] on input "SĐT Người Nhận *" at bounding box center [171, 204] width 161 height 24
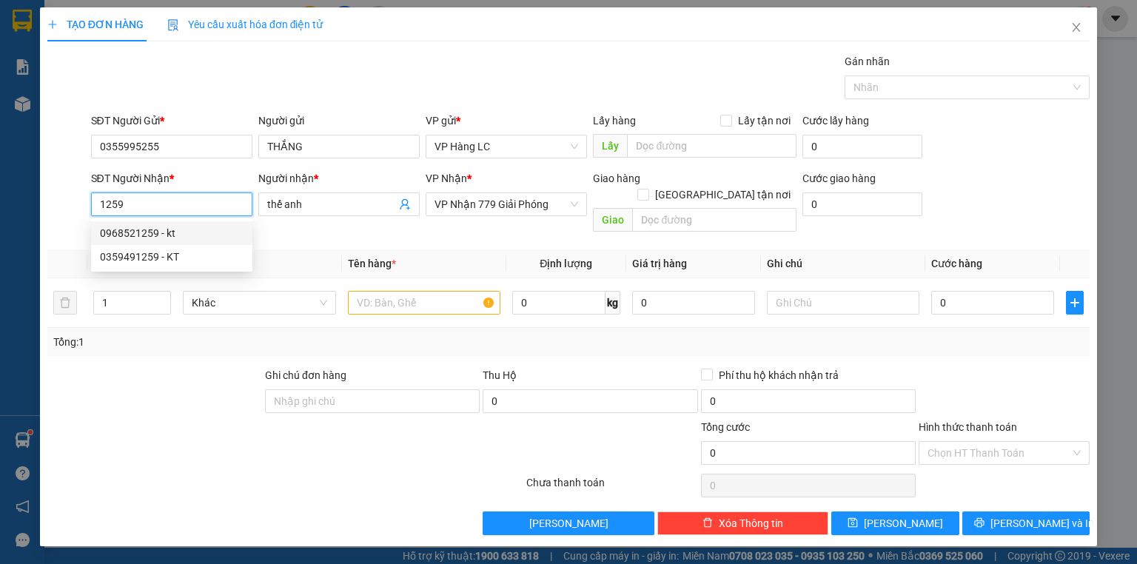
click at [194, 206] on input "1259" at bounding box center [171, 204] width 161 height 24
drag, startPoint x: 194, startPoint y: 206, endPoint x: 288, endPoint y: 197, distance: 94.5
click at [201, 206] on input "1259" at bounding box center [171, 204] width 161 height 24
click at [186, 228] on div "0898675912 - [PERSON_NAME]" at bounding box center [173, 233] width 146 height 16
type input "0898675912"
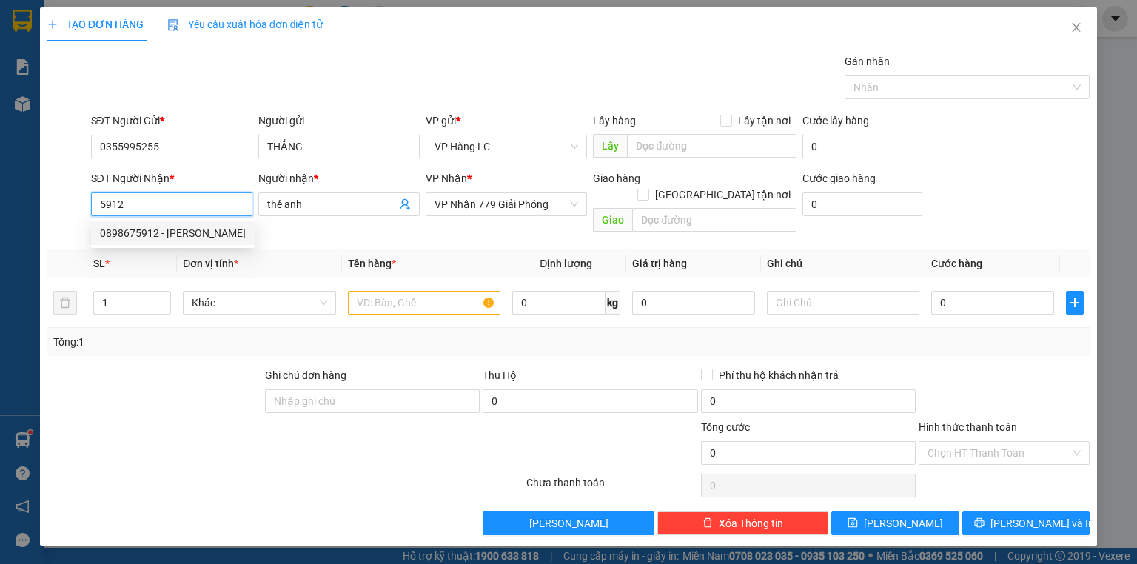
type input "[PERSON_NAME]"
type input "0898675912"
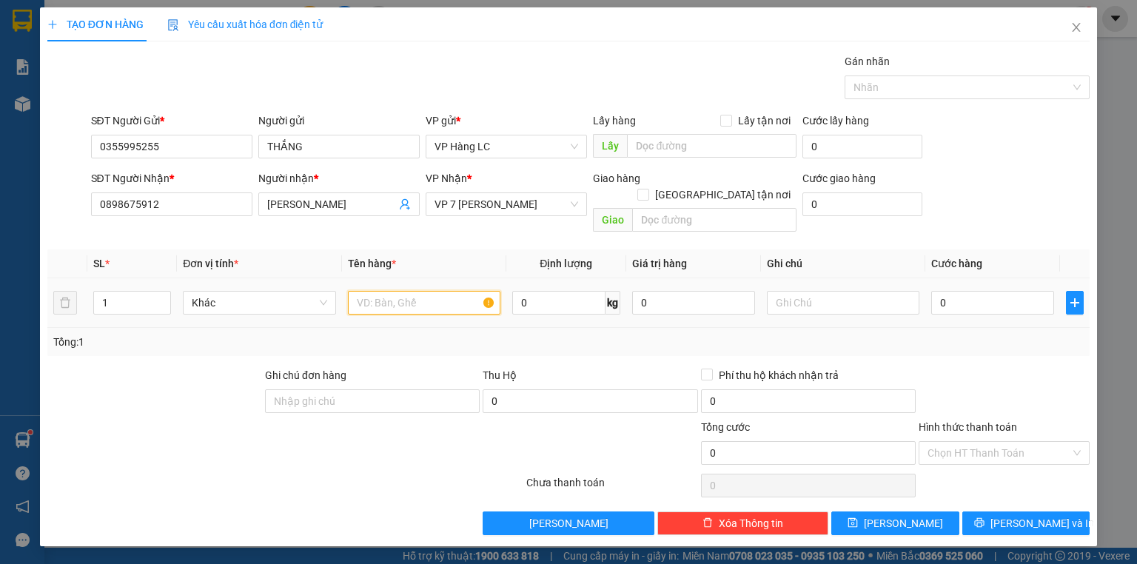
click at [387, 291] on input "text" at bounding box center [424, 303] width 152 height 24
type input "HỘP LK"
click at [945, 291] on input "0" at bounding box center [992, 303] width 123 height 24
type input "5"
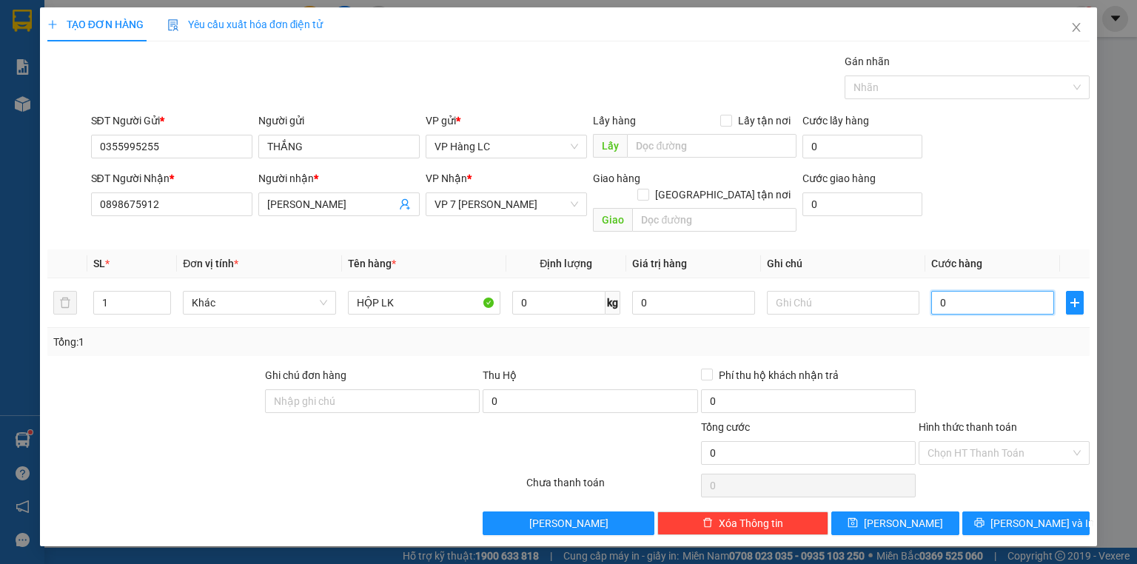
type input "5"
type input "50"
type input "5"
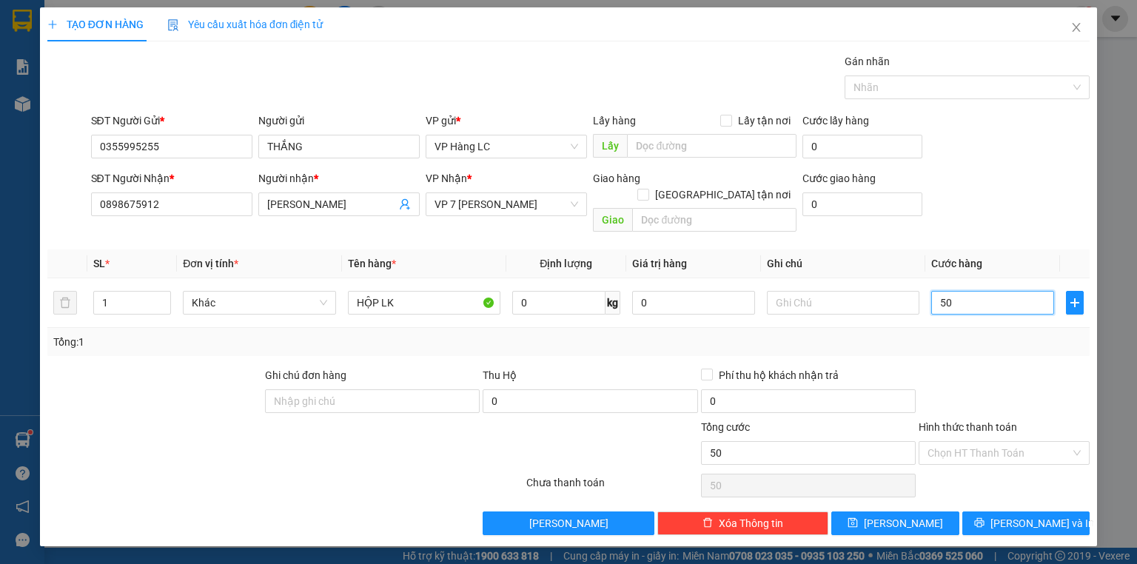
type input "5"
type input "54"
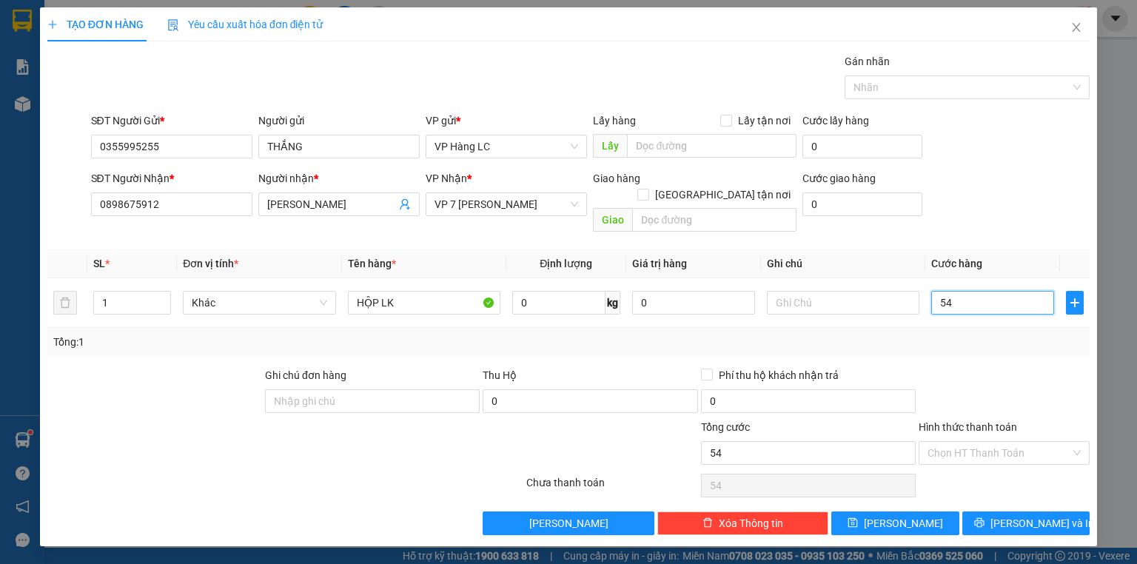
type input "540"
click at [997, 291] on input "540" at bounding box center [992, 303] width 123 height 24
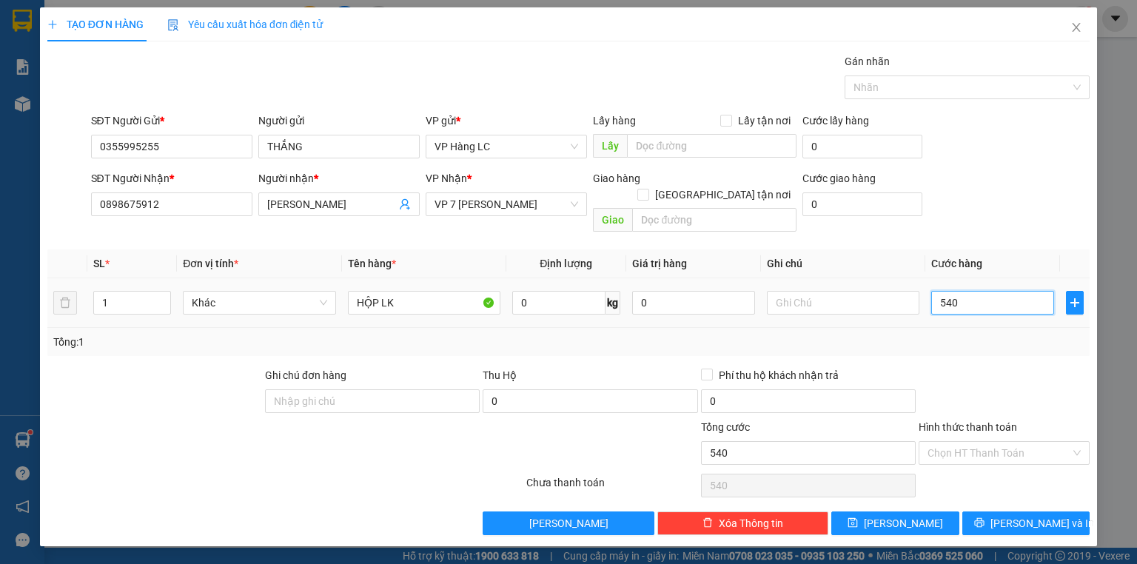
type input "4"
type input "40"
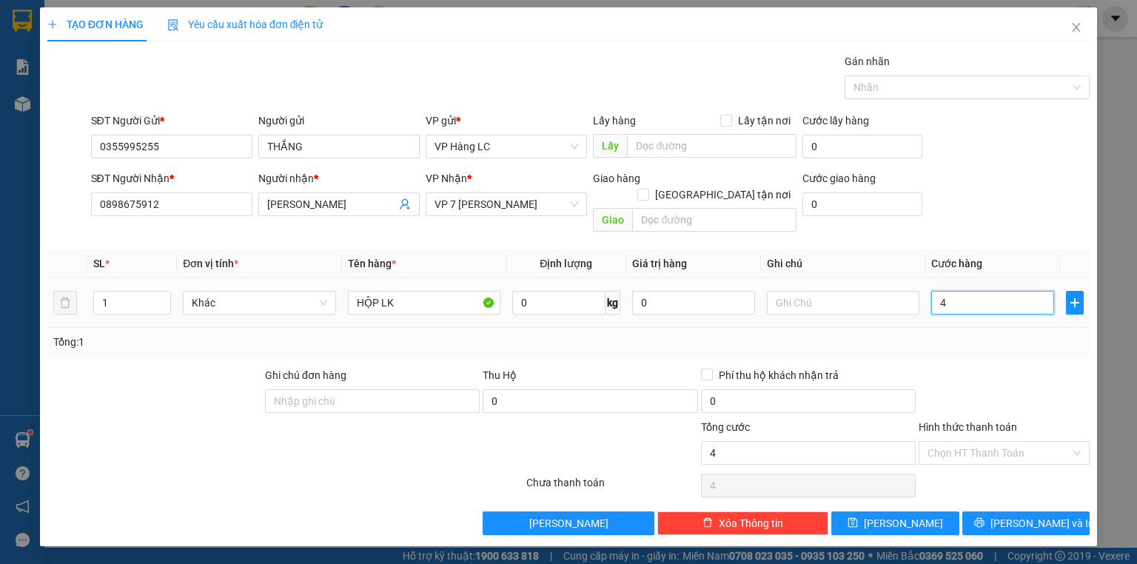
type input "40"
type input "40.000"
click at [960, 334] on div "Tổng: 1" at bounding box center [568, 342] width 1030 height 16
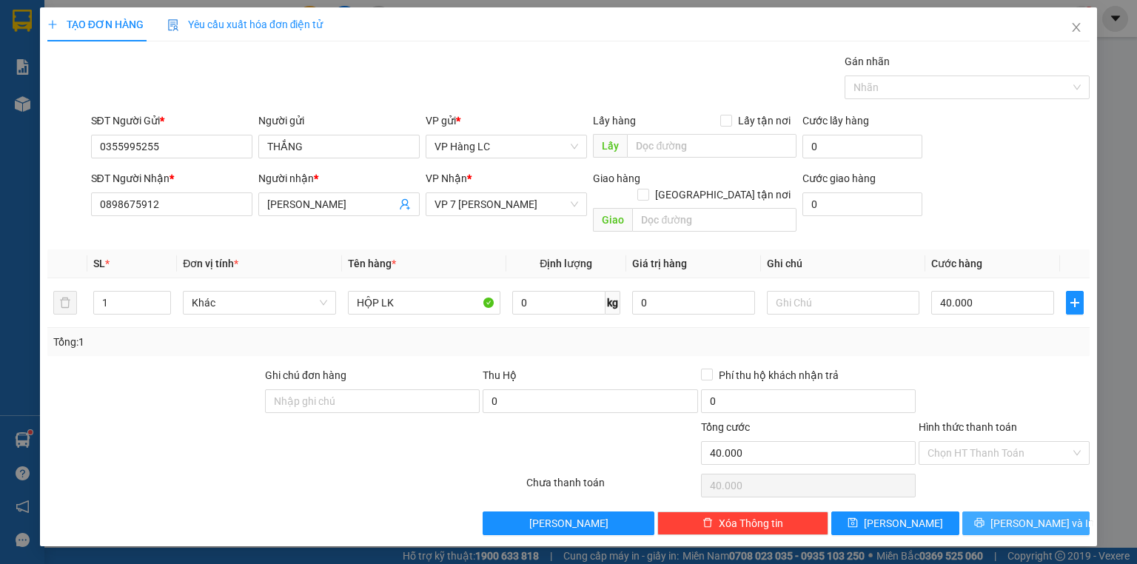
click at [1020, 515] on button "[PERSON_NAME] và In" at bounding box center [1026, 523] width 128 height 24
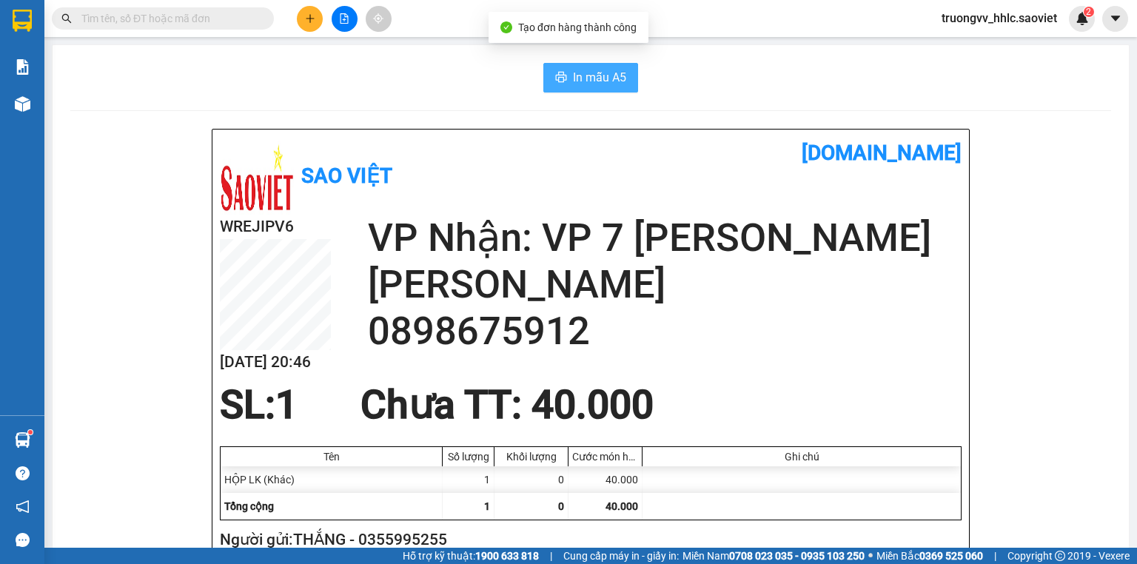
click at [605, 69] on span "In mẫu A5" at bounding box center [599, 77] width 53 height 18
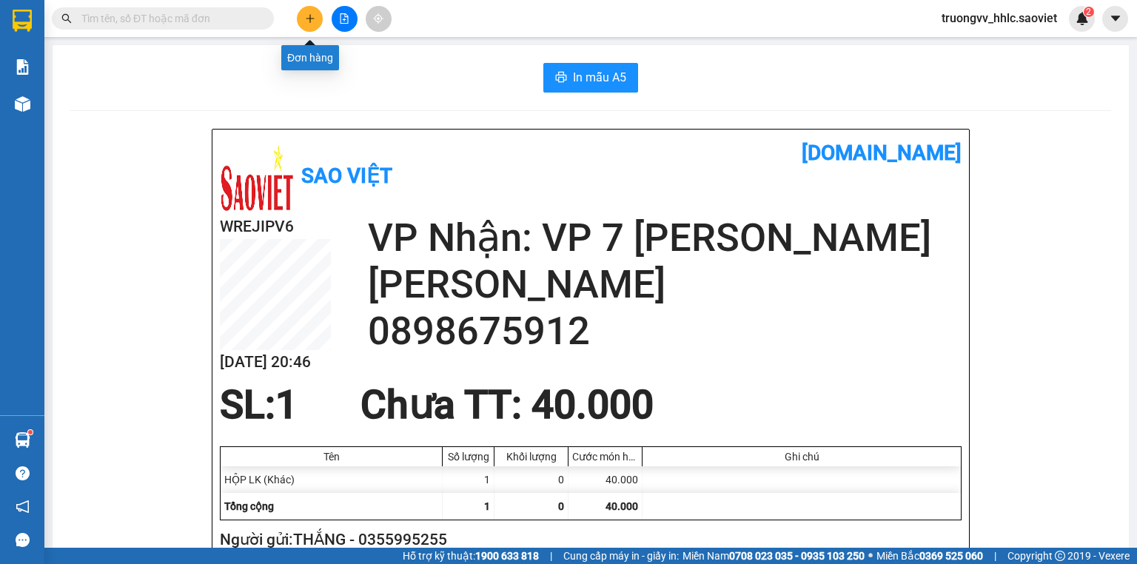
click at [309, 26] on button at bounding box center [310, 19] width 26 height 26
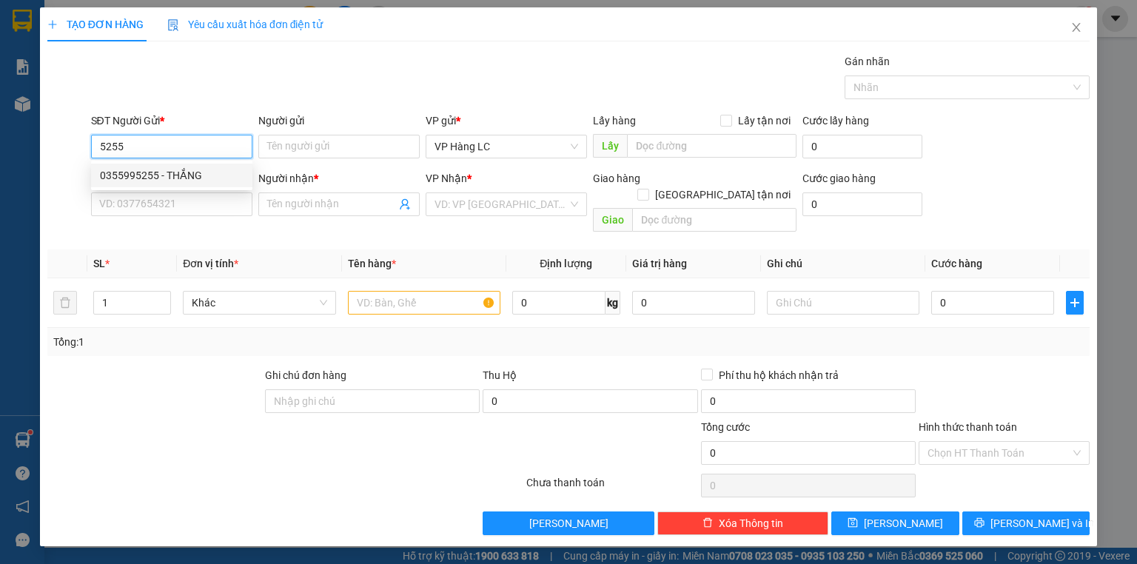
click at [225, 177] on div "0355995255 - THẮNG" at bounding box center [172, 175] width 144 height 16
type input "0355995255"
type input "THẮNG"
type input "0898675912"
type input "[PERSON_NAME]"
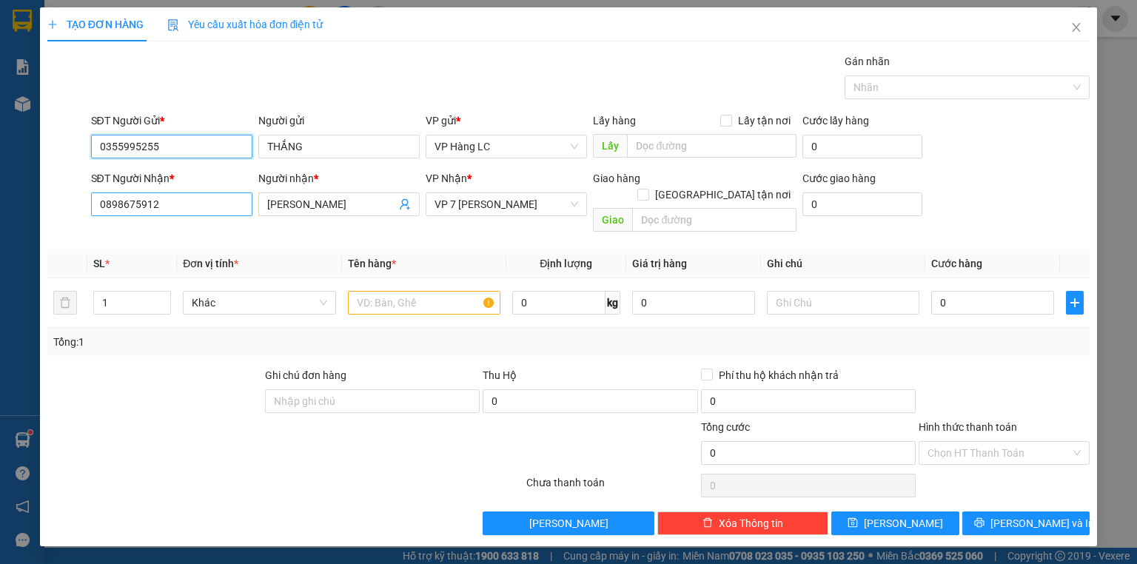
type input "0355995255"
click at [210, 210] on input "0898675912" at bounding box center [171, 204] width 161 height 24
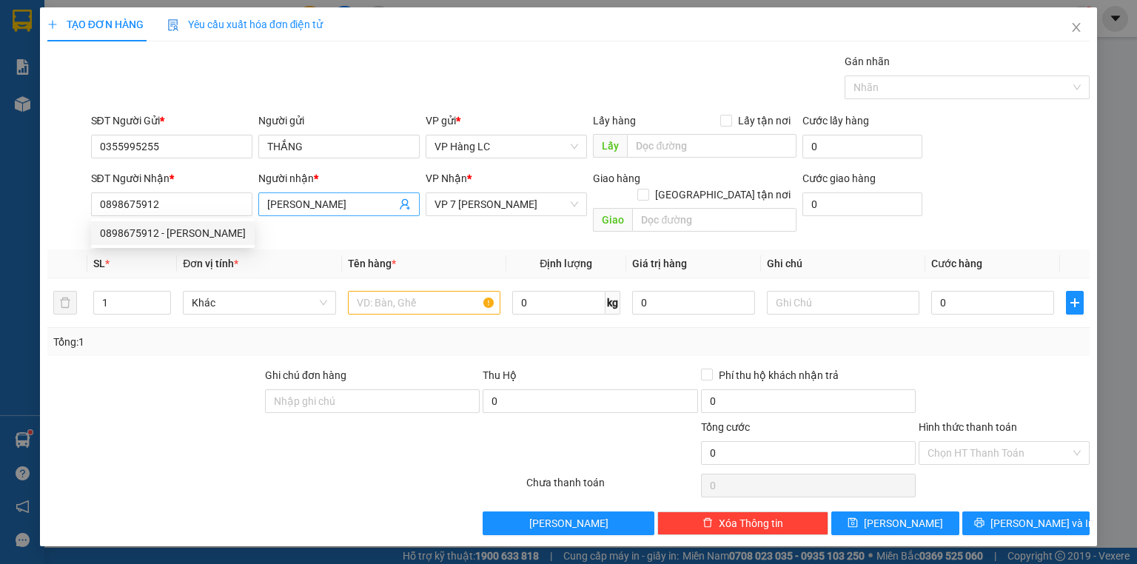
click at [407, 203] on icon "user-add" at bounding box center [405, 204] width 10 height 11
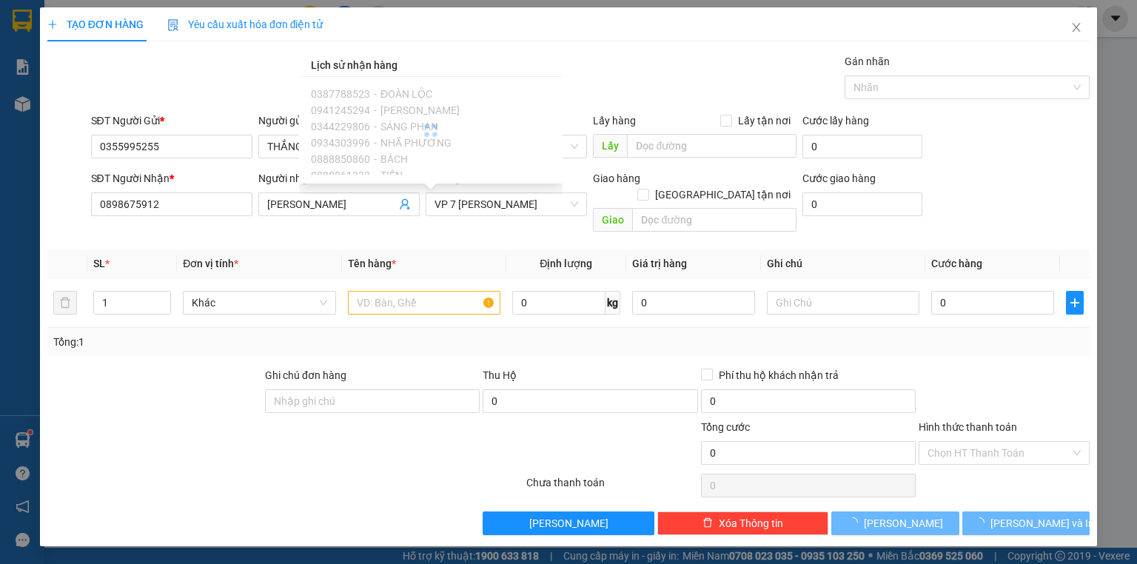
click at [187, 217] on div "SĐT Người Nhận * 0898675912" at bounding box center [171, 196] width 161 height 52
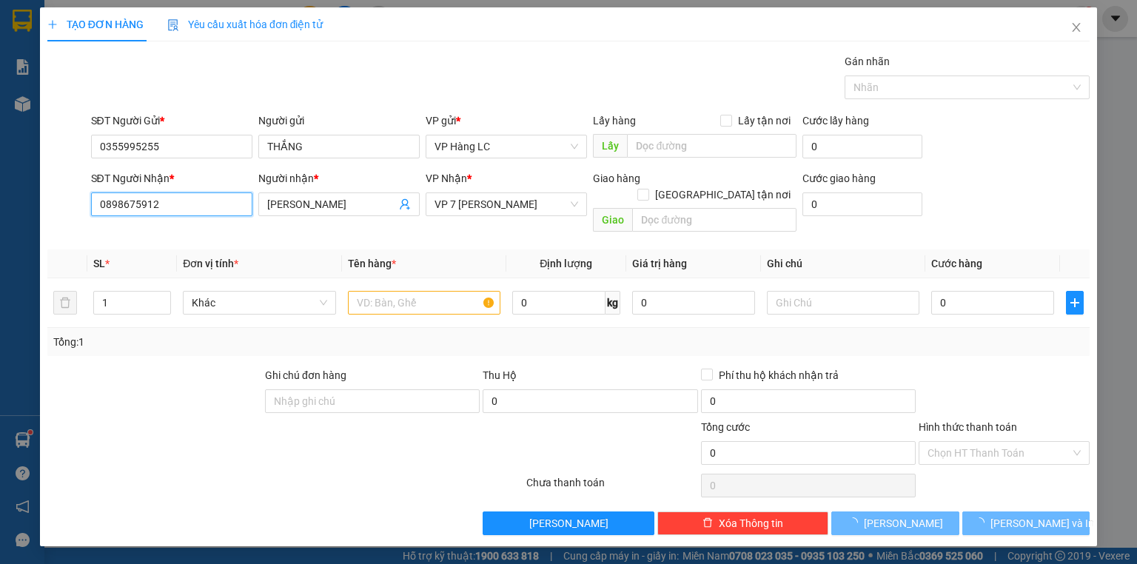
click at [189, 205] on input "0898675912" at bounding box center [171, 204] width 161 height 24
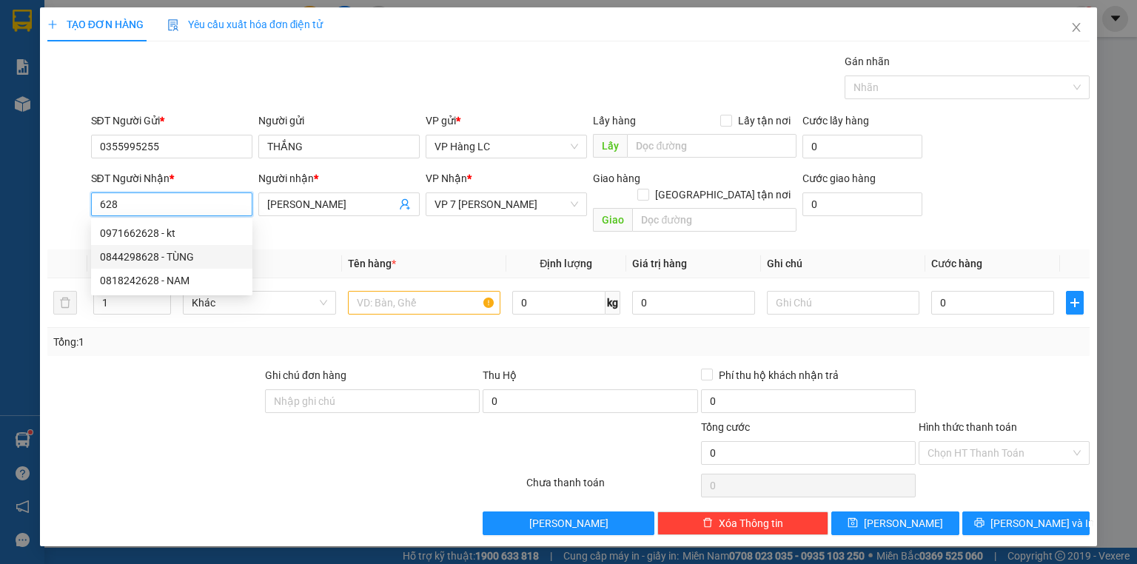
click at [167, 263] on div "0844298628 - TÙNG" at bounding box center [172, 257] width 144 height 16
type input "0844298628"
type input "TÙNG"
type input "0844298628"
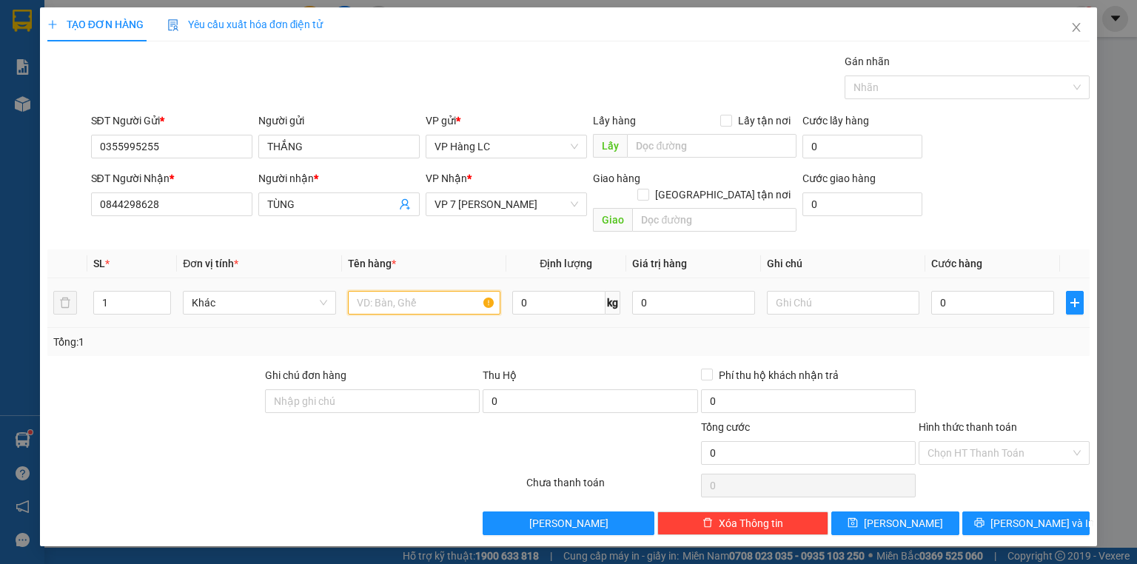
click at [410, 291] on input "text" at bounding box center [424, 303] width 152 height 24
type input "HỘP LK"
click at [920, 328] on div "Tổng: 1" at bounding box center [568, 342] width 1042 height 28
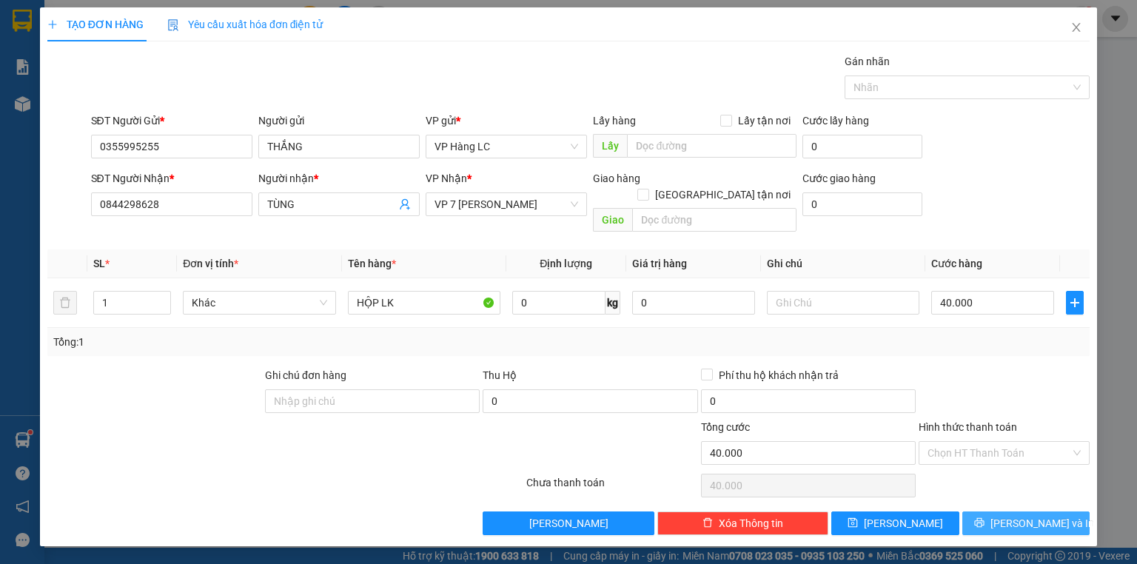
click at [1017, 515] on span "[PERSON_NAME] và In" at bounding box center [1042, 523] width 104 height 16
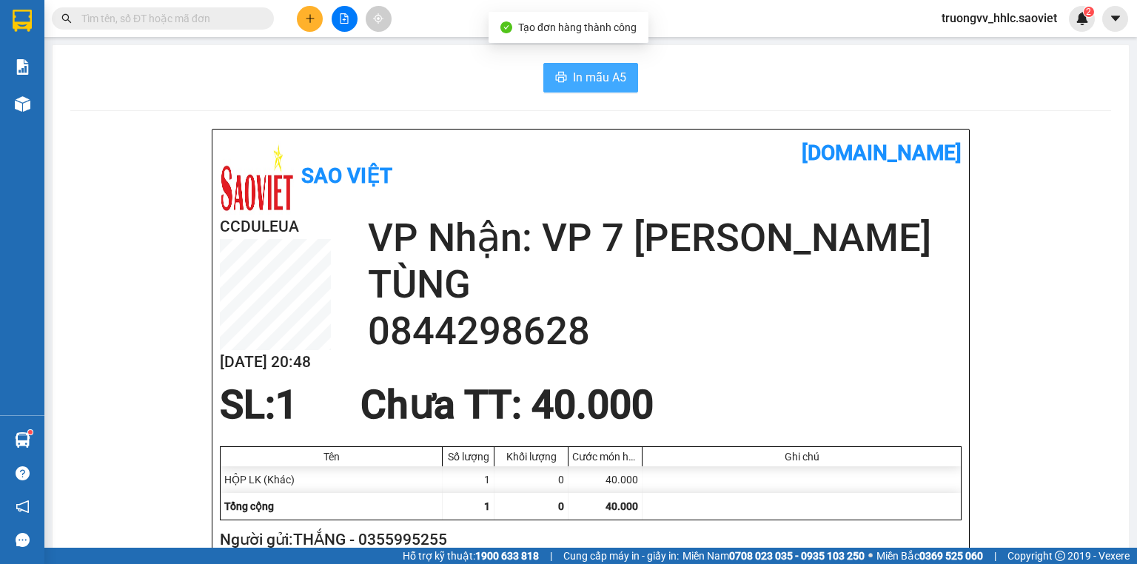
click at [602, 73] on span "In mẫu A5" at bounding box center [599, 77] width 53 height 18
click at [1020, 12] on span "truongvv_hhlc.saoviet" at bounding box center [998, 18] width 139 height 18
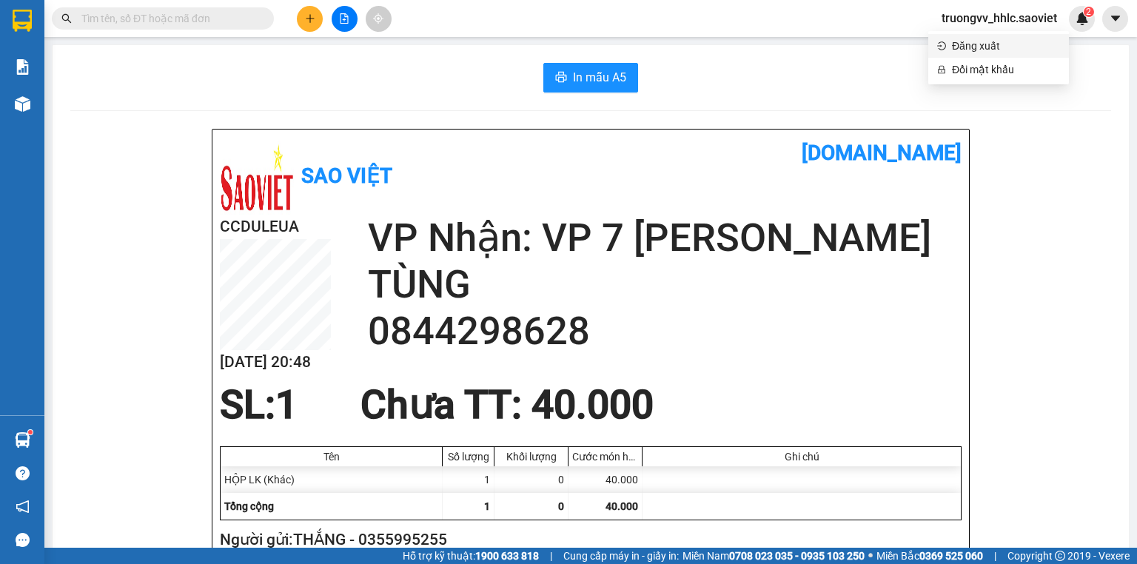
click at [1000, 41] on span "Đăng xuất" at bounding box center [1006, 46] width 108 height 16
